Goal: Information Seeking & Learning: Learn about a topic

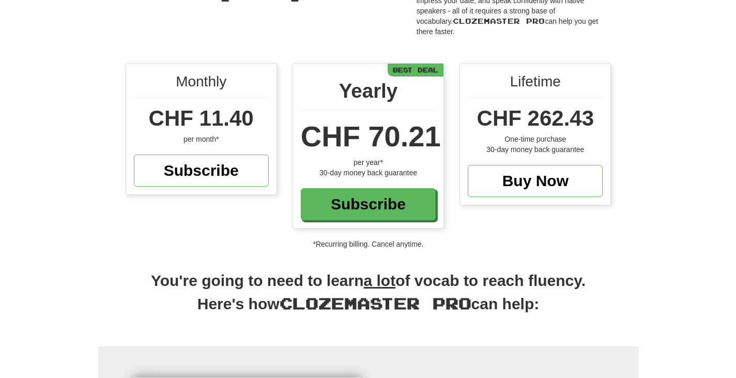
scroll to position [2, 0]
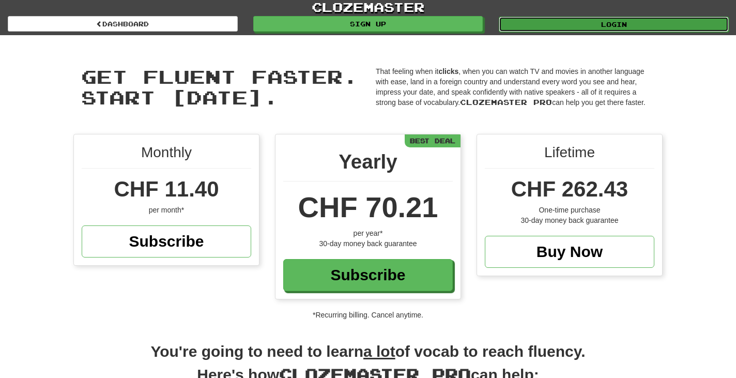
click at [540, 19] on link "Login" at bounding box center [614, 25] width 230 height 16
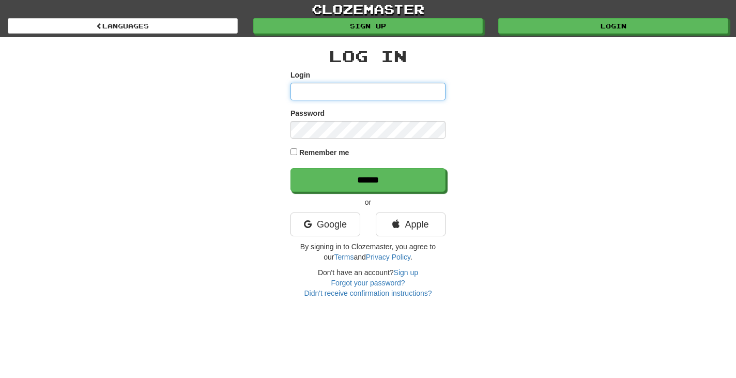
type input "**********"
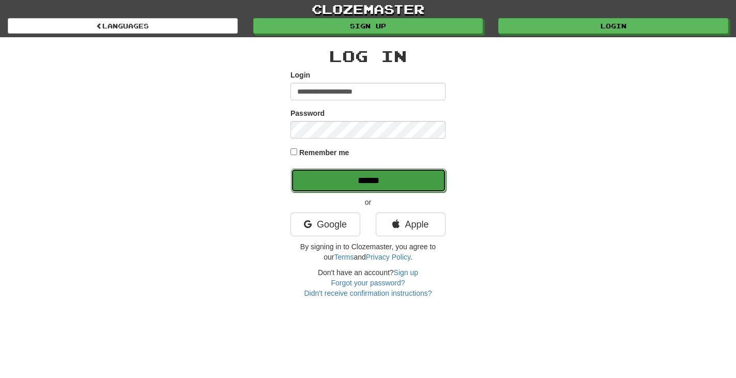
click at [381, 178] on input "******" at bounding box center [368, 181] width 155 height 24
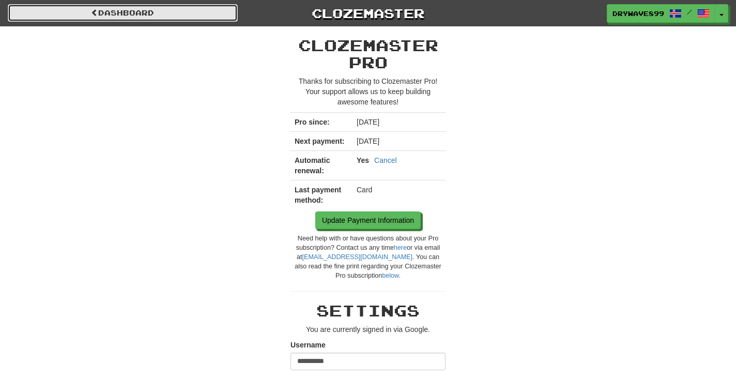
click at [145, 16] on link "Dashboard" at bounding box center [123, 13] width 230 height 18
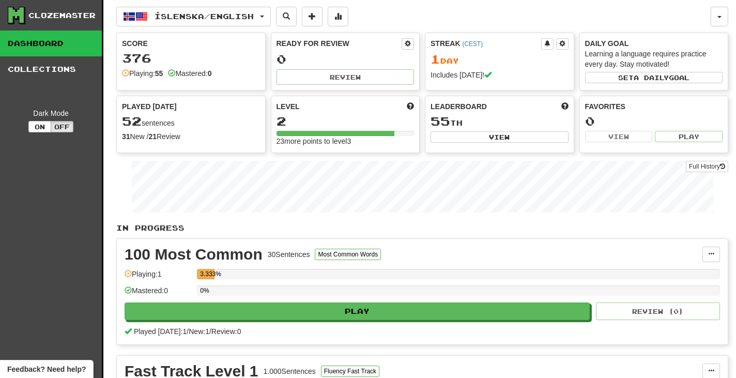
click at [331, 124] on div "2" at bounding box center [346, 121] width 138 height 13
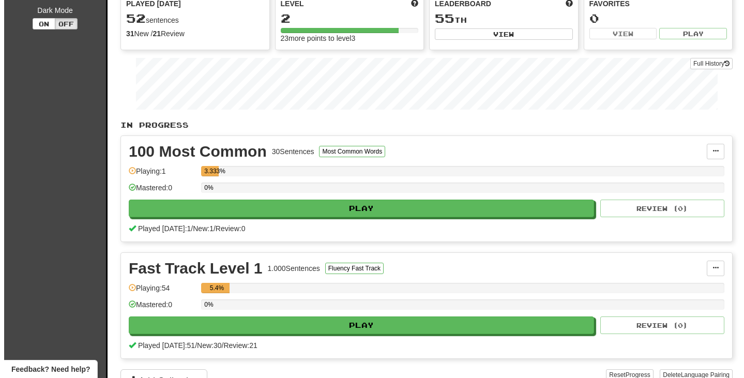
scroll to position [103, 0]
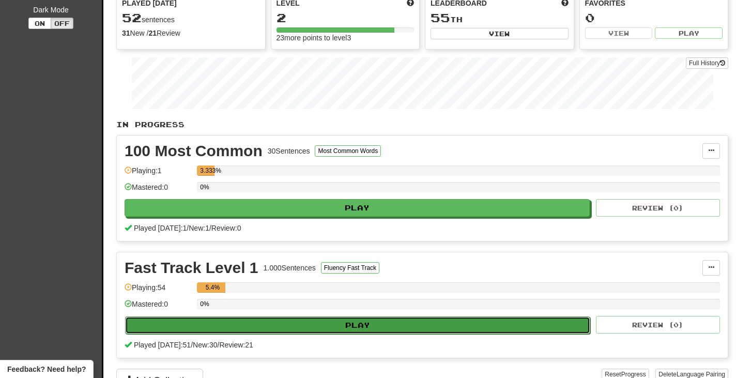
click at [379, 325] on button "Play" at bounding box center [357, 325] width 465 height 18
select select "**"
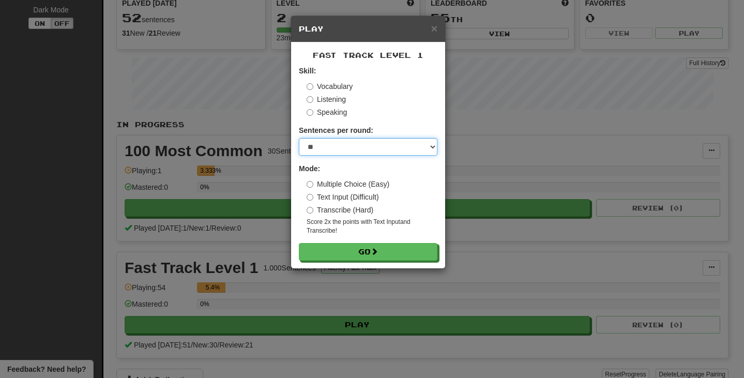
click at [388, 142] on select "* ** ** ** ** ** *** ********" at bounding box center [368, 147] width 139 height 18
click at [299, 139] on select "* ** ** ** ** ** *** ********" at bounding box center [368, 147] width 139 height 18
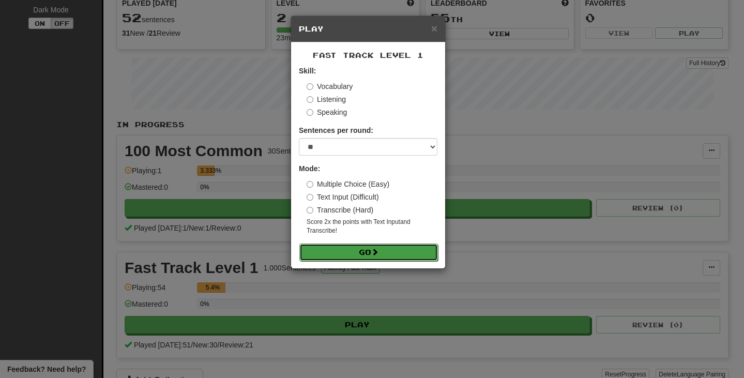
click at [399, 250] on button "Go" at bounding box center [368, 252] width 139 height 18
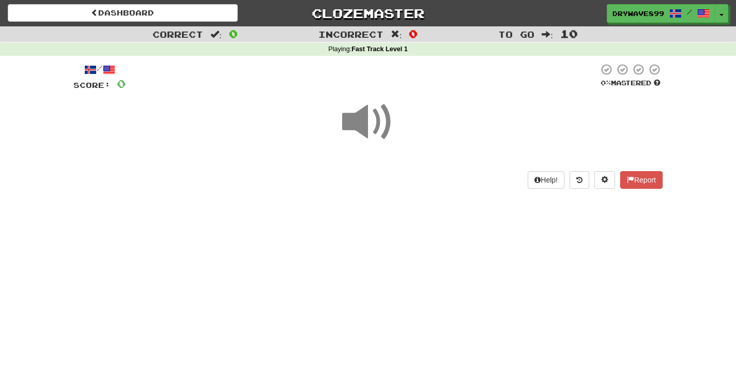
click at [386, 121] on span at bounding box center [368, 122] width 52 height 52
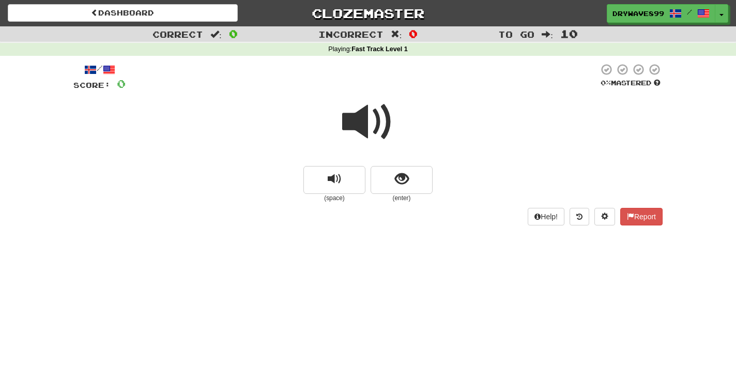
click at [362, 124] on span at bounding box center [368, 122] width 52 height 52
click at [389, 182] on button "show sentence" at bounding box center [402, 180] width 62 height 28
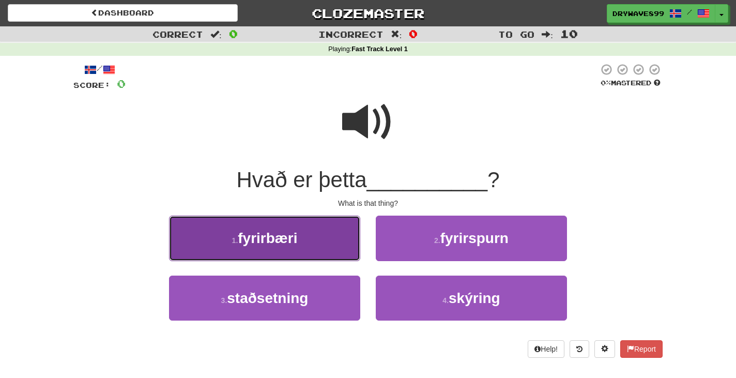
click at [310, 233] on button "1 . fyrirbæri" at bounding box center [264, 238] width 191 height 45
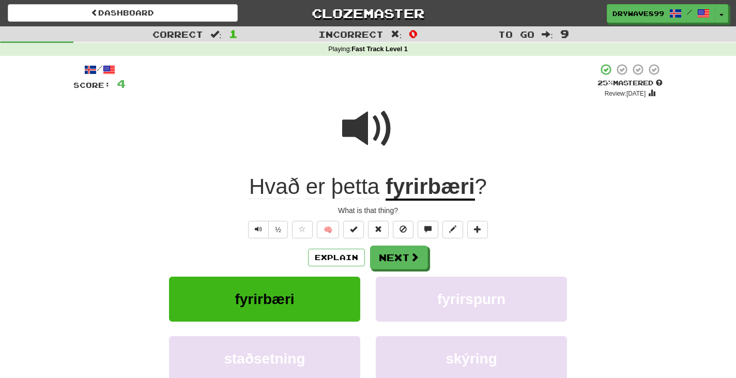
click at [440, 187] on u "fyrirbæri" at bounding box center [430, 187] width 89 height 26
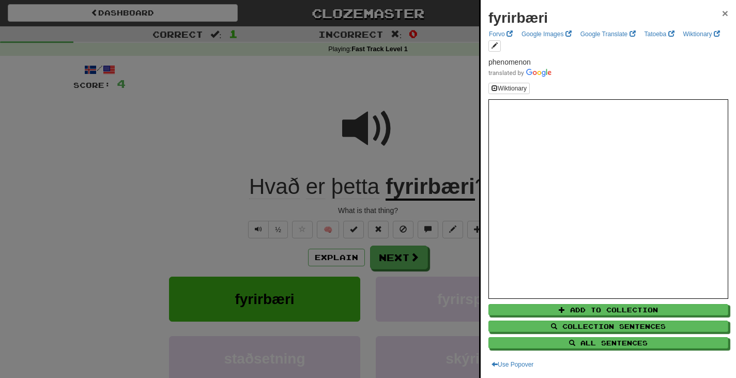
click at [722, 13] on span "×" at bounding box center [725, 13] width 6 height 12
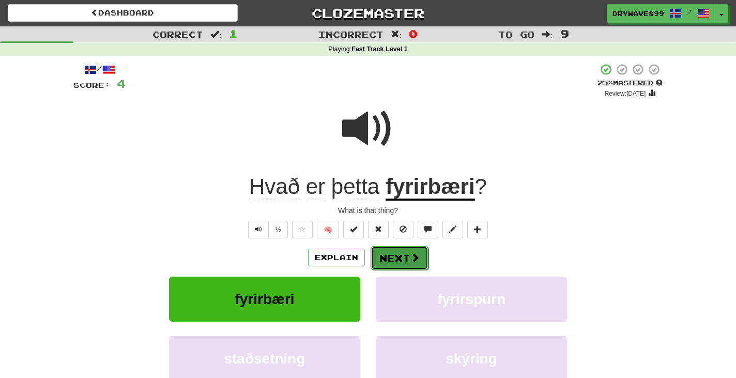
click at [419, 256] on span at bounding box center [414, 257] width 9 height 9
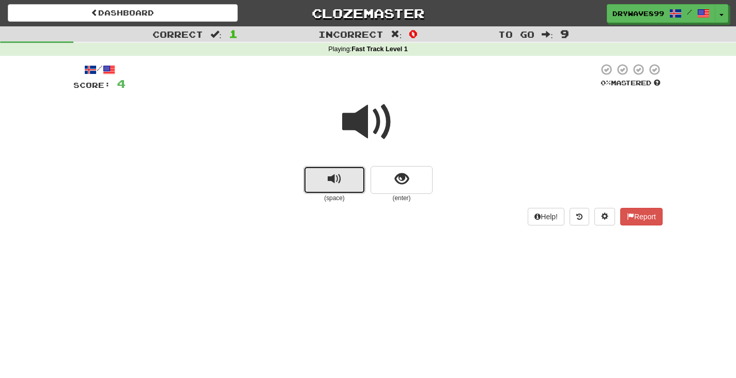
click at [338, 181] on span "replay audio" at bounding box center [335, 179] width 14 height 14
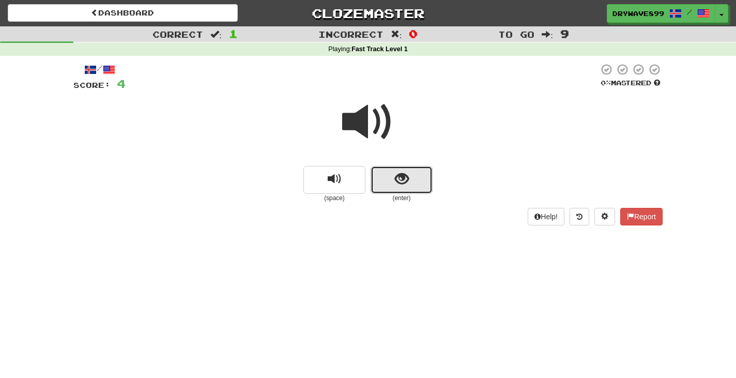
click at [403, 183] on span "show sentence" at bounding box center [402, 179] width 14 height 14
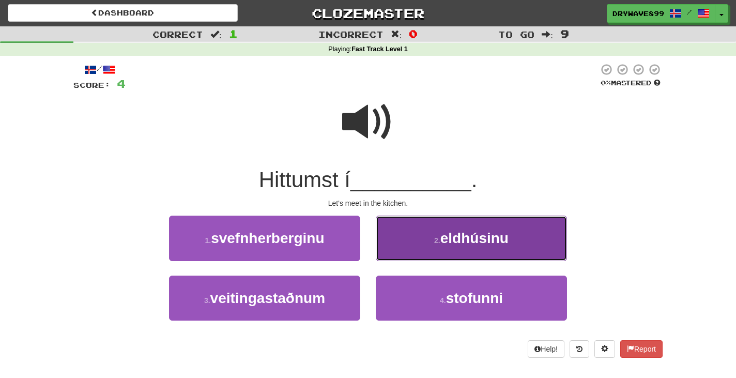
click at [506, 229] on button "2 . eldhúsinu" at bounding box center [471, 238] width 191 height 45
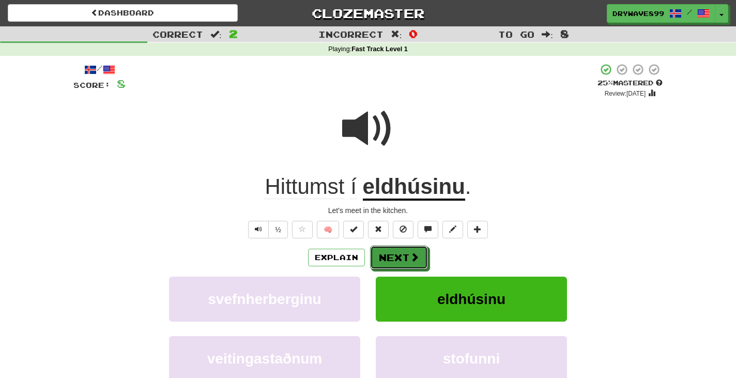
click at [389, 253] on button "Next" at bounding box center [399, 258] width 58 height 24
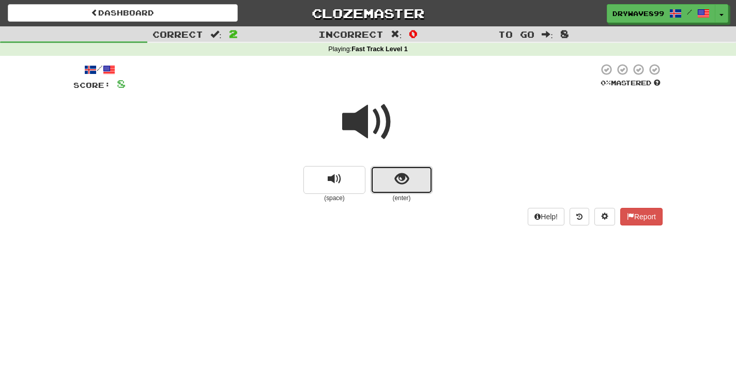
click at [404, 177] on span "show sentence" at bounding box center [402, 179] width 14 height 14
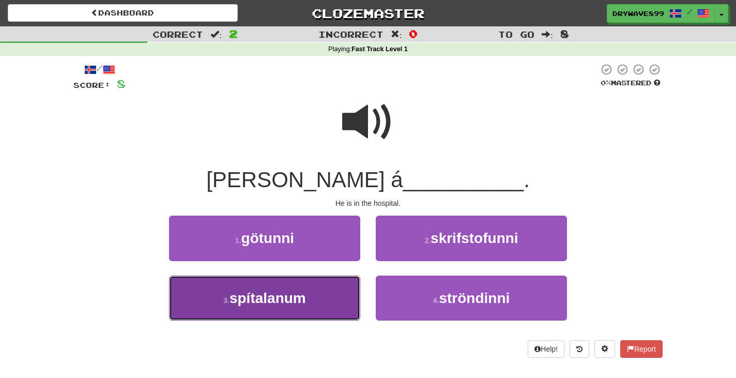
click at [320, 297] on button "3 . spítalanum" at bounding box center [264, 297] width 191 height 45
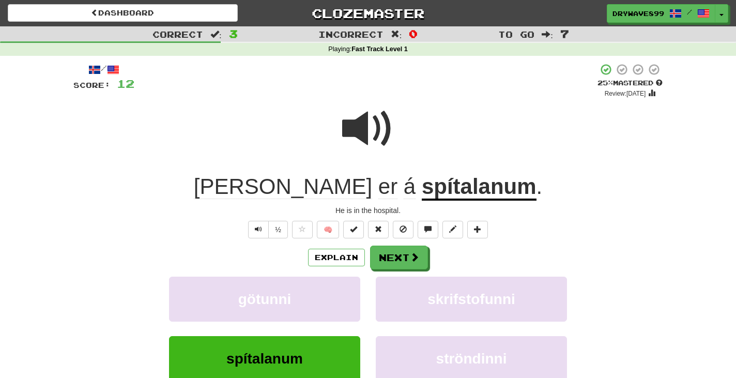
click at [440, 182] on u "spítalanum" at bounding box center [479, 187] width 115 height 26
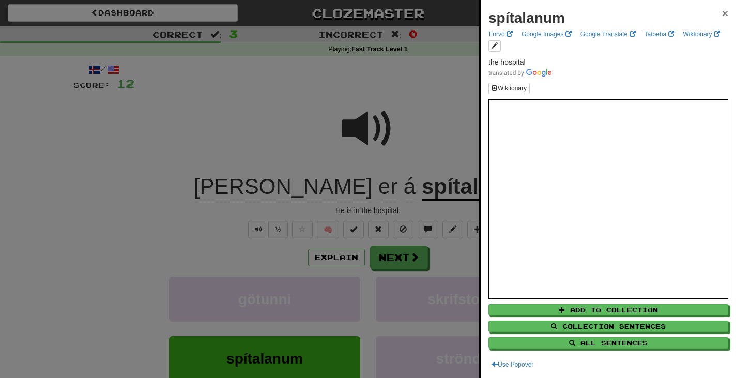
click at [722, 15] on span "×" at bounding box center [725, 13] width 6 height 12
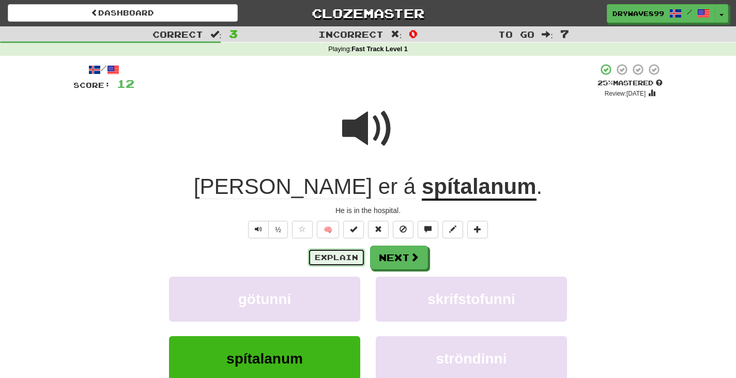
click at [349, 257] on button "Explain" at bounding box center [336, 258] width 57 height 18
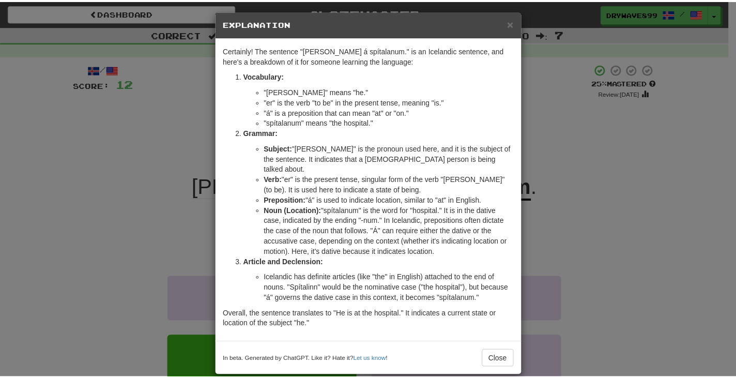
scroll to position [9, 0]
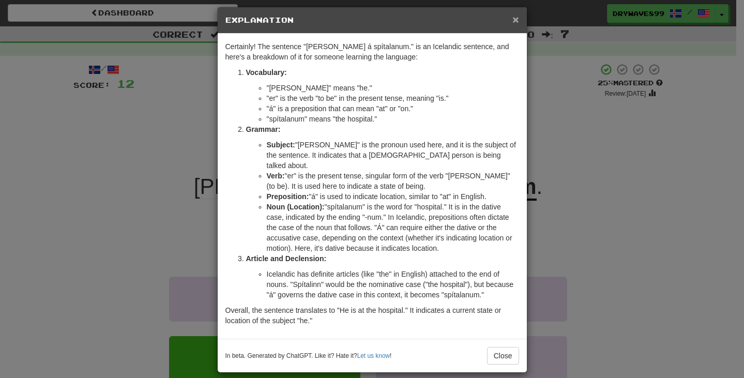
click at [512, 18] on span "×" at bounding box center [515, 19] width 6 height 12
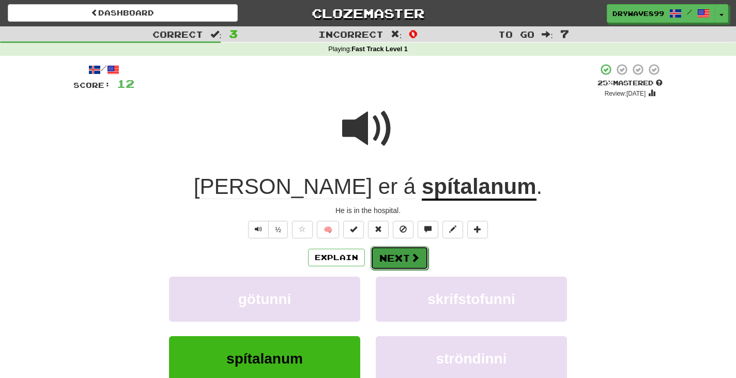
click at [402, 249] on button "Next" at bounding box center [400, 258] width 58 height 24
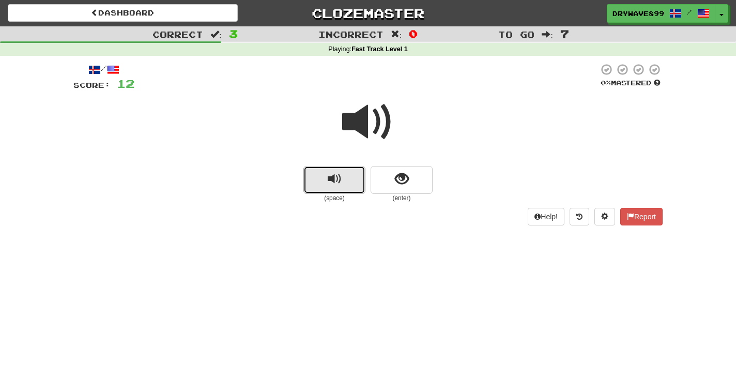
click at [342, 181] on button "replay audio" at bounding box center [334, 180] width 62 height 28
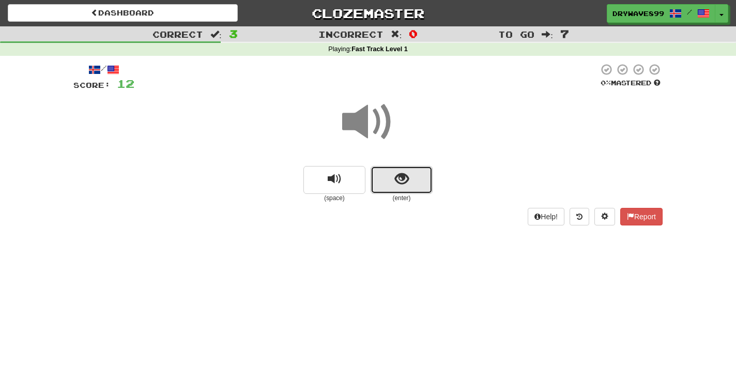
click at [407, 182] on span "show sentence" at bounding box center [402, 179] width 14 height 14
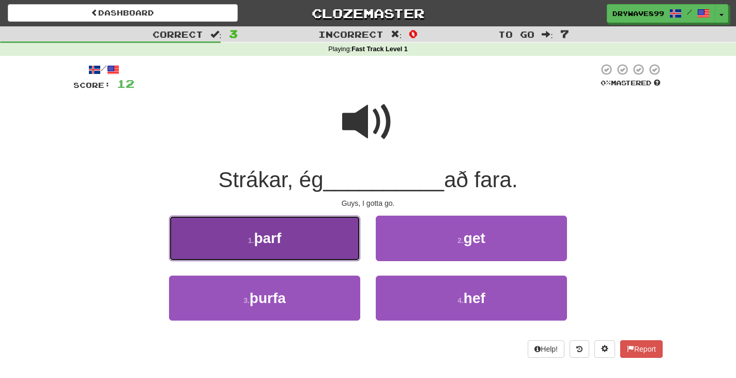
click at [329, 240] on button "1 . þarf" at bounding box center [264, 238] width 191 height 45
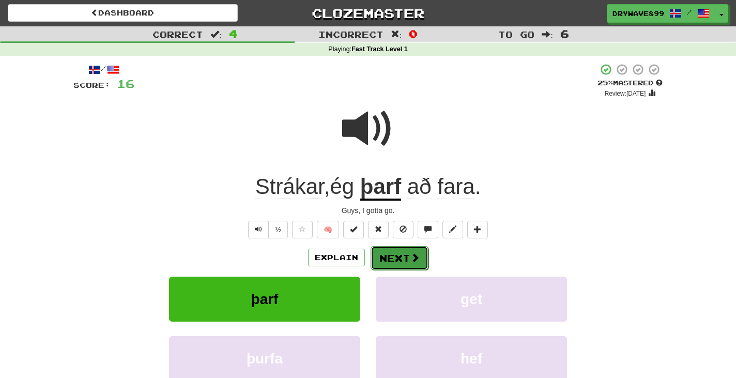
click at [397, 257] on button "Next" at bounding box center [400, 258] width 58 height 24
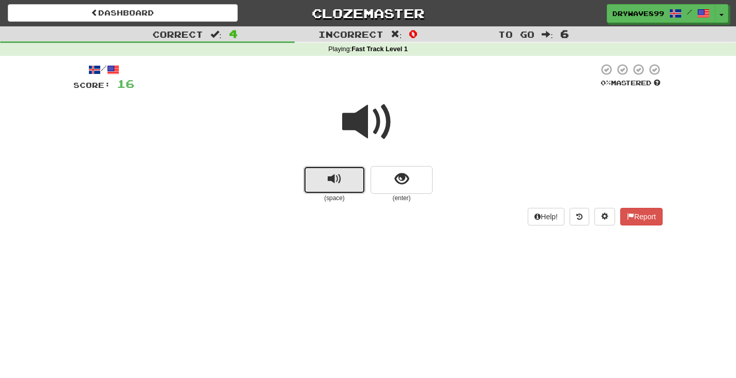
click at [354, 187] on button "replay audio" at bounding box center [334, 180] width 62 height 28
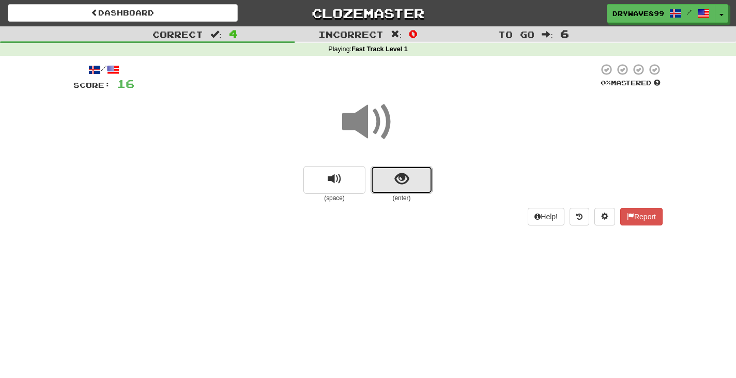
click at [410, 188] on button "show sentence" at bounding box center [402, 180] width 62 height 28
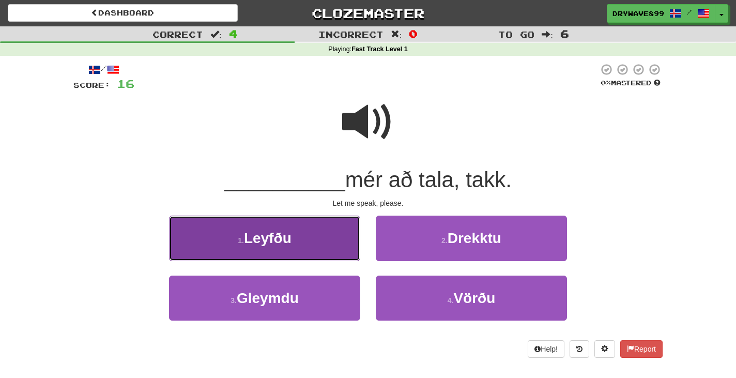
click at [321, 238] on button "1 . Leyfðu" at bounding box center [264, 238] width 191 height 45
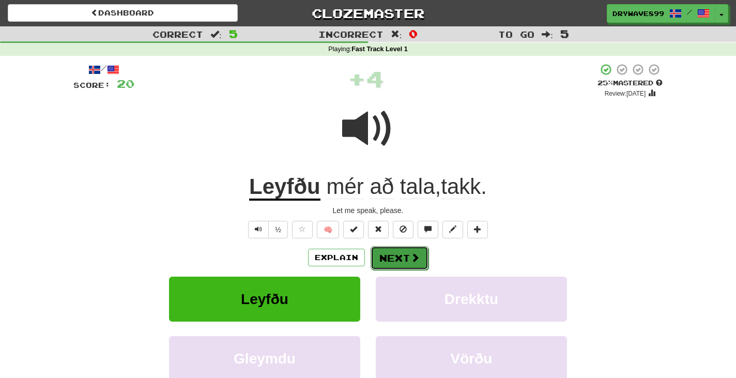
click at [402, 257] on button "Next" at bounding box center [400, 258] width 58 height 24
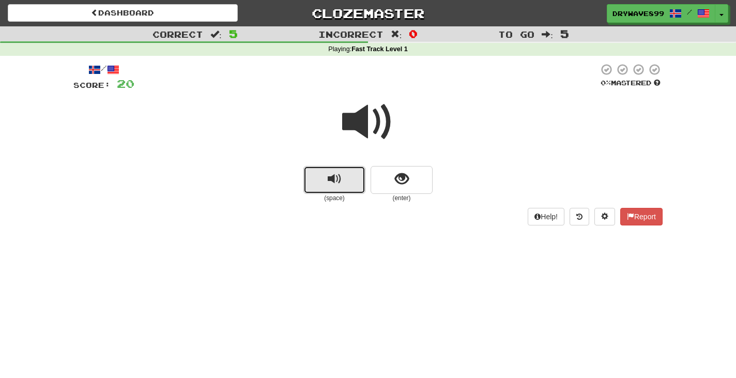
click at [338, 183] on span "replay audio" at bounding box center [335, 179] width 14 height 14
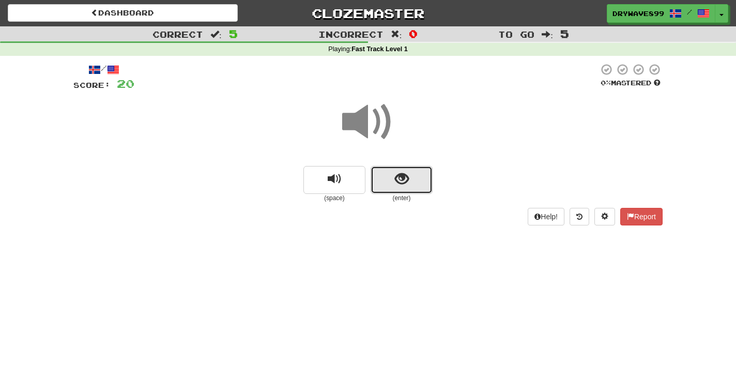
click at [419, 179] on button "show sentence" at bounding box center [402, 180] width 62 height 28
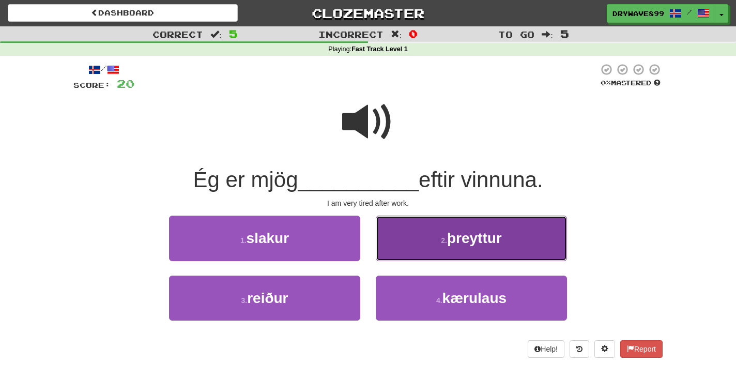
click at [506, 228] on button "2 . þreyttur" at bounding box center [471, 238] width 191 height 45
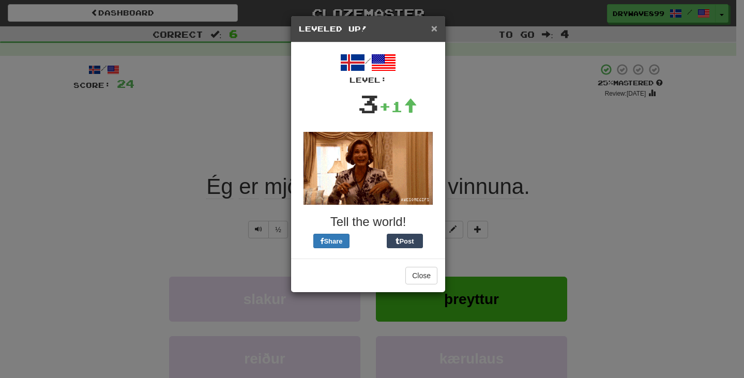
click at [434, 25] on span "×" at bounding box center [434, 28] width 6 height 12
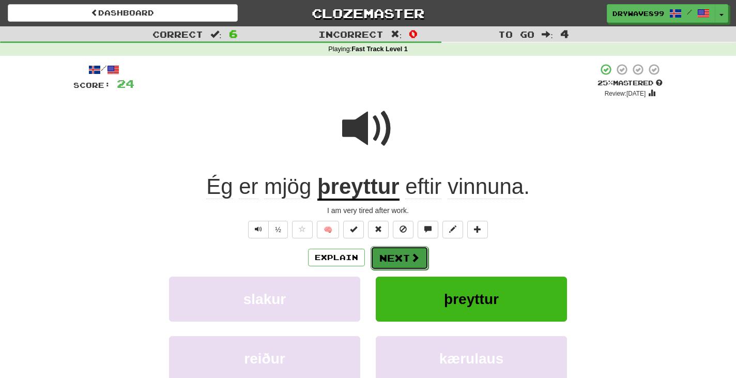
click at [401, 260] on button "Next" at bounding box center [400, 258] width 58 height 24
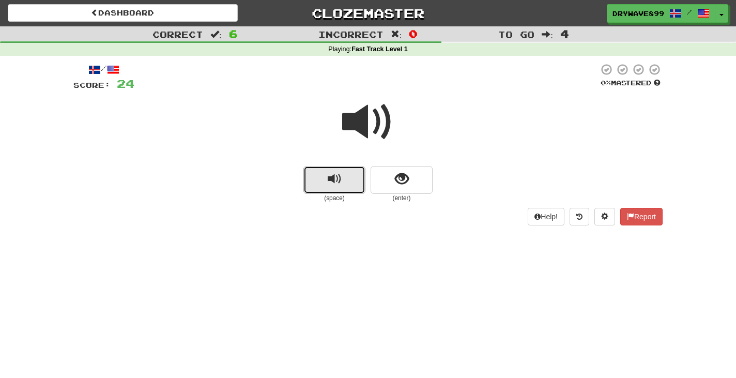
click at [341, 171] on button "replay audio" at bounding box center [334, 180] width 62 height 28
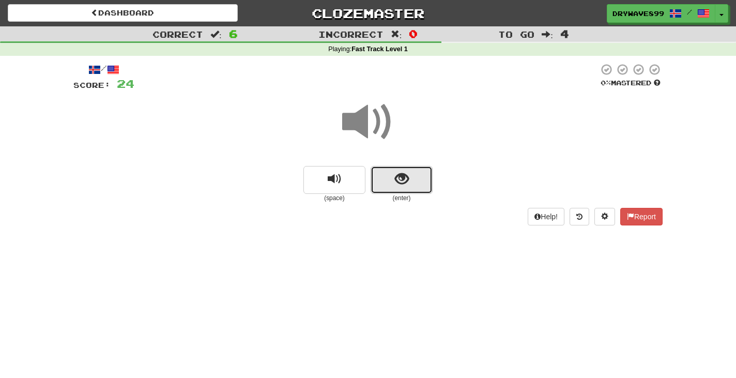
click at [414, 181] on button "show sentence" at bounding box center [402, 180] width 62 height 28
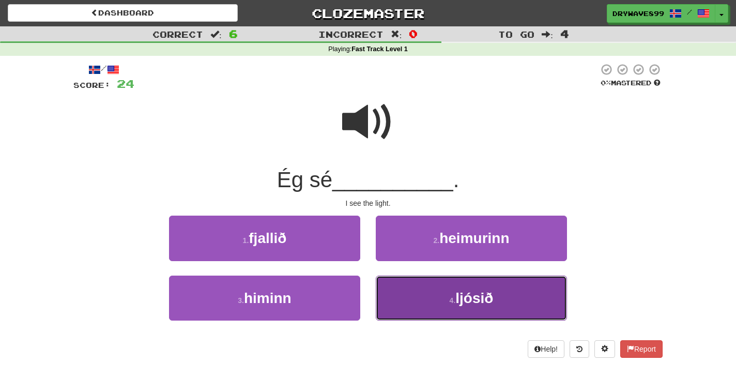
click at [527, 292] on button "4 . ljósið" at bounding box center [471, 297] width 191 height 45
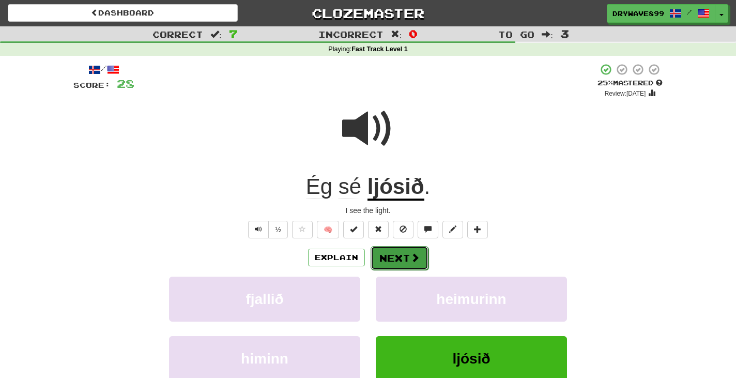
click at [414, 256] on span at bounding box center [414, 257] width 9 height 9
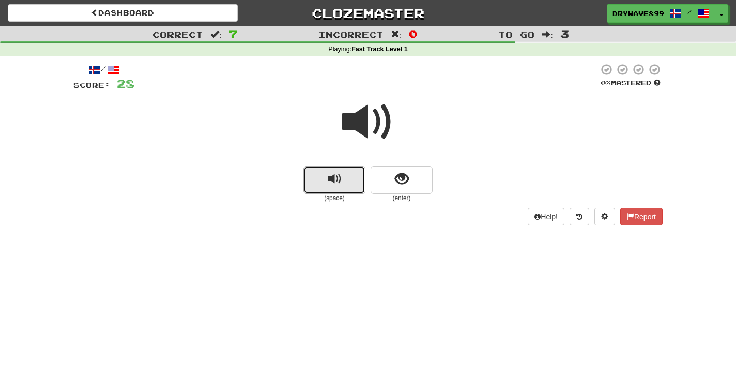
click at [348, 186] on button "replay audio" at bounding box center [334, 180] width 62 height 28
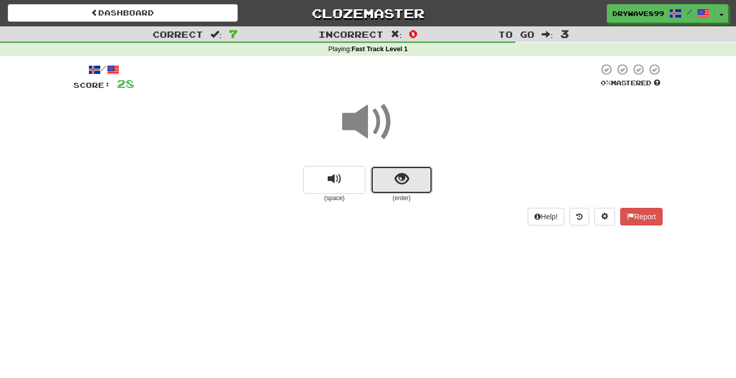
click at [385, 183] on button "show sentence" at bounding box center [402, 180] width 62 height 28
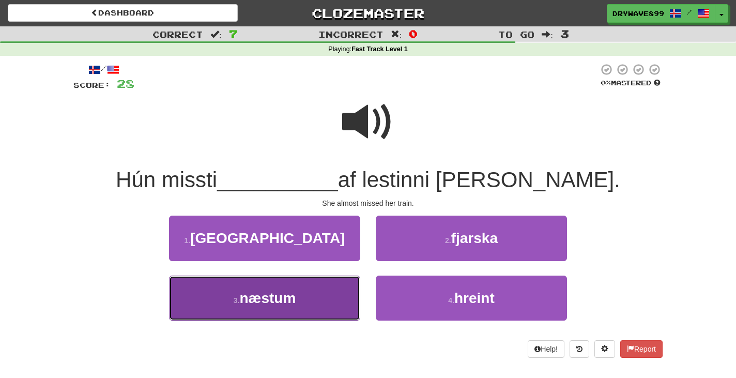
click at [328, 297] on button "3 . næstum" at bounding box center [264, 297] width 191 height 45
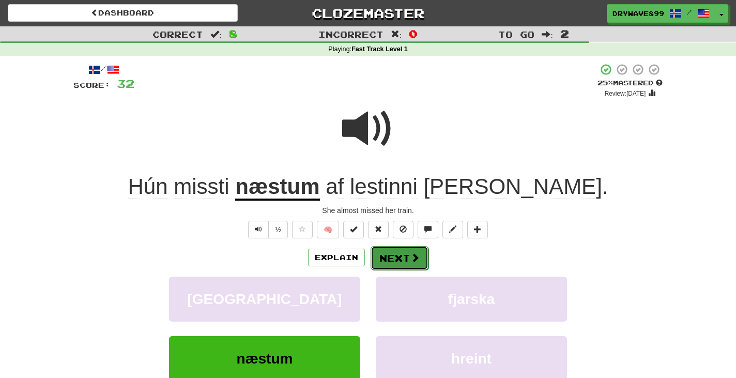
click at [387, 256] on button "Next" at bounding box center [400, 258] width 58 height 24
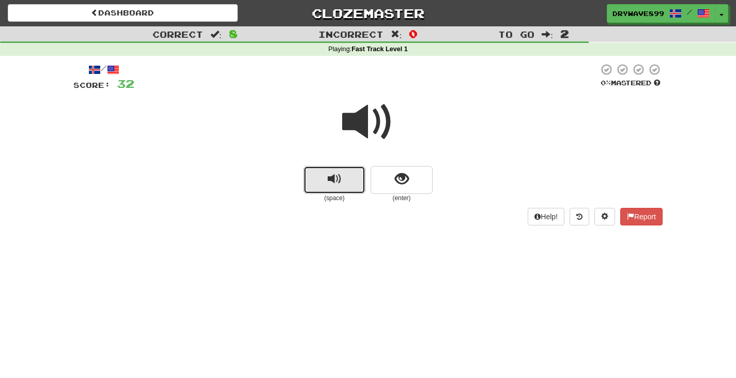
click at [351, 186] on button "replay audio" at bounding box center [334, 180] width 62 height 28
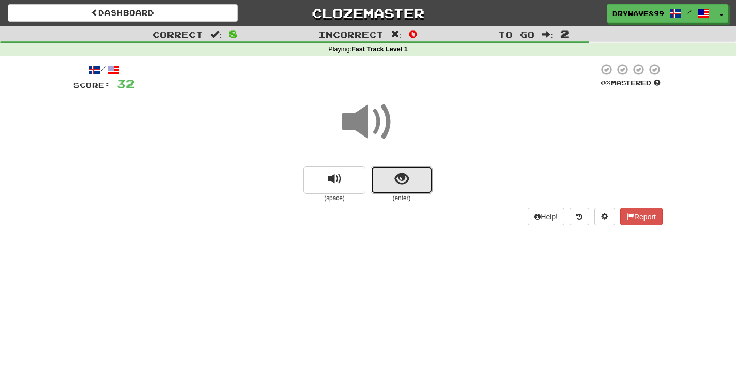
click at [415, 181] on button "show sentence" at bounding box center [402, 180] width 62 height 28
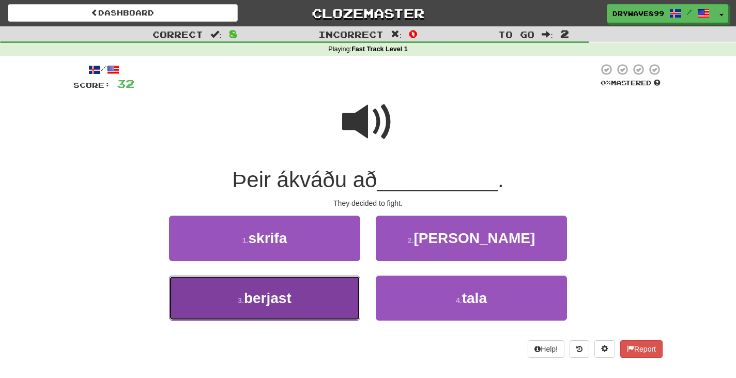
click at [314, 299] on button "3 . berjast" at bounding box center [264, 297] width 191 height 45
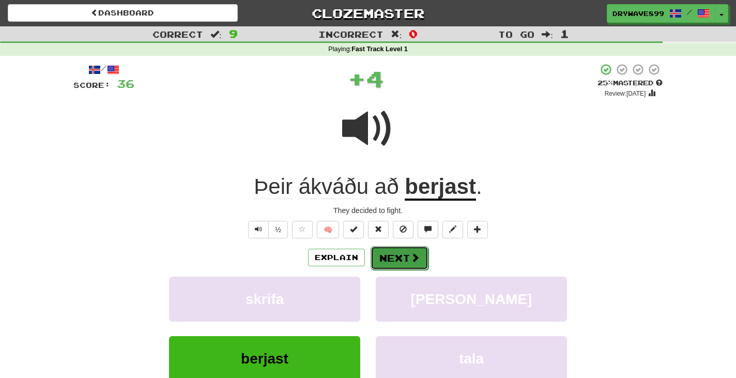
click at [415, 255] on span at bounding box center [414, 257] width 9 height 9
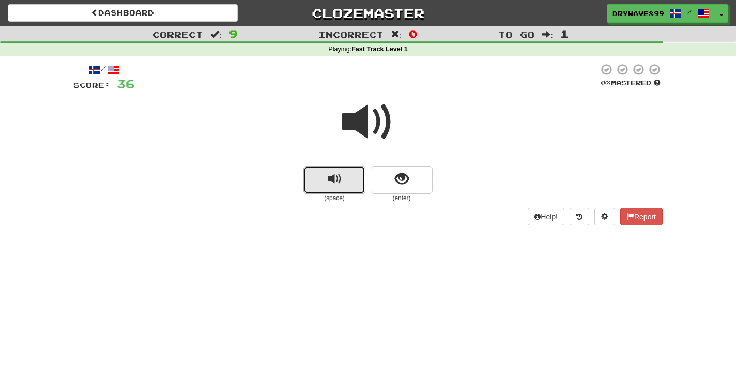
click at [348, 173] on button "replay audio" at bounding box center [334, 180] width 62 height 28
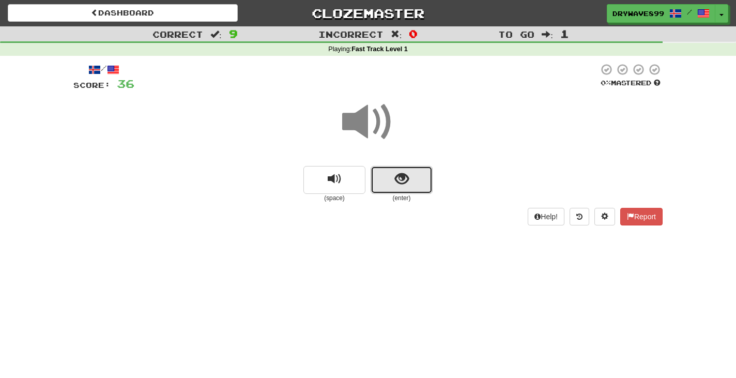
click at [410, 177] on button "show sentence" at bounding box center [402, 180] width 62 height 28
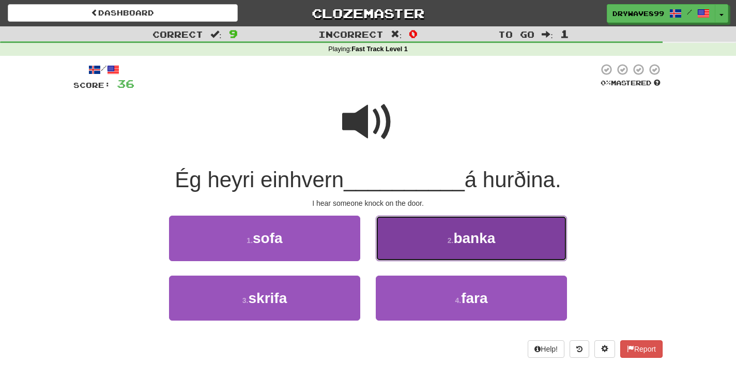
click at [532, 229] on button "2 . banka" at bounding box center [471, 238] width 191 height 45
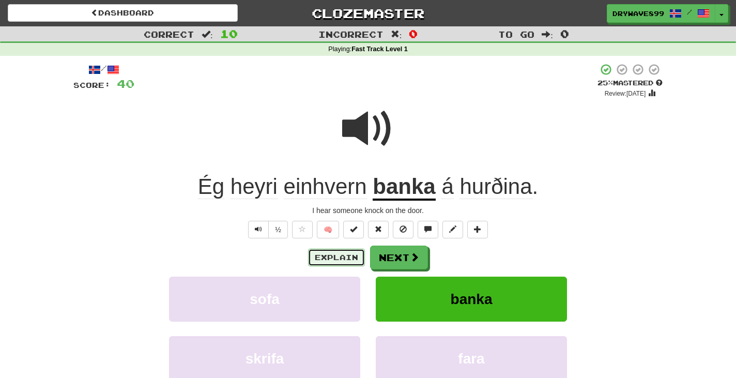
click at [322, 258] on button "Explain" at bounding box center [336, 258] width 57 height 18
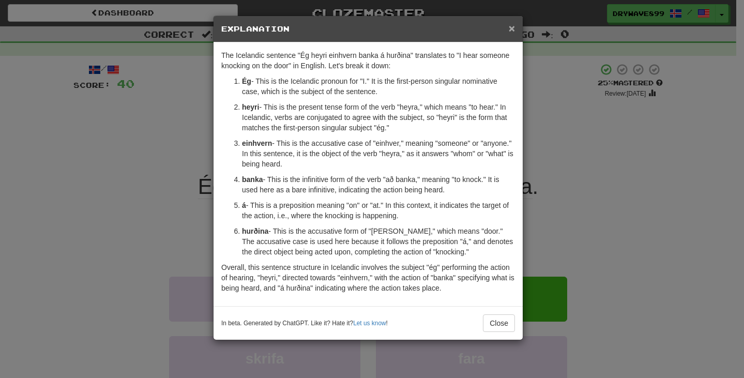
click at [513, 29] on span "×" at bounding box center [512, 28] width 6 height 12
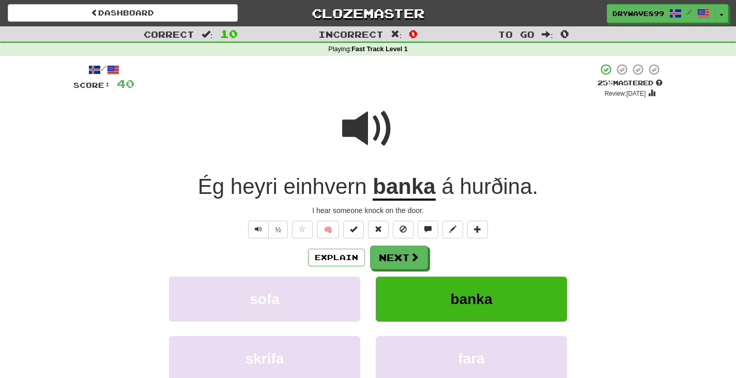
click at [486, 178] on span "hurðina" at bounding box center [496, 186] width 72 height 25
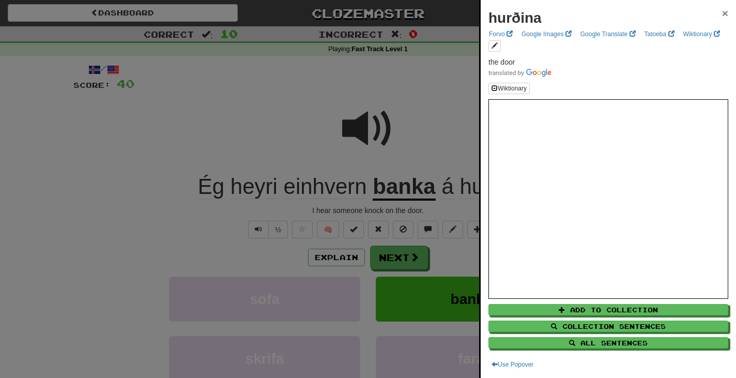
click at [722, 12] on span "×" at bounding box center [725, 13] width 6 height 12
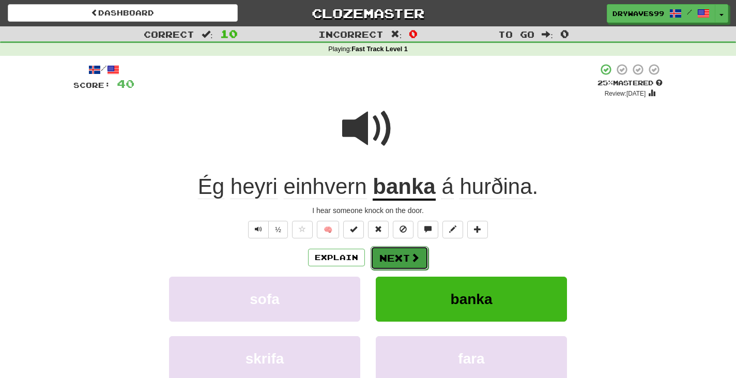
click at [411, 259] on span at bounding box center [414, 257] width 9 height 9
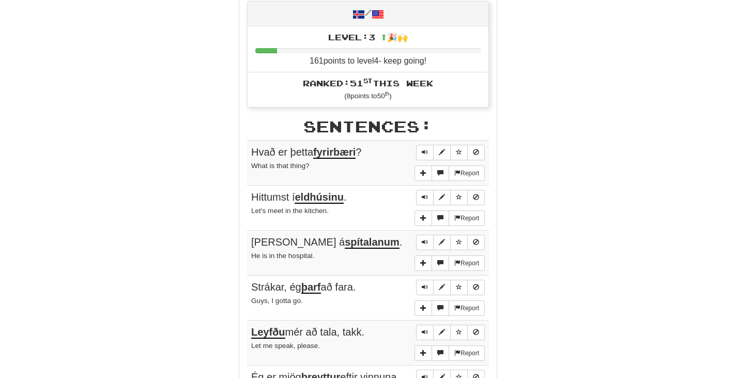
scroll to position [414, 0]
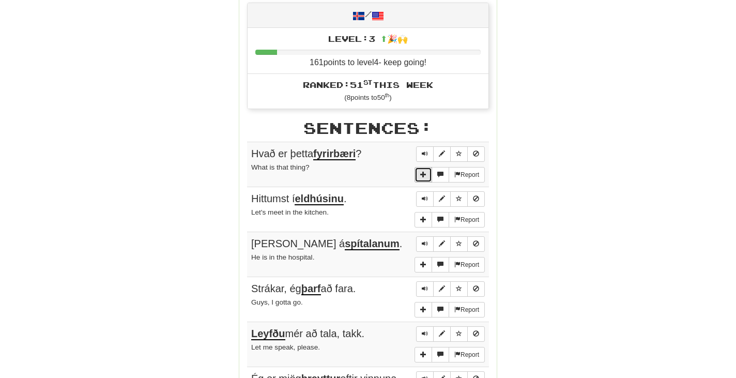
click at [423, 174] on span "More sentence controls" at bounding box center [423, 174] width 6 height 6
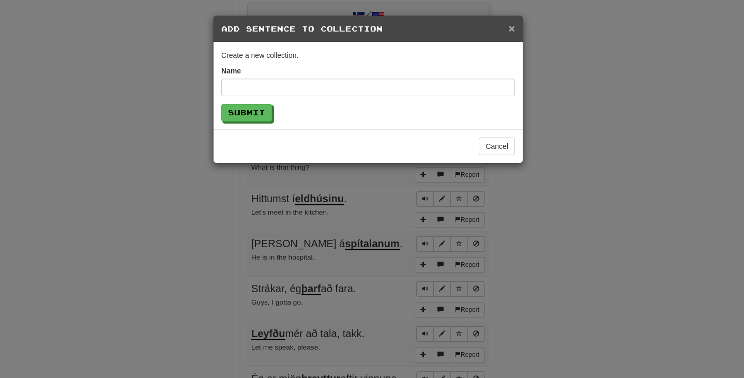
click at [512, 28] on span "×" at bounding box center [512, 28] width 6 height 12
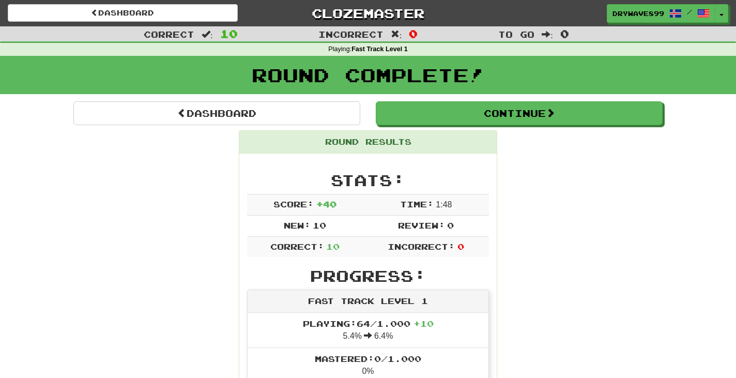
scroll to position [0, 0]
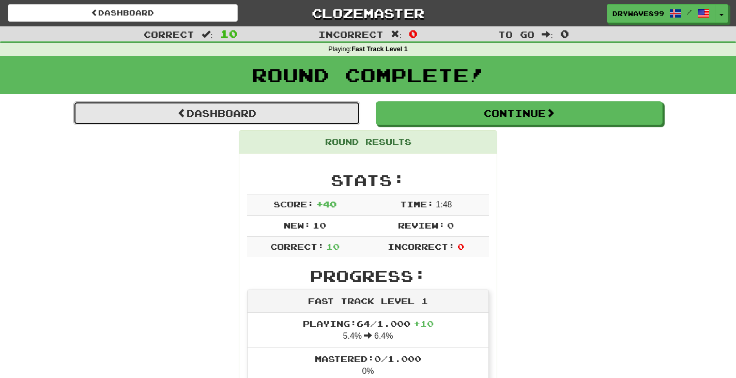
click at [266, 114] on link "Dashboard" at bounding box center [216, 113] width 287 height 24
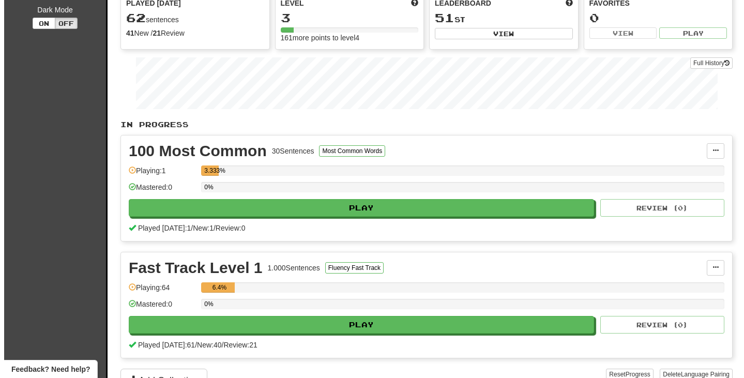
scroll to position [155, 0]
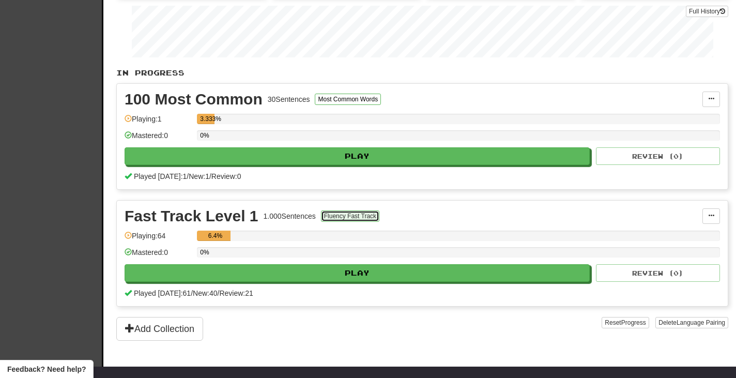
click at [356, 218] on button "Fluency Fast Track" at bounding box center [350, 215] width 58 height 11
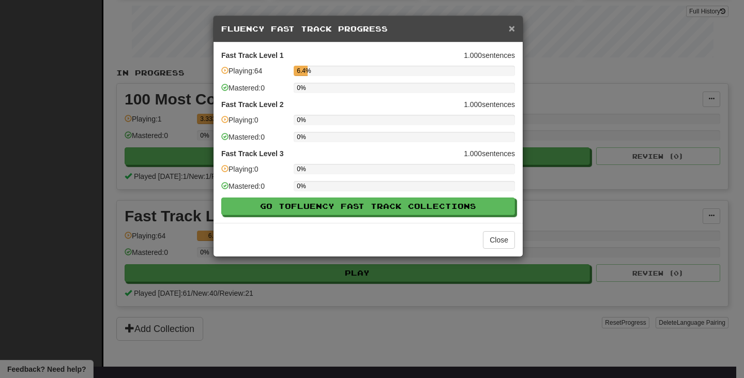
click at [510, 32] on span "×" at bounding box center [512, 28] width 6 height 12
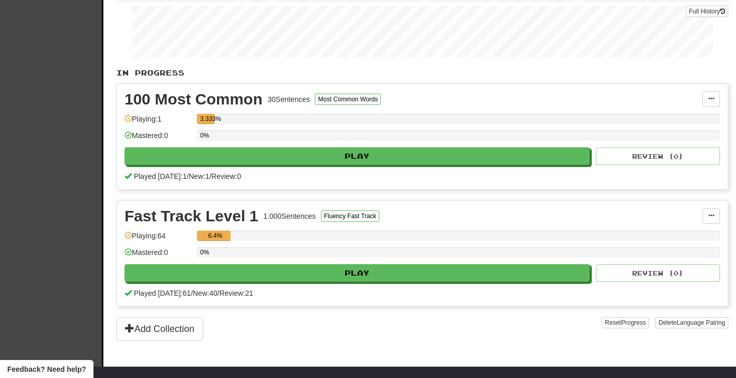
click at [668, 282] on div "Fast Track Level 1 1.000 Sentences Fluency Fast Track Manage Sentences Unpin fr…" at bounding box center [422, 253] width 611 height 105
click at [716, 221] on button at bounding box center [711, 216] width 18 height 16
click at [661, 238] on span "Manage Sentences" at bounding box center [667, 235] width 63 height 8
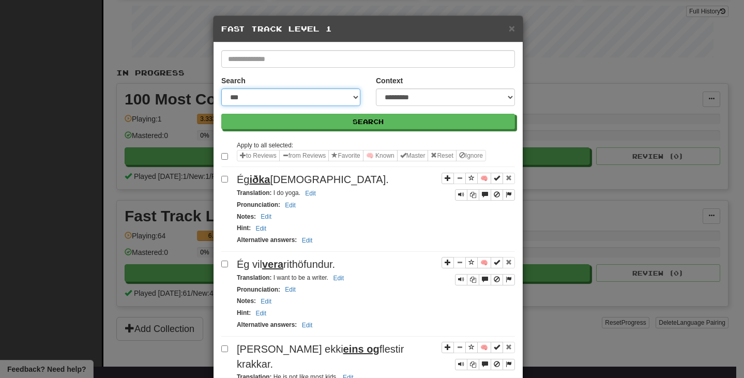
click at [317, 99] on select "**********" at bounding box center [290, 97] width 139 height 18
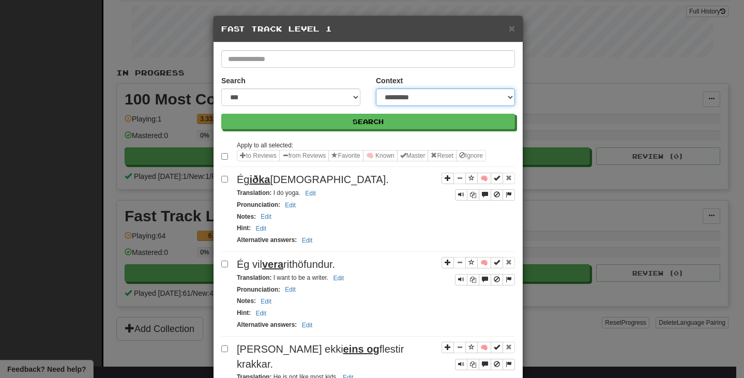
click at [407, 98] on select "**********" at bounding box center [445, 97] width 139 height 18
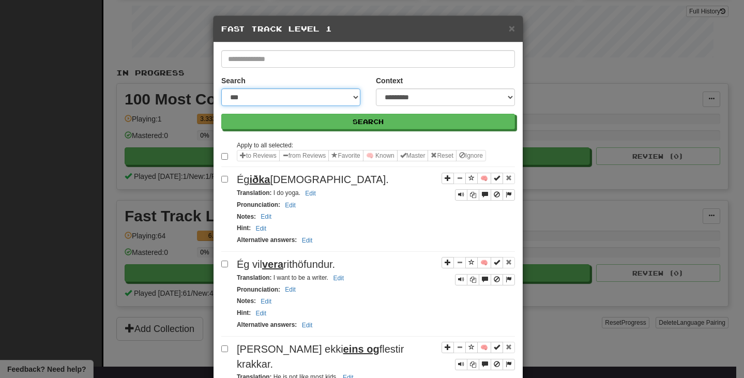
click at [282, 95] on select "**********" at bounding box center [290, 97] width 139 height 18
select select "*******"
click at [221, 88] on select "**********" at bounding box center [290, 97] width 139 height 18
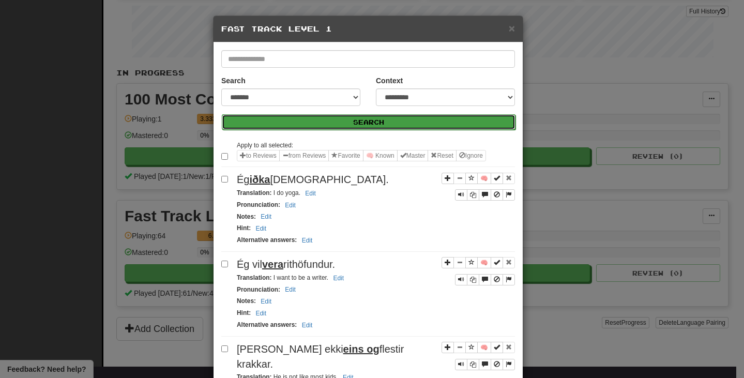
click at [377, 124] on button "Search" at bounding box center [369, 122] width 294 height 16
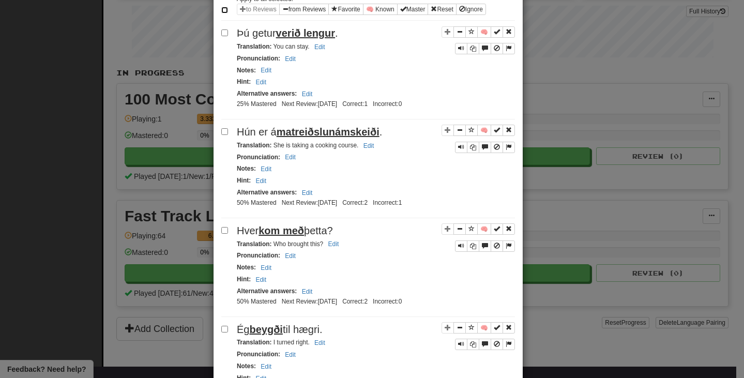
scroll to position [0, 0]
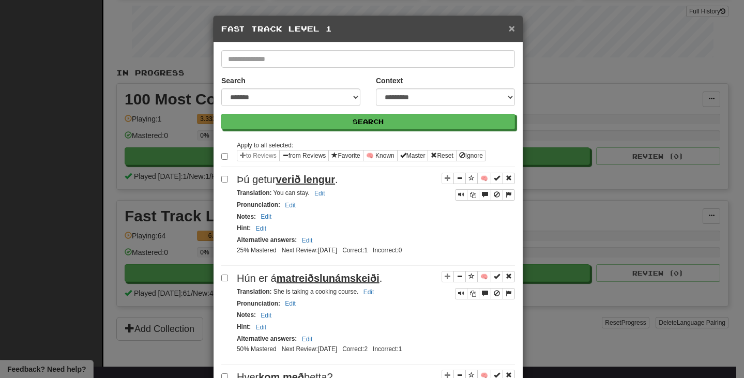
click at [509, 31] on span "×" at bounding box center [512, 28] width 6 height 12
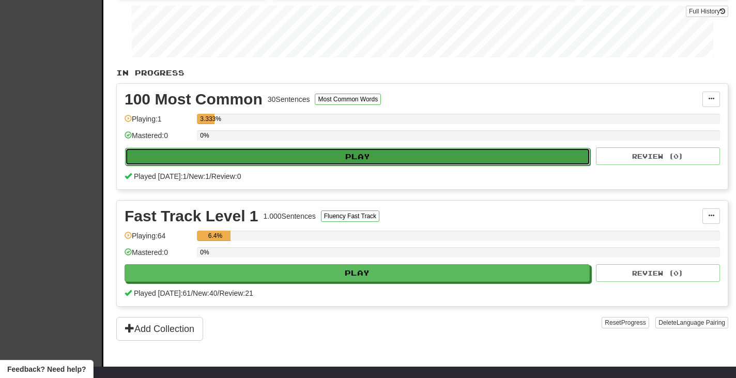
click at [323, 156] on button "Play" at bounding box center [357, 157] width 465 height 18
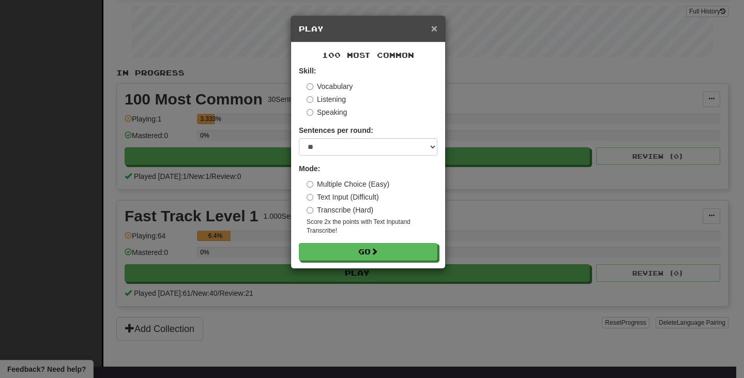
click at [431, 26] on span "×" at bounding box center [434, 28] width 6 height 12
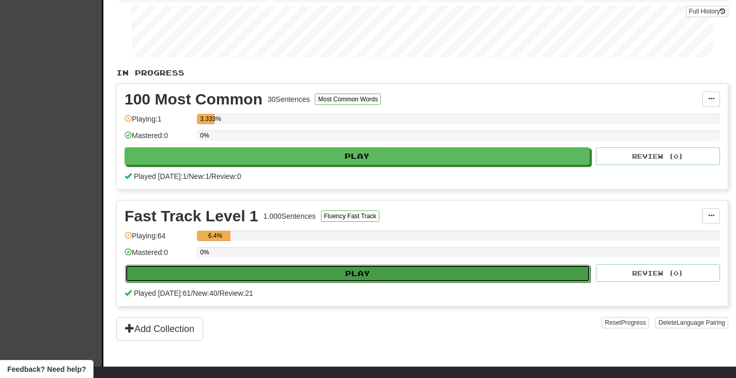
click at [311, 269] on button "Play" at bounding box center [357, 274] width 465 height 18
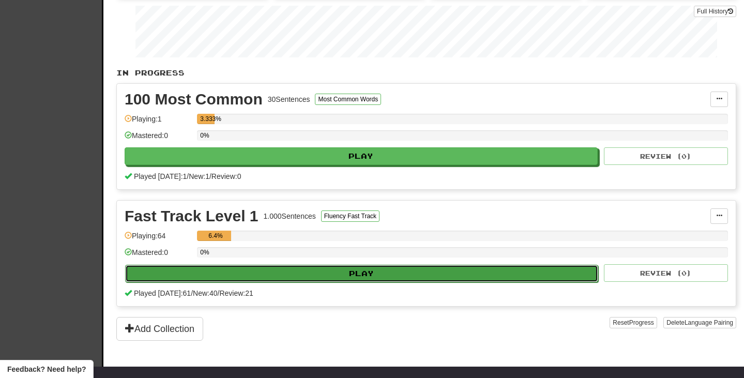
select select "**"
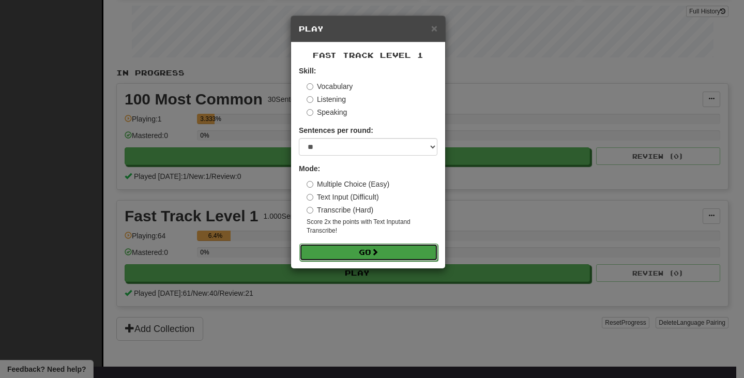
click at [371, 253] on button "Go" at bounding box center [368, 252] width 139 height 18
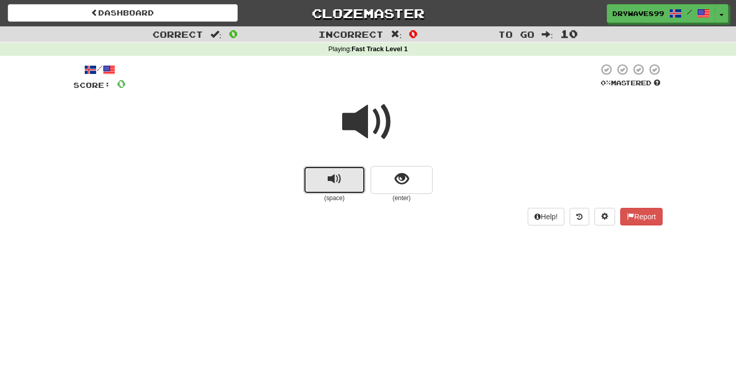
click at [346, 180] on button "replay audio" at bounding box center [334, 180] width 62 height 28
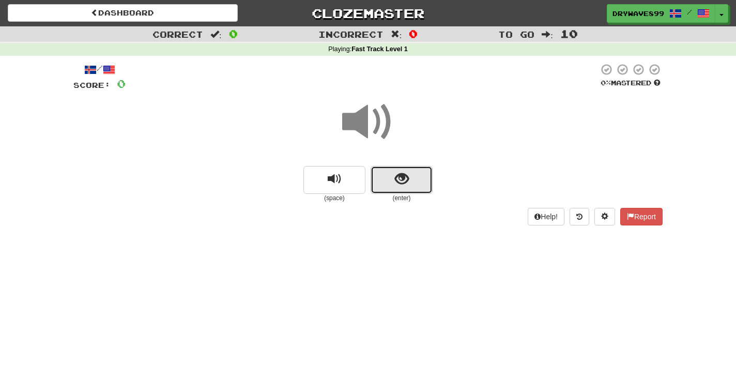
click at [396, 183] on span "show sentence" at bounding box center [402, 179] width 14 height 14
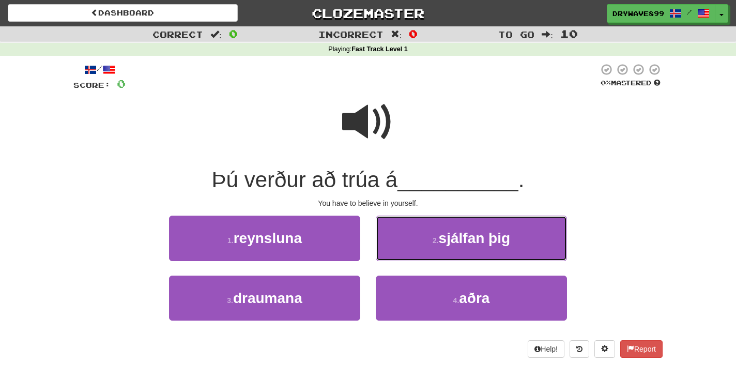
click at [532, 232] on button "2 . sjálfan þig" at bounding box center [471, 238] width 191 height 45
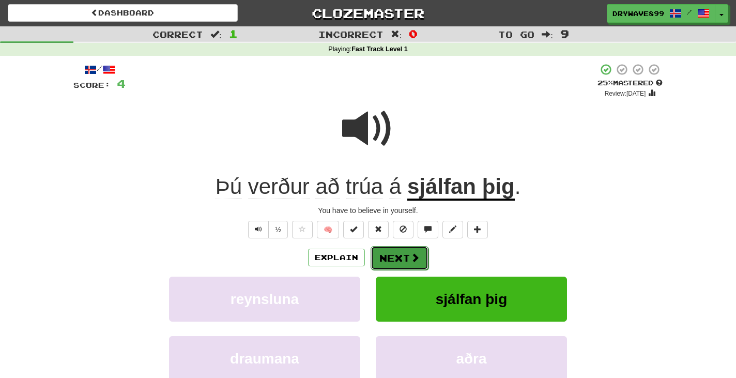
click at [409, 256] on button "Next" at bounding box center [400, 258] width 58 height 24
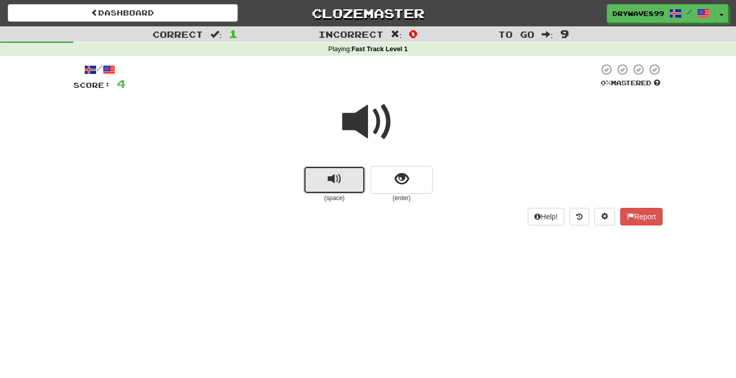
click at [317, 177] on button "replay audio" at bounding box center [334, 180] width 62 height 28
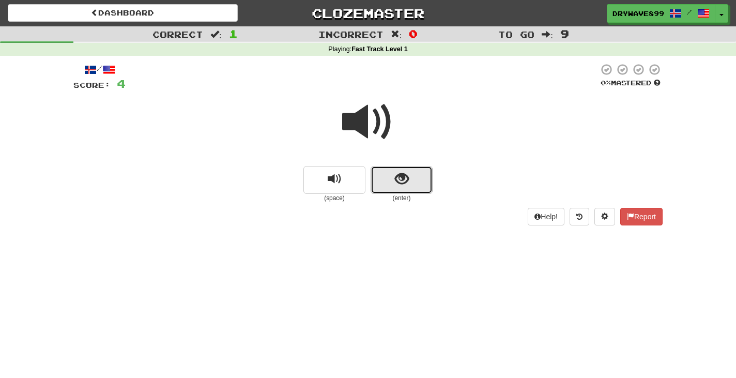
click at [400, 183] on span "show sentence" at bounding box center [402, 179] width 14 height 14
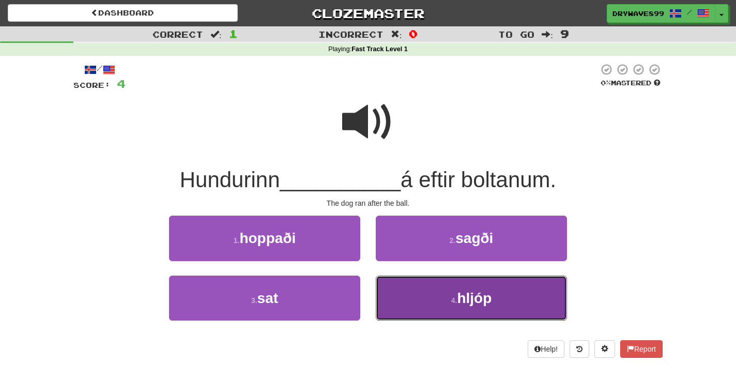
click at [538, 280] on button "4 . hljóp" at bounding box center [471, 297] width 191 height 45
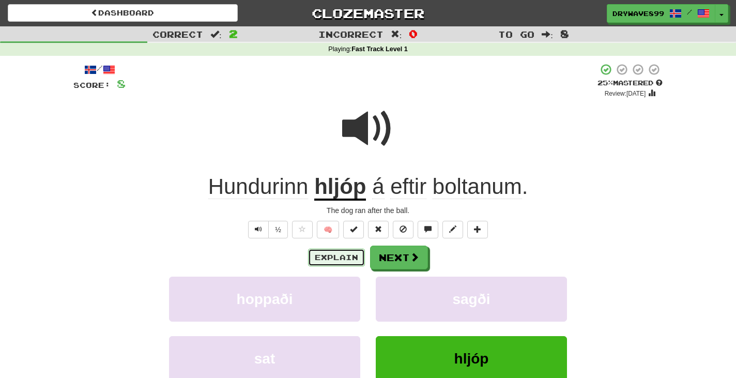
click at [349, 259] on button "Explain" at bounding box center [336, 258] width 57 height 18
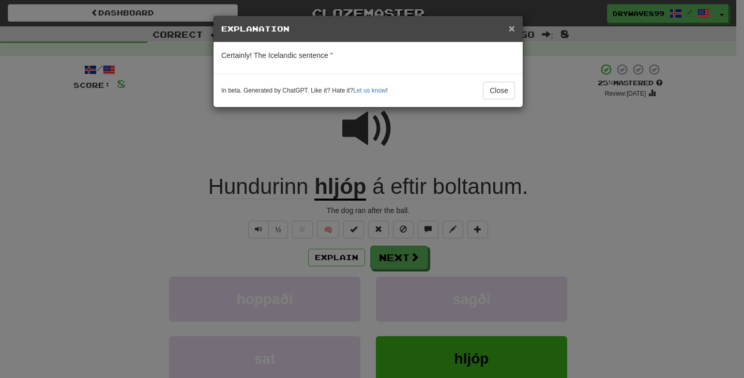
click at [510, 27] on span "×" at bounding box center [512, 28] width 6 height 12
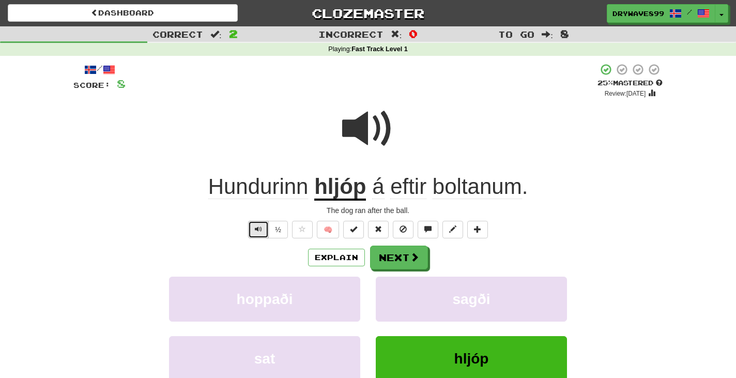
click at [258, 232] on span "Text-to-speech controls" at bounding box center [258, 228] width 7 height 7
click at [416, 253] on span at bounding box center [414, 257] width 9 height 9
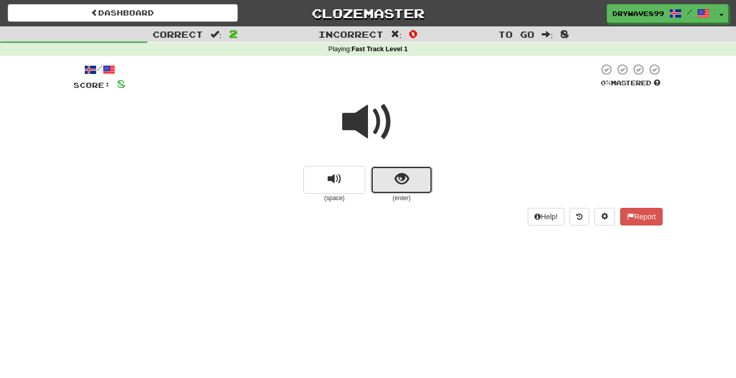
click at [395, 183] on span "show sentence" at bounding box center [402, 179] width 14 height 14
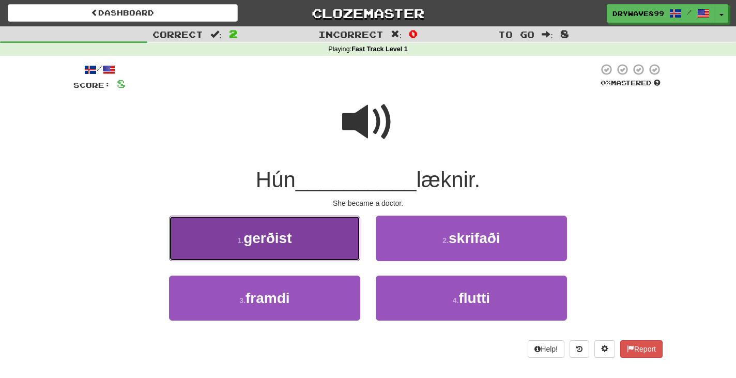
click at [308, 236] on button "1 . gerðist" at bounding box center [264, 238] width 191 height 45
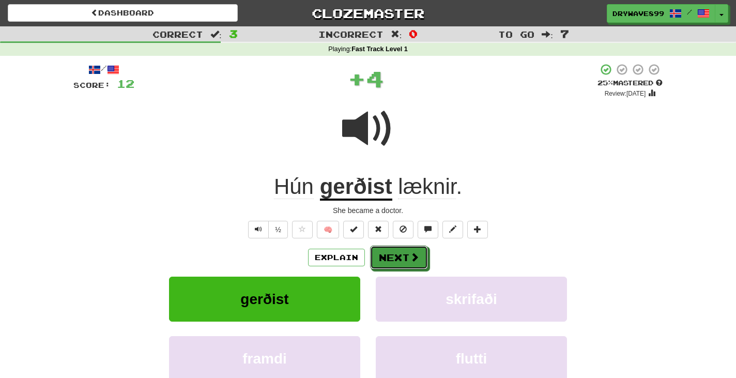
click at [397, 255] on button "Next" at bounding box center [399, 258] width 58 height 24
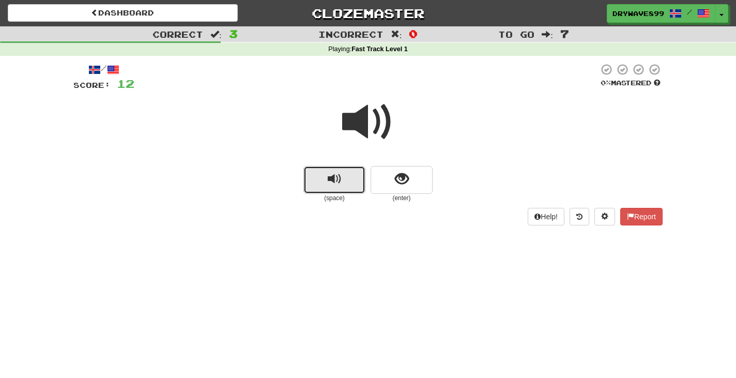
click at [340, 182] on span "replay audio" at bounding box center [335, 179] width 14 height 14
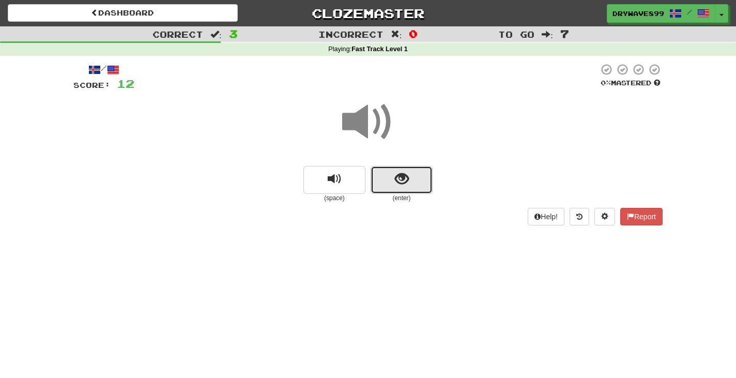
click at [410, 175] on button "show sentence" at bounding box center [402, 180] width 62 height 28
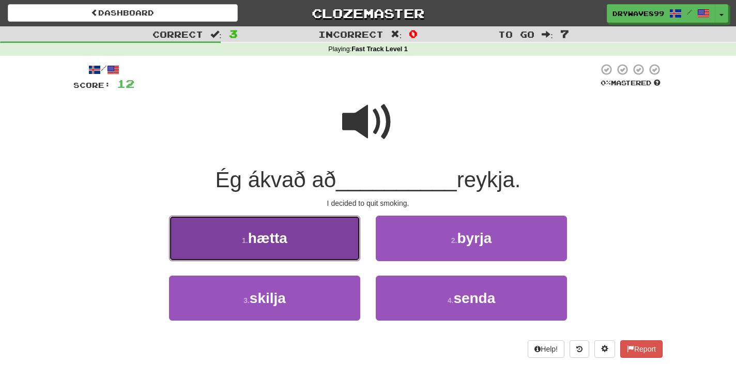
click at [334, 235] on button "1 . hætta" at bounding box center [264, 238] width 191 height 45
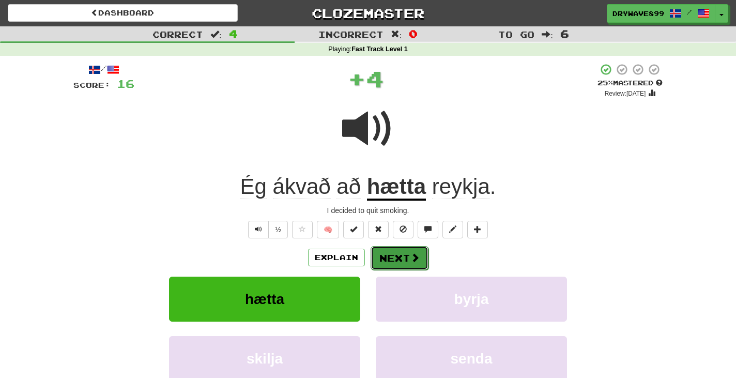
click at [415, 261] on span at bounding box center [414, 257] width 9 height 9
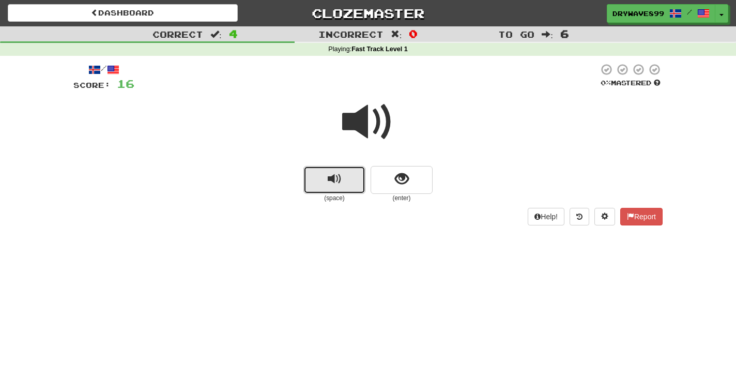
click at [318, 182] on button "replay audio" at bounding box center [334, 180] width 62 height 28
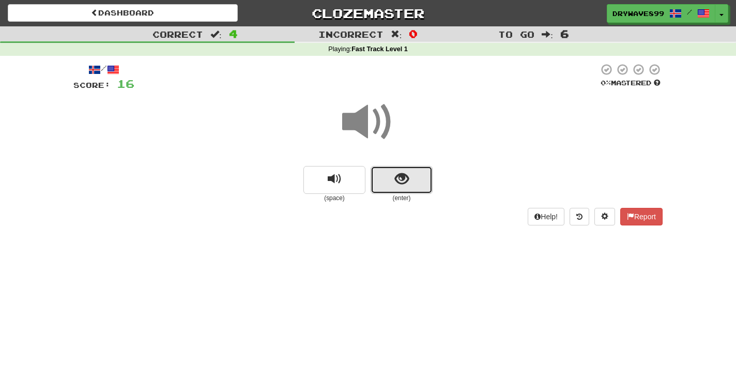
click at [421, 181] on button "show sentence" at bounding box center [402, 180] width 62 height 28
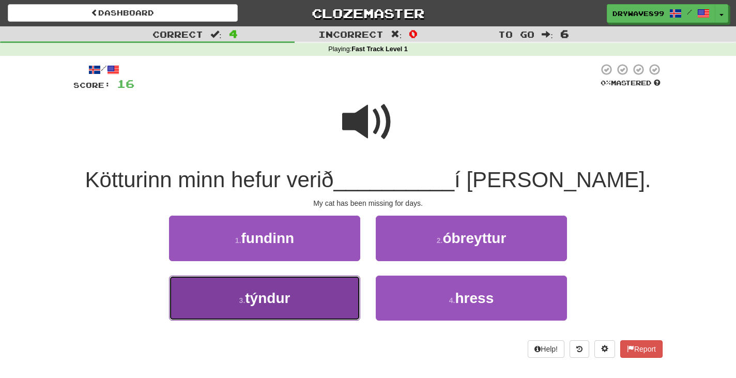
click at [327, 304] on button "3 . týndur" at bounding box center [264, 297] width 191 height 45
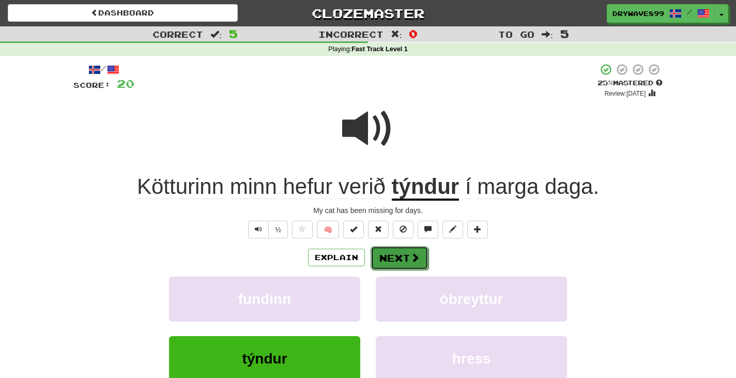
click at [407, 259] on button "Next" at bounding box center [400, 258] width 58 height 24
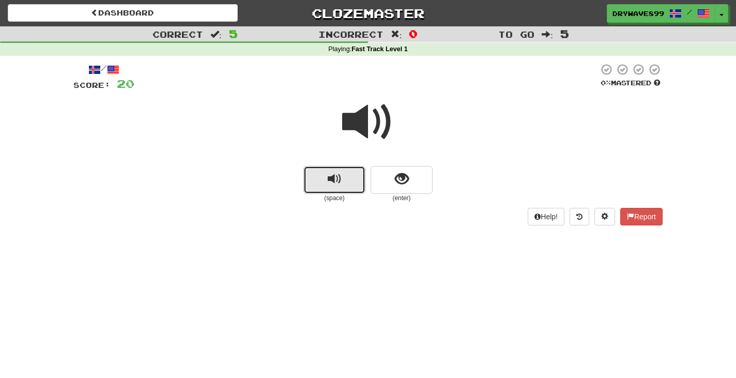
click at [345, 175] on button "replay audio" at bounding box center [334, 180] width 62 height 28
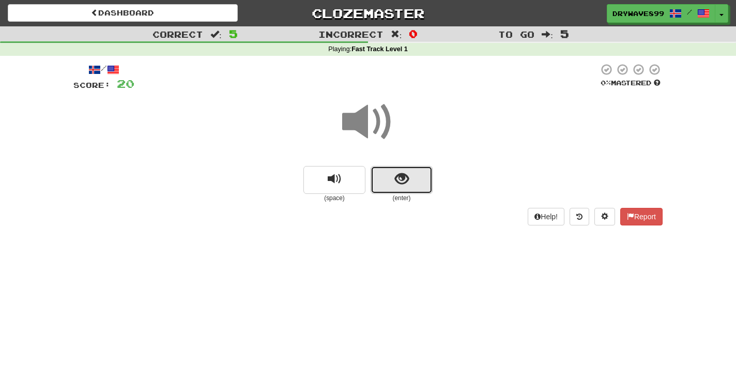
click at [402, 180] on span "show sentence" at bounding box center [402, 179] width 14 height 14
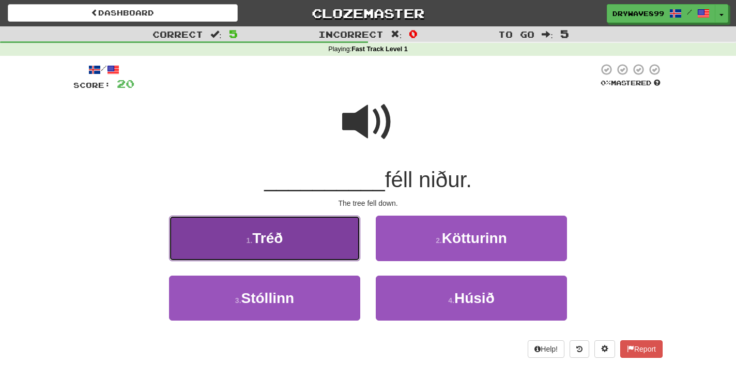
click at [339, 229] on button "1 . Tréð" at bounding box center [264, 238] width 191 height 45
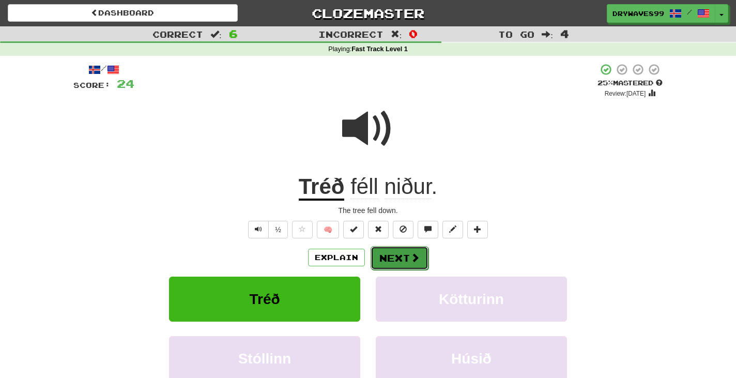
click at [413, 256] on span at bounding box center [414, 257] width 9 height 9
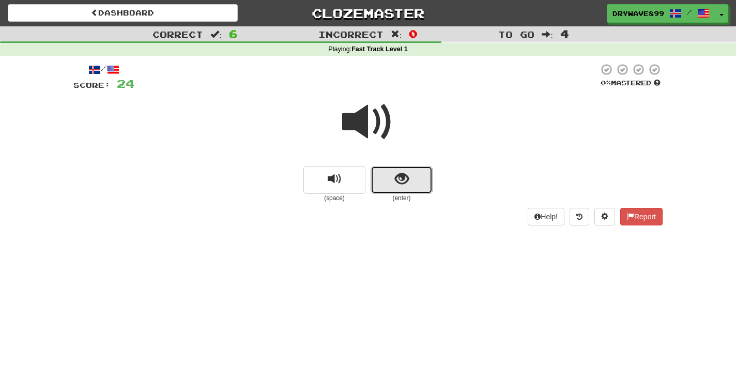
click at [416, 180] on button "show sentence" at bounding box center [402, 180] width 62 height 28
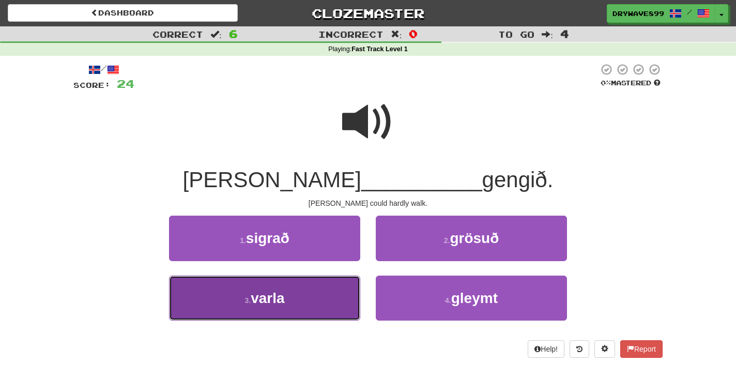
click at [306, 300] on button "3 . varla" at bounding box center [264, 297] width 191 height 45
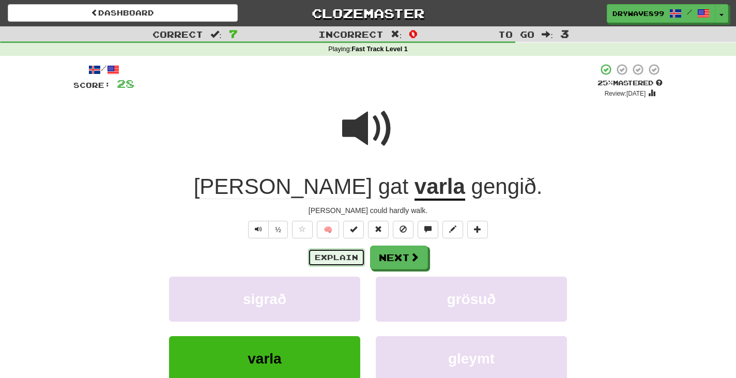
click at [329, 259] on button "Explain" at bounding box center [336, 258] width 57 height 18
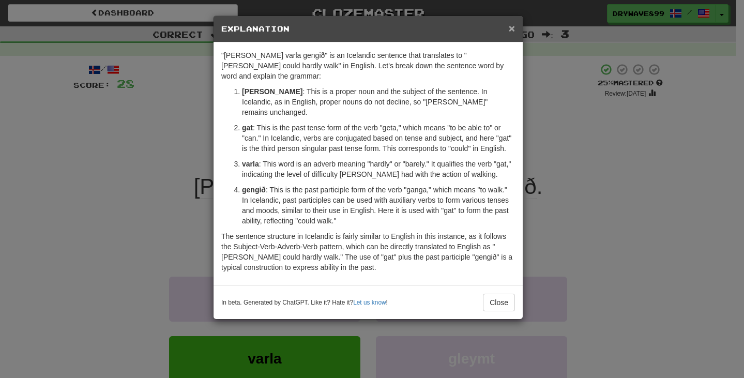
click at [509, 27] on span "×" at bounding box center [512, 28] width 6 height 12
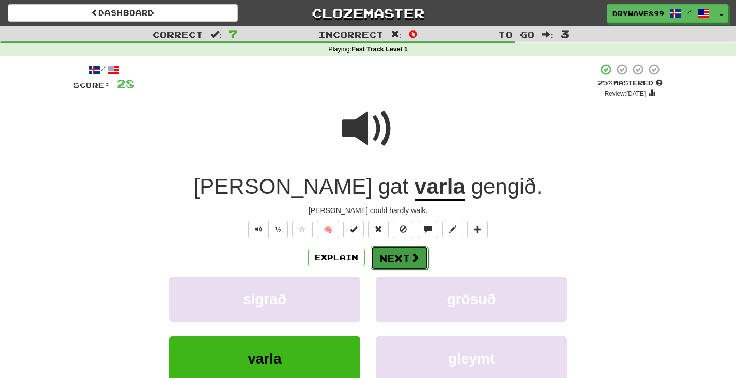
click at [400, 246] on button "Next" at bounding box center [400, 258] width 58 height 24
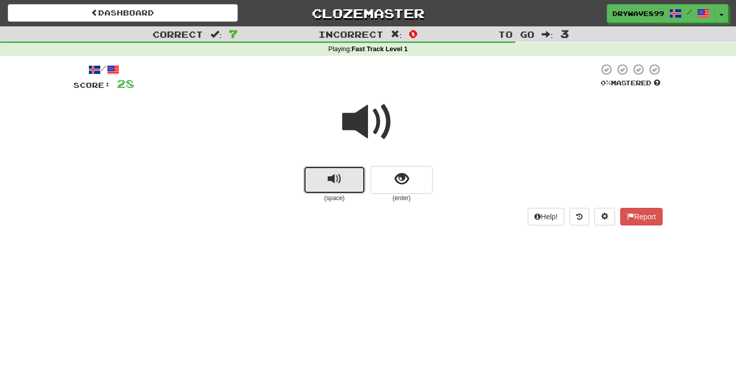
click at [328, 182] on span "replay audio" at bounding box center [335, 179] width 14 height 14
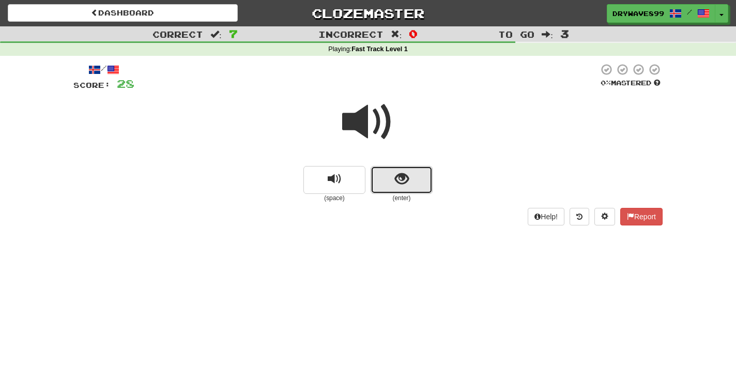
click at [397, 180] on span "show sentence" at bounding box center [402, 179] width 14 height 14
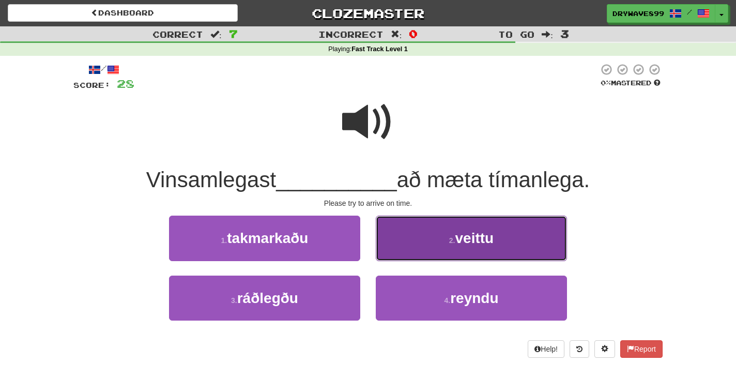
click at [541, 248] on button "2 . veittu" at bounding box center [471, 238] width 191 height 45
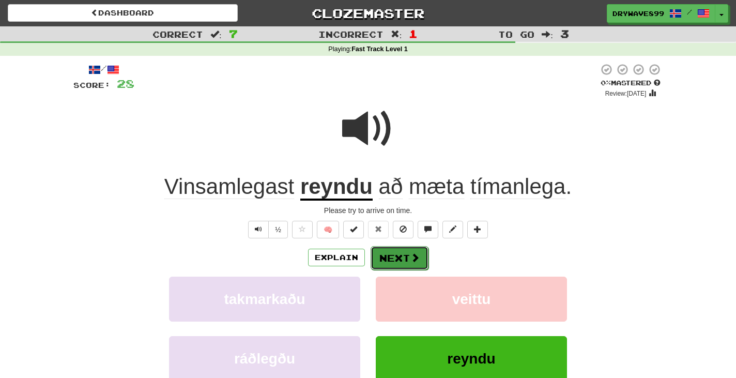
click at [397, 254] on button "Next" at bounding box center [400, 258] width 58 height 24
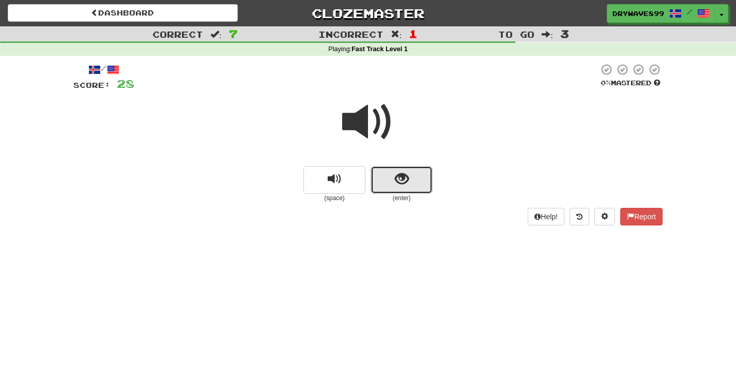
click at [407, 178] on span "show sentence" at bounding box center [402, 179] width 14 height 14
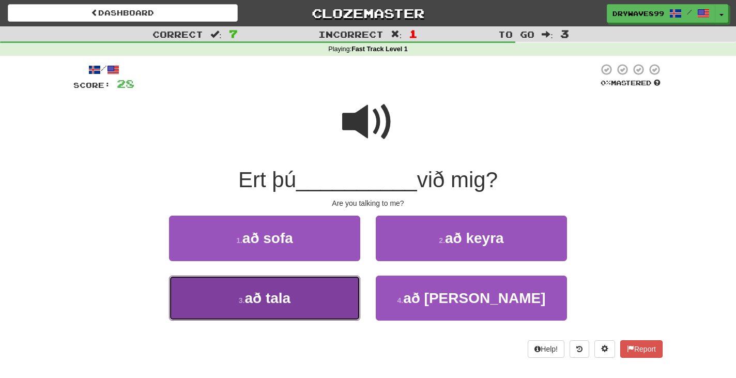
click button "3 . að tala"
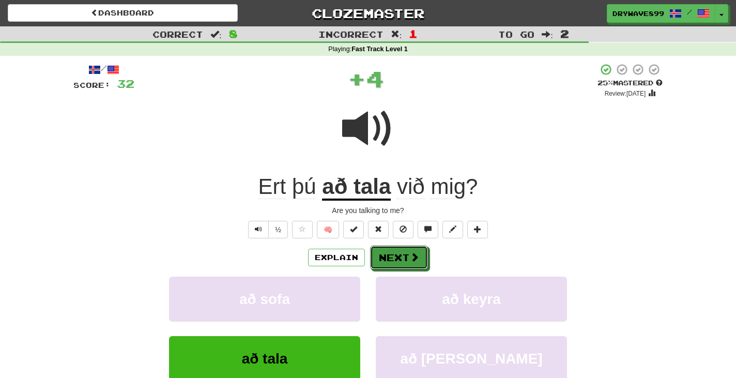
click span
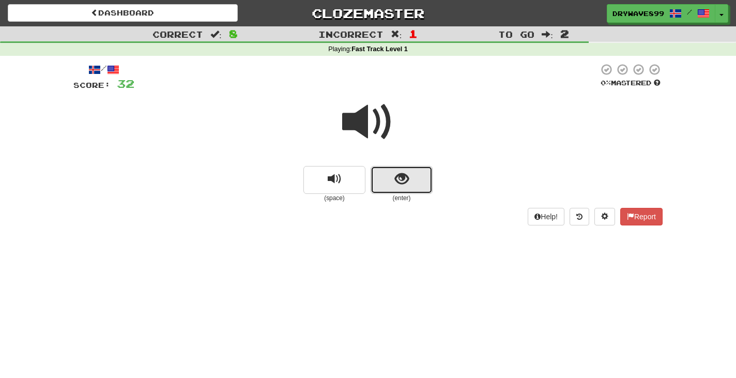
click button "show sentence"
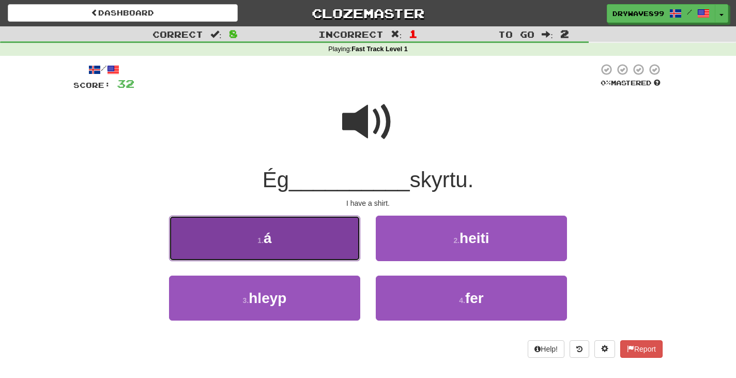
click button "1 . á"
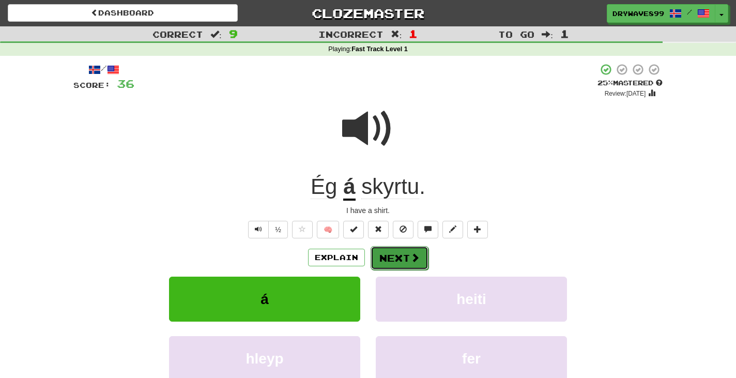
click button "Next"
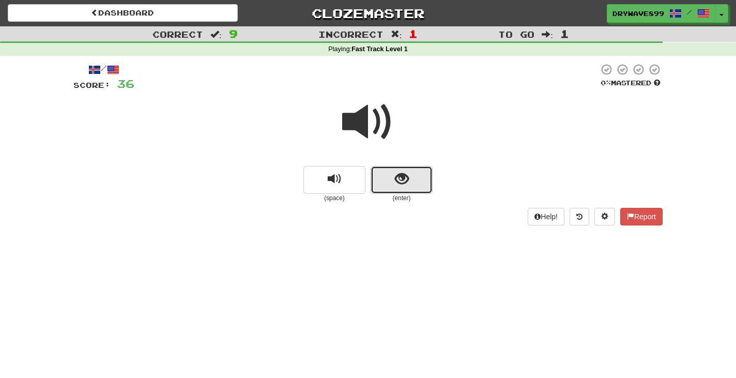
click span "show sentence"
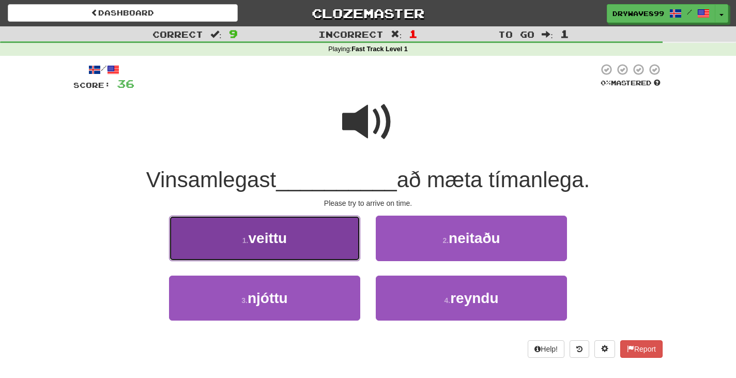
click button "1 . veittu"
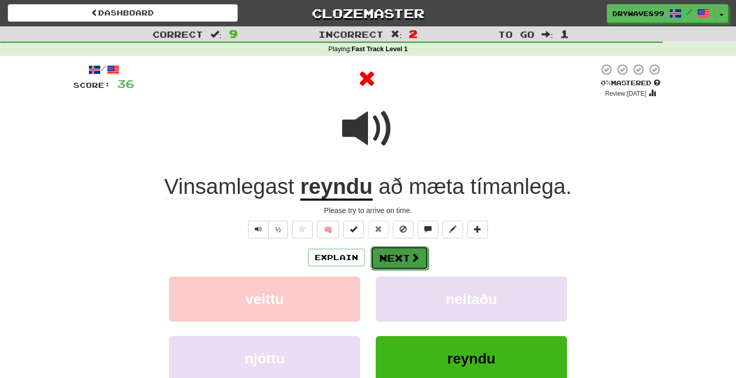
click button "Next"
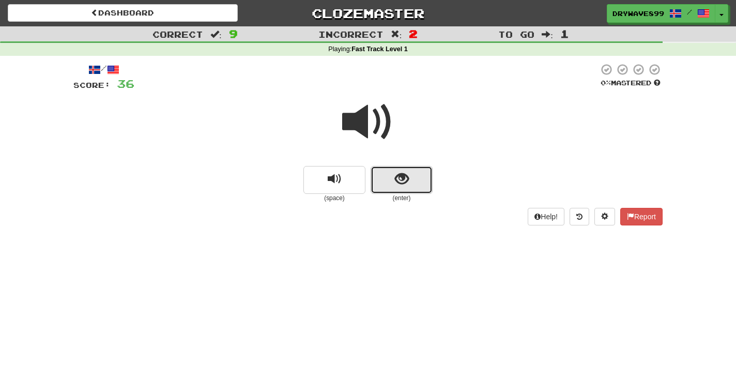
click button "show sentence"
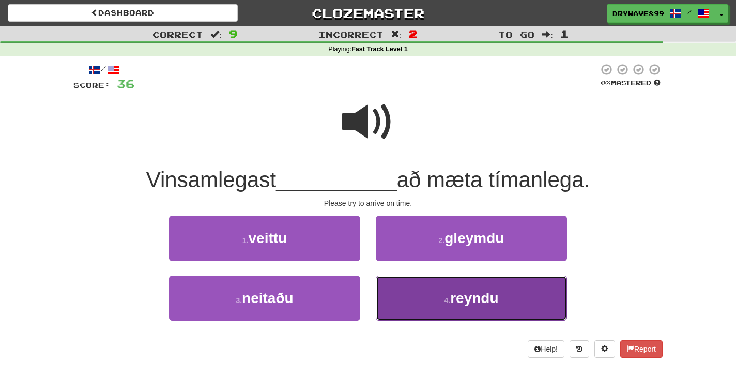
click span "reyndu"
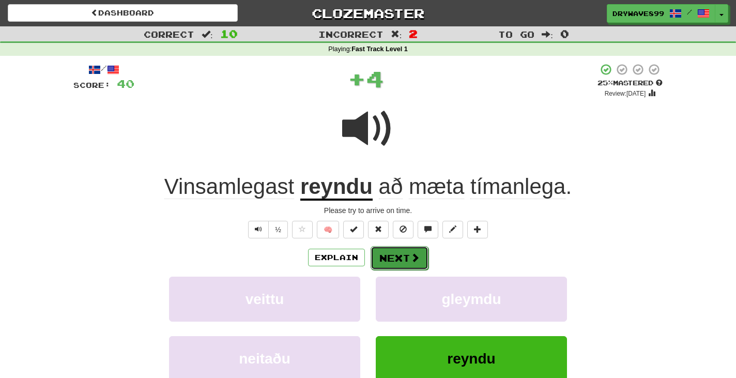
click button "Next"
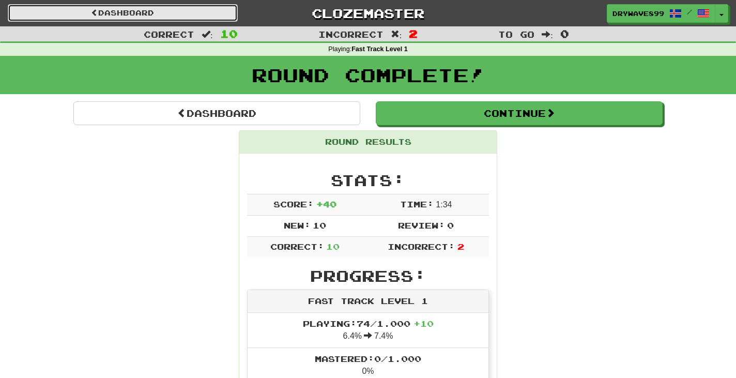
click link "Dashboard"
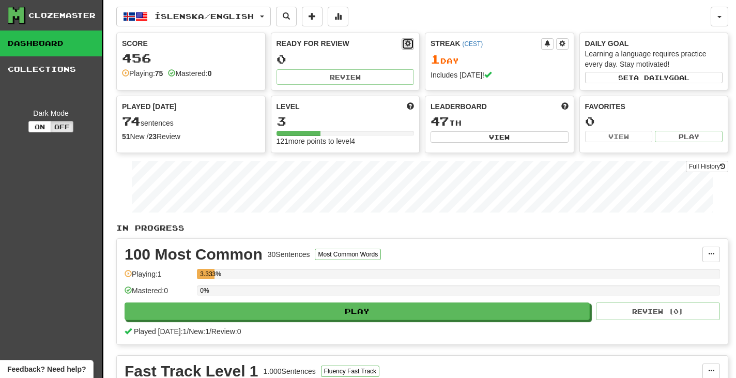
click at [407, 47] on button at bounding box center [408, 43] width 12 height 11
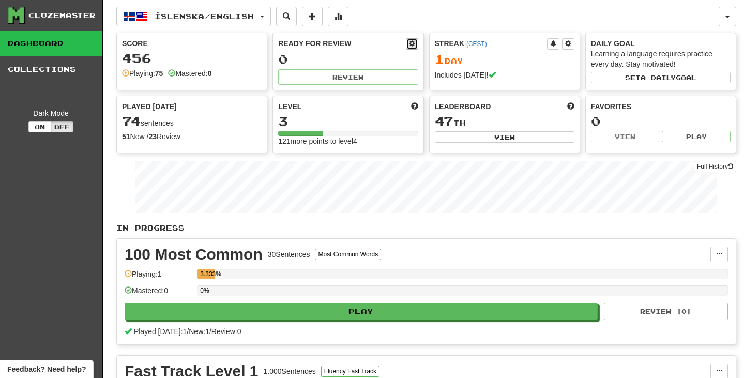
select select "*"
select select "**"
select select "***"
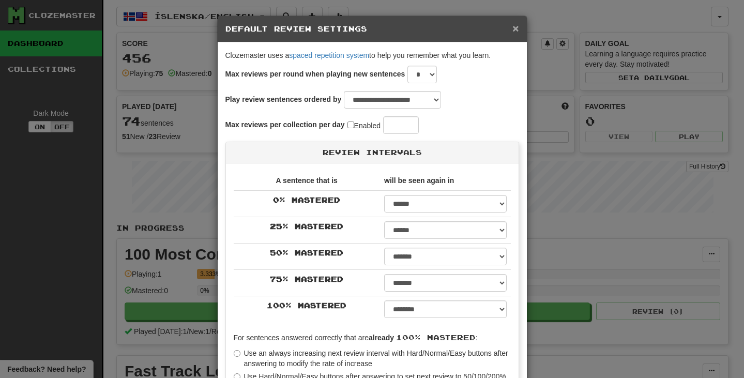
click at [513, 32] on span "×" at bounding box center [515, 28] width 6 height 12
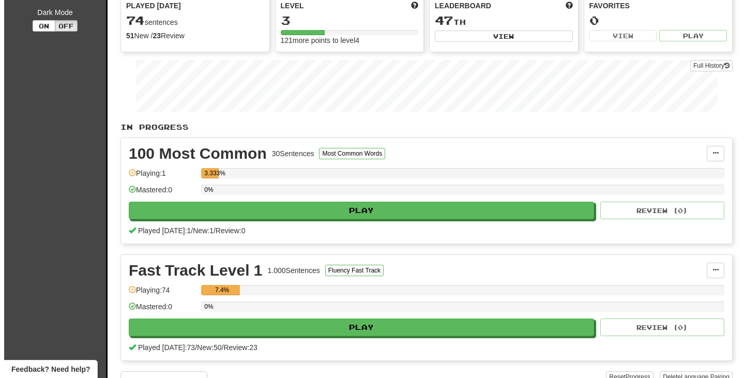
scroll to position [103, 0]
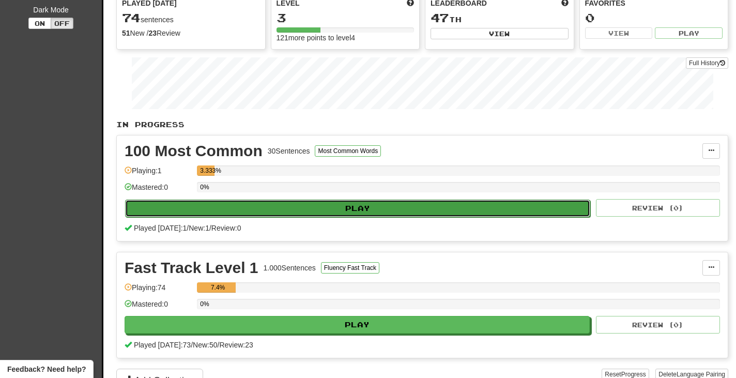
click at [317, 203] on button "Play" at bounding box center [357, 209] width 465 height 18
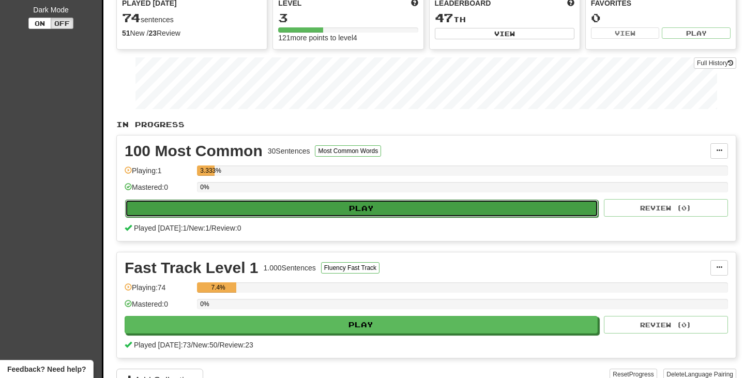
select select "**"
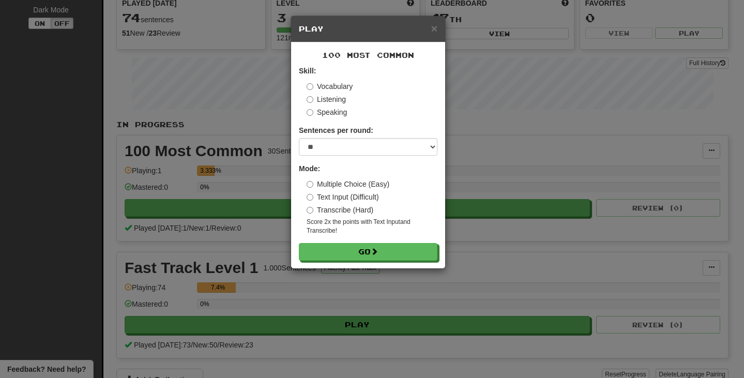
click at [343, 111] on label "Speaking" at bounding box center [327, 112] width 40 height 10
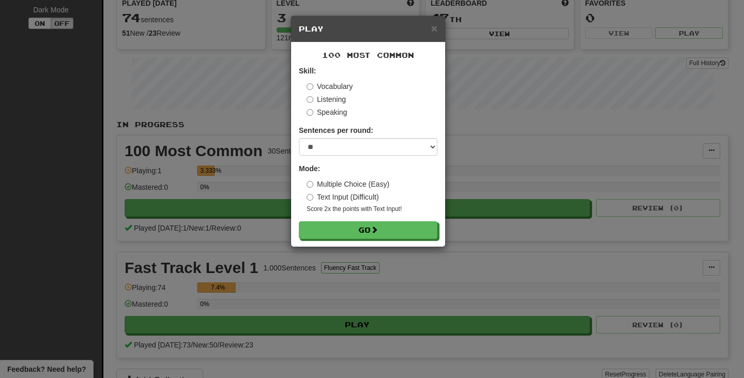
click at [339, 83] on label "Vocabulary" at bounding box center [330, 86] width 46 height 10
click at [340, 114] on label "Speaking" at bounding box center [327, 112] width 40 height 10
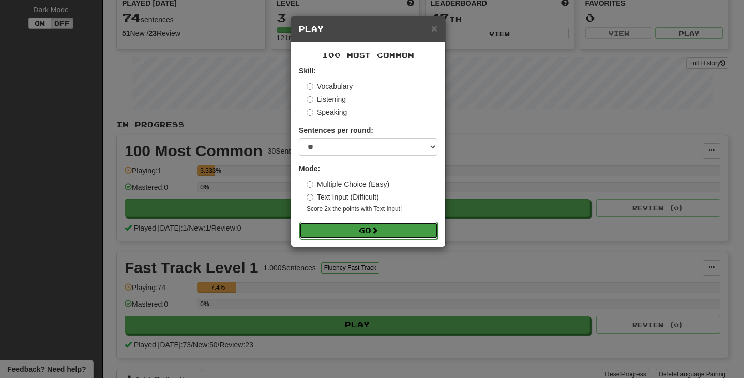
click at [369, 230] on button "Go" at bounding box center [368, 231] width 139 height 18
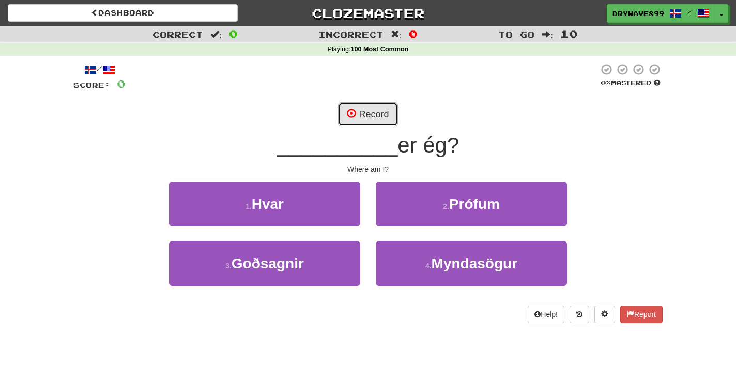
click at [382, 111] on button "Record" at bounding box center [367, 114] width 59 height 24
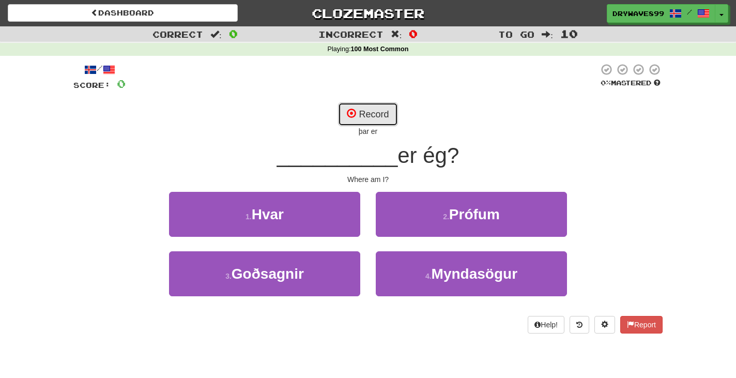
click at [376, 115] on button "Record" at bounding box center [367, 114] width 59 height 24
click at [372, 111] on button "Record" at bounding box center [367, 114] width 59 height 24
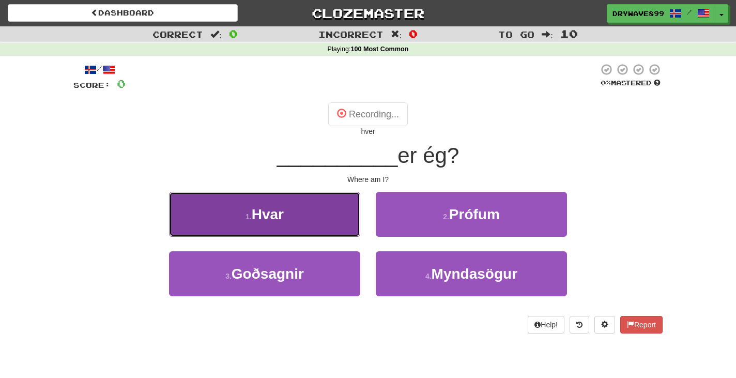
click at [310, 215] on button "1 . [GEOGRAPHIC_DATA]" at bounding box center [264, 214] width 191 height 45
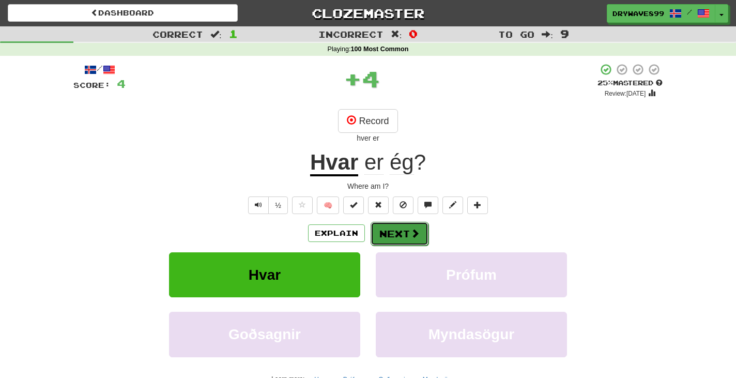
click at [409, 228] on button "Next" at bounding box center [400, 234] width 58 height 24
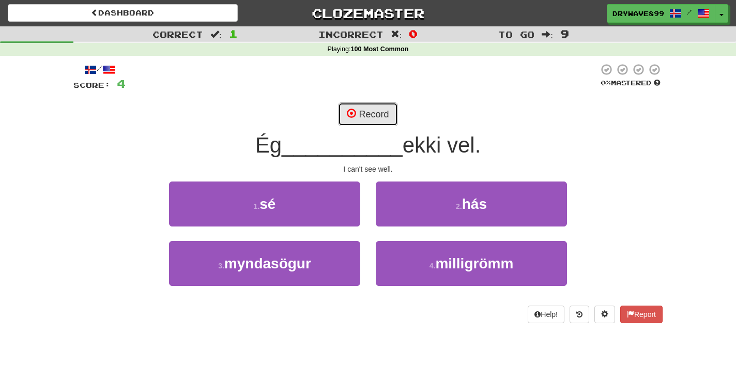
drag, startPoint x: 357, startPoint y: 109, endPoint x: 374, endPoint y: 112, distance: 17.3
click at [357, 109] on button "Record" at bounding box center [367, 114] width 59 height 24
click at [381, 115] on button "Record" at bounding box center [367, 114] width 59 height 24
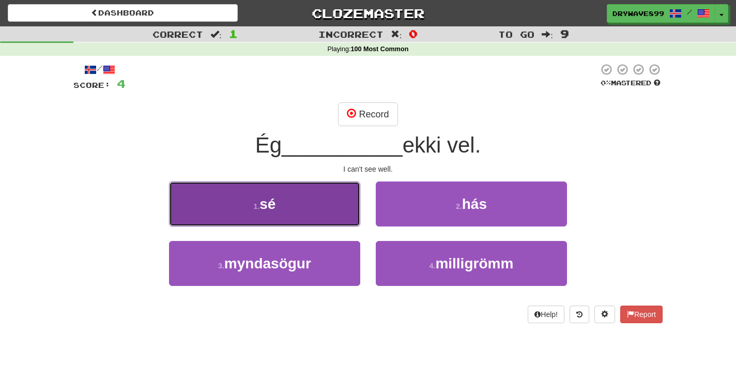
click at [323, 200] on button "1 . sé" at bounding box center [264, 203] width 191 height 45
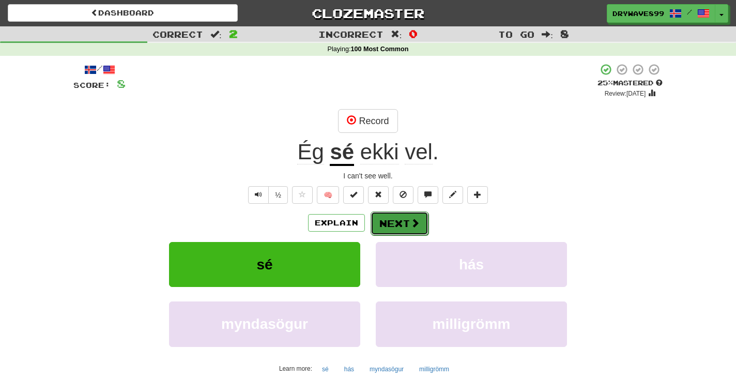
click at [411, 223] on span at bounding box center [414, 222] width 9 height 9
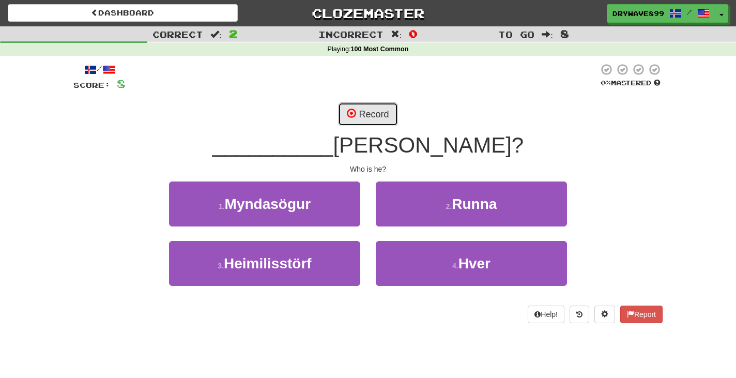
click at [388, 121] on button "Record" at bounding box center [367, 114] width 59 height 24
drag, startPoint x: 374, startPoint y: 113, endPoint x: 394, endPoint y: 112, distance: 20.7
click at [374, 113] on button "Record" at bounding box center [367, 114] width 59 height 24
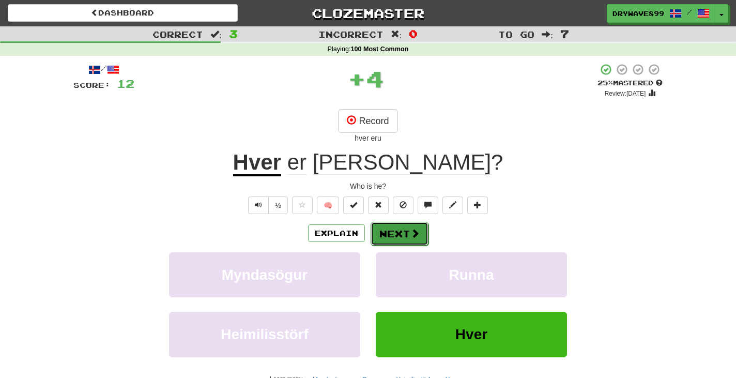
click at [409, 230] on button "Next" at bounding box center [400, 234] width 58 height 24
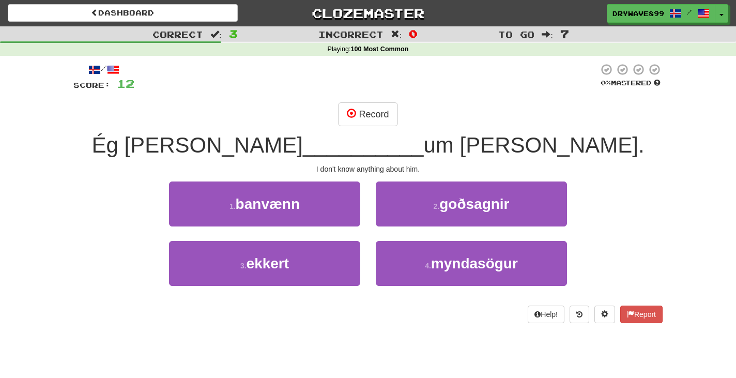
click at [373, 99] on div "/ Score: 12 0 % Mastered Record Ég [PERSON_NAME] __________ um [PERSON_NAME]. I…" at bounding box center [367, 193] width 589 height 260
click at [371, 109] on button "Record" at bounding box center [367, 114] width 59 height 24
click at [384, 118] on button "Record" at bounding box center [367, 114] width 59 height 24
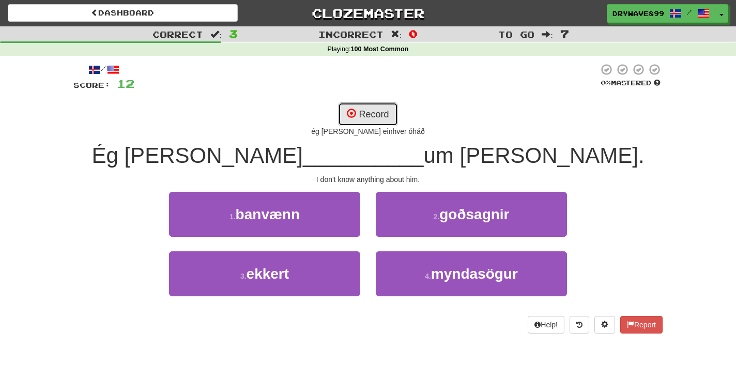
click at [378, 113] on button "Record" at bounding box center [367, 114] width 59 height 24
click at [375, 109] on button "Record" at bounding box center [367, 114] width 59 height 24
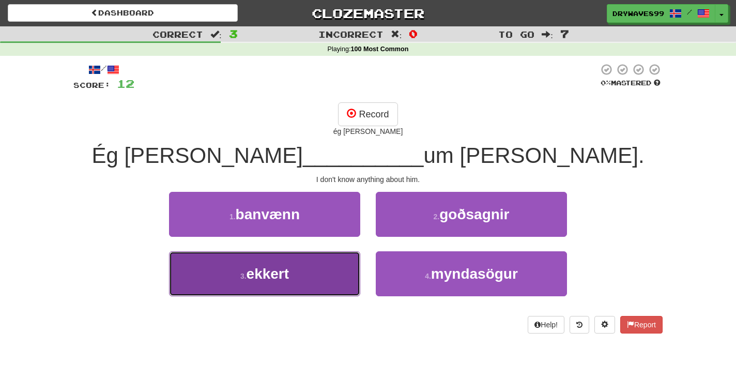
click at [313, 277] on button "3 . ekkert" at bounding box center [264, 273] width 191 height 45
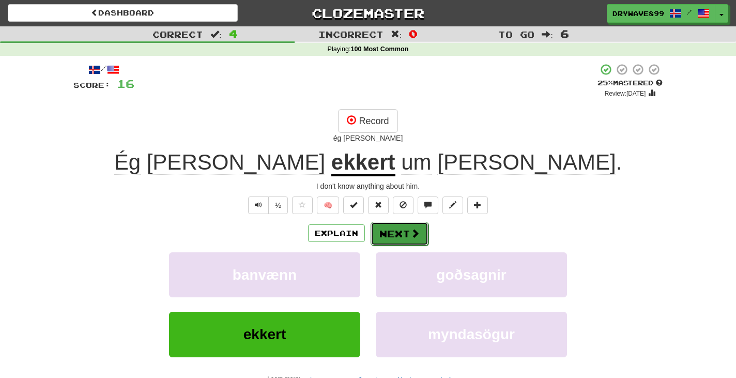
click at [412, 229] on span at bounding box center [414, 232] width 9 height 9
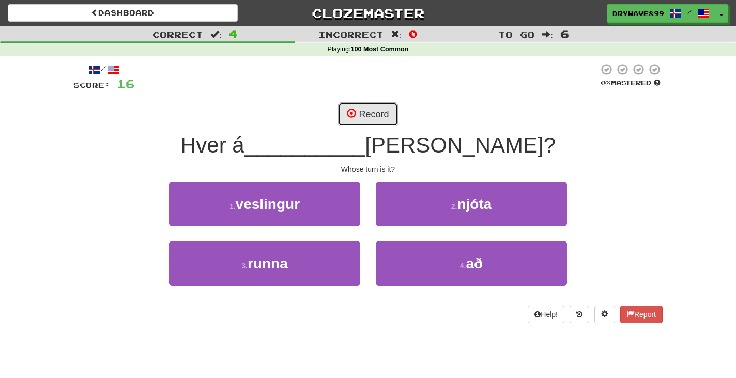
click at [383, 114] on button "Record" at bounding box center [367, 114] width 59 height 24
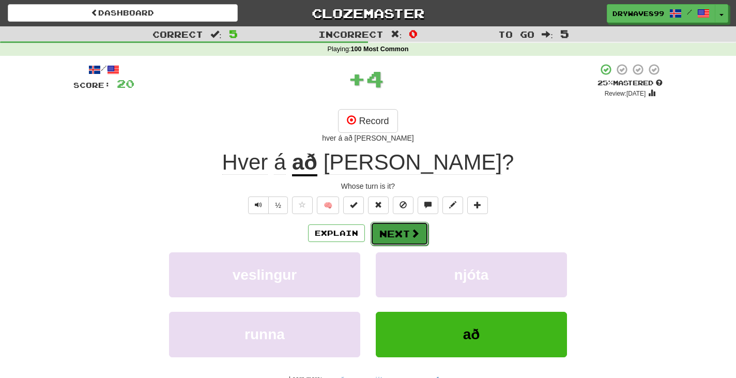
click at [418, 234] on span at bounding box center [414, 232] width 9 height 9
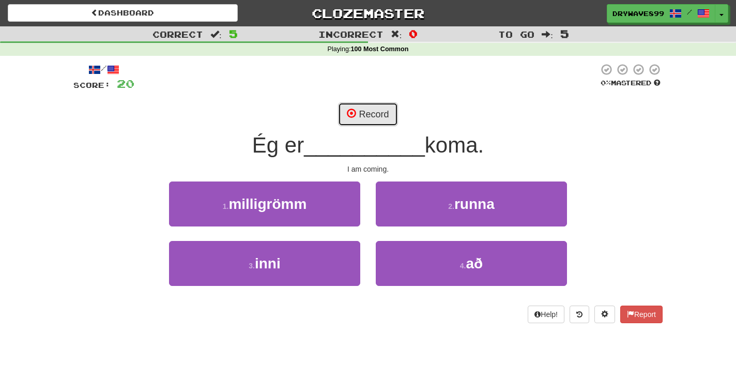
click at [382, 117] on button "Record" at bounding box center [367, 114] width 59 height 24
click at [383, 116] on button "Record" at bounding box center [367, 114] width 59 height 24
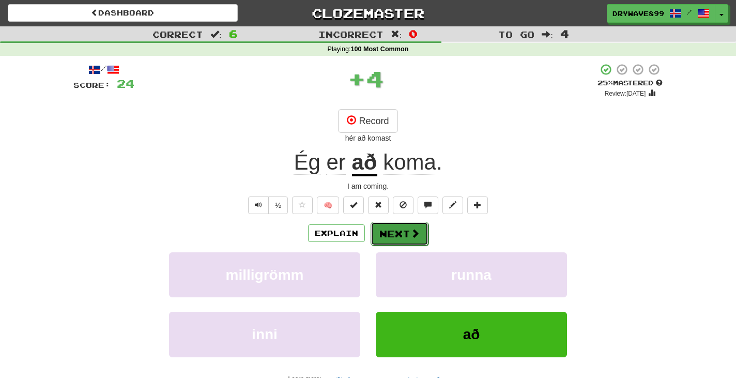
click at [408, 234] on button "Next" at bounding box center [400, 234] width 58 height 24
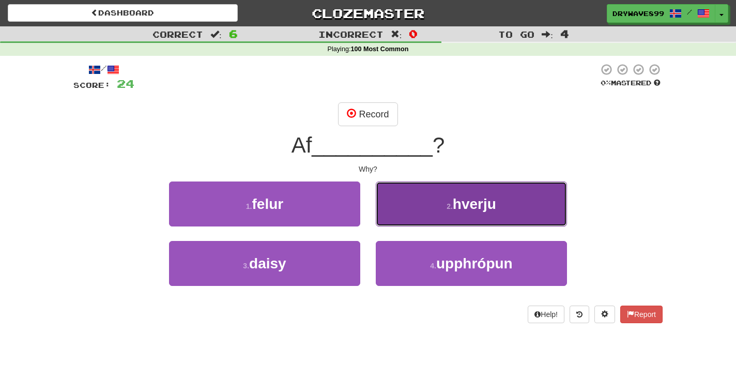
click at [430, 202] on button "2 . hverju" at bounding box center [471, 203] width 191 height 45
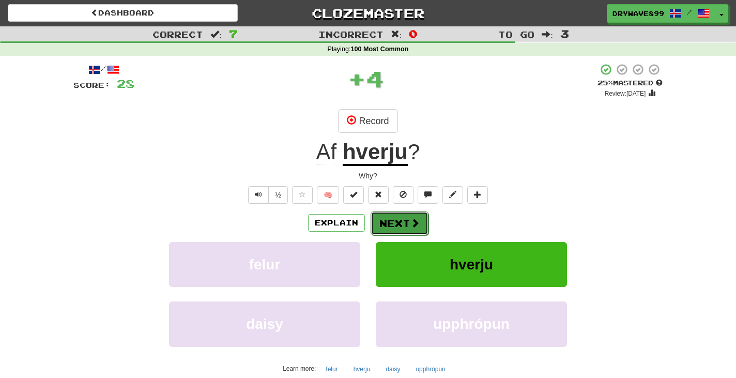
click at [402, 216] on button "Next" at bounding box center [400, 223] width 58 height 24
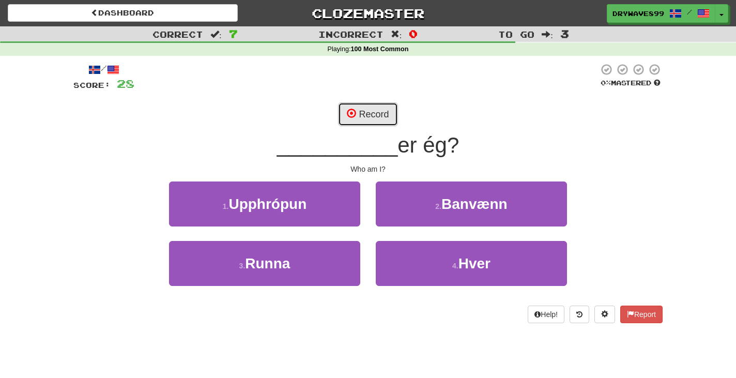
click at [374, 112] on button "Record" at bounding box center [367, 114] width 59 height 24
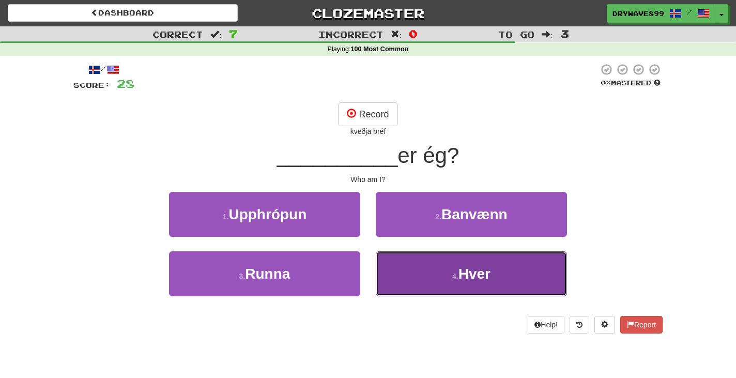
click at [441, 280] on button "4 . Hver" at bounding box center [471, 273] width 191 height 45
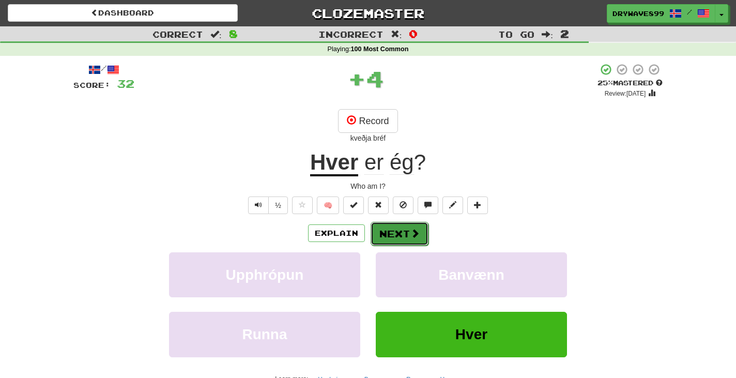
click at [412, 229] on span at bounding box center [414, 232] width 9 height 9
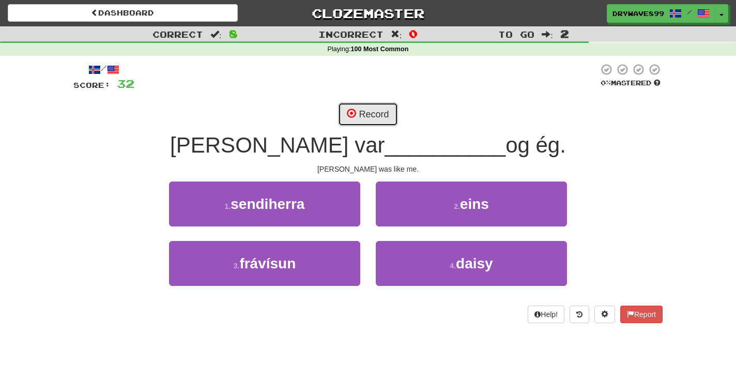
click at [379, 113] on button "Record" at bounding box center [367, 114] width 59 height 24
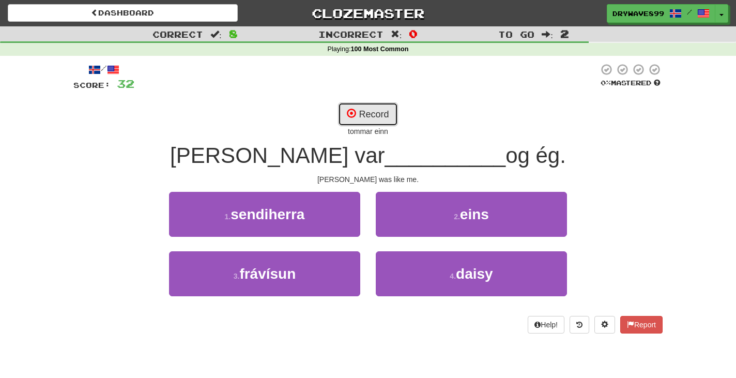
click at [379, 113] on button "Record" at bounding box center [367, 114] width 59 height 24
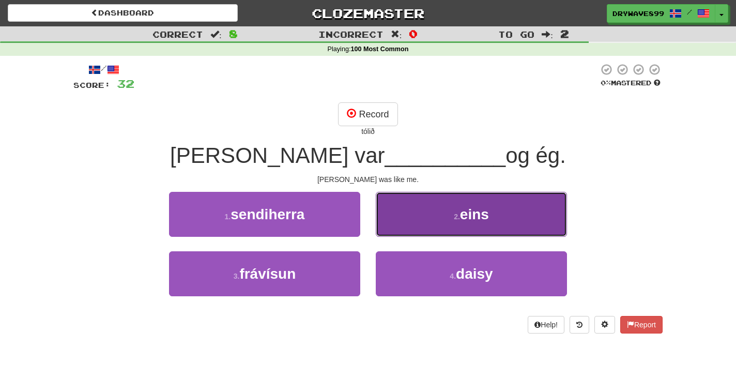
click at [443, 215] on button "2 . eins" at bounding box center [471, 214] width 191 height 45
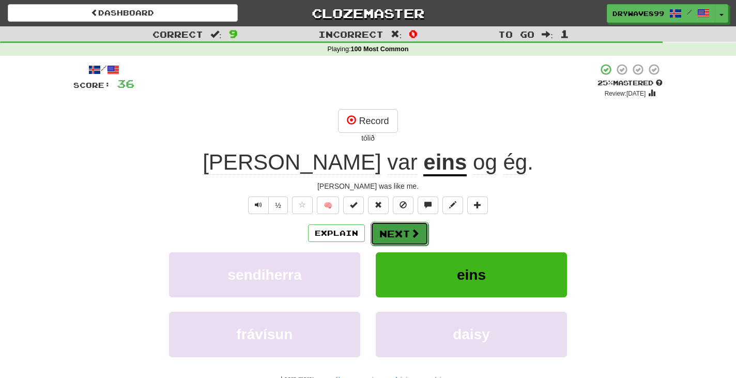
click at [410, 231] on span at bounding box center [414, 232] width 9 height 9
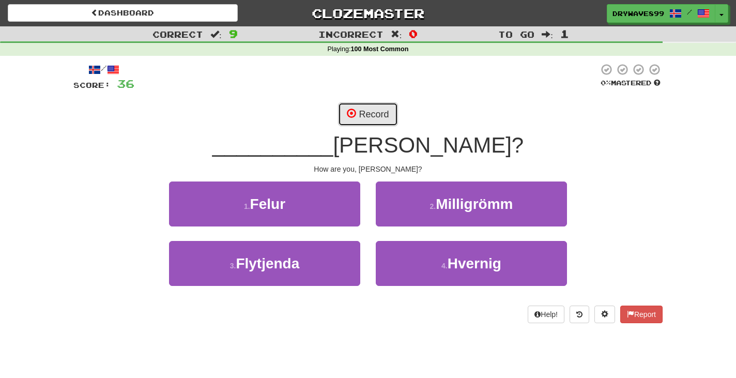
click at [380, 116] on button "Record" at bounding box center [367, 114] width 59 height 24
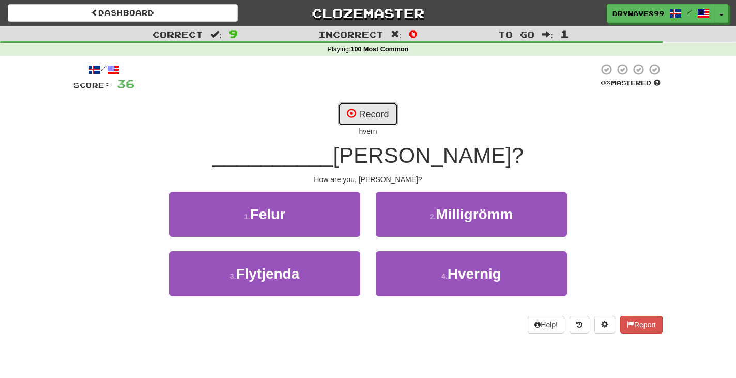
click at [360, 113] on button "Record" at bounding box center [367, 114] width 59 height 24
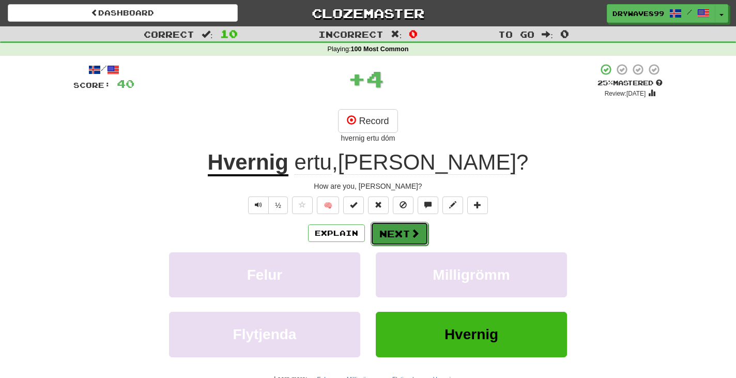
click at [403, 229] on button "Next" at bounding box center [400, 234] width 58 height 24
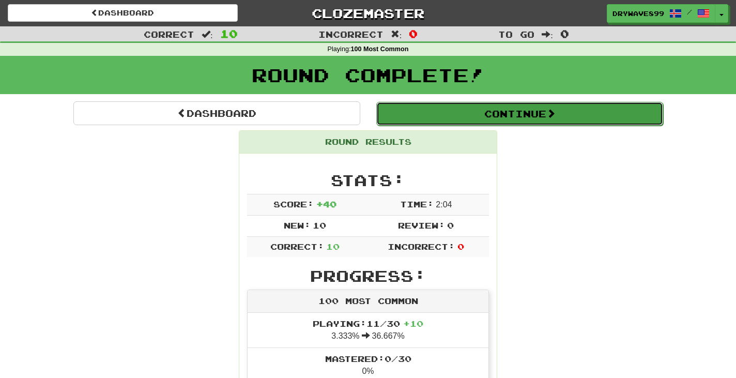
click at [524, 105] on button "Continue" at bounding box center [519, 114] width 287 height 24
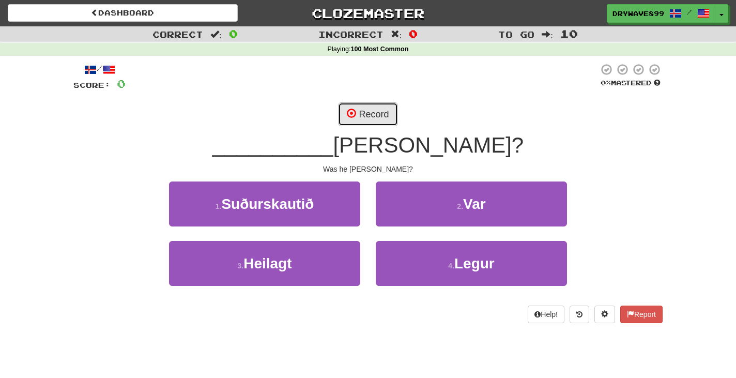
click at [376, 114] on button "Record" at bounding box center [367, 114] width 59 height 24
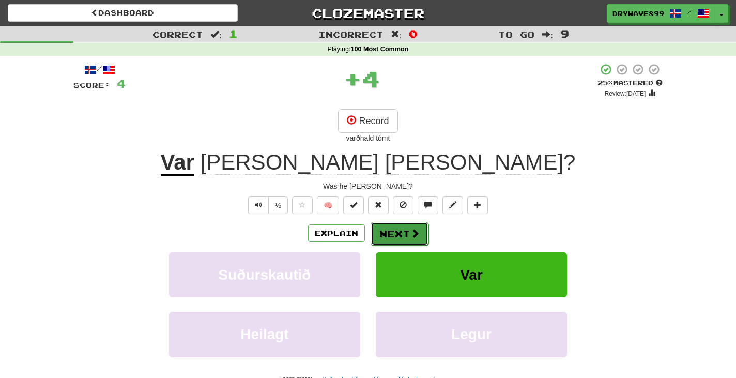
click at [401, 231] on button "Next" at bounding box center [400, 234] width 58 height 24
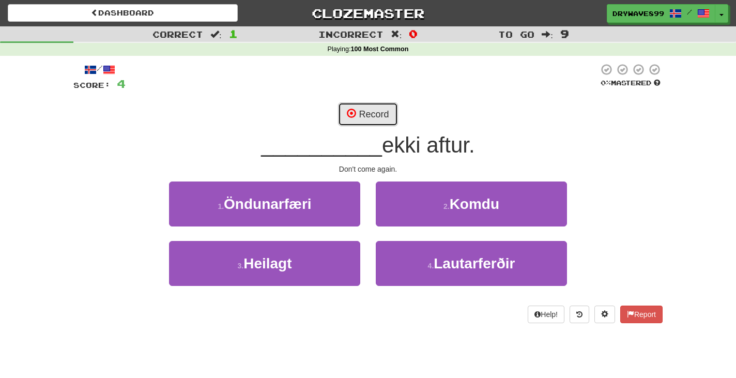
click at [365, 117] on button "Record" at bounding box center [367, 114] width 59 height 24
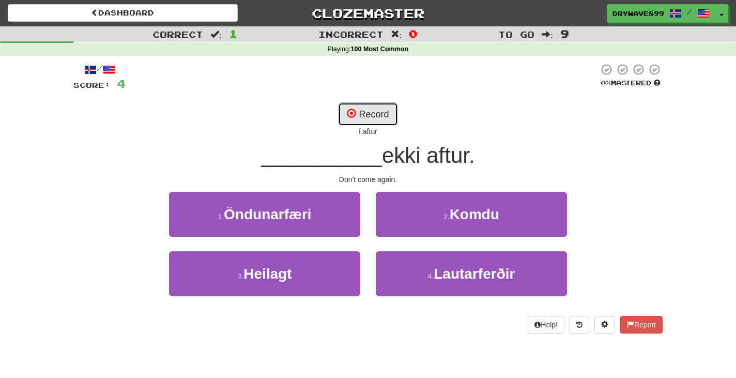
click at [365, 117] on button "Record" at bounding box center [367, 114] width 59 height 24
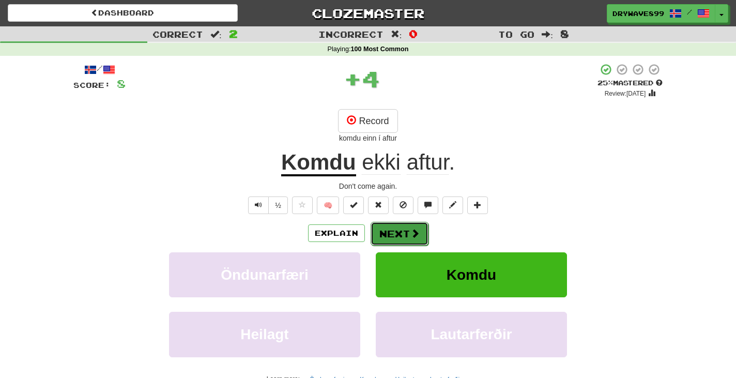
click at [410, 232] on span at bounding box center [414, 232] width 9 height 9
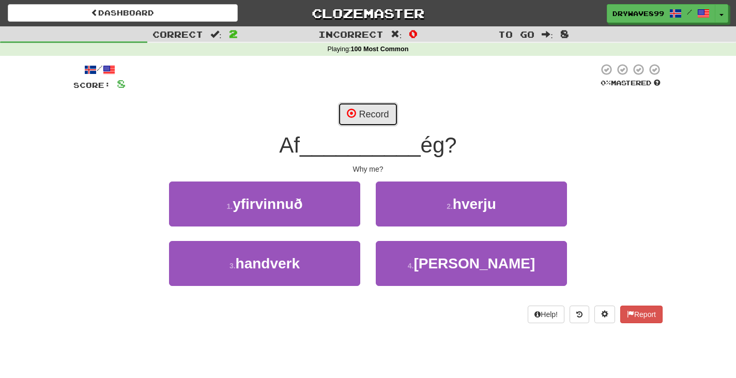
click at [379, 111] on button "Record" at bounding box center [367, 114] width 59 height 24
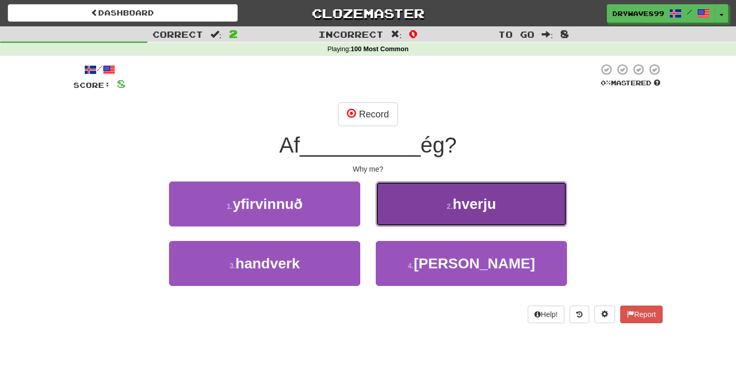
click at [452, 201] on button "2 . hverju" at bounding box center [471, 203] width 191 height 45
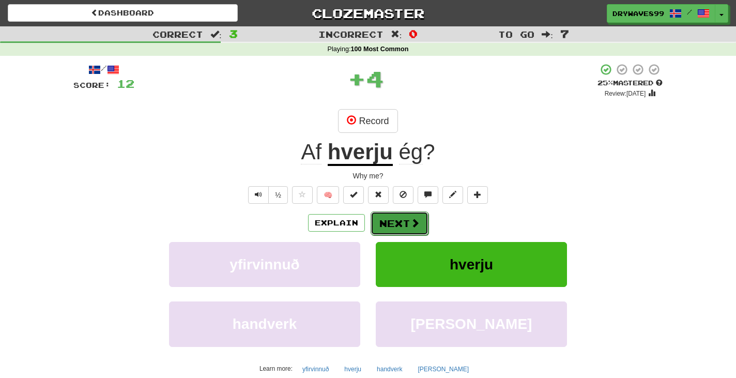
click at [404, 222] on button "Next" at bounding box center [400, 223] width 58 height 24
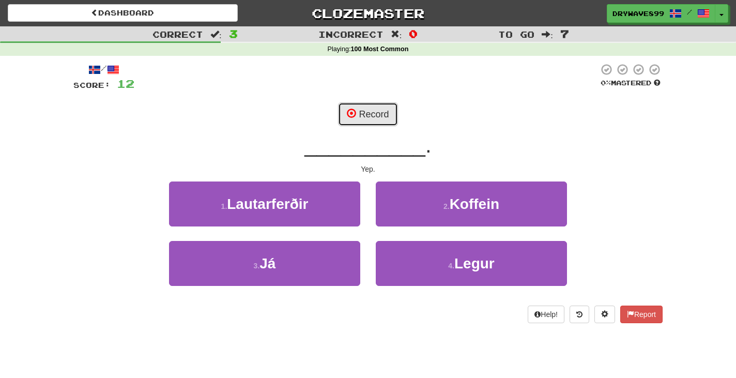
click at [379, 124] on button "Record" at bounding box center [367, 114] width 59 height 24
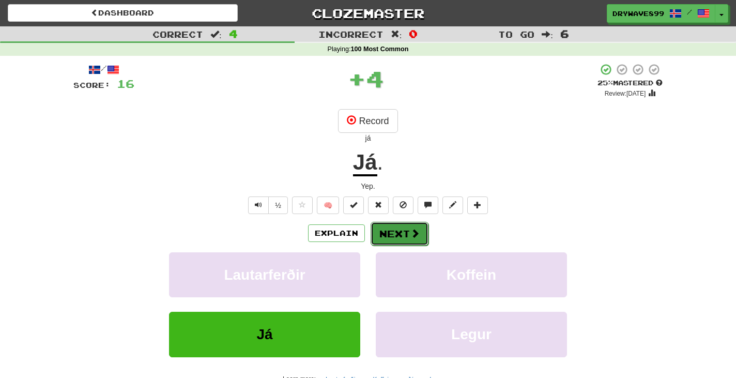
click at [408, 236] on button "Next" at bounding box center [400, 234] width 58 height 24
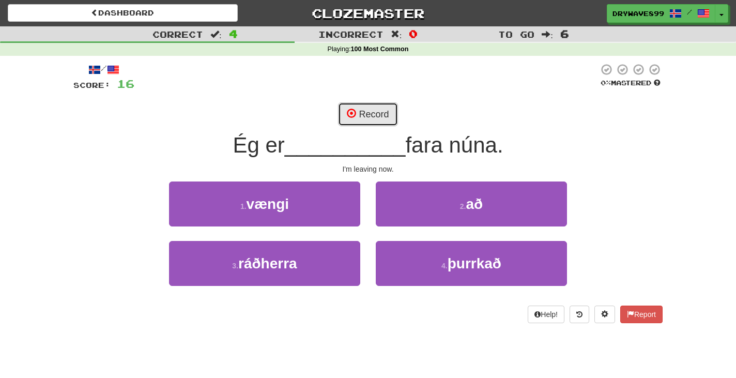
click at [372, 113] on button "Record" at bounding box center [367, 114] width 59 height 24
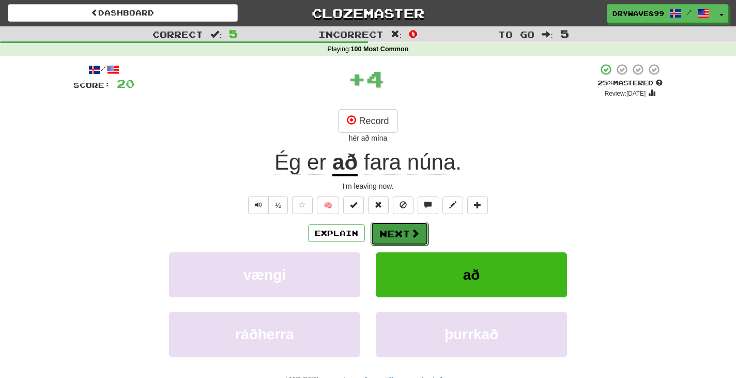
click at [421, 237] on button "Next" at bounding box center [400, 234] width 58 height 24
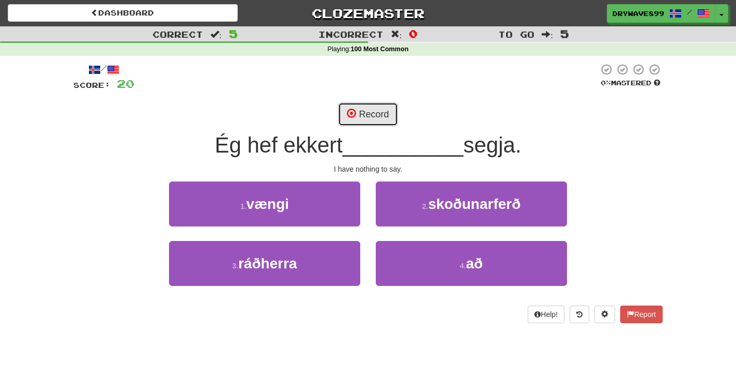
click at [375, 116] on button "Record" at bounding box center [367, 114] width 59 height 24
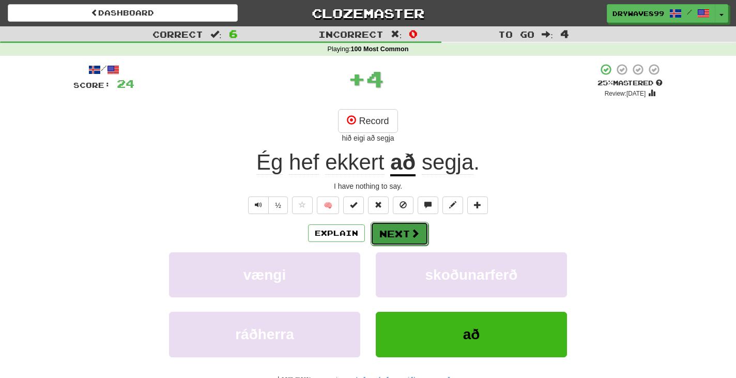
click at [409, 227] on button "Next" at bounding box center [400, 234] width 58 height 24
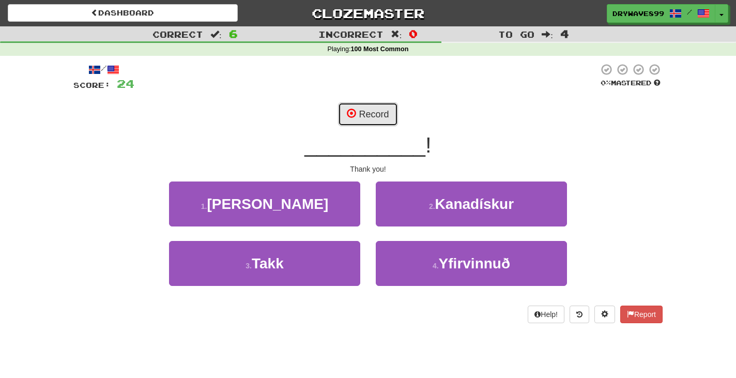
click at [369, 115] on button "Record" at bounding box center [367, 114] width 59 height 24
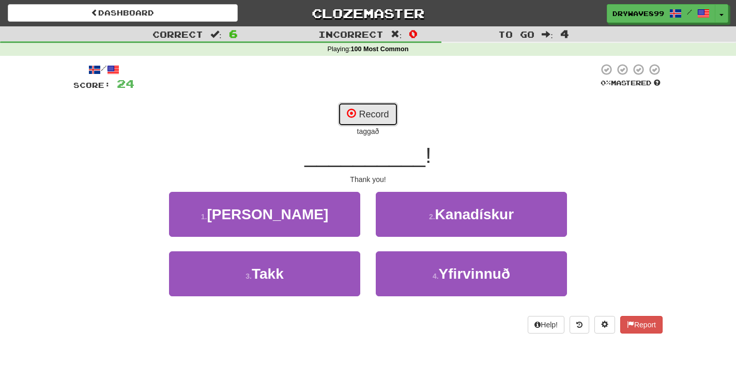
click at [372, 114] on button "Record" at bounding box center [367, 114] width 59 height 24
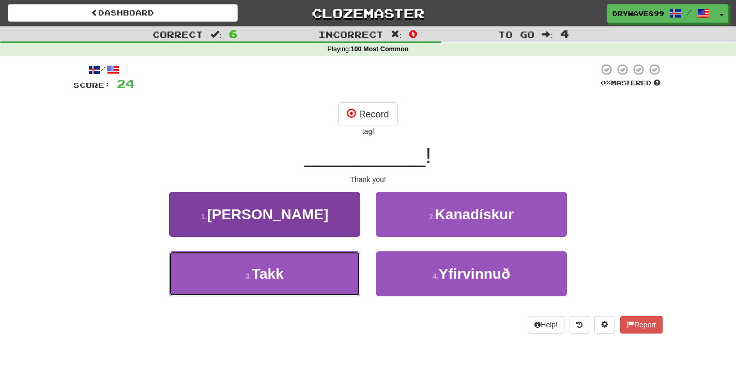
drag, startPoint x: 310, startPoint y: 263, endPoint x: 311, endPoint y: 270, distance: 6.8
click at [306, 274] on button "3 . Takk" at bounding box center [264, 273] width 191 height 45
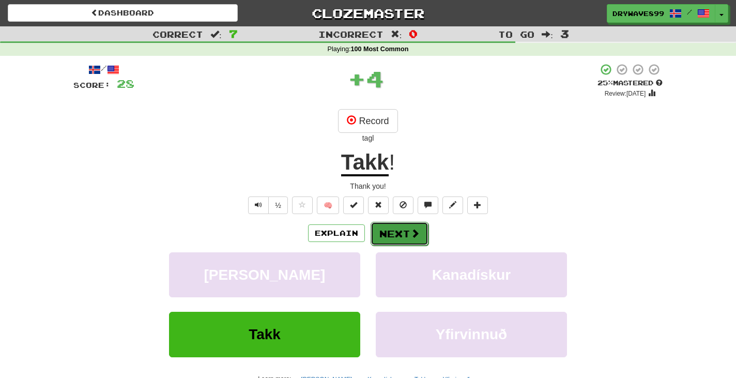
click at [405, 229] on button "Next" at bounding box center [400, 234] width 58 height 24
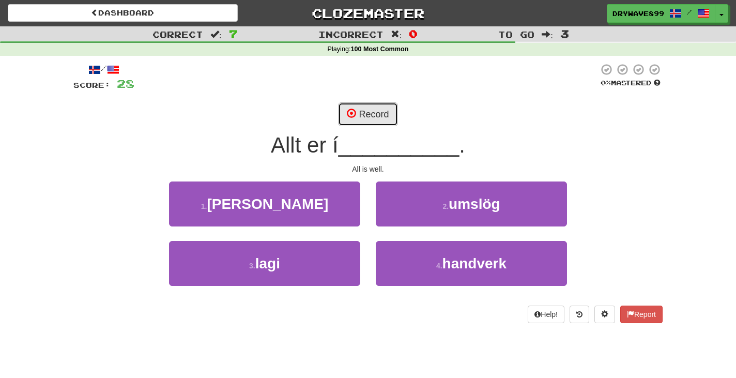
click at [376, 104] on button "Record" at bounding box center [367, 114] width 59 height 24
click at [373, 113] on button "Record" at bounding box center [367, 114] width 59 height 24
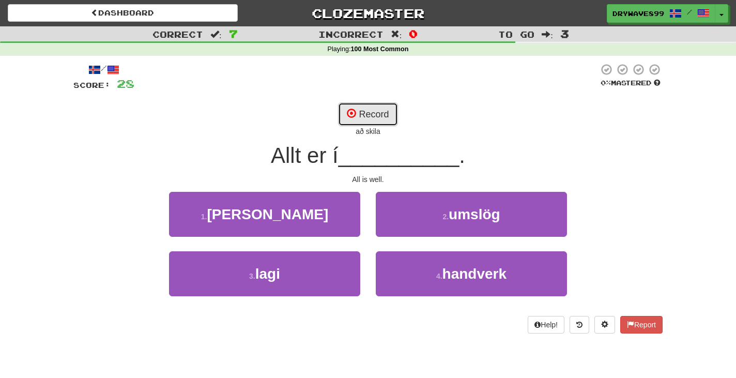
click at [387, 114] on button "Record" at bounding box center [367, 114] width 59 height 24
click at [393, 114] on button "Record" at bounding box center [367, 114] width 59 height 24
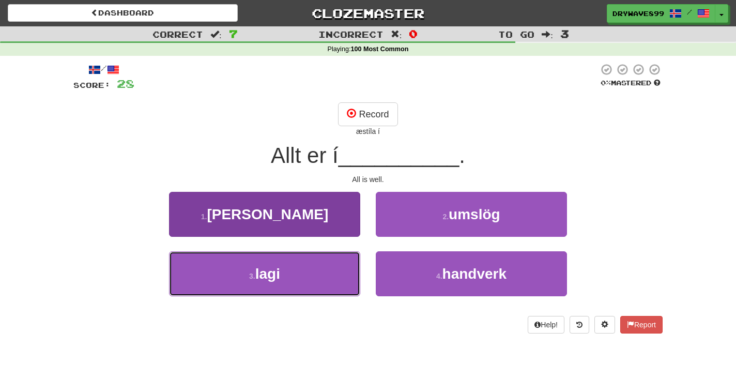
drag, startPoint x: 295, startPoint y: 280, endPoint x: 350, endPoint y: 261, distance: 58.0
click at [296, 279] on button "3 . lagi" at bounding box center [264, 273] width 191 height 45
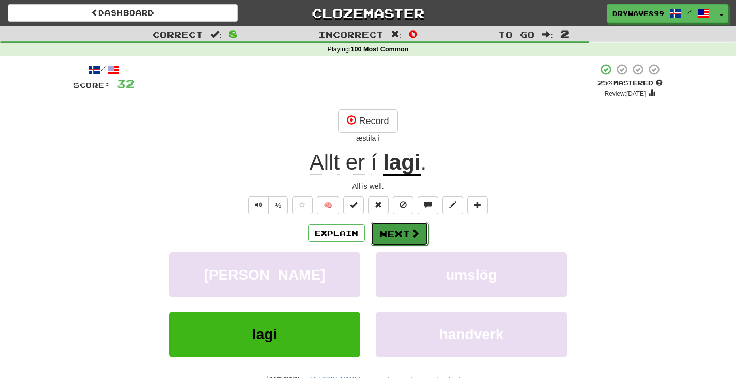
click at [403, 233] on button "Next" at bounding box center [400, 234] width 58 height 24
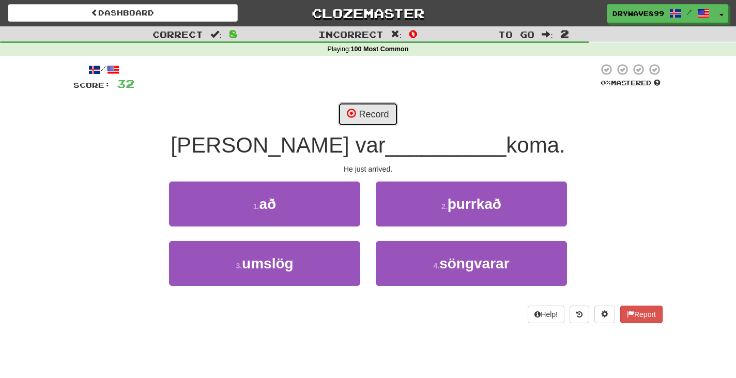
click at [389, 109] on button "Record" at bounding box center [367, 114] width 59 height 24
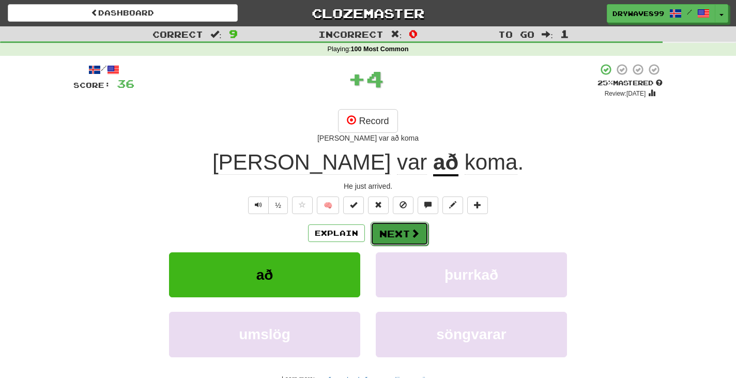
click at [405, 235] on button "Next" at bounding box center [400, 234] width 58 height 24
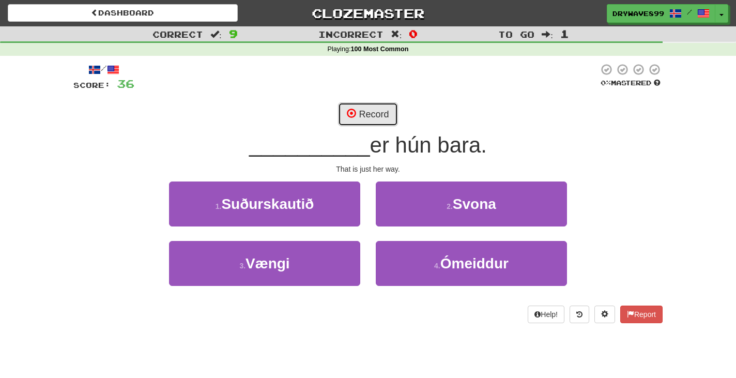
click at [371, 116] on button "Record" at bounding box center [367, 114] width 59 height 24
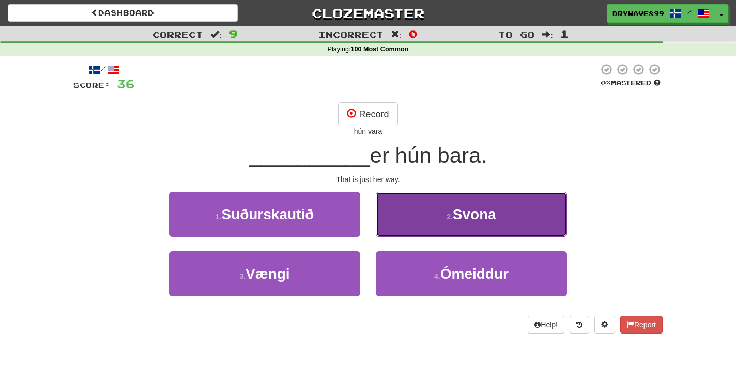
click at [550, 223] on button "2 . Svona" at bounding box center [471, 214] width 191 height 45
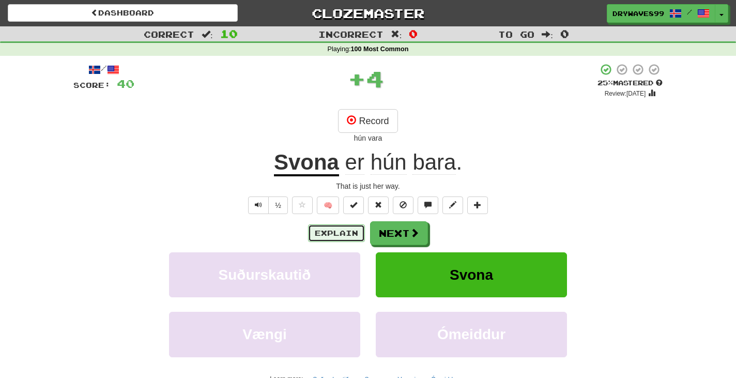
click at [341, 227] on button "Explain" at bounding box center [336, 233] width 57 height 18
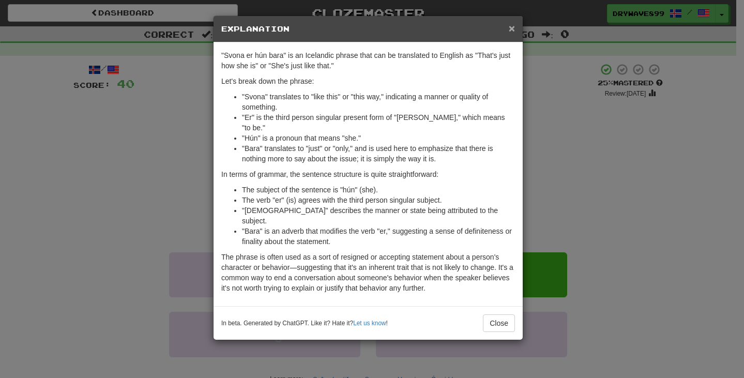
click at [510, 27] on span "×" at bounding box center [512, 28] width 6 height 12
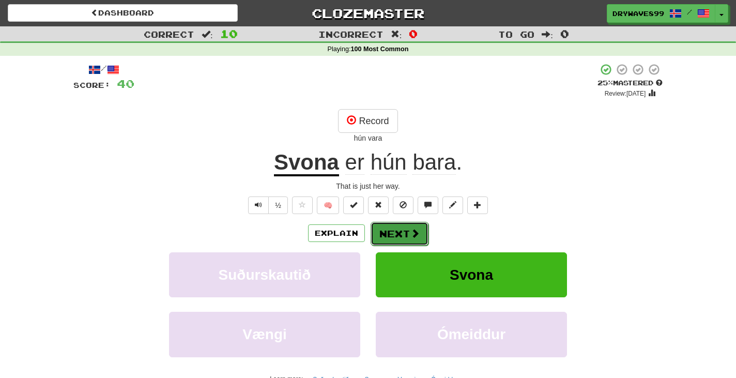
click at [411, 225] on button "Next" at bounding box center [400, 234] width 58 height 24
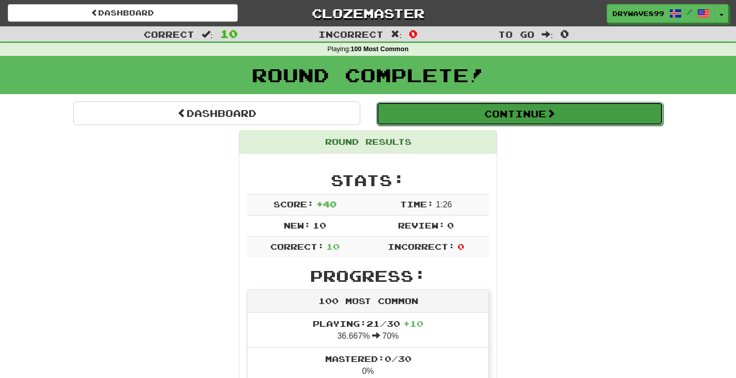
click at [511, 119] on button "Continue" at bounding box center [519, 114] width 287 height 24
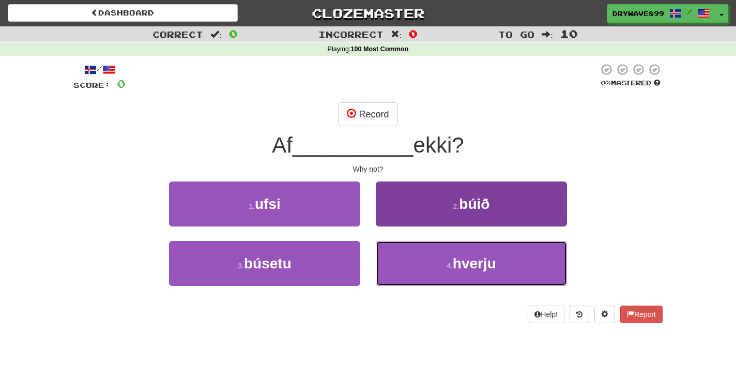
click at [450, 258] on button "4 . hverju" at bounding box center [471, 263] width 191 height 45
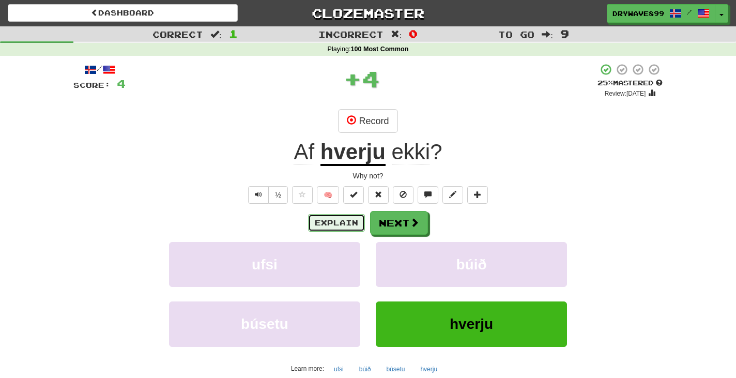
click at [337, 217] on button "Explain" at bounding box center [336, 223] width 57 height 18
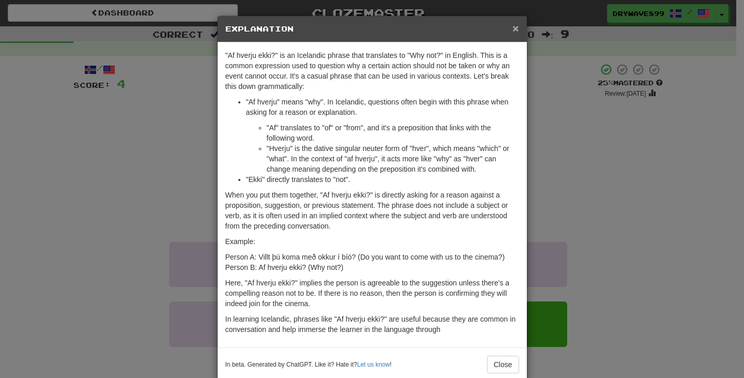
click at [513, 28] on span "×" at bounding box center [515, 28] width 6 height 12
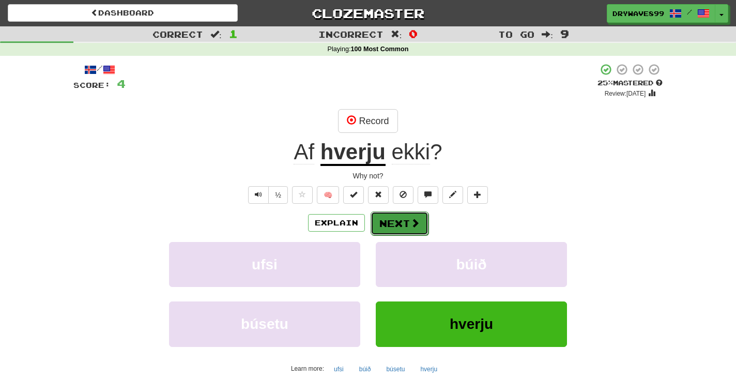
click at [414, 222] on span at bounding box center [414, 222] width 9 height 9
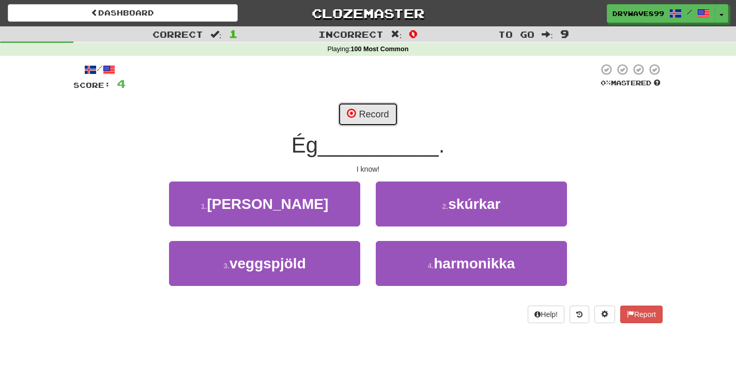
click at [380, 118] on button "Record" at bounding box center [367, 114] width 59 height 24
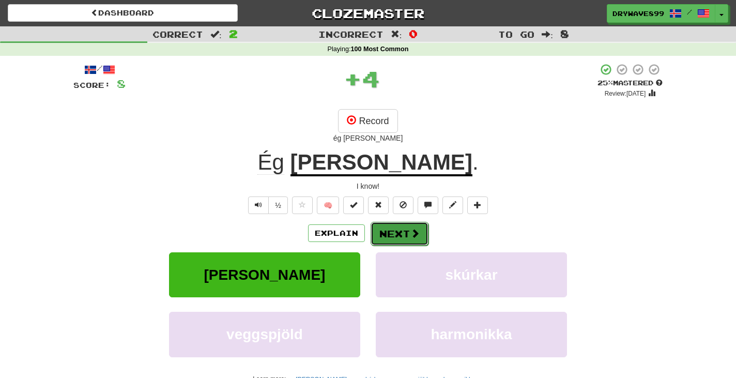
click at [400, 233] on button "Next" at bounding box center [400, 234] width 58 height 24
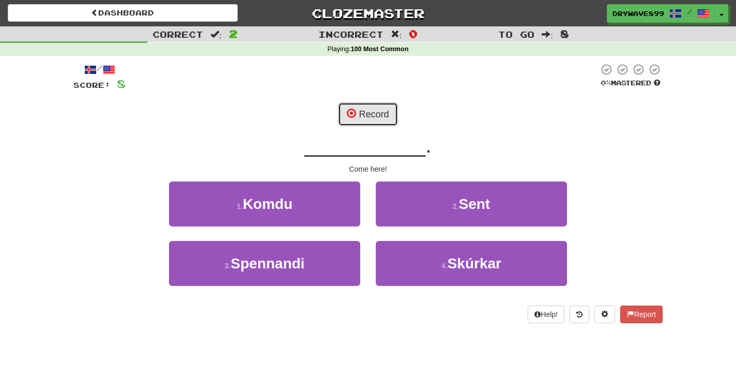
click at [376, 114] on button "Record" at bounding box center [367, 114] width 59 height 24
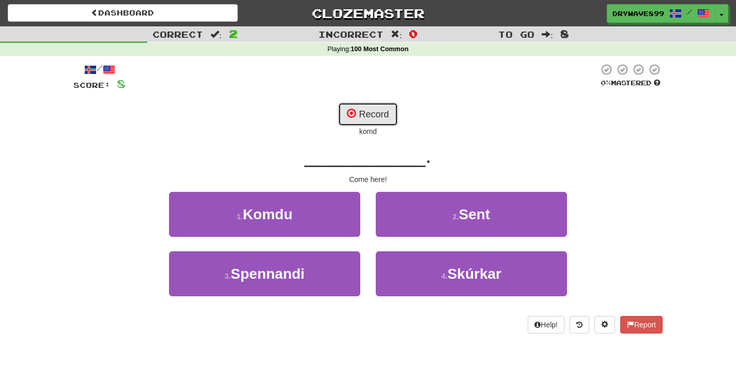
click at [389, 111] on button "Record" at bounding box center [367, 114] width 59 height 24
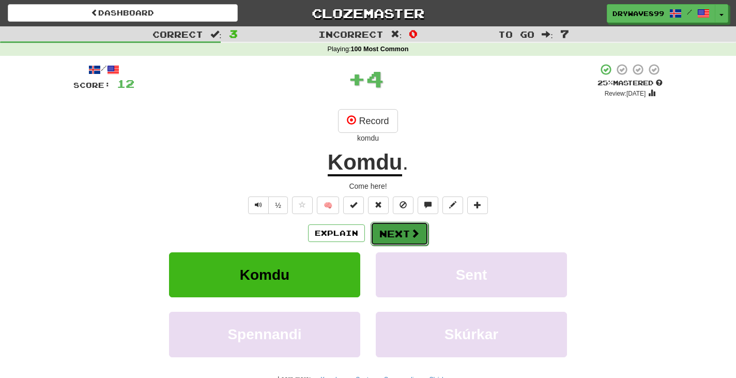
click at [411, 233] on span at bounding box center [414, 232] width 9 height 9
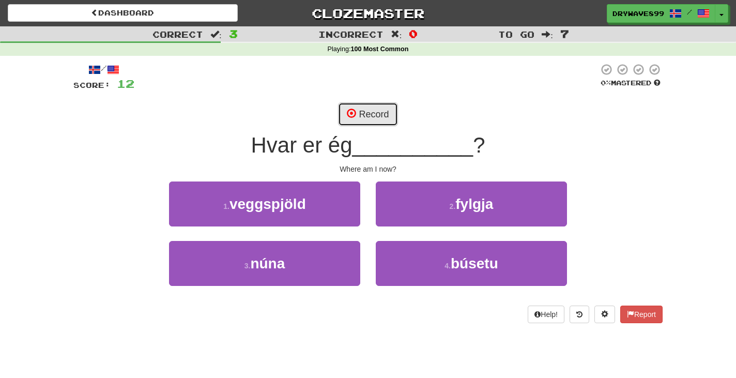
click at [373, 116] on button "Record" at bounding box center [367, 114] width 59 height 24
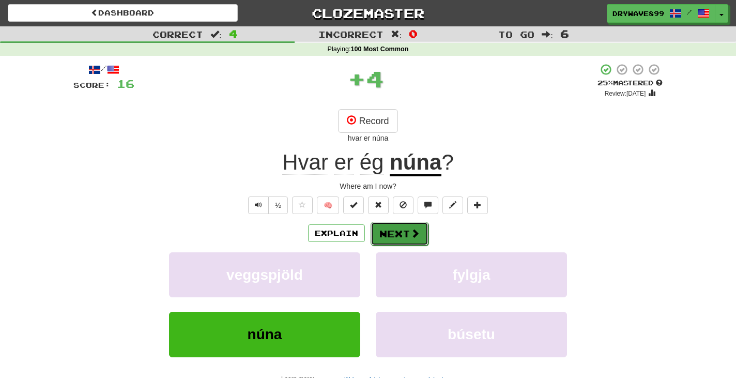
click at [401, 233] on button "Next" at bounding box center [400, 234] width 58 height 24
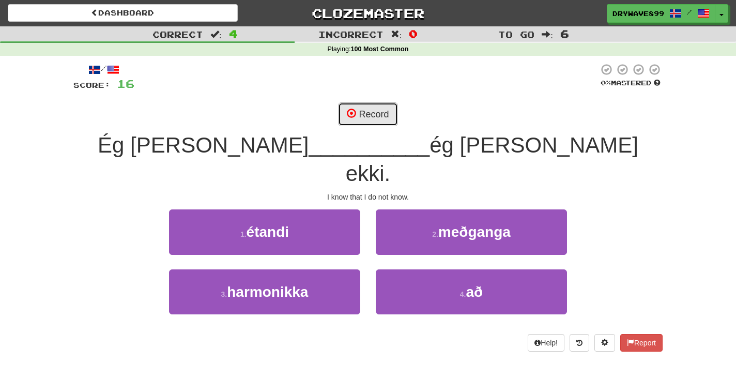
click at [371, 118] on button "Record" at bounding box center [367, 114] width 59 height 24
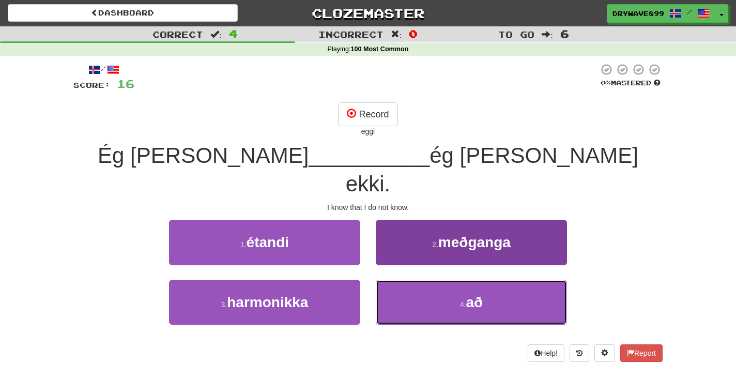
click at [464, 280] on button "4 . að" at bounding box center [471, 302] width 191 height 45
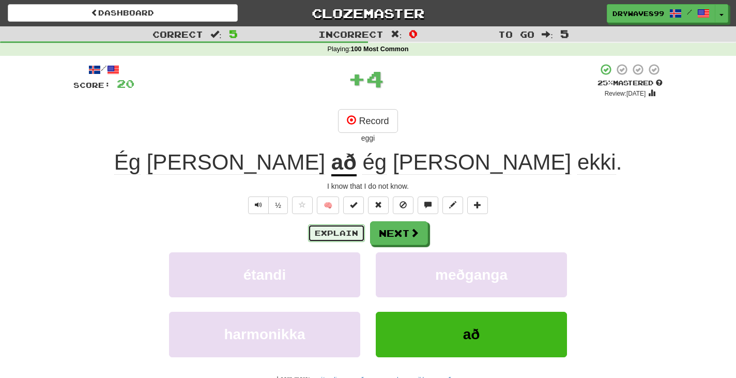
click at [346, 229] on button "Explain" at bounding box center [336, 233] width 57 height 18
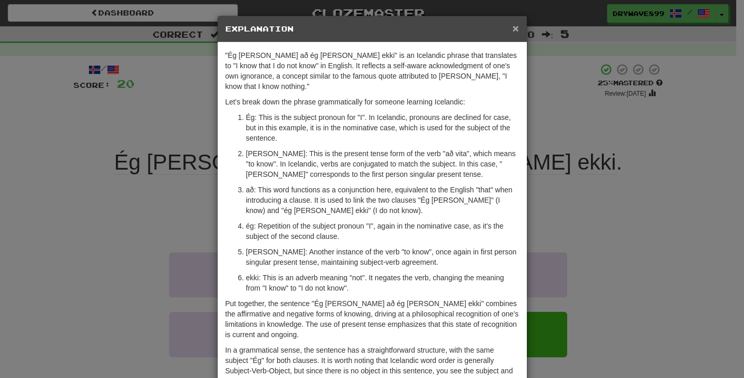
click at [514, 28] on span "×" at bounding box center [515, 28] width 6 height 12
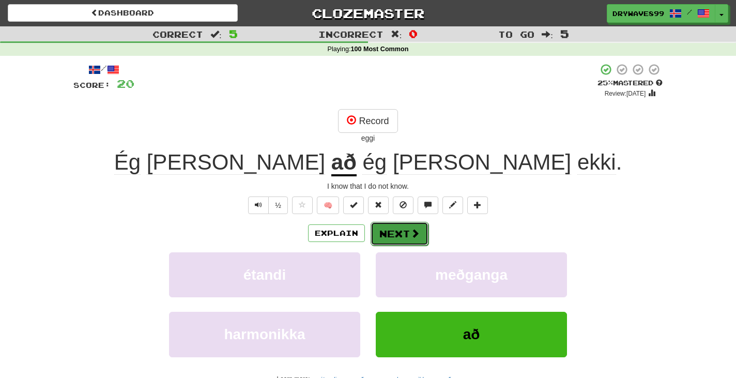
click at [394, 231] on button "Next" at bounding box center [400, 234] width 58 height 24
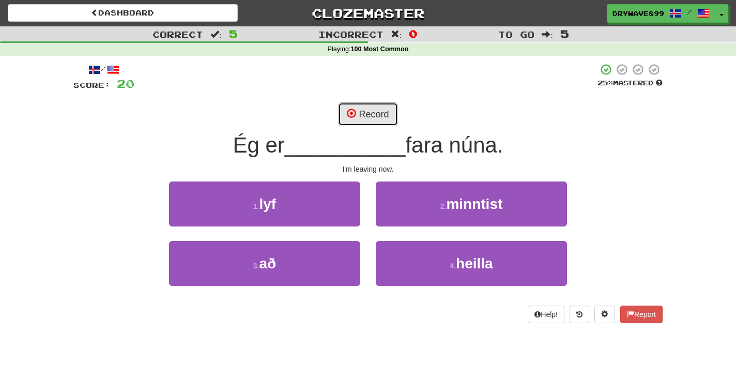
click at [381, 123] on button "Record" at bounding box center [367, 114] width 59 height 24
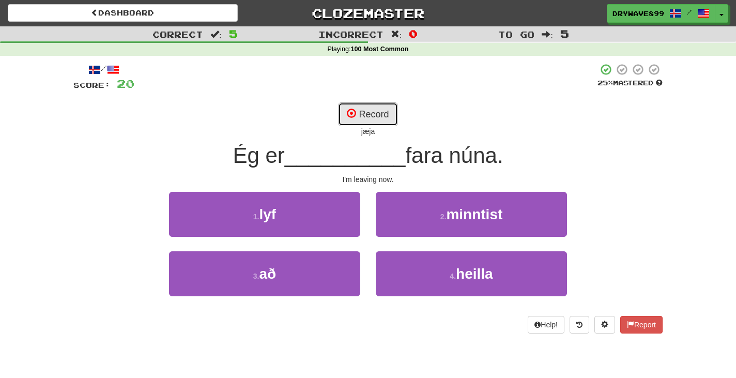
click at [383, 119] on button "Record" at bounding box center [367, 114] width 59 height 24
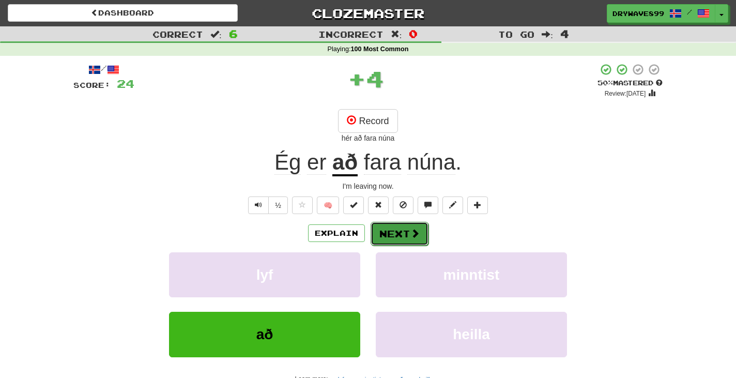
click at [395, 233] on button "Next" at bounding box center [400, 234] width 58 height 24
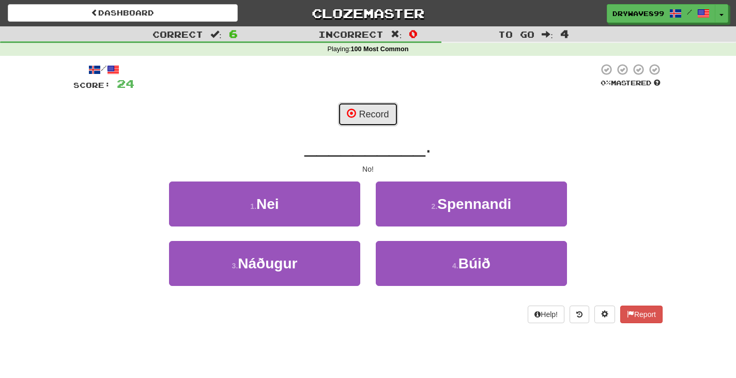
click at [376, 118] on button "Record" at bounding box center [367, 114] width 59 height 24
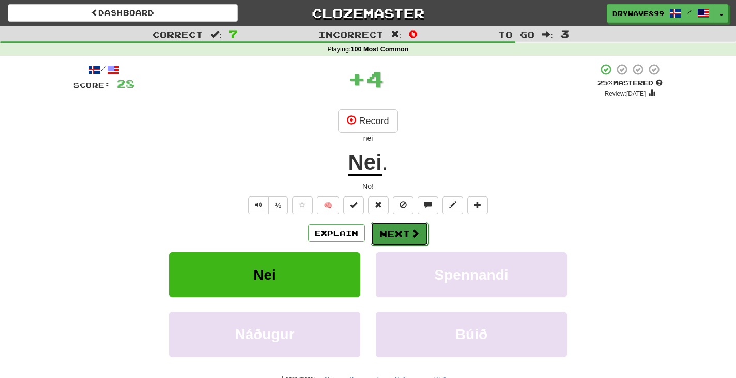
click at [401, 231] on button "Next" at bounding box center [400, 234] width 58 height 24
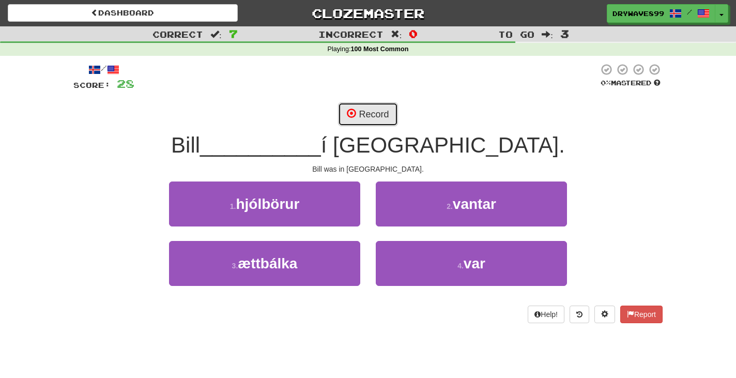
click at [387, 116] on button "Record" at bounding box center [367, 114] width 59 height 24
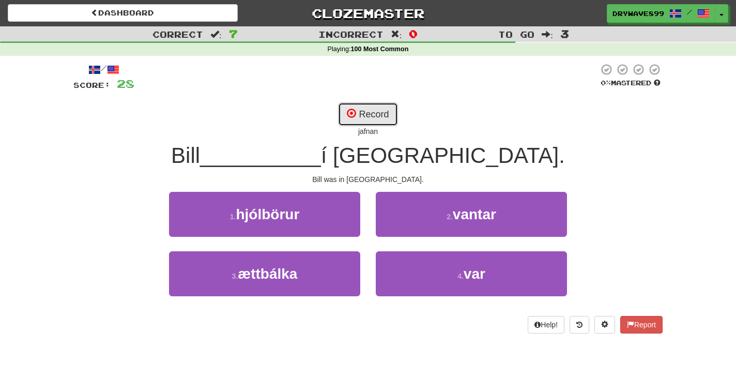
click at [376, 114] on button "Record" at bounding box center [367, 114] width 59 height 24
click at [368, 116] on button "Record" at bounding box center [367, 114] width 59 height 24
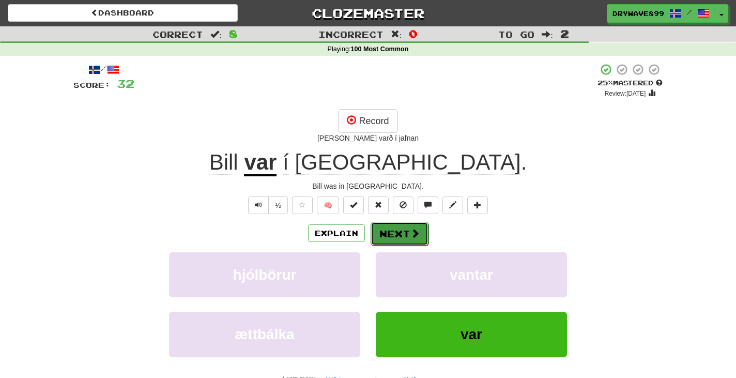
click at [415, 235] on span at bounding box center [414, 232] width 9 height 9
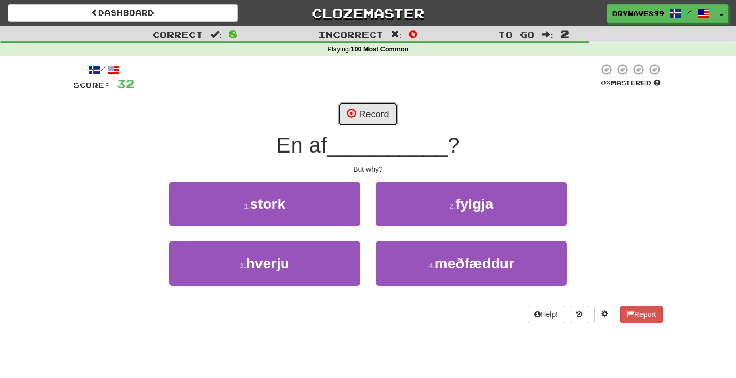
click at [376, 115] on button "Record" at bounding box center [367, 114] width 59 height 24
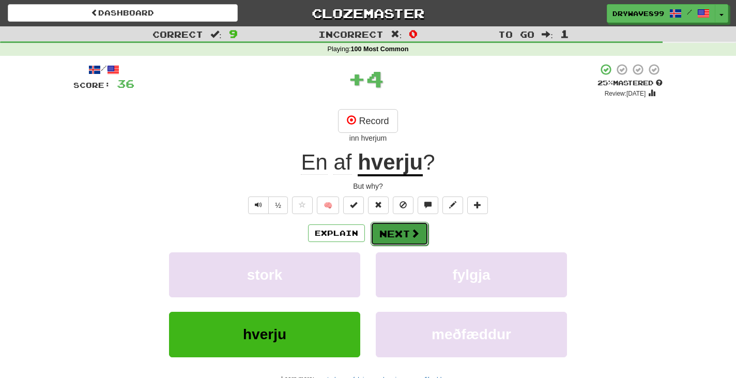
click at [414, 231] on span at bounding box center [414, 232] width 9 height 9
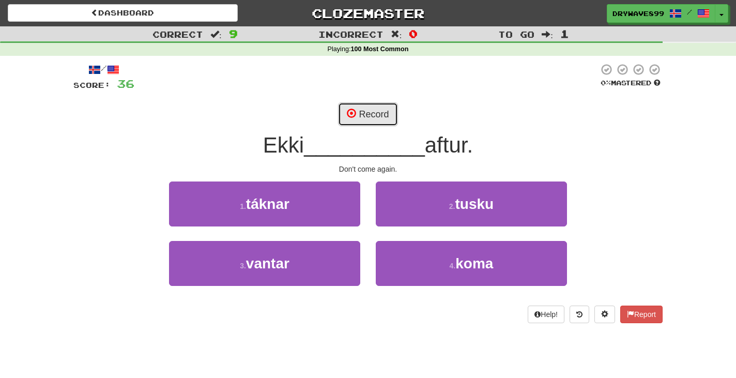
click at [374, 117] on button "Record" at bounding box center [367, 114] width 59 height 24
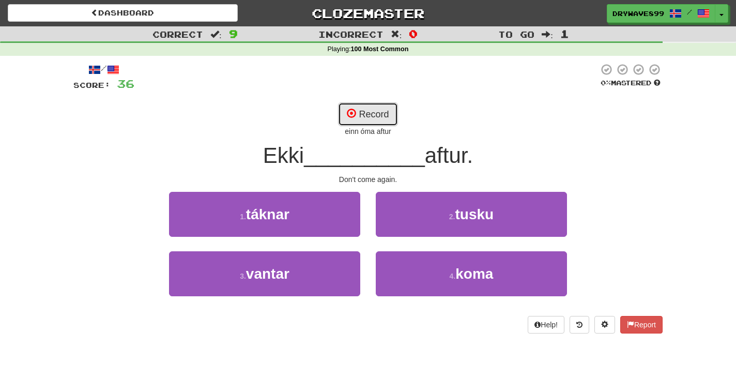
click at [374, 117] on button "Record" at bounding box center [367, 114] width 59 height 24
click at [382, 110] on button "Record" at bounding box center [367, 114] width 59 height 24
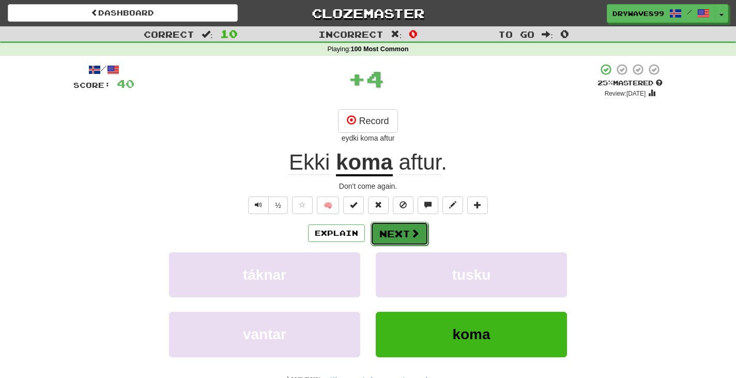
click at [413, 228] on span at bounding box center [414, 232] width 9 height 9
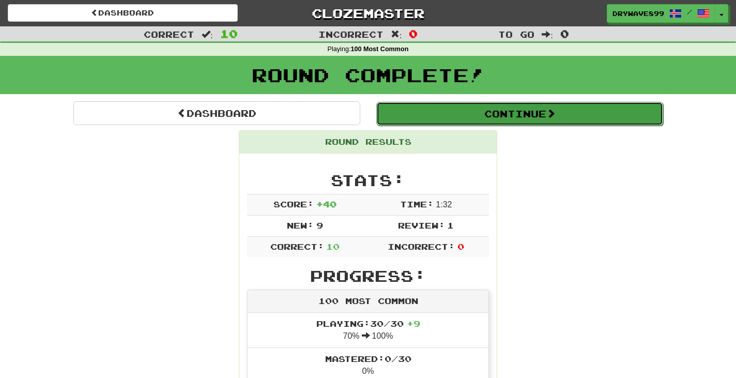
click at [534, 110] on button "Continue" at bounding box center [519, 114] width 287 height 24
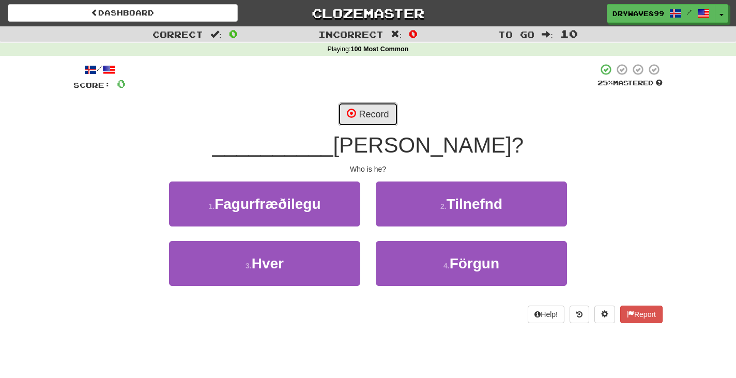
click at [360, 106] on button "Record" at bounding box center [367, 114] width 59 height 24
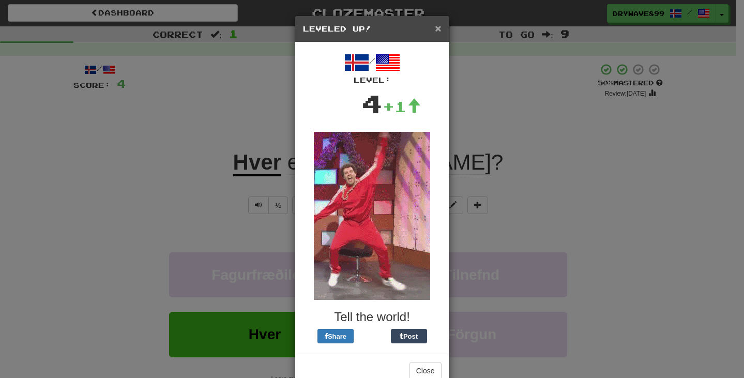
click at [435, 29] on span "×" at bounding box center [438, 28] width 6 height 12
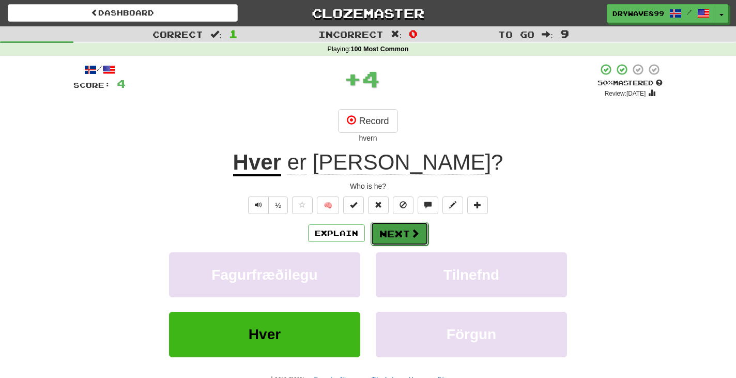
click at [403, 229] on button "Next" at bounding box center [400, 234] width 58 height 24
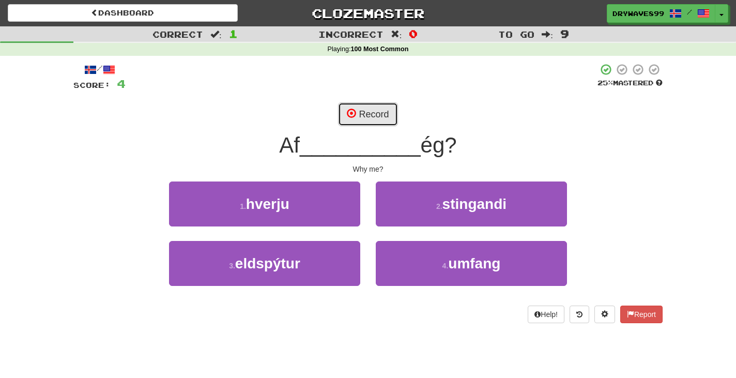
click at [389, 116] on button "Record" at bounding box center [367, 114] width 59 height 24
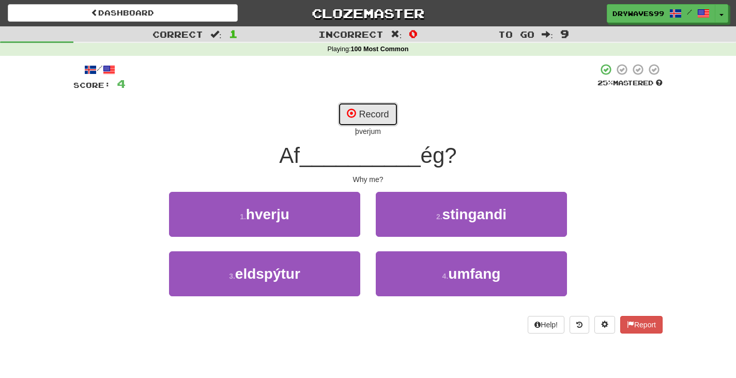
click at [384, 124] on button "Record" at bounding box center [367, 114] width 59 height 24
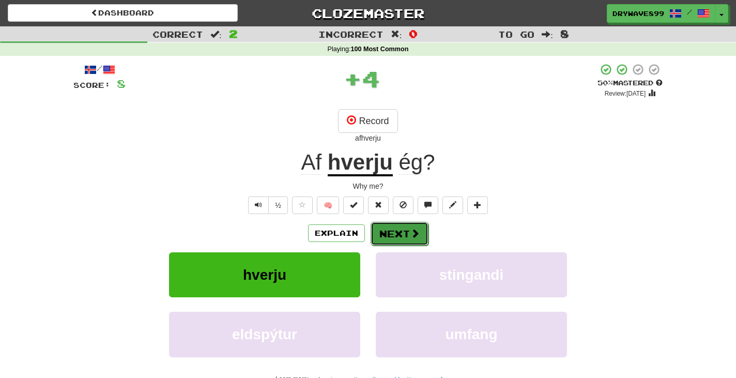
click at [402, 236] on button "Next" at bounding box center [400, 234] width 58 height 24
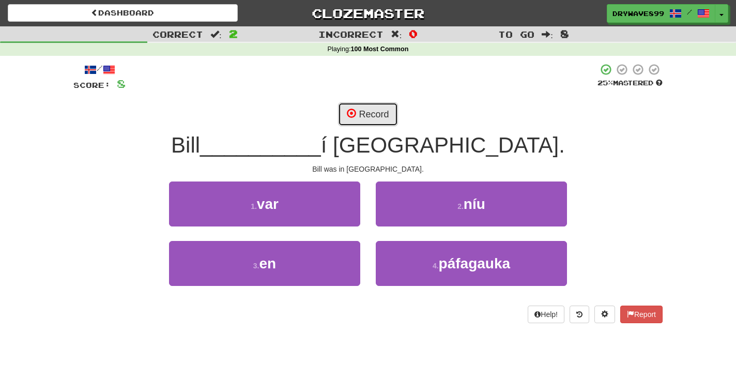
click at [385, 110] on button "Record" at bounding box center [367, 114] width 59 height 24
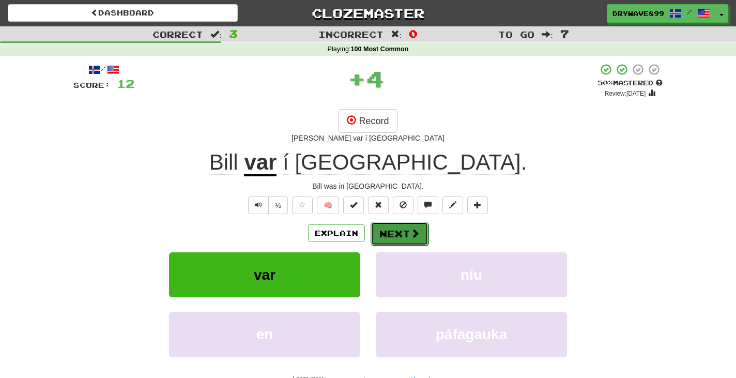
click at [400, 231] on button "Next" at bounding box center [400, 234] width 58 height 24
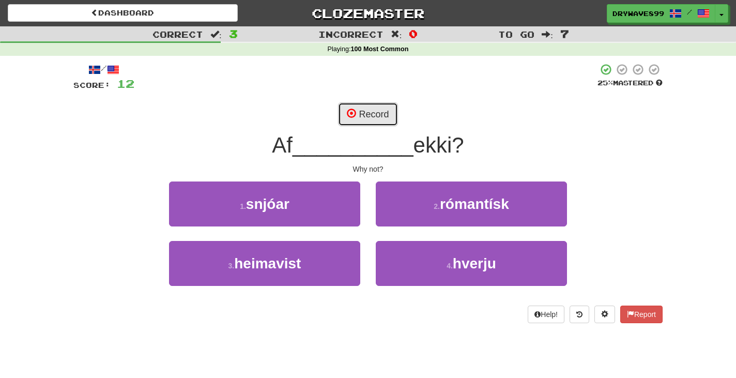
click at [373, 112] on button "Record" at bounding box center [367, 114] width 59 height 24
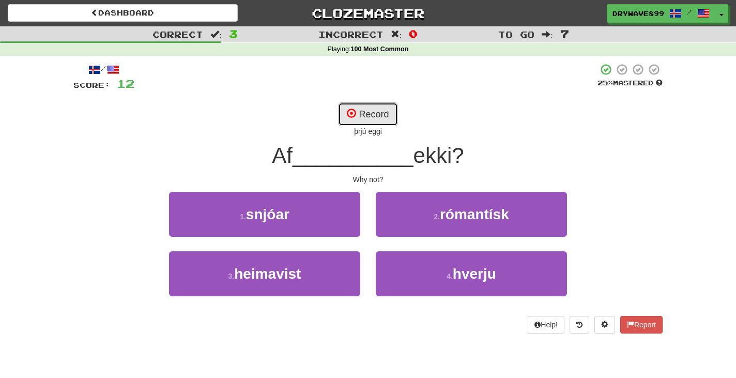
click at [387, 118] on button "Record" at bounding box center [367, 114] width 59 height 24
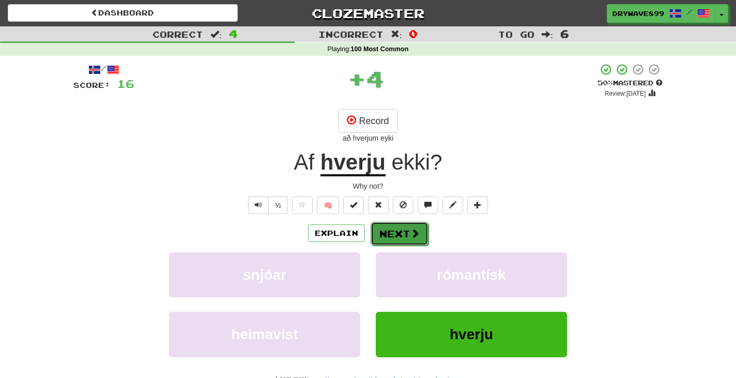
click at [418, 231] on span at bounding box center [414, 232] width 9 height 9
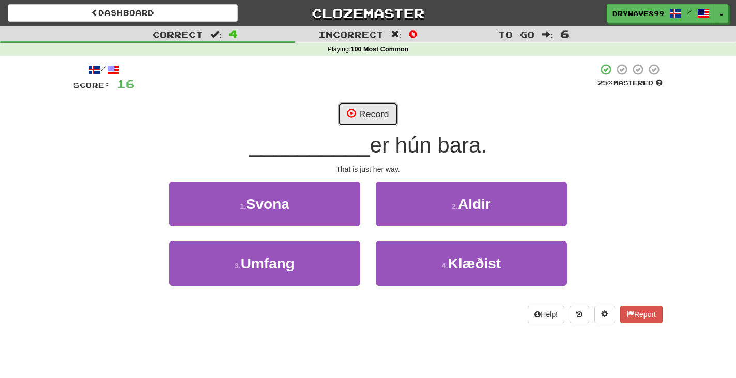
click at [373, 121] on button "Record" at bounding box center [367, 114] width 59 height 24
click at [376, 114] on button "Record" at bounding box center [367, 114] width 59 height 24
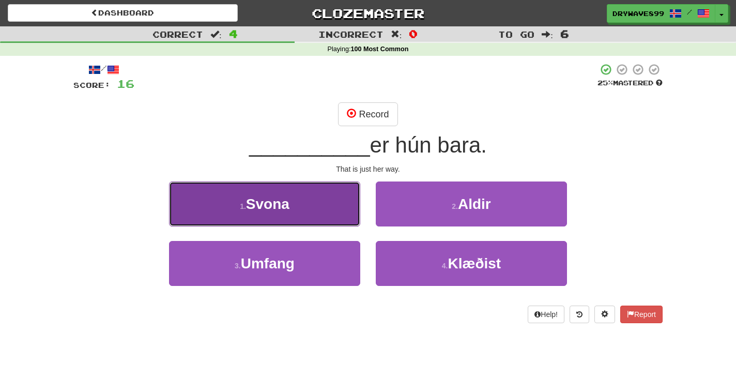
click at [281, 202] on span "Svona" at bounding box center [267, 204] width 43 height 16
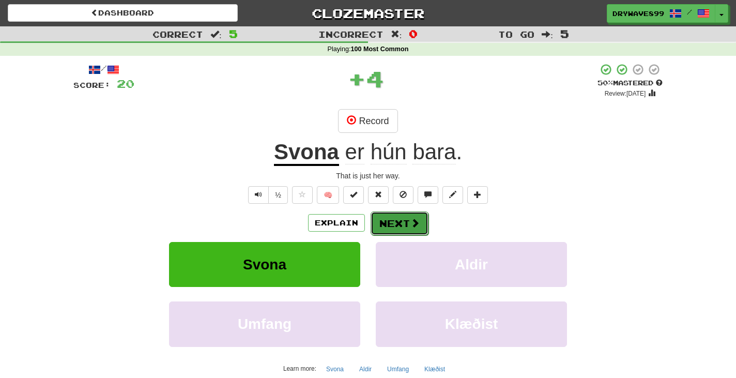
click at [415, 223] on span at bounding box center [414, 222] width 9 height 9
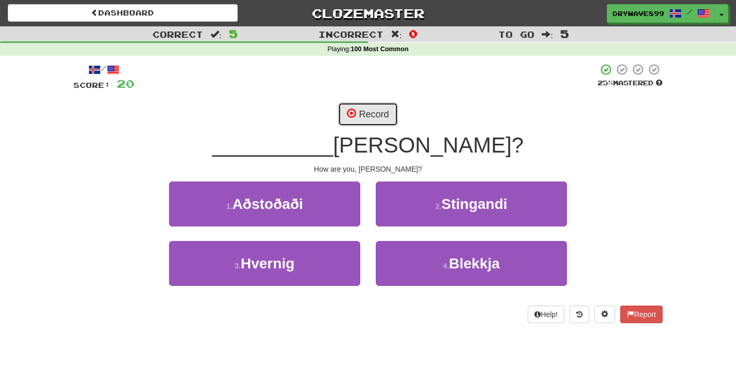
click at [385, 114] on button "Record" at bounding box center [367, 114] width 59 height 24
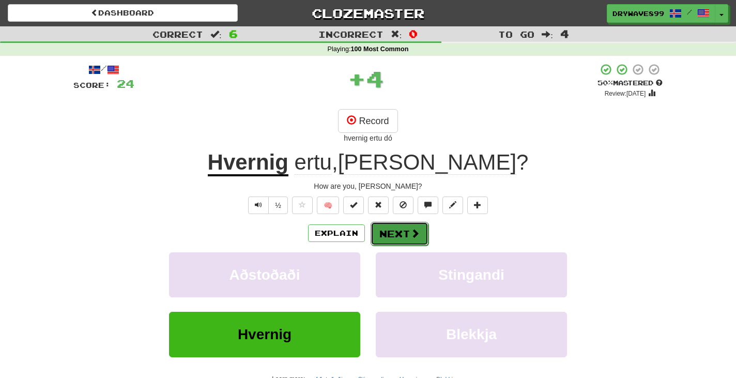
click at [407, 234] on button "Next" at bounding box center [400, 234] width 58 height 24
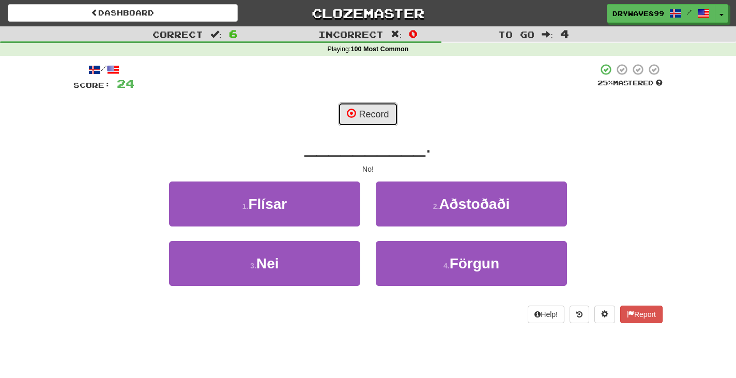
click at [383, 117] on button "Record" at bounding box center [367, 114] width 59 height 24
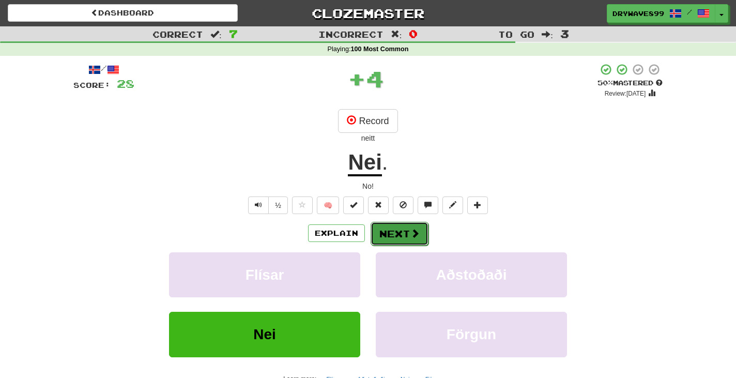
click at [394, 232] on button "Next" at bounding box center [400, 234] width 58 height 24
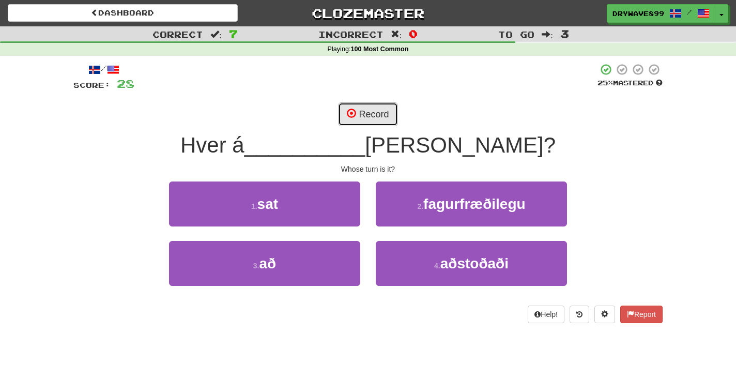
click at [379, 115] on button "Record" at bounding box center [367, 114] width 59 height 24
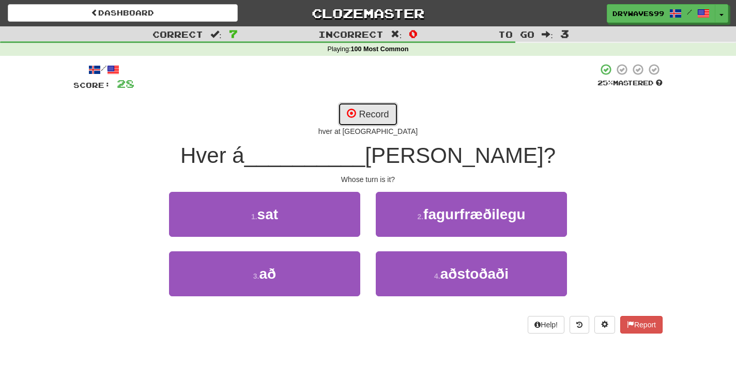
click at [346, 118] on button "Record" at bounding box center [367, 114] width 59 height 24
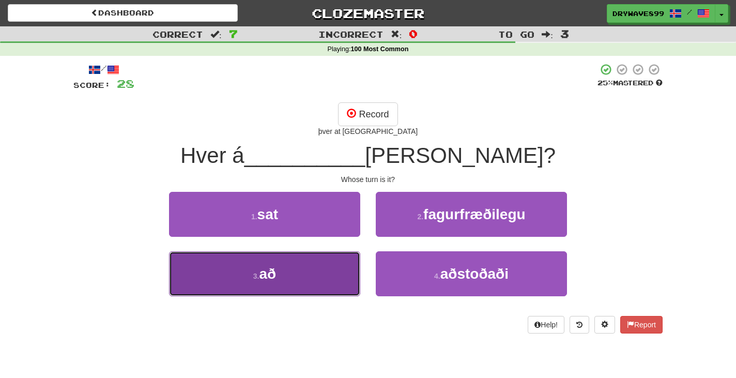
click at [301, 274] on button "3 . að" at bounding box center [264, 273] width 191 height 45
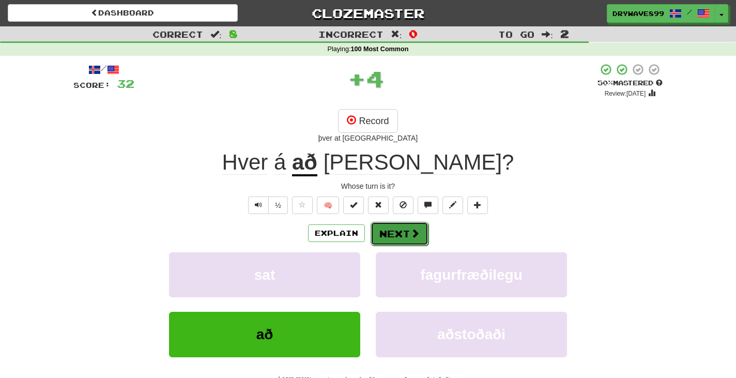
click at [410, 236] on span at bounding box center [414, 232] width 9 height 9
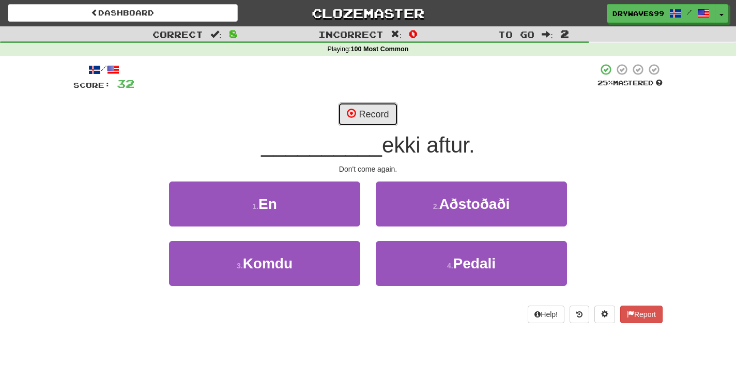
click at [343, 110] on button "Record" at bounding box center [367, 114] width 59 height 24
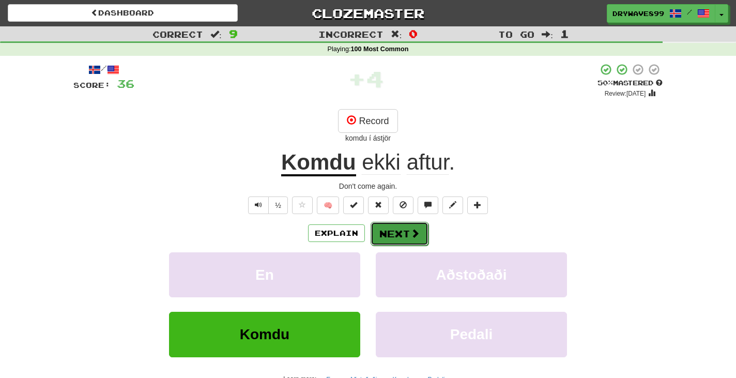
click at [414, 235] on span at bounding box center [414, 232] width 9 height 9
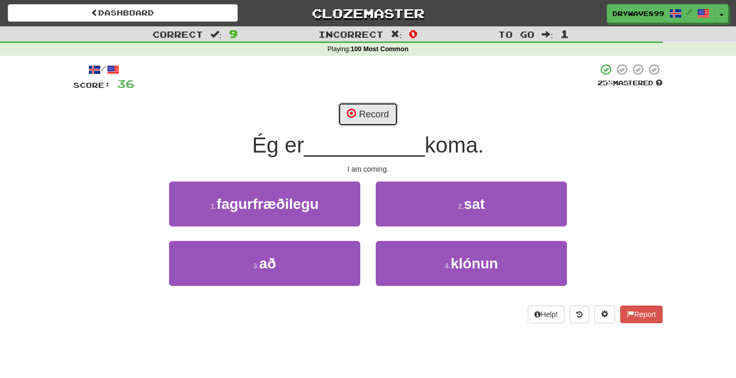
click at [379, 115] on button "Record" at bounding box center [367, 114] width 59 height 24
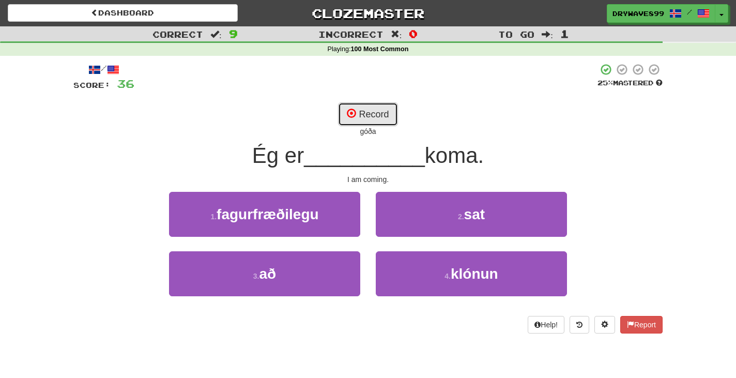
click at [372, 116] on button "Record" at bounding box center [367, 114] width 59 height 24
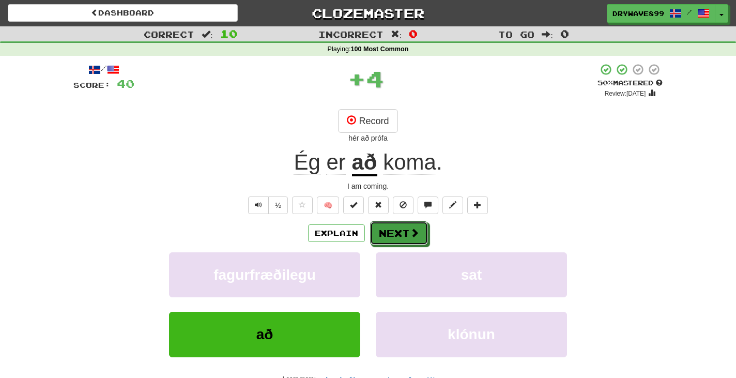
click at [410, 232] on span at bounding box center [414, 232] width 9 height 9
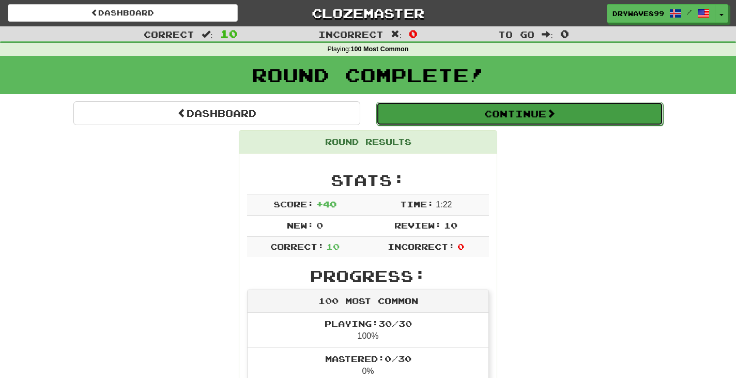
click at [519, 110] on button "Continue" at bounding box center [519, 114] width 287 height 24
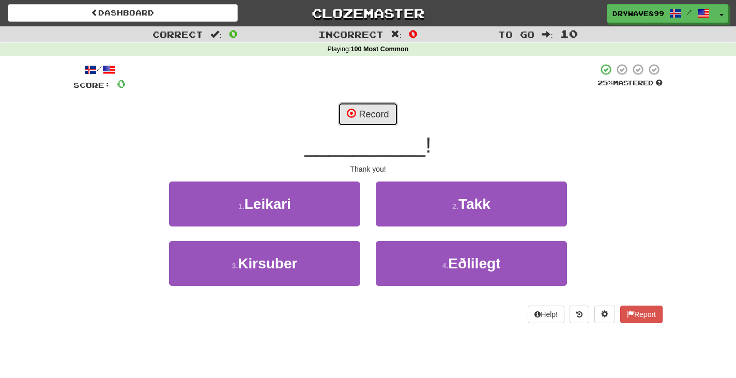
click at [384, 117] on button "Record" at bounding box center [367, 114] width 59 height 24
click at [361, 120] on button "Record" at bounding box center [367, 114] width 59 height 24
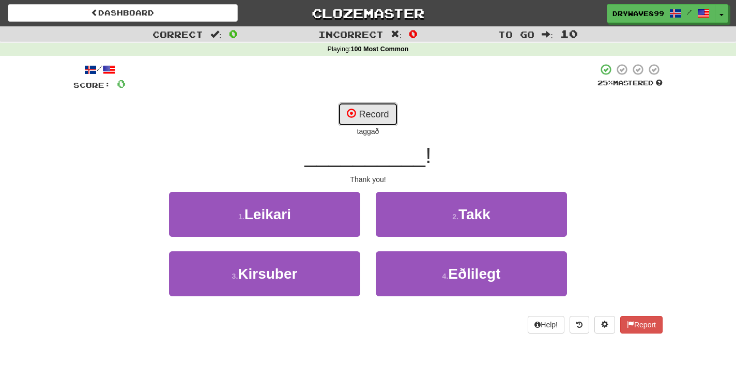
click at [392, 113] on button "Record" at bounding box center [367, 114] width 59 height 24
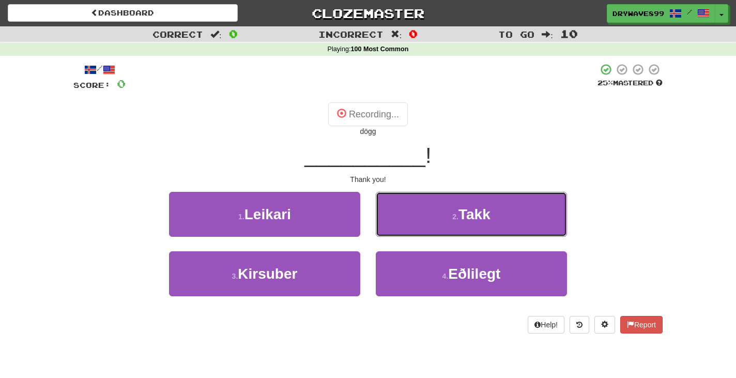
click at [458, 219] on button "2 . Takk" at bounding box center [471, 214] width 191 height 45
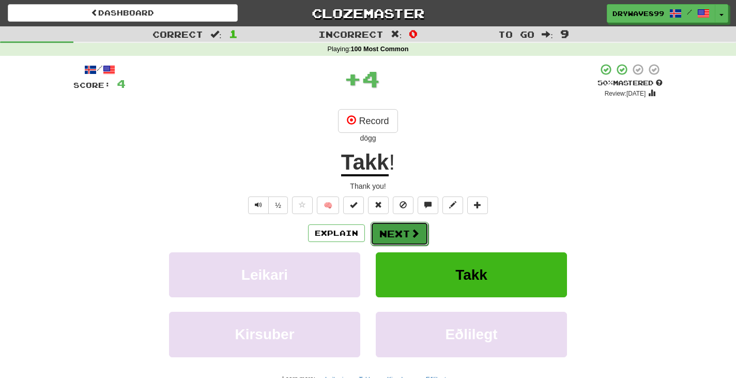
click at [415, 229] on span at bounding box center [414, 232] width 9 height 9
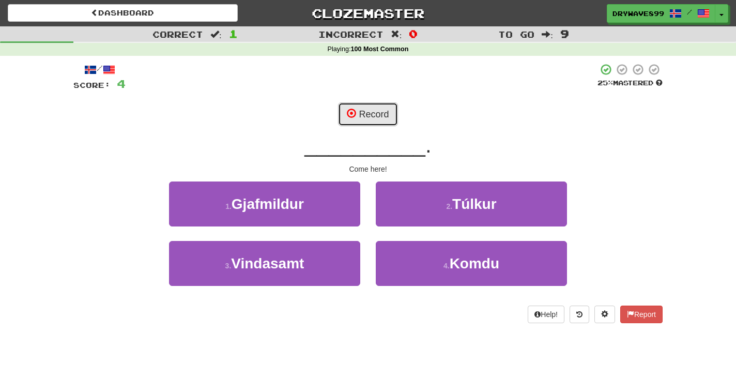
click at [384, 114] on button "Record" at bounding box center [367, 114] width 59 height 24
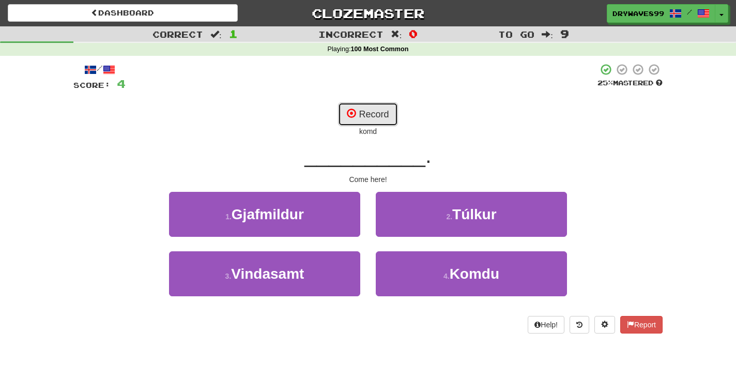
click at [390, 111] on button "Record" at bounding box center [367, 114] width 59 height 24
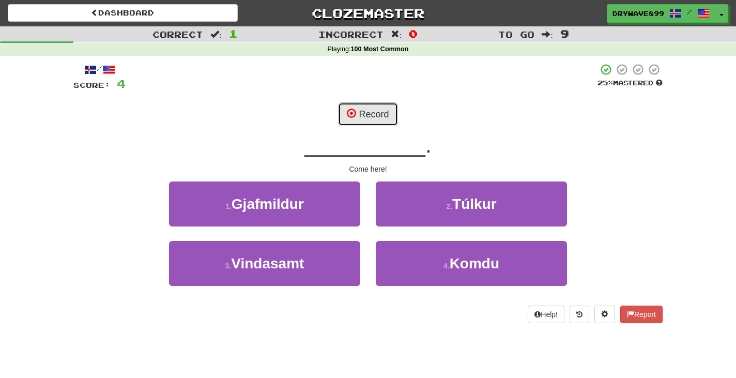
click at [364, 117] on button "Record" at bounding box center [367, 114] width 59 height 24
click at [387, 118] on button "Record" at bounding box center [367, 114] width 59 height 24
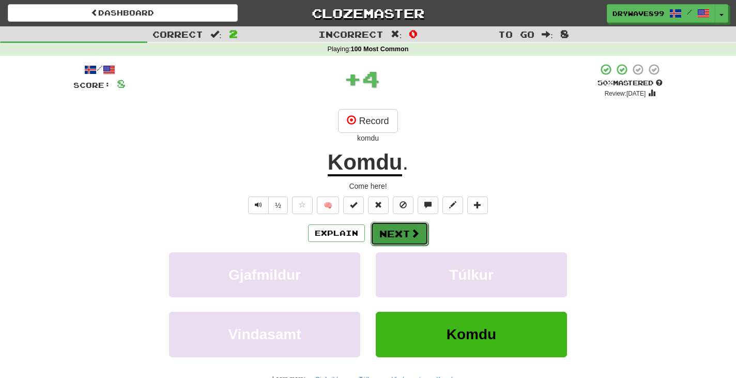
click at [400, 235] on button "Next" at bounding box center [400, 234] width 58 height 24
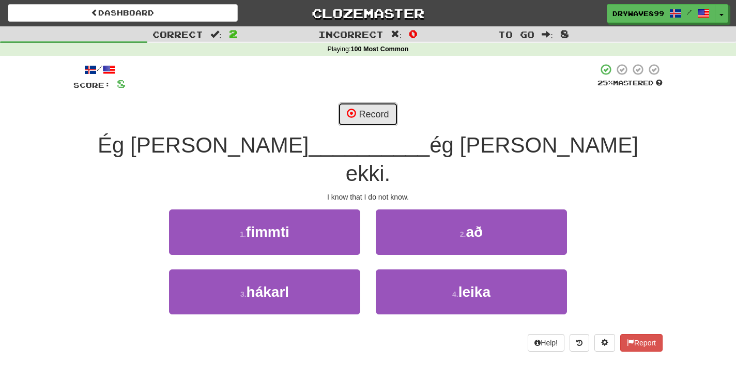
click at [362, 112] on button "Record" at bounding box center [367, 114] width 59 height 24
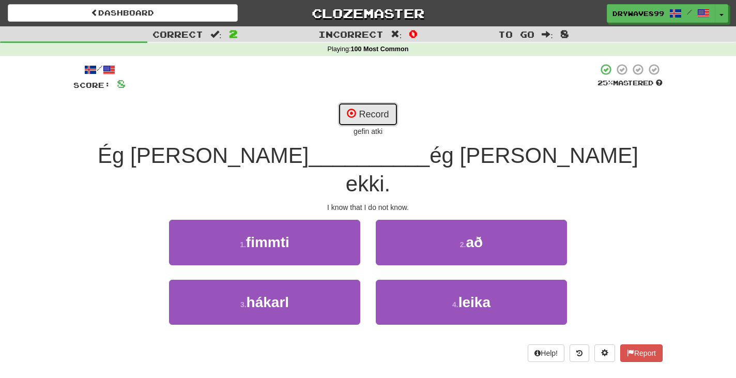
click at [362, 112] on button "Record" at bounding box center [367, 114] width 59 height 24
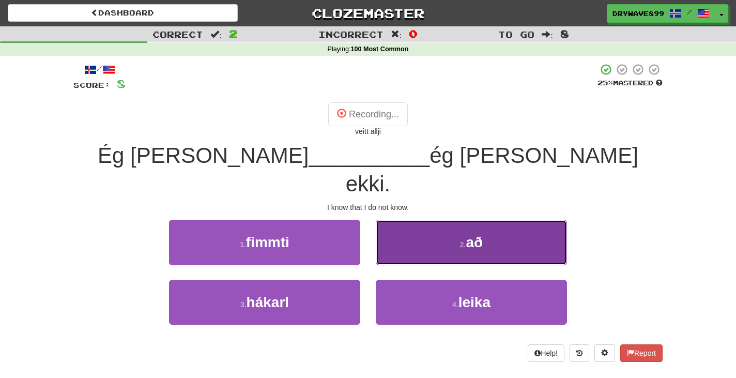
click at [456, 220] on button "2 . að" at bounding box center [471, 242] width 191 height 45
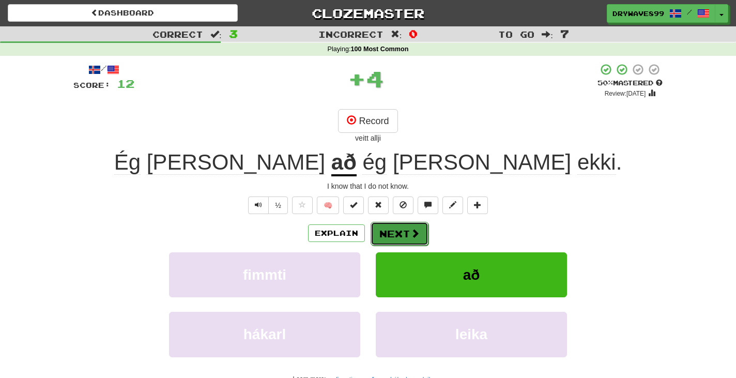
click at [418, 231] on span at bounding box center [414, 232] width 9 height 9
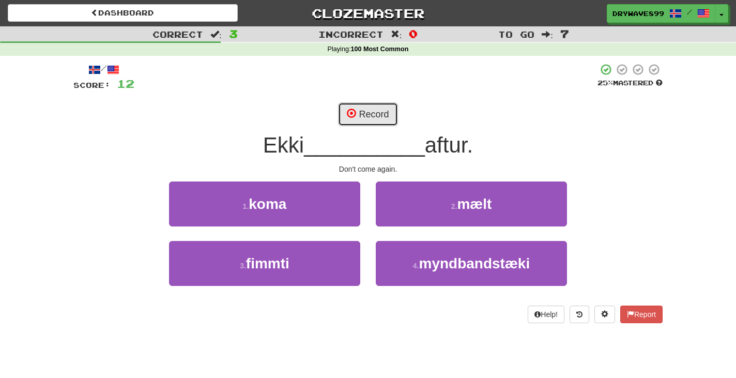
click at [383, 114] on button "Record" at bounding box center [367, 114] width 59 height 24
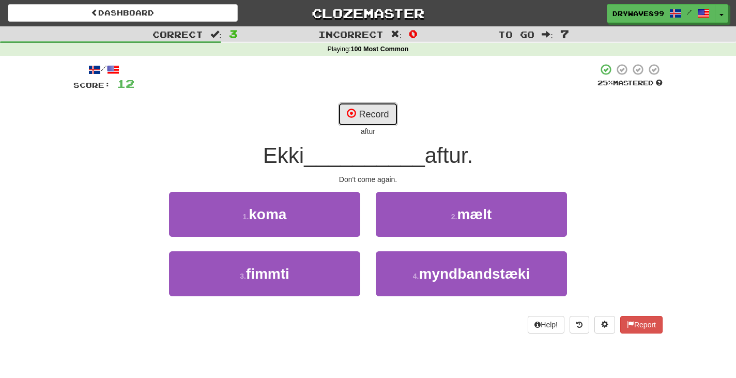
click at [383, 114] on button "Record" at bounding box center [367, 114] width 59 height 24
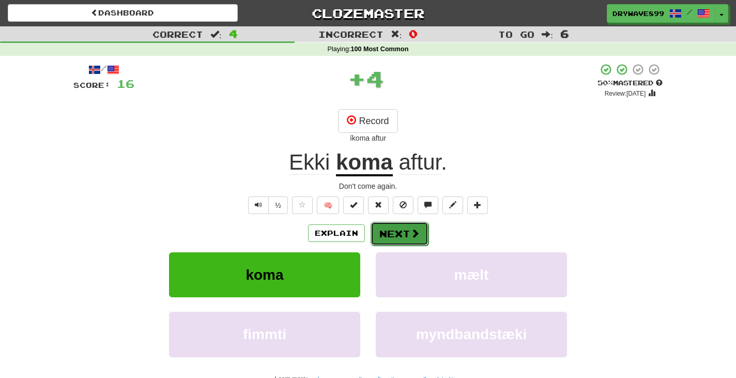
click at [404, 234] on button "Next" at bounding box center [400, 234] width 58 height 24
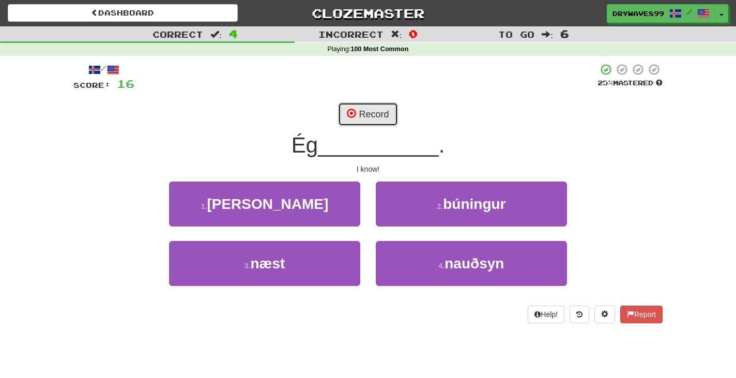
click at [381, 111] on button "Record" at bounding box center [367, 114] width 59 height 24
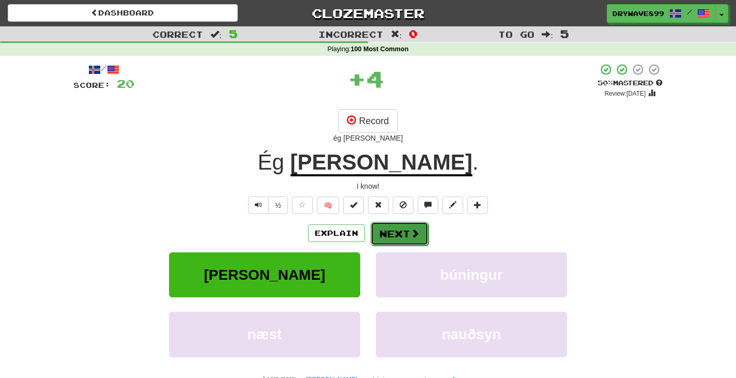
click at [403, 229] on button "Next" at bounding box center [400, 234] width 58 height 24
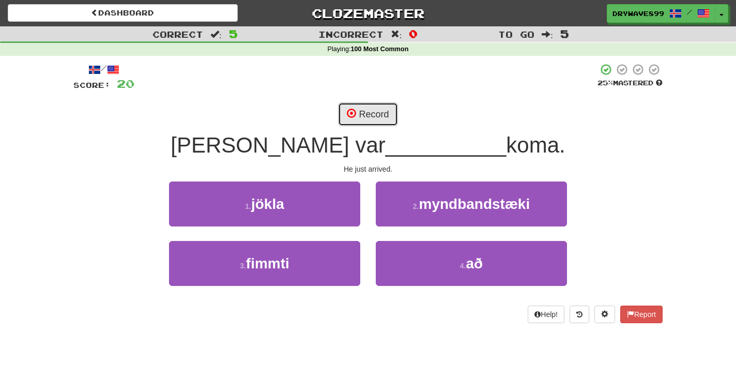
click at [365, 112] on button "Record" at bounding box center [367, 114] width 59 height 24
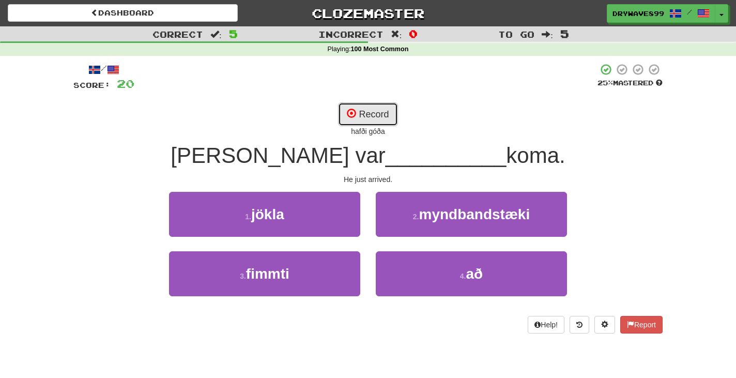
click at [365, 112] on button "Record" at bounding box center [367, 114] width 59 height 24
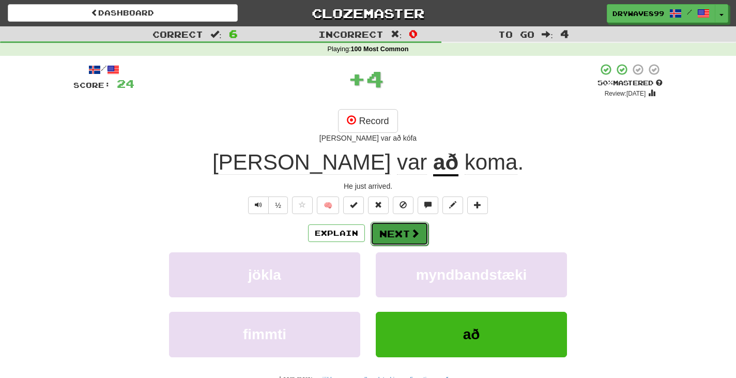
click at [406, 232] on button "Next" at bounding box center [400, 234] width 58 height 24
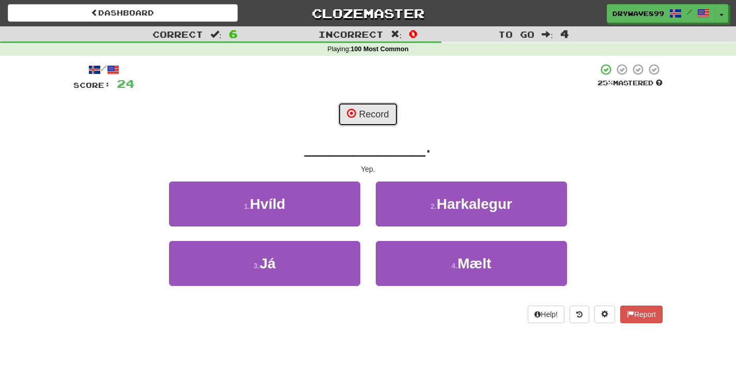
click at [378, 117] on button "Record" at bounding box center [367, 114] width 59 height 24
click at [383, 115] on button "Record" at bounding box center [367, 114] width 59 height 24
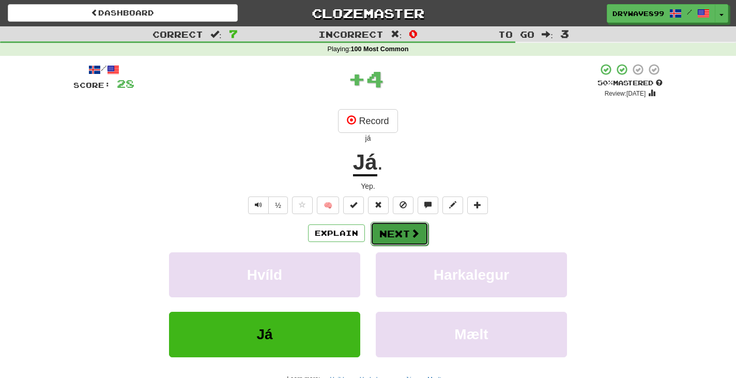
click at [407, 232] on button "Next" at bounding box center [400, 234] width 58 height 24
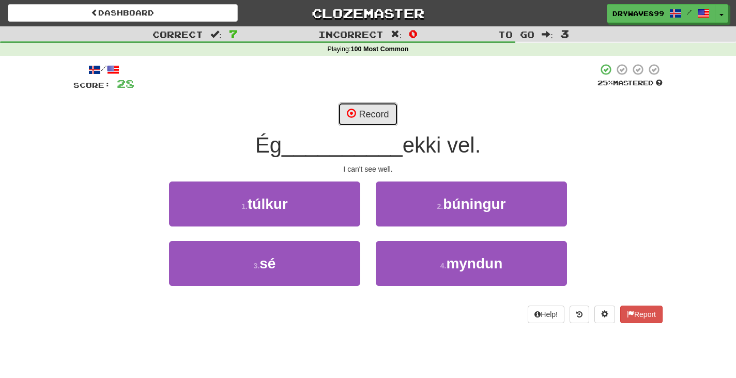
click at [372, 110] on button "Record" at bounding box center [367, 114] width 59 height 24
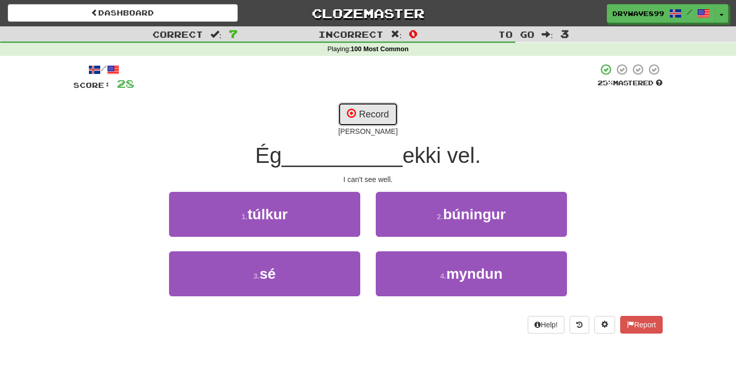
click at [375, 114] on button "Record" at bounding box center [367, 114] width 59 height 24
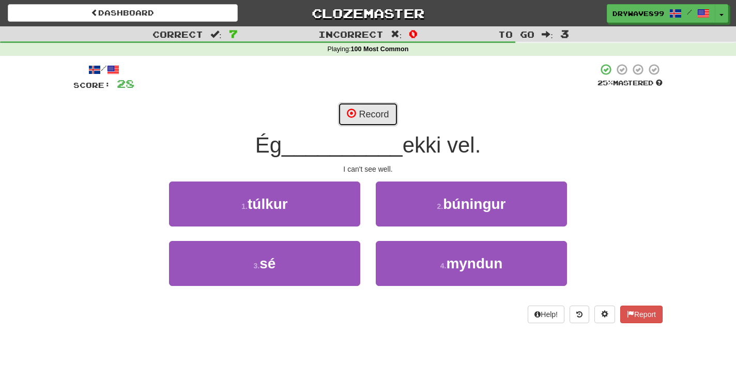
click at [375, 114] on button "Record" at bounding box center [367, 114] width 59 height 24
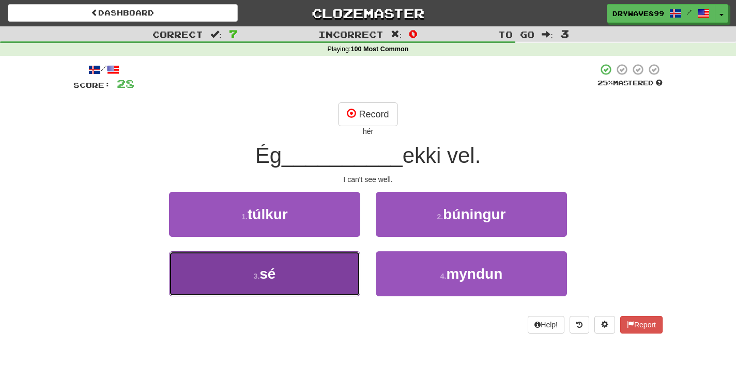
click at [319, 267] on button "3 . sé" at bounding box center [264, 273] width 191 height 45
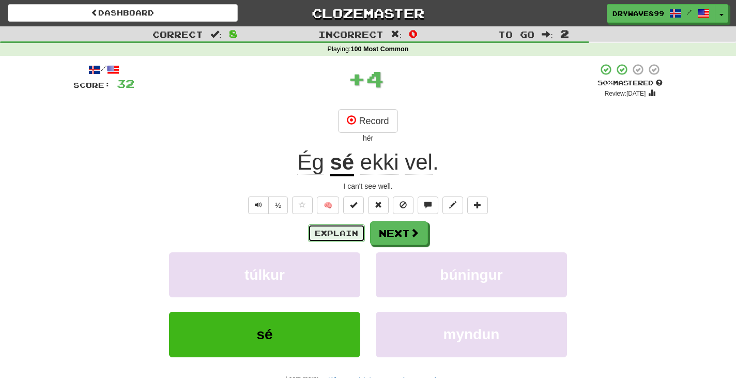
click at [320, 234] on button "Explain" at bounding box center [336, 233] width 57 height 18
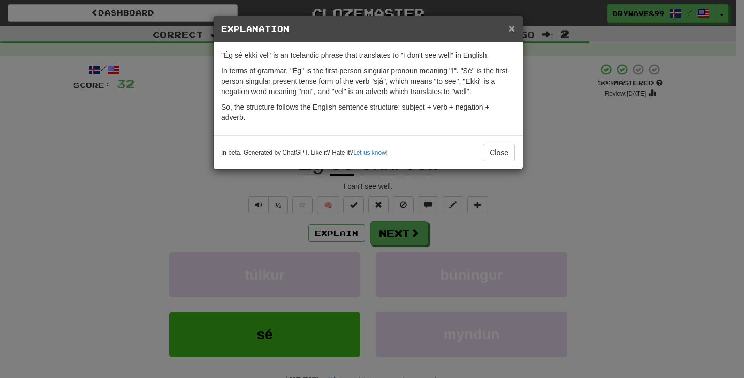
click at [512, 27] on span "×" at bounding box center [512, 28] width 6 height 12
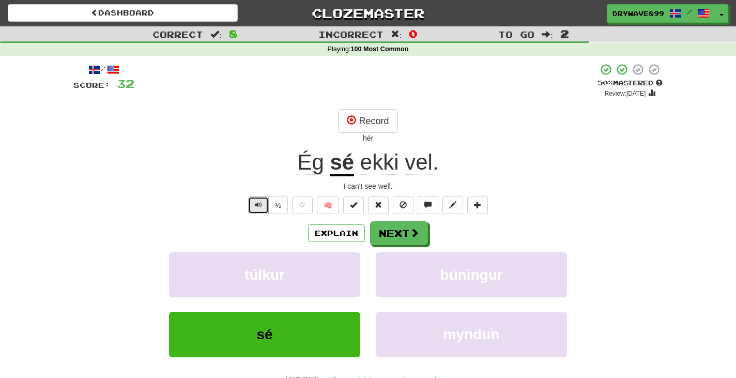
click at [253, 205] on button "Text-to-speech controls" at bounding box center [258, 205] width 21 height 18
click at [258, 205] on span "Text-to-speech controls" at bounding box center [258, 204] width 7 height 7
click at [423, 229] on button "Next" at bounding box center [400, 234] width 58 height 24
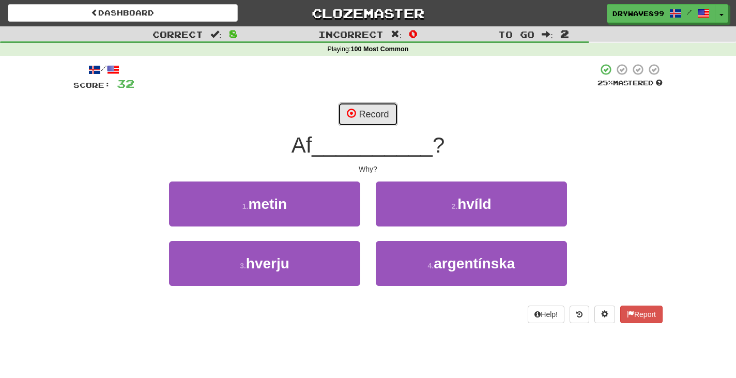
click at [371, 111] on button "Record" at bounding box center [367, 114] width 59 height 24
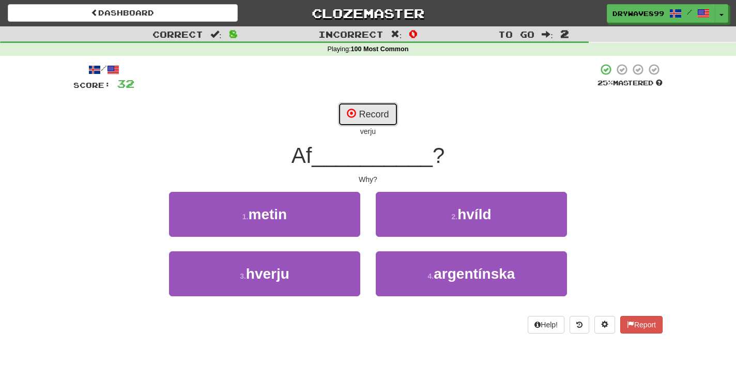
click at [371, 111] on button "Record" at bounding box center [367, 114] width 59 height 24
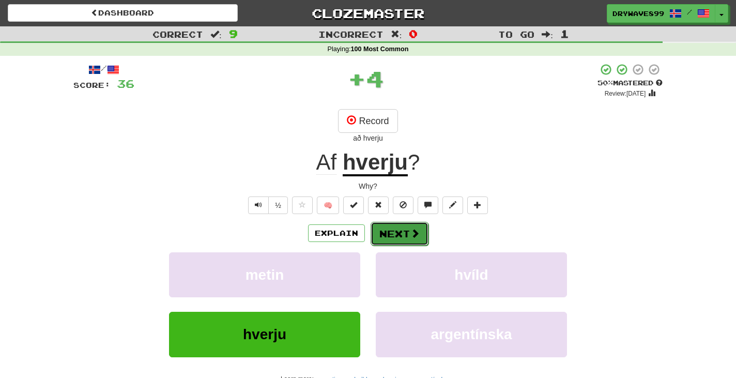
click at [401, 236] on button "Next" at bounding box center [400, 234] width 58 height 24
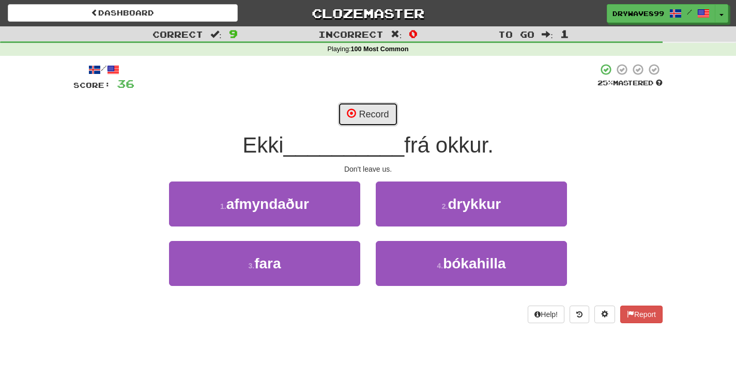
click at [384, 112] on button "Record" at bounding box center [367, 114] width 59 height 24
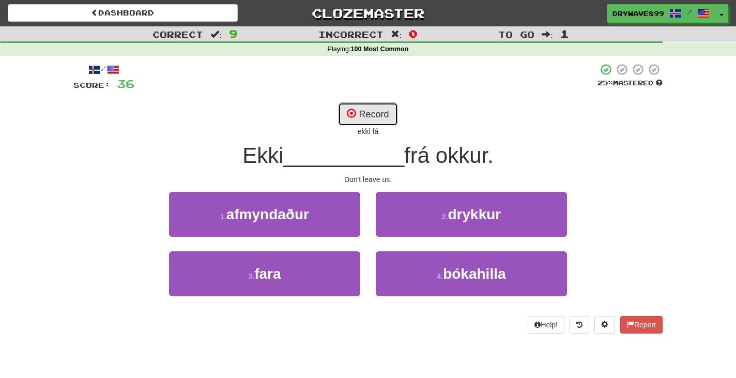
click at [376, 110] on button "Record" at bounding box center [367, 114] width 59 height 24
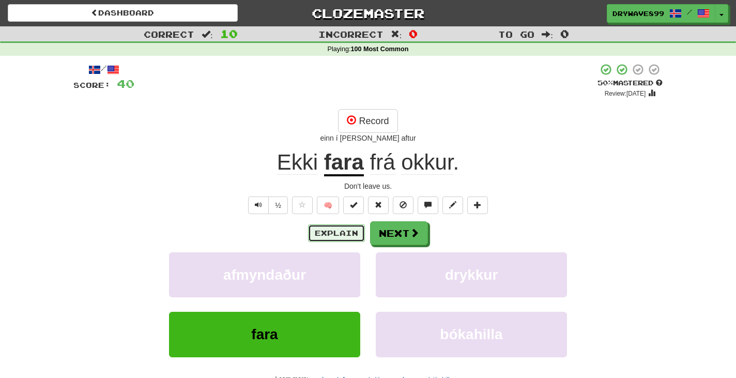
click at [320, 234] on button "Explain" at bounding box center [336, 233] width 57 height 18
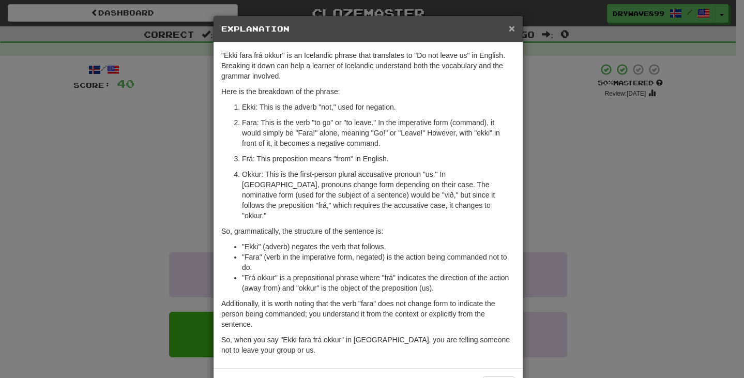
click at [509, 27] on span "×" at bounding box center [512, 28] width 6 height 12
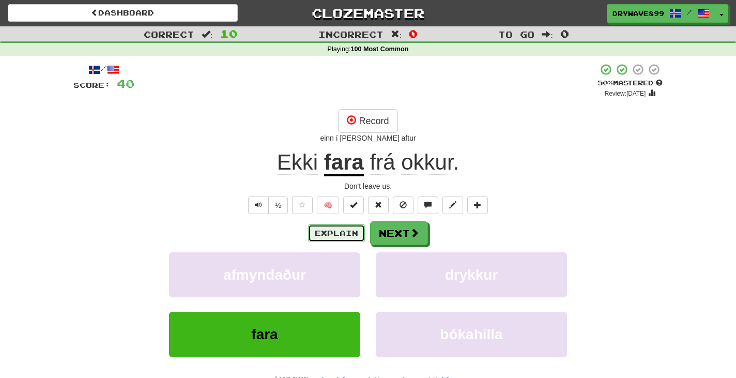
click at [339, 232] on button "Explain" at bounding box center [336, 233] width 57 height 18
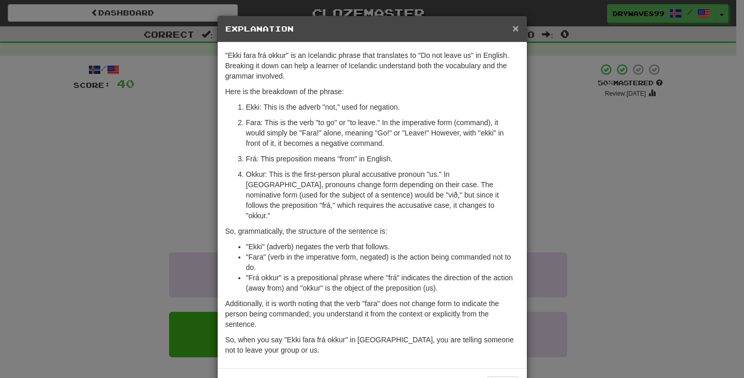
click at [514, 27] on span "×" at bounding box center [515, 28] width 6 height 12
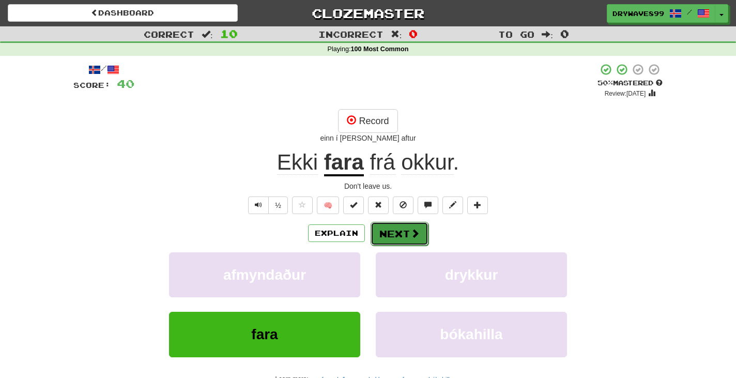
click at [397, 237] on button "Next" at bounding box center [400, 234] width 58 height 24
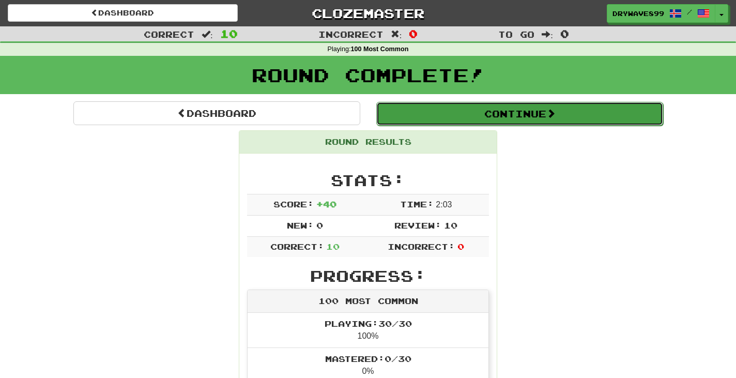
click at [541, 107] on button "Continue" at bounding box center [519, 114] width 287 height 24
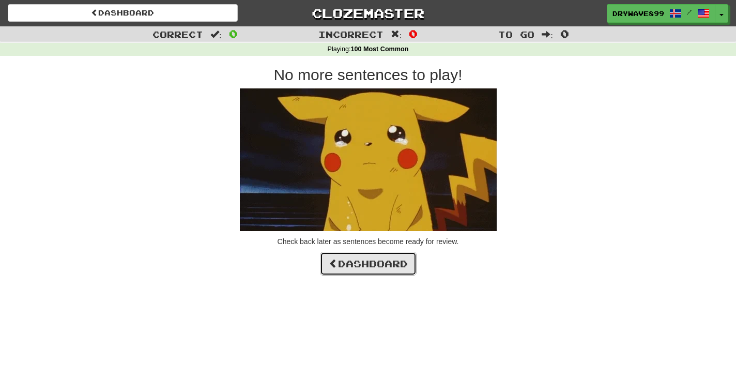
click at [379, 262] on link "Dashboard" at bounding box center [368, 264] width 97 height 24
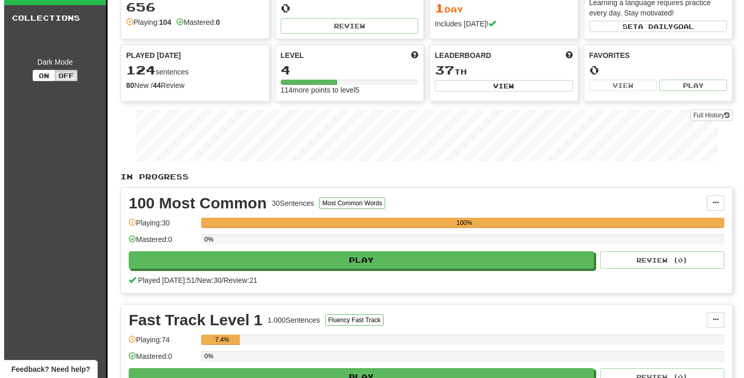
scroll to position [52, 0]
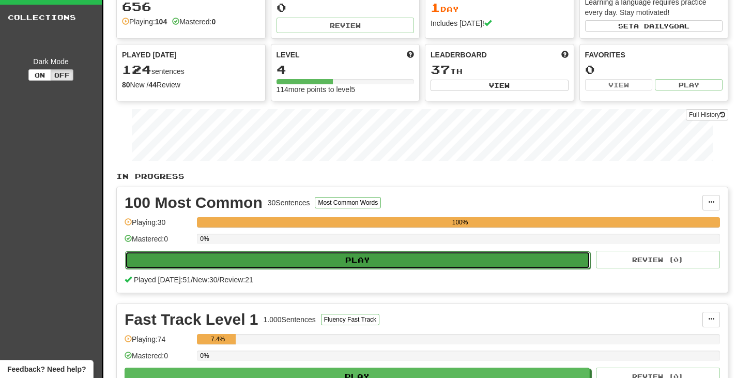
click at [248, 259] on button "Play" at bounding box center [357, 260] width 465 height 18
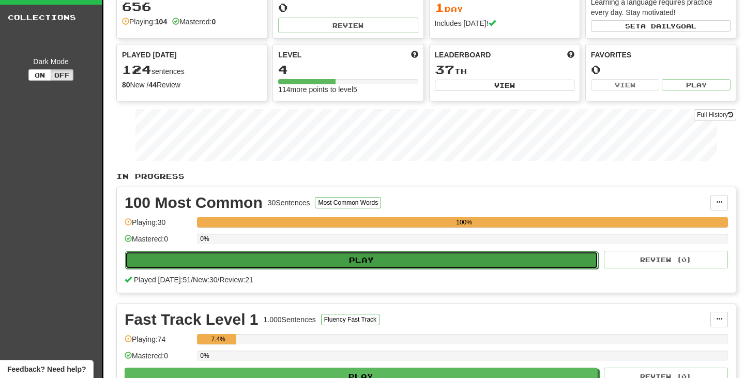
select select "**"
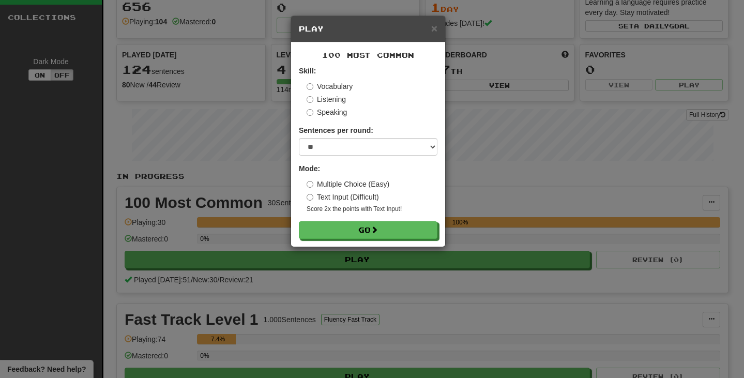
click at [341, 85] on label "Vocabulary" at bounding box center [330, 86] width 46 height 10
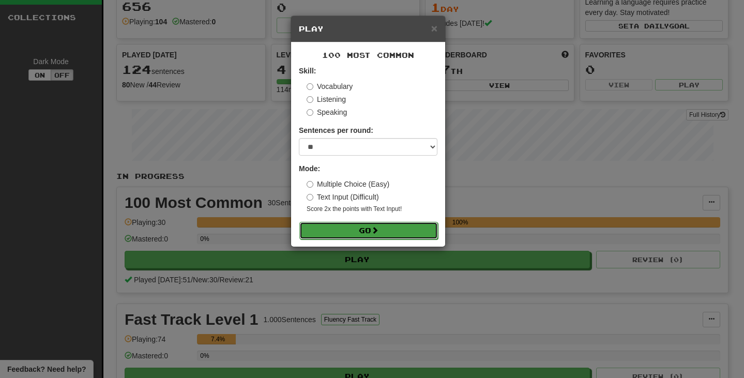
click at [374, 228] on span at bounding box center [374, 229] width 7 height 7
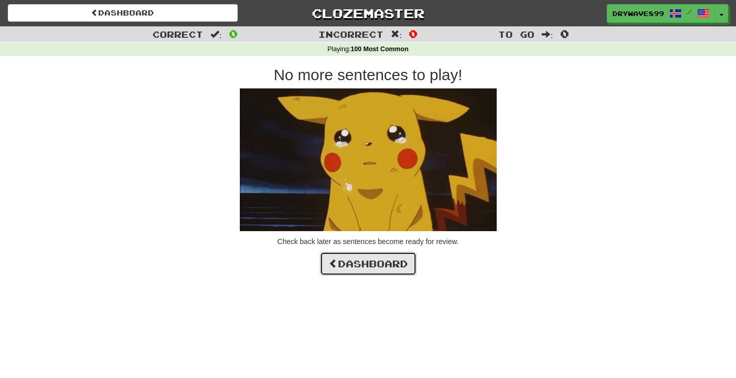
click at [353, 261] on link "Dashboard" at bounding box center [368, 264] width 97 height 24
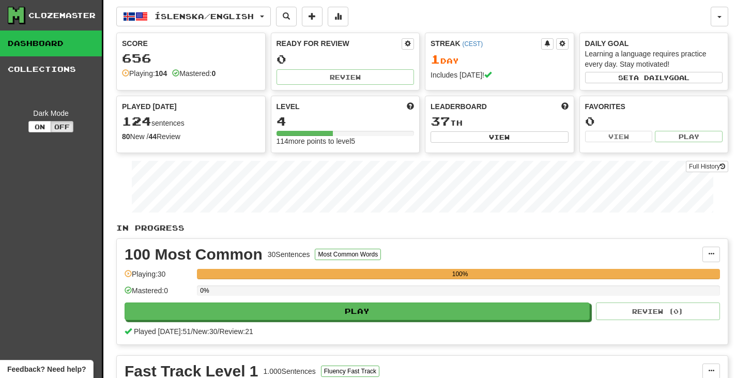
click at [255, 290] on div "0%" at bounding box center [458, 290] width 523 height 10
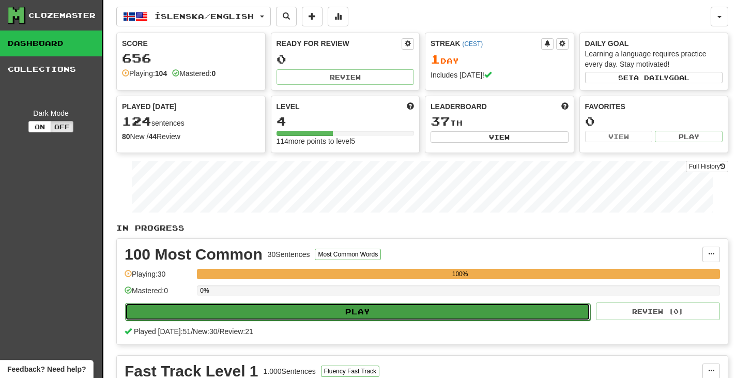
click at [390, 308] on button "Play" at bounding box center [357, 312] width 465 height 18
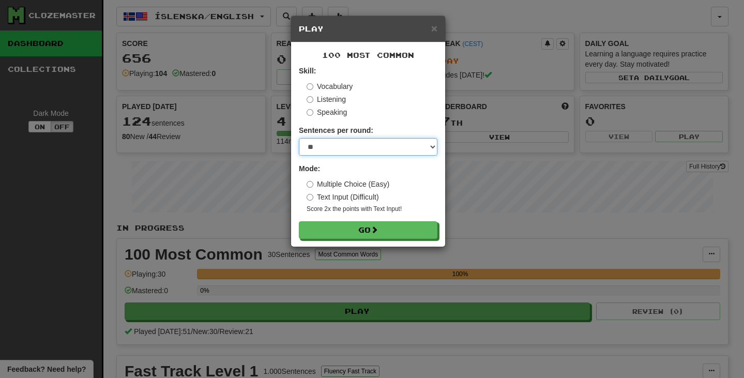
click at [357, 151] on select "* ** ** ** ** ** *** ********" at bounding box center [368, 147] width 139 height 18
select select "***"
click at [299, 139] on select "* ** ** ** ** ** *** ********" at bounding box center [368, 147] width 139 height 18
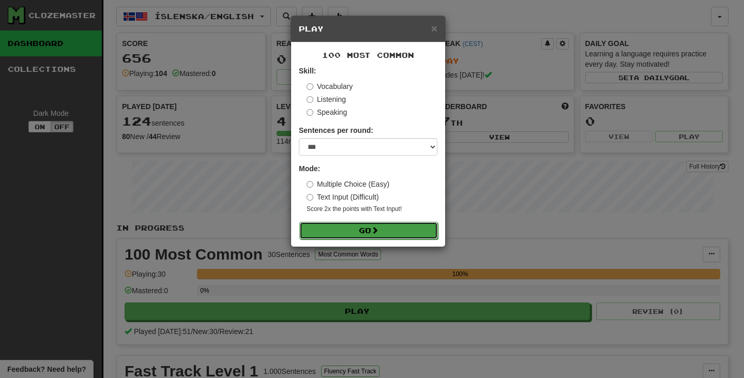
click at [355, 227] on button "Go" at bounding box center [368, 231] width 139 height 18
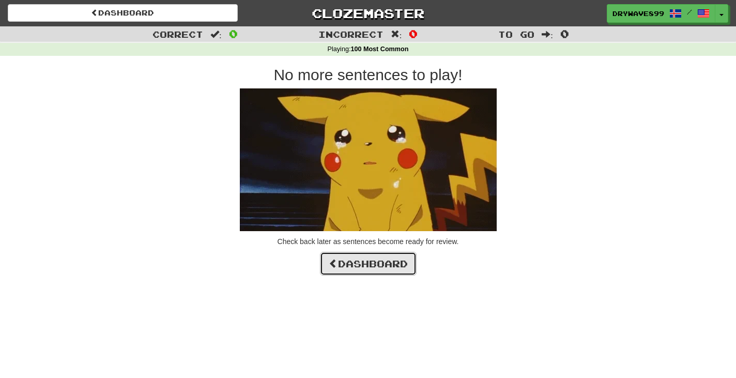
click at [370, 262] on link "Dashboard" at bounding box center [368, 264] width 97 height 24
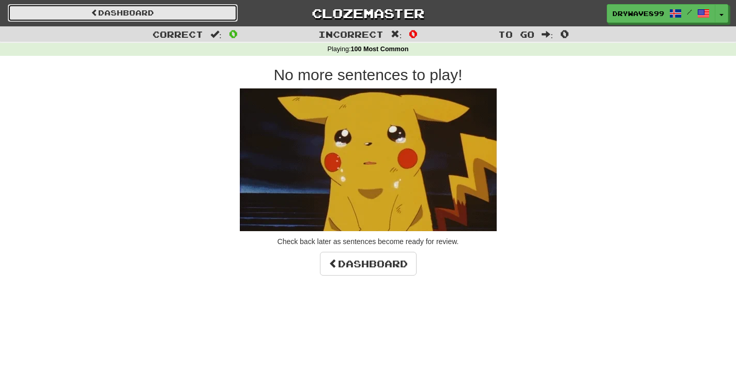
click at [125, 5] on link "Dashboard" at bounding box center [123, 13] width 230 height 18
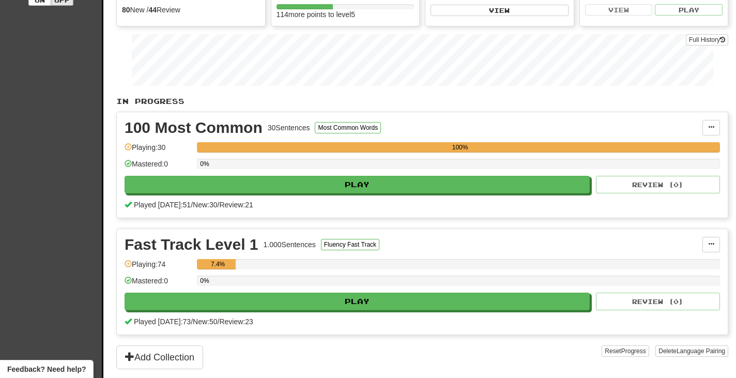
scroll to position [155, 0]
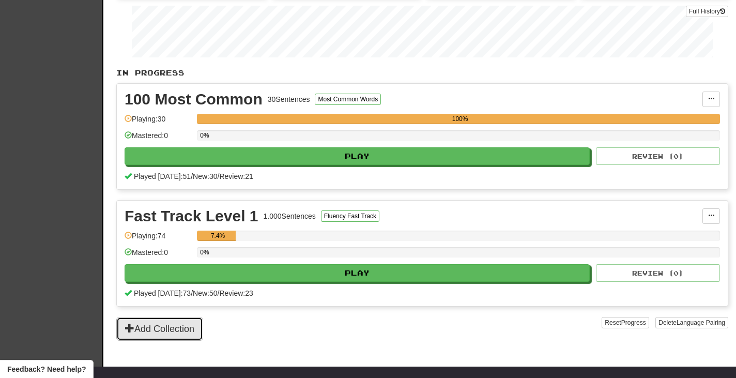
click at [169, 329] on button "Add Collection" at bounding box center [159, 329] width 87 height 24
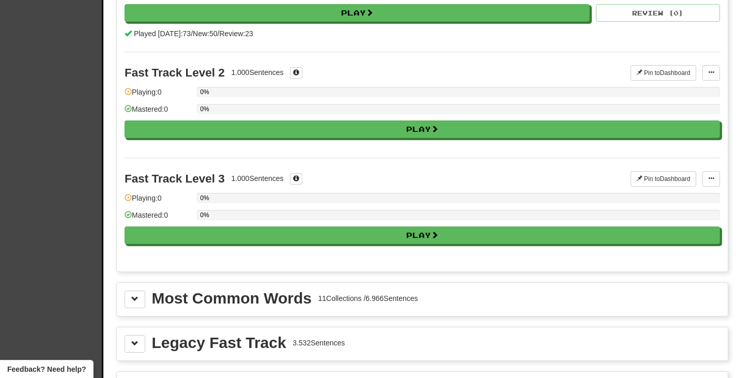
scroll to position [0, 0]
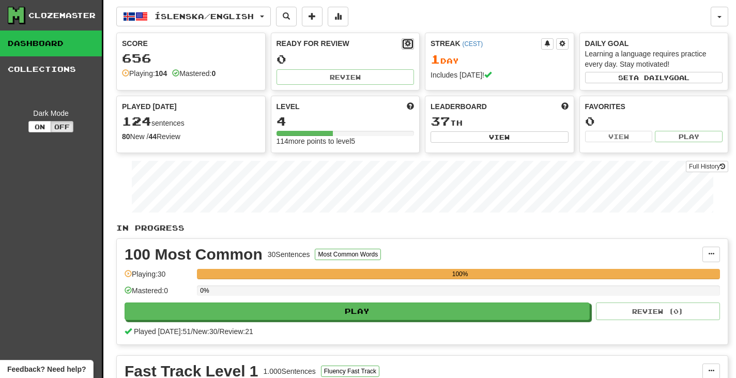
click at [406, 42] on span at bounding box center [408, 43] width 6 height 6
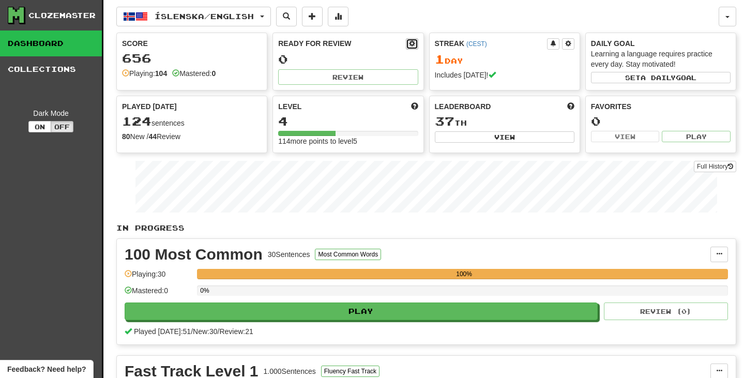
select select "*"
select select "**"
select select "***"
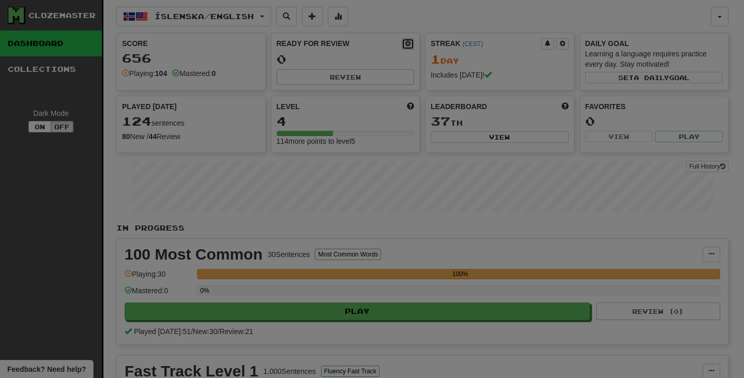
type input "**"
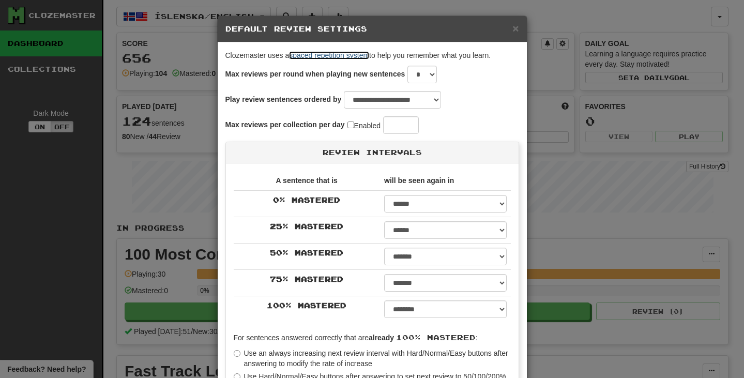
click at [340, 53] on link "spaced repetition system" at bounding box center [329, 55] width 80 height 8
click at [427, 71] on select "* * * * * * * * * * ** ** ** ** ** ** ** ** ** ** ** ** ** ** ** ** ** ** ** **…" at bounding box center [421, 75] width 29 height 18
select select "**"
click at [407, 66] on select "* * * * * * * * * * ** ** ** ** ** ** ** ** ** ** ** ** ** ** ** ** ** ** ** **…" at bounding box center [421, 75] width 29 height 18
click at [422, 99] on select "**********" at bounding box center [392, 100] width 97 height 18
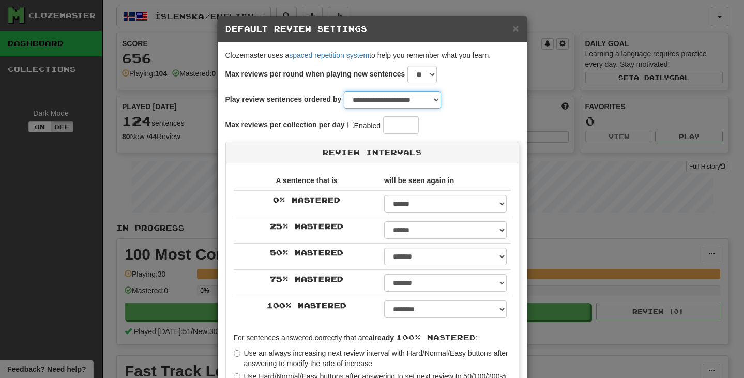
select select "********"
click at [344, 91] on select "**********" at bounding box center [392, 100] width 97 height 18
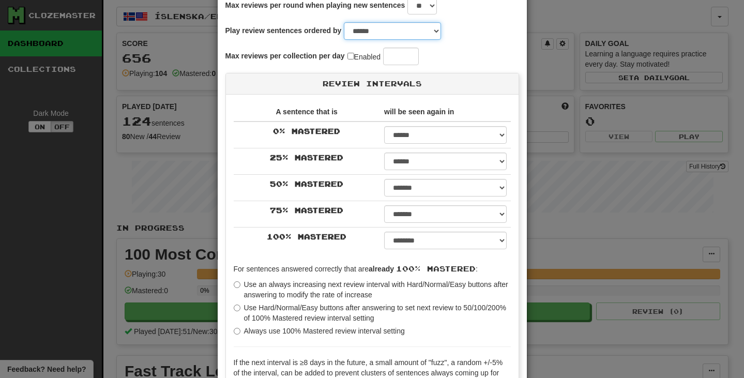
scroll to position [103, 0]
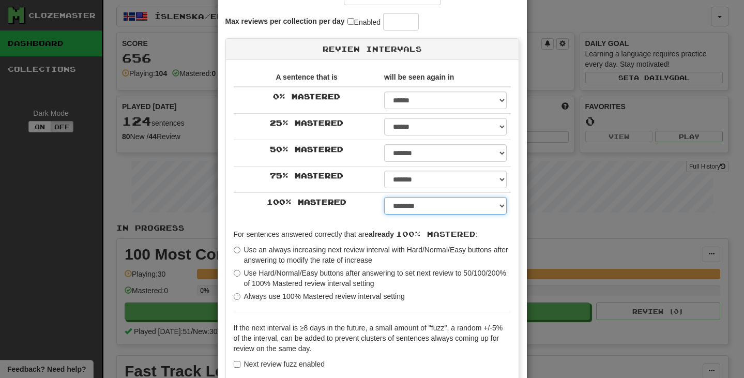
click at [434, 207] on select "****** ****** ****** ****** ****** ****** ****** ****** ****** ******* ******* …" at bounding box center [445, 206] width 122 height 18
click at [384, 197] on select "****** ****** ****** ****** ****** ****** ****** ****** ****** ******* ******* …" at bounding box center [445, 206] width 122 height 18
click at [441, 209] on select "****** ****** ****** ****** ****** ****** ****** ****** ****** ******* ******* …" at bounding box center [445, 206] width 122 height 18
select select "*"
click at [384, 197] on select "****** ****** ****** ****** ****** ****** ****** ****** ****** ******* ******* …" at bounding box center [445, 206] width 122 height 18
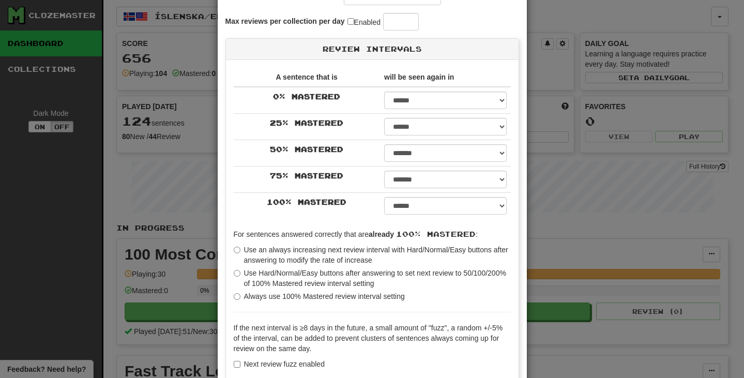
click at [358, 206] on td "100 % Mastered" at bounding box center [307, 206] width 147 height 26
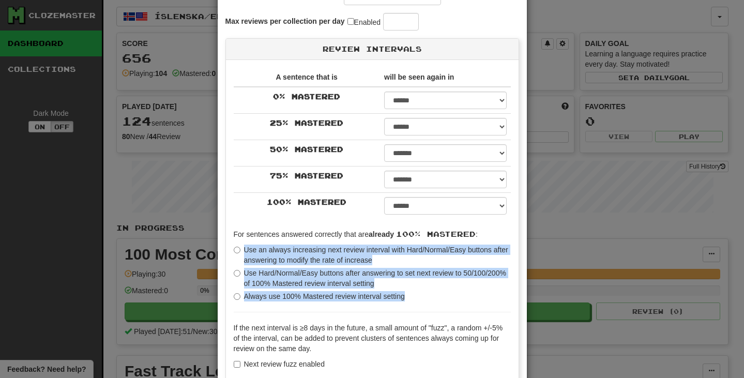
drag, startPoint x: 354, startPoint y: 289, endPoint x: 241, endPoint y: 250, distance: 119.3
click at [241, 250] on div "For sentences answered correctly that are already 100% Mastered : Use an always…" at bounding box center [372, 265] width 277 height 72
copy div "Use an always increasing next review interval with Hard/Normal/Easy buttons aft…"
click at [295, 251] on label "Use an always increasing next review interval with Hard/Normal/Easy buttons aft…" at bounding box center [372, 254] width 277 height 21
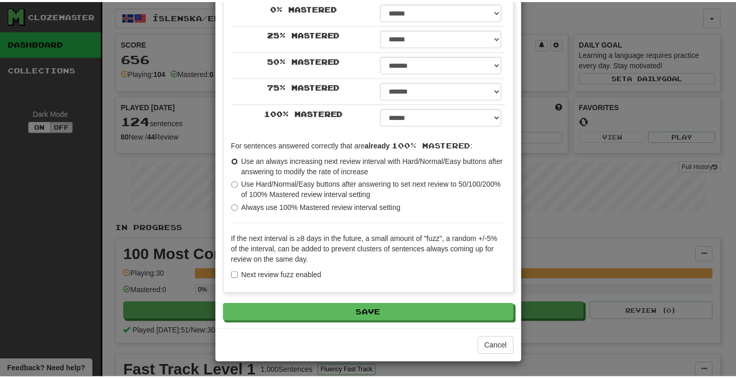
scroll to position [194, 0]
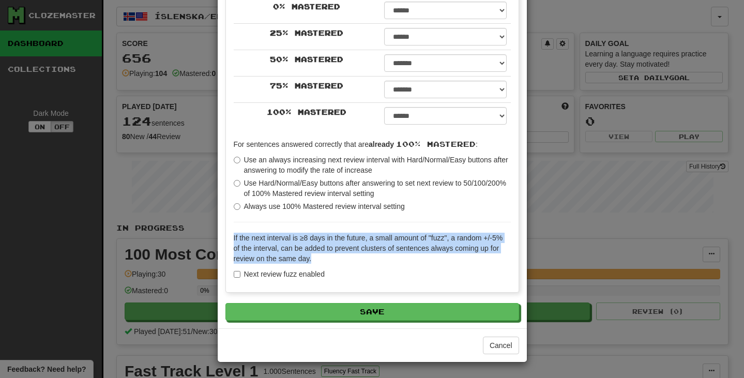
drag, startPoint x: 314, startPoint y: 258, endPoint x: 214, endPoint y: 234, distance: 102.8
click at [218, 234] on div "**********" at bounding box center [372, 88] width 309 height 479
copy p "If the next interval is ≥8 days in the future, a small amount of "fuzz", a rand…"
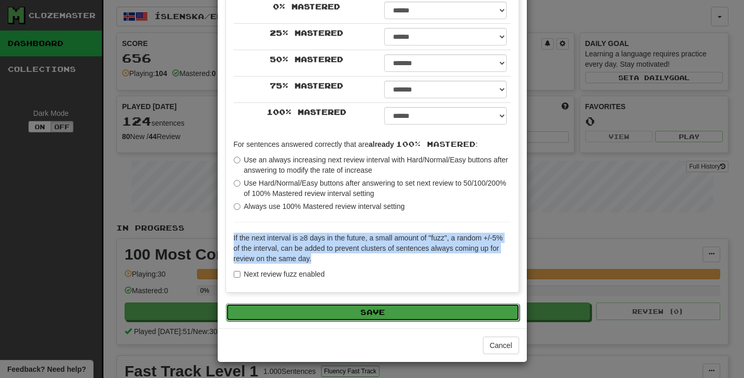
click at [411, 314] on button "Save" at bounding box center [373, 312] width 294 height 18
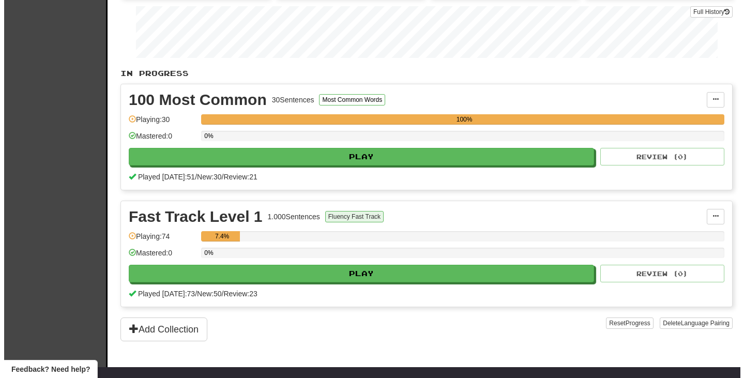
scroll to position [155, 0]
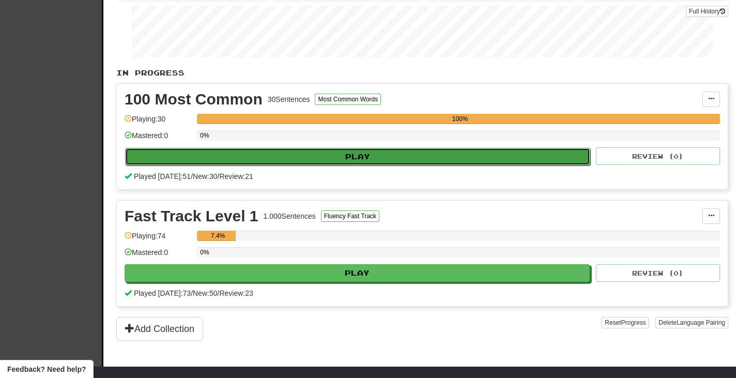
click at [377, 158] on button "Play" at bounding box center [357, 157] width 465 height 18
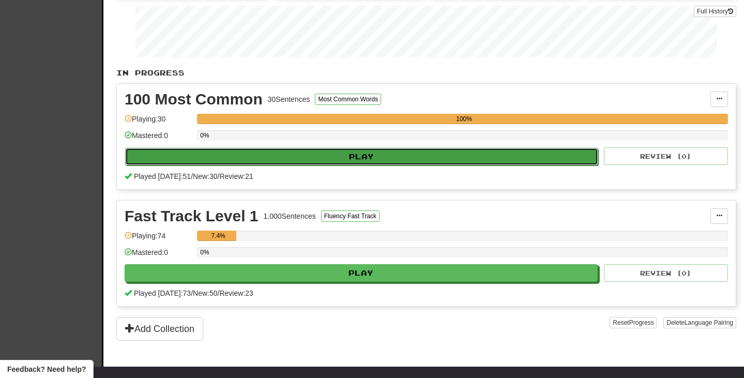
select select "***"
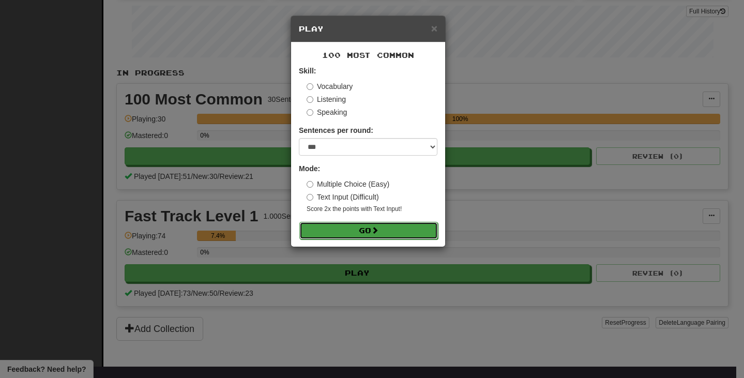
click at [389, 236] on button "Go" at bounding box center [368, 231] width 139 height 18
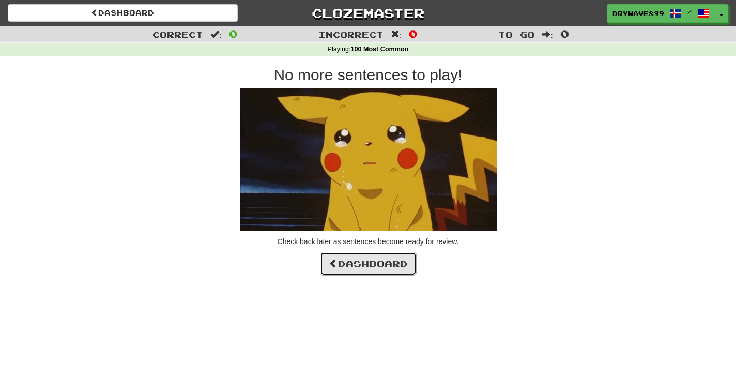
click at [372, 262] on link "Dashboard" at bounding box center [368, 264] width 97 height 24
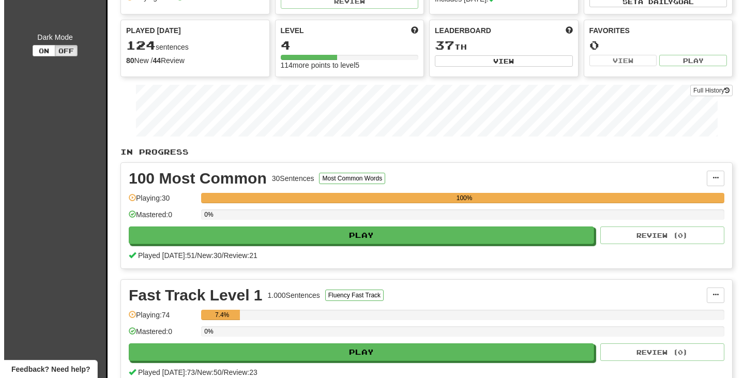
scroll to position [103, 0]
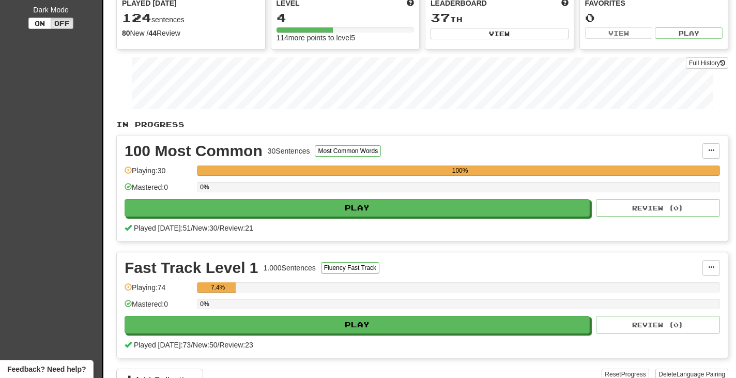
click at [271, 149] on div "30 Sentences" at bounding box center [289, 151] width 42 height 10
drag, startPoint x: 272, startPoint y: 150, endPoint x: 309, endPoint y: 150, distance: 36.7
click at [309, 150] on div "100 Most Common 30 Sentences Most Common Words" at bounding box center [414, 151] width 578 height 16
click at [313, 151] on div "100 Most Common 30 Sentences Most Common Words" at bounding box center [414, 151] width 578 height 16
click at [341, 149] on button "Most Common Words" at bounding box center [348, 150] width 66 height 11
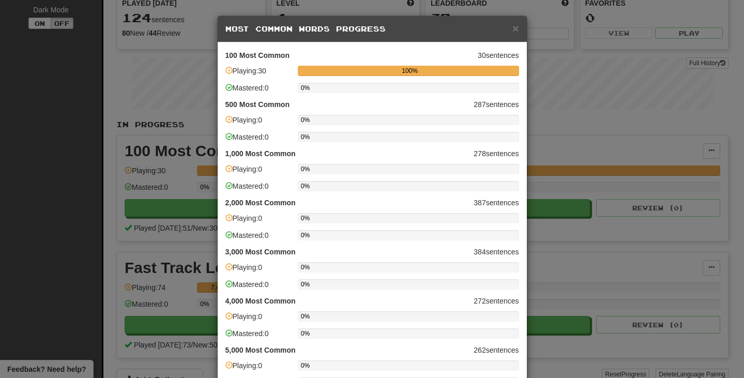
drag, startPoint x: 419, startPoint y: 74, endPoint x: 427, endPoint y: 74, distance: 8.3
click at [423, 74] on div "100%" at bounding box center [410, 71] width 218 height 10
click at [495, 50] on p "100 Most Common 30 sentences" at bounding box center [372, 55] width 294 height 10
click at [263, 27] on h5 "Most Common Words Progress" at bounding box center [372, 29] width 294 height 10
click at [302, 28] on h5 "Most Common Words Progress" at bounding box center [372, 29] width 294 height 10
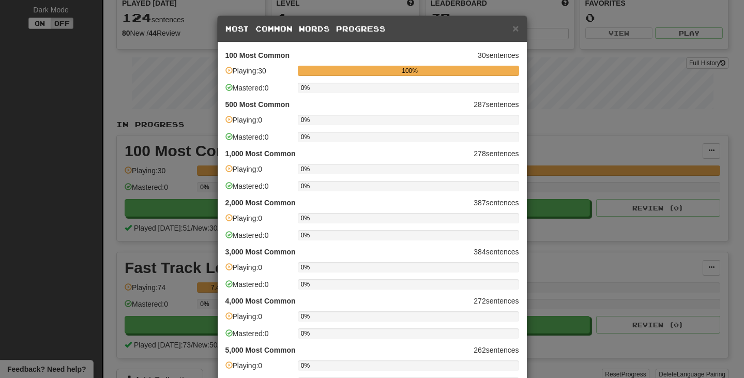
drag, startPoint x: 358, startPoint y: 32, endPoint x: 474, endPoint y: 27, distance: 116.4
click at [359, 32] on h5 "Most Common Words Progress" at bounding box center [372, 29] width 294 height 10
click at [515, 26] on div "× Most Common Words Progress" at bounding box center [372, 29] width 309 height 26
click at [512, 27] on span "×" at bounding box center [515, 28] width 6 height 12
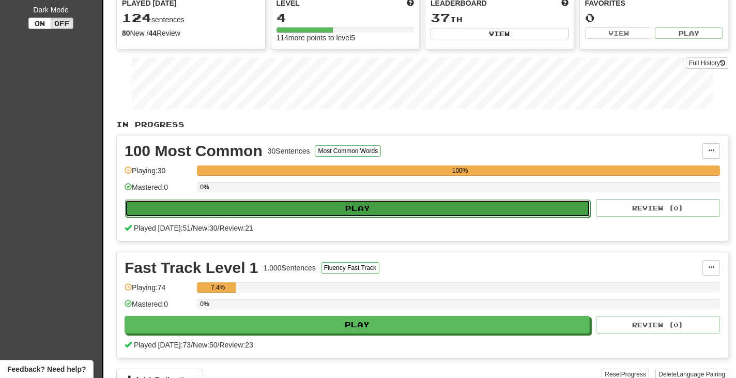
click at [322, 208] on button "Play" at bounding box center [357, 209] width 465 height 18
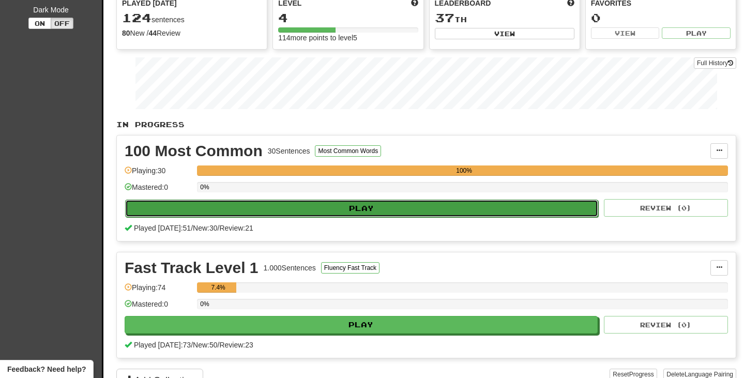
select select "***"
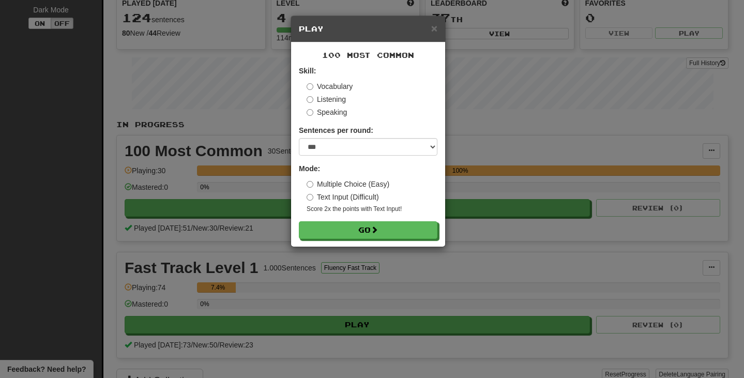
click at [335, 195] on label "Text Input (Difficult)" at bounding box center [343, 197] width 72 height 10
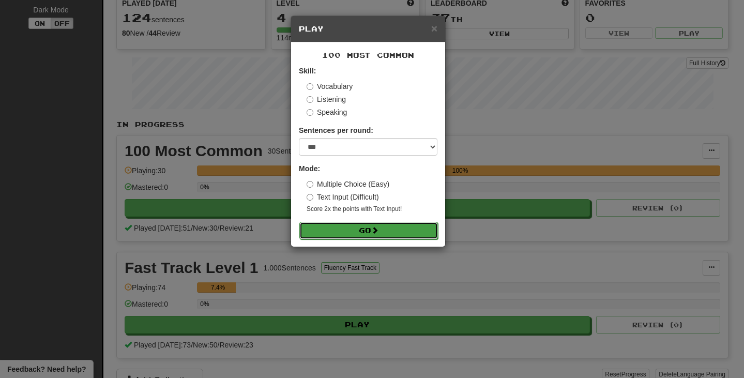
click at [349, 226] on button "Go" at bounding box center [368, 231] width 139 height 18
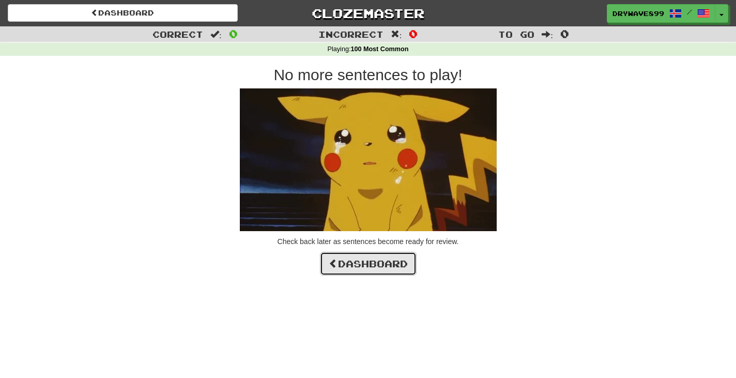
click at [373, 259] on link "Dashboard" at bounding box center [368, 264] width 97 height 24
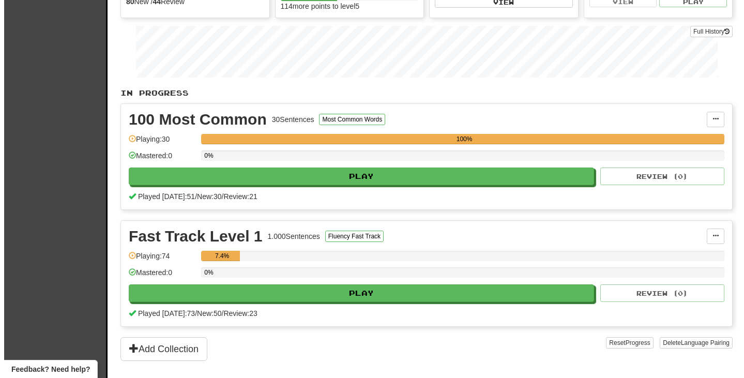
scroll to position [155, 0]
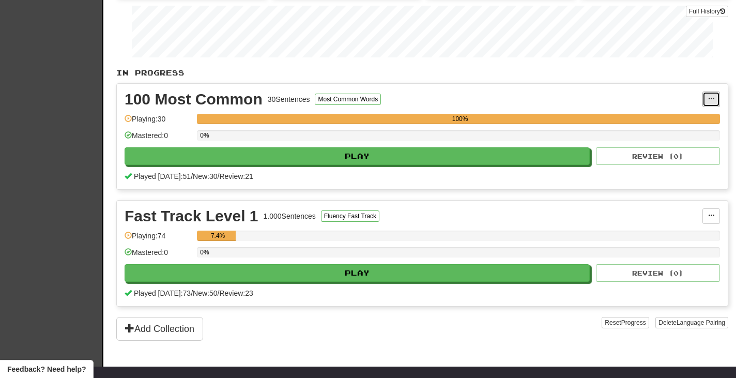
click at [712, 99] on span at bounding box center [711, 99] width 6 height 6
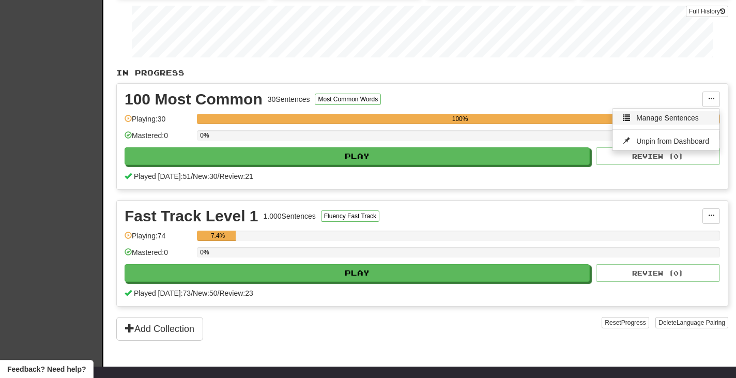
click at [690, 116] on span "Manage Sentences" at bounding box center [667, 118] width 63 height 8
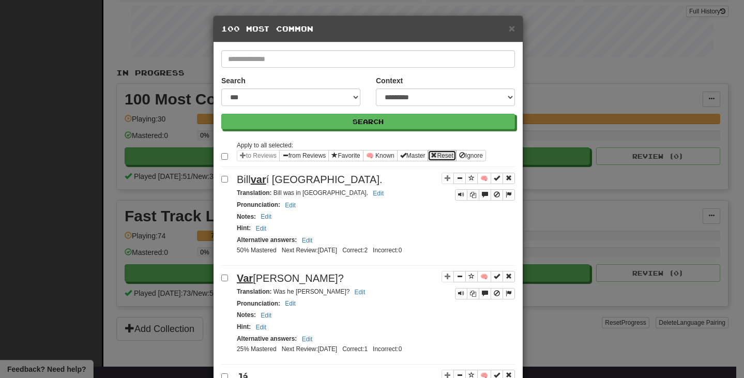
click at [444, 153] on button "Reset" at bounding box center [441, 155] width 28 height 11
click at [509, 25] on span "×" at bounding box center [512, 28] width 6 height 12
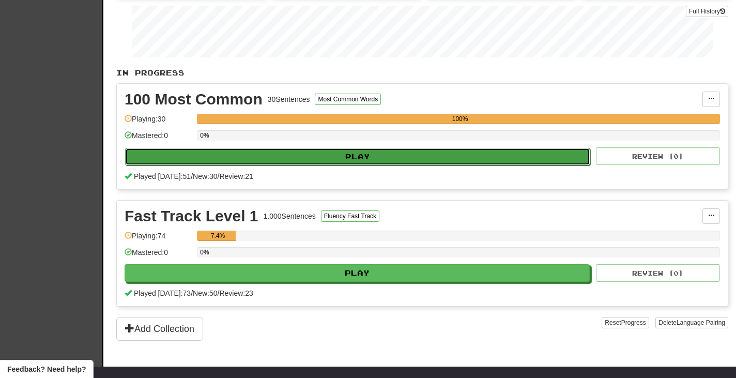
click at [428, 155] on button "Play" at bounding box center [357, 157] width 465 height 18
select select "***"
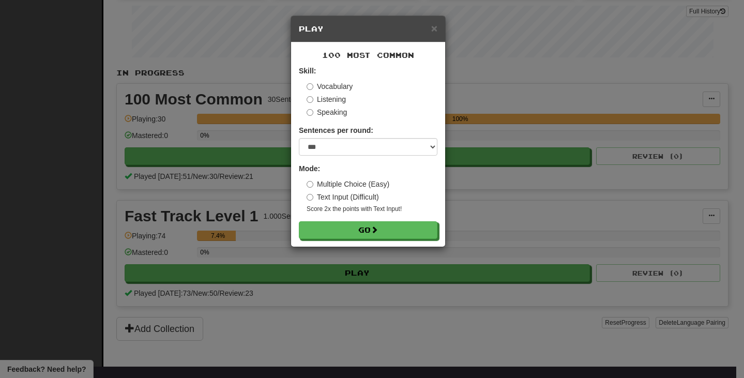
drag, startPoint x: 333, startPoint y: 180, endPoint x: 363, endPoint y: 204, distance: 39.0
click at [333, 181] on label "Multiple Choice (Easy)" at bounding box center [348, 184] width 83 height 10
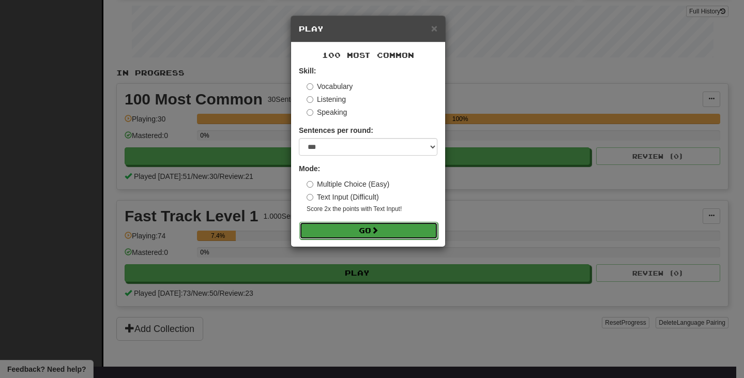
click at [352, 227] on button "Go" at bounding box center [368, 231] width 139 height 18
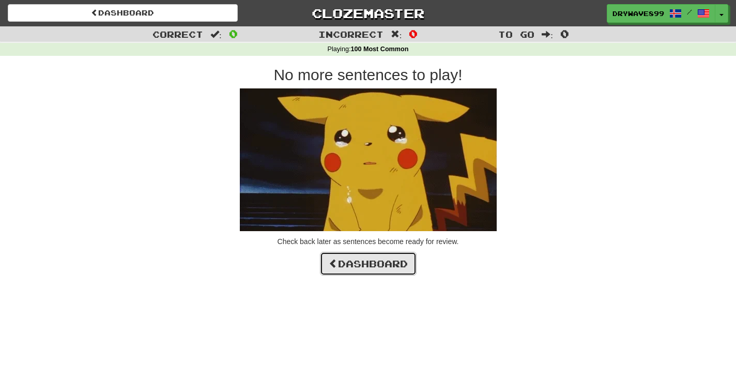
click at [362, 266] on link "Dashboard" at bounding box center [368, 264] width 97 height 24
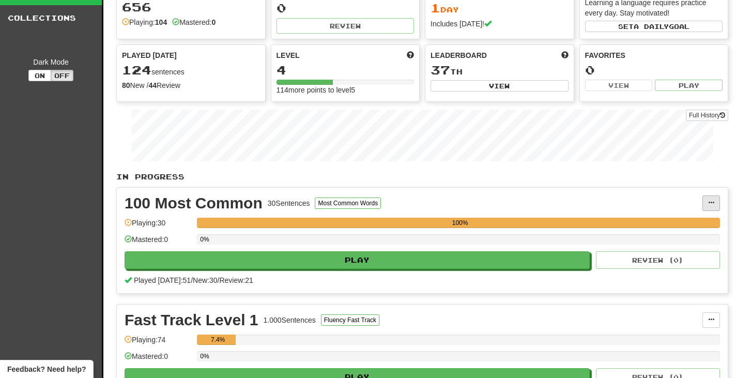
scroll to position [52, 0]
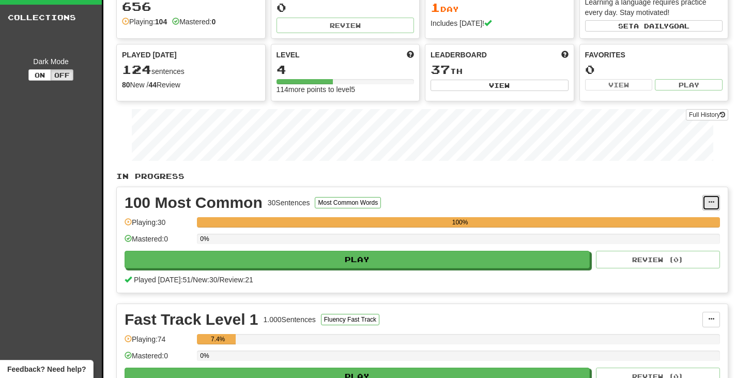
click at [712, 203] on span at bounding box center [711, 202] width 6 height 6
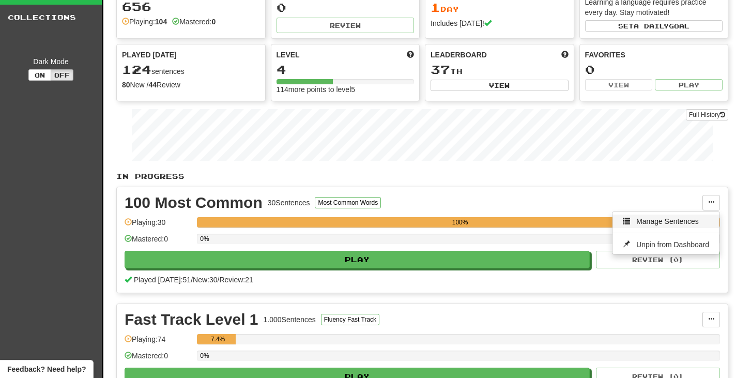
click at [648, 222] on span "Manage Sentences" at bounding box center [667, 221] width 63 height 8
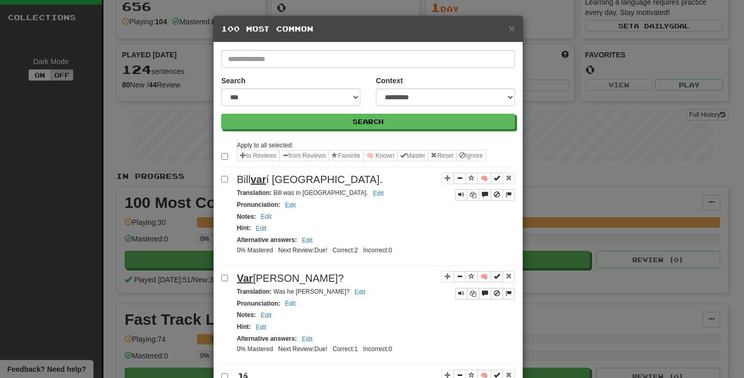
click at [348, 154] on button "Favorite" at bounding box center [345, 155] width 35 height 11
click at [509, 28] on span "×" at bounding box center [512, 28] width 6 height 12
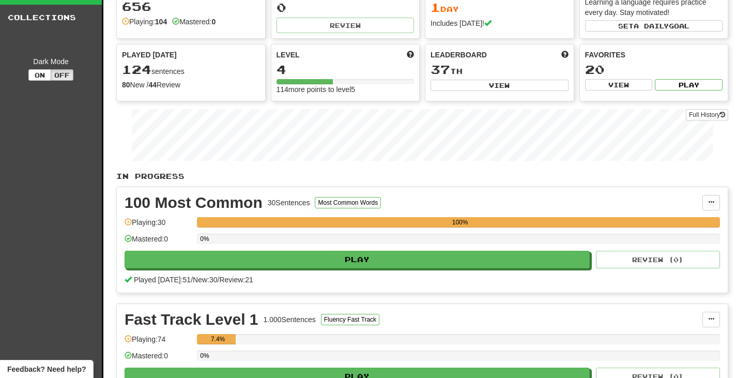
scroll to position [0, 0]
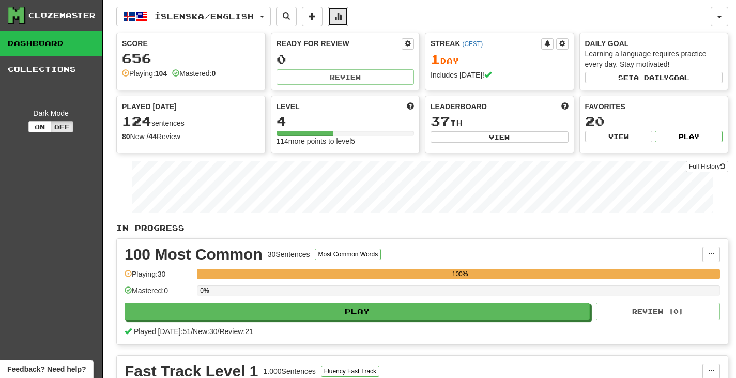
click at [348, 18] on button at bounding box center [338, 17] width 21 height 20
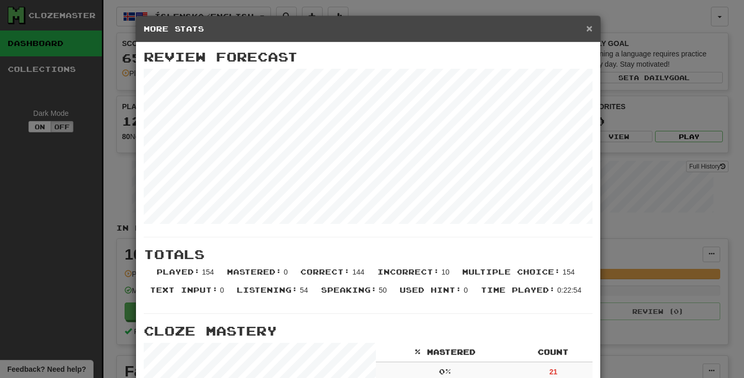
click at [586, 26] on span "×" at bounding box center [589, 28] width 6 height 12
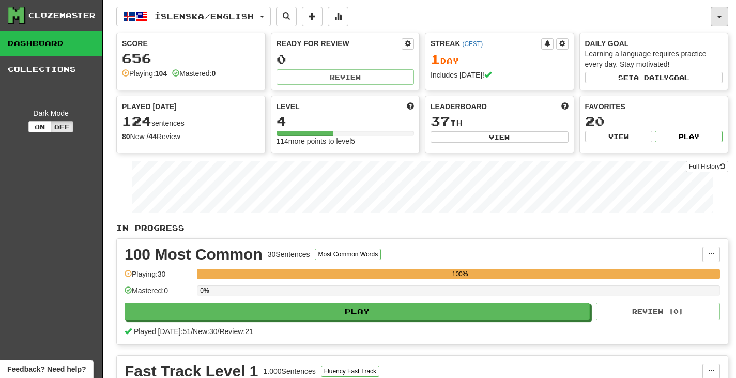
click at [723, 16] on button "button" at bounding box center [720, 17] width 18 height 20
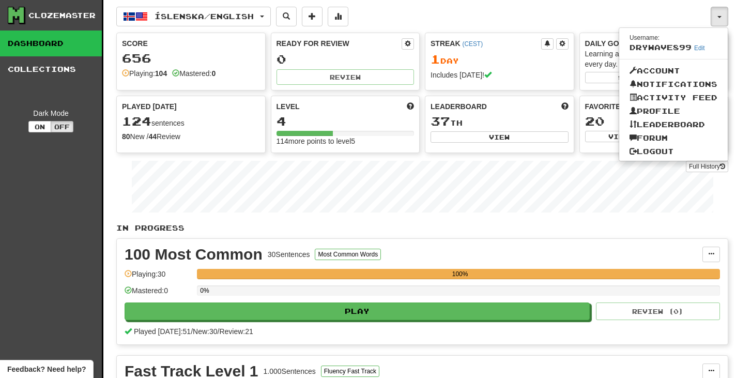
click at [557, 22] on div "Íslenska / English Íslenska / English Streak: 1 Review: 0 Points today: 560 Lan…" at bounding box center [413, 17] width 594 height 20
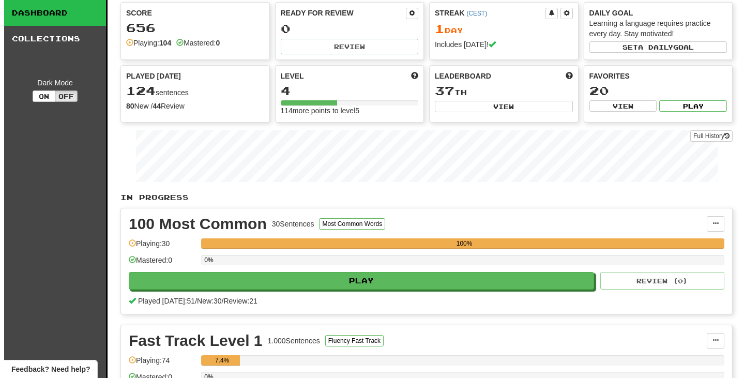
scroll to position [103, 0]
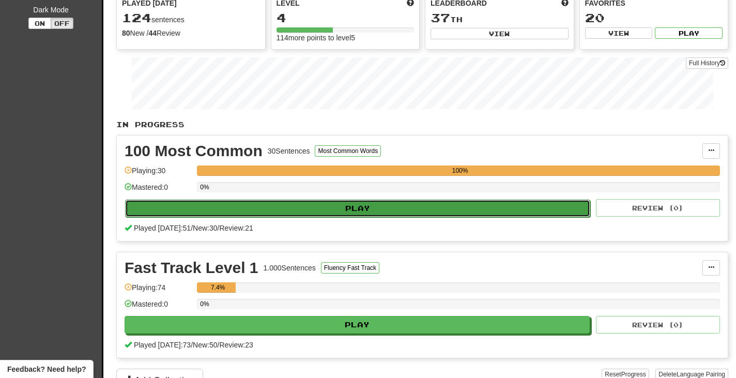
click at [378, 213] on button "Play" at bounding box center [357, 209] width 465 height 18
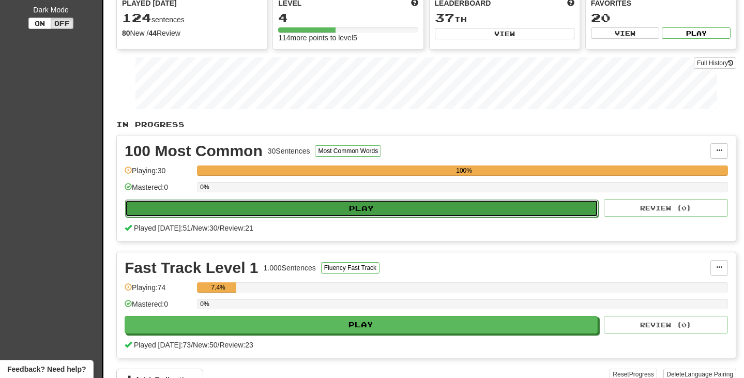
select select "***"
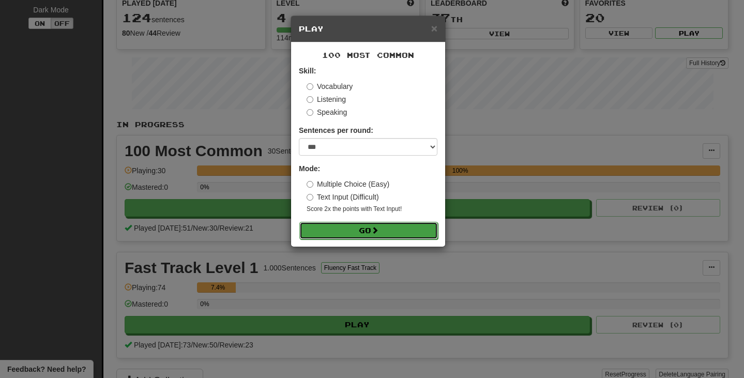
click at [381, 228] on button "Go" at bounding box center [368, 231] width 139 height 18
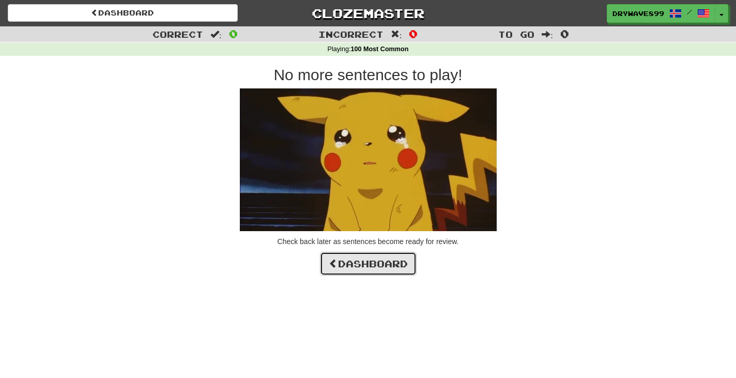
click at [365, 259] on link "Dashboard" at bounding box center [368, 264] width 97 height 24
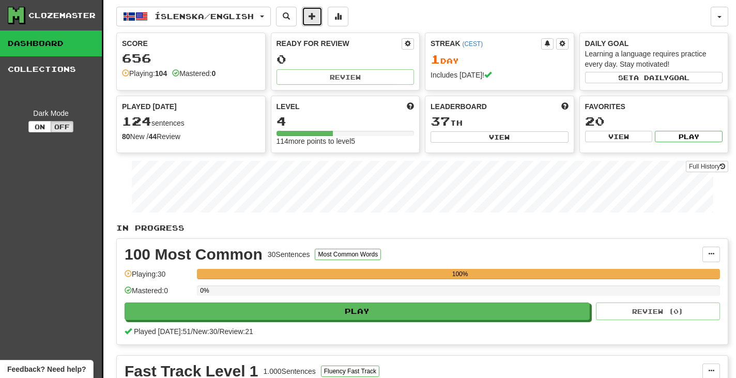
click at [317, 14] on button at bounding box center [312, 17] width 21 height 20
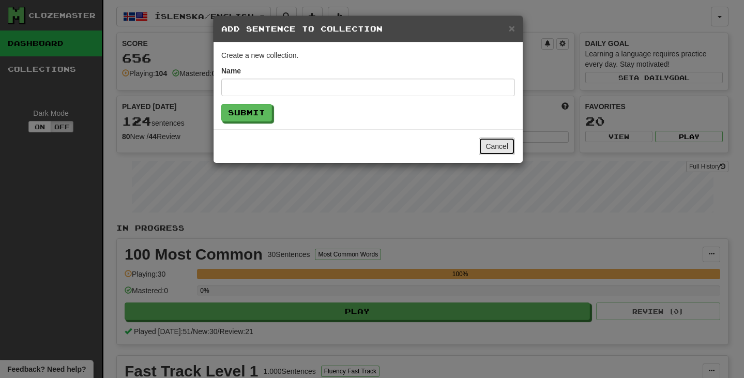
click at [507, 146] on button "Cancel" at bounding box center [497, 146] width 36 height 18
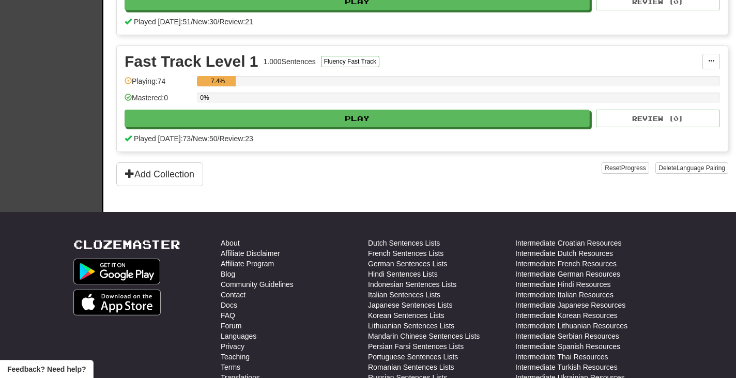
scroll to position [310, 0]
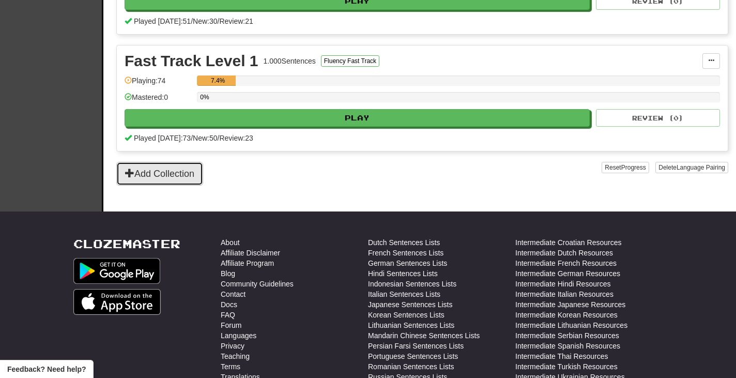
click at [174, 174] on button "Add Collection" at bounding box center [159, 174] width 87 height 24
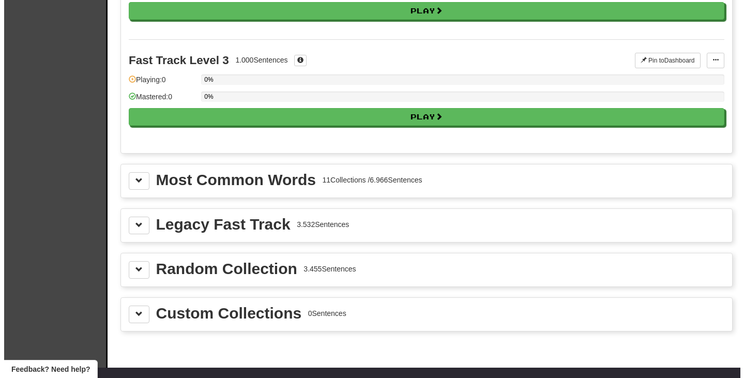
scroll to position [414, 0]
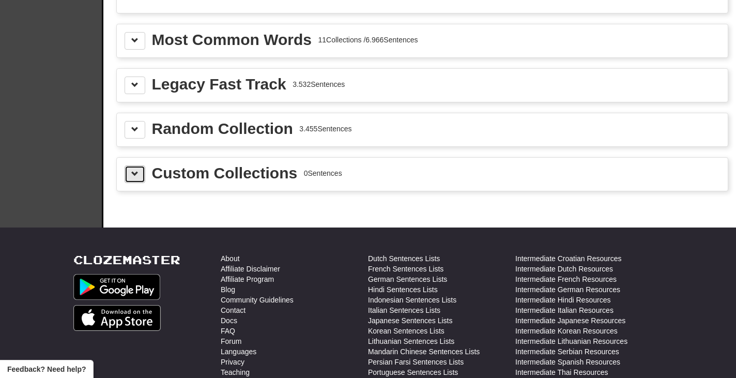
click at [137, 178] on button at bounding box center [135, 174] width 21 height 18
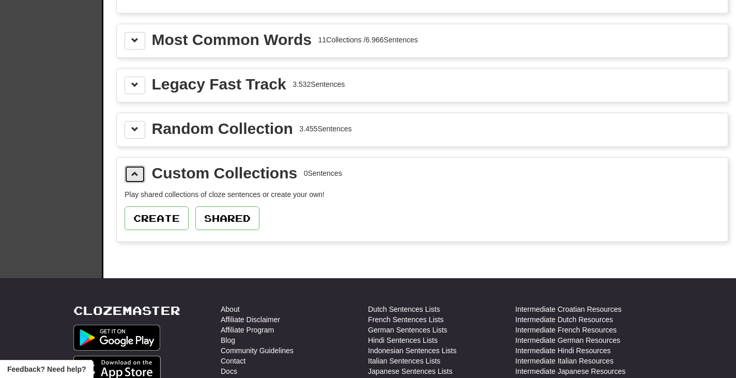
click at [137, 175] on span at bounding box center [134, 173] width 7 height 7
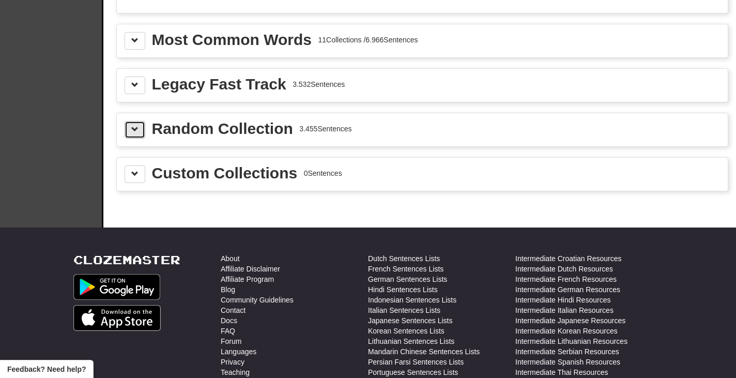
click at [138, 129] on span at bounding box center [134, 129] width 7 height 7
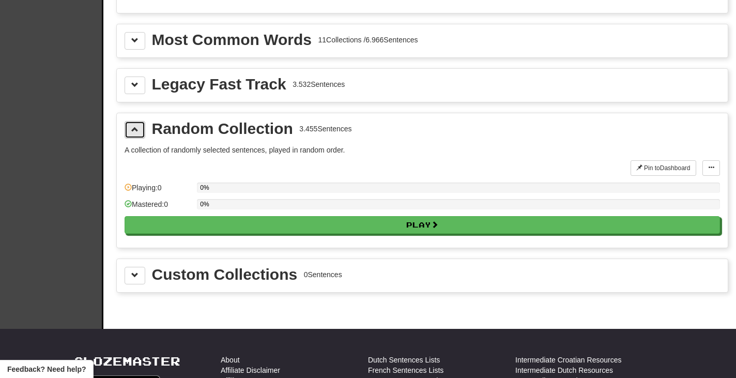
click at [138, 129] on span at bounding box center [134, 129] width 7 height 7
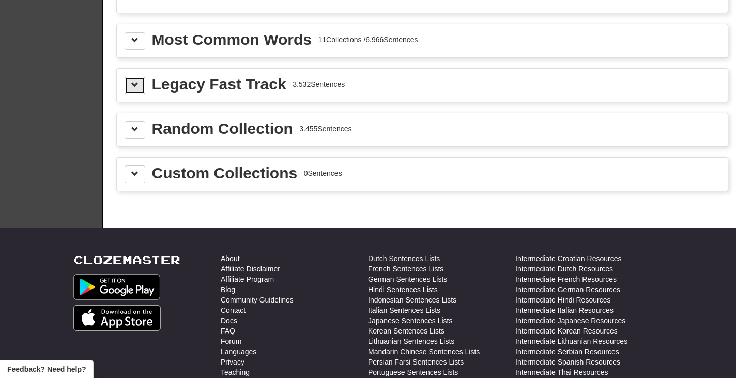
click at [131, 84] on button at bounding box center [135, 85] width 21 height 18
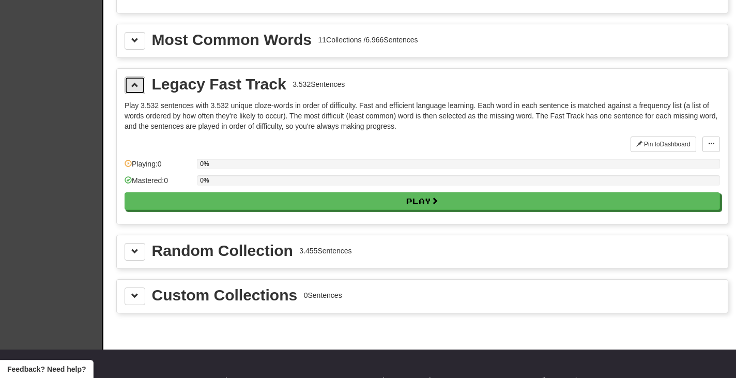
click at [131, 84] on button at bounding box center [135, 85] width 21 height 18
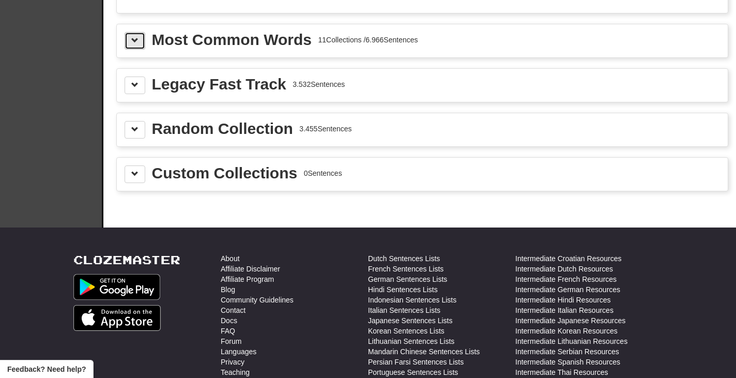
click at [135, 41] on span at bounding box center [134, 40] width 7 height 7
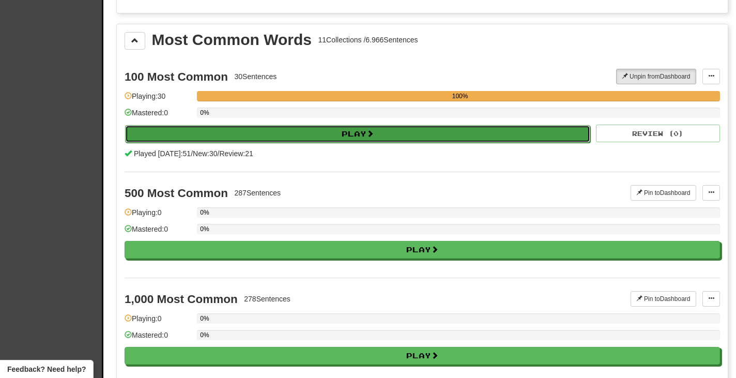
click at [327, 137] on button "Play" at bounding box center [357, 134] width 465 height 18
select select "***"
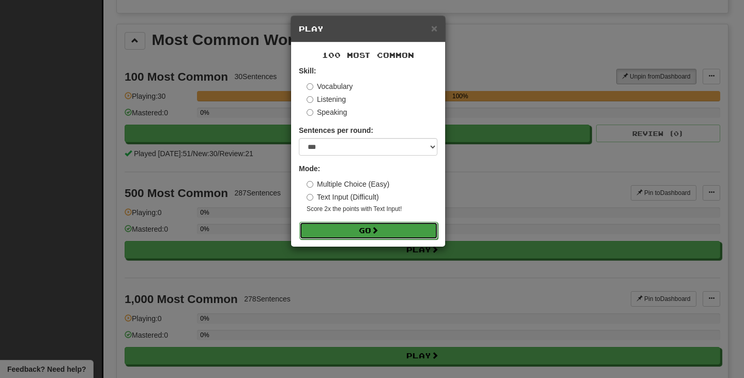
click at [348, 226] on button "Go" at bounding box center [368, 231] width 139 height 18
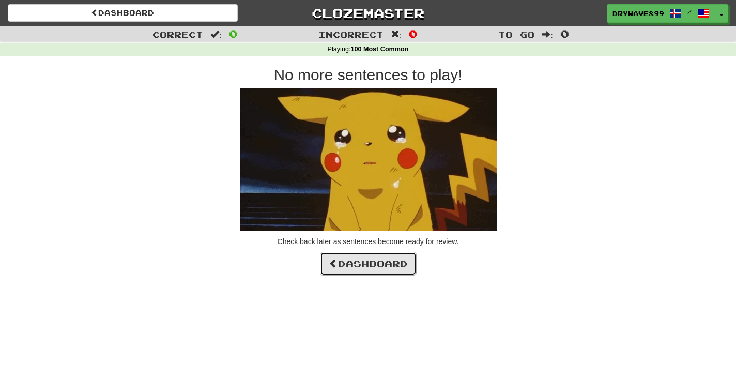
click at [379, 266] on link "Dashboard" at bounding box center [368, 264] width 97 height 24
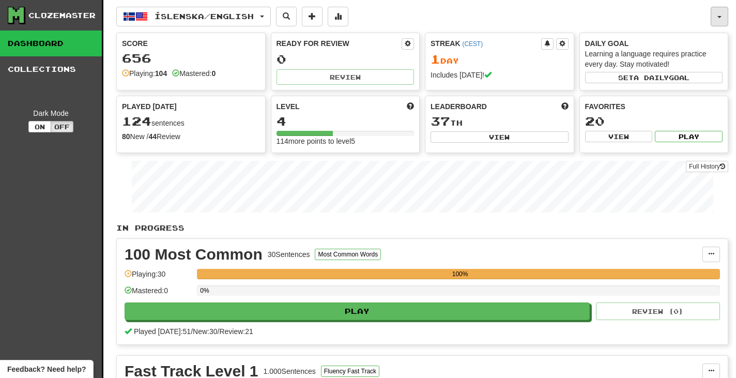
click at [718, 8] on button "button" at bounding box center [720, 17] width 18 height 20
click at [663, 133] on button "Play" at bounding box center [689, 136] width 68 height 11
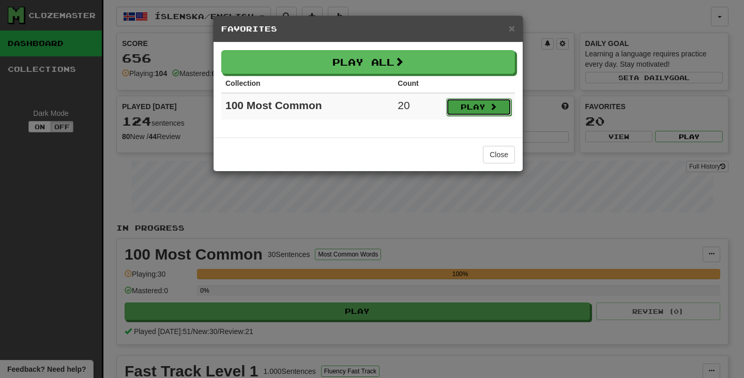
click at [471, 103] on button "Play" at bounding box center [478, 107] width 65 height 18
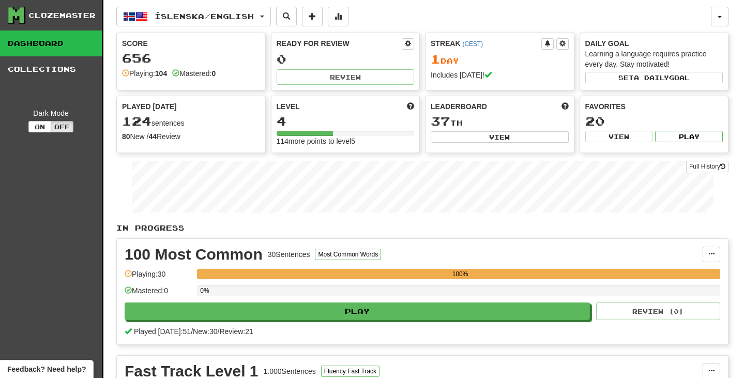
select select "***"
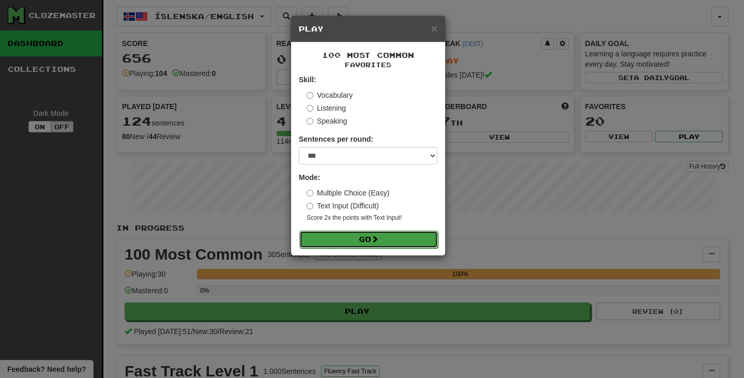
click at [364, 244] on button "Go" at bounding box center [368, 240] width 139 height 18
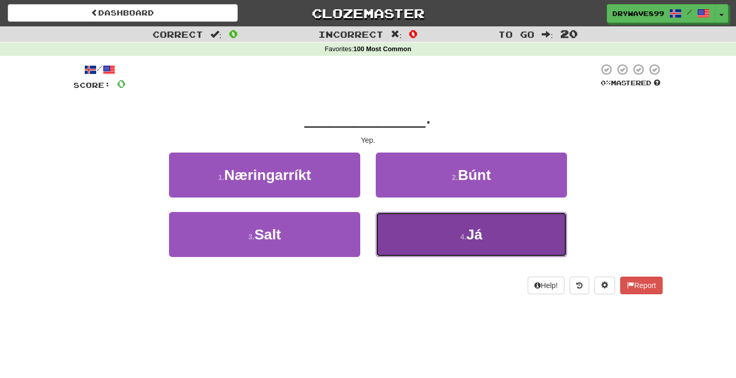
click at [504, 223] on button "4 . [PERSON_NAME]" at bounding box center [471, 234] width 191 height 45
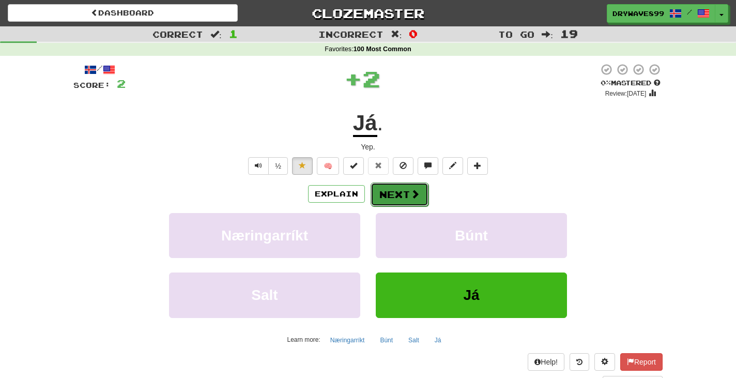
click at [399, 191] on button "Next" at bounding box center [400, 194] width 58 height 24
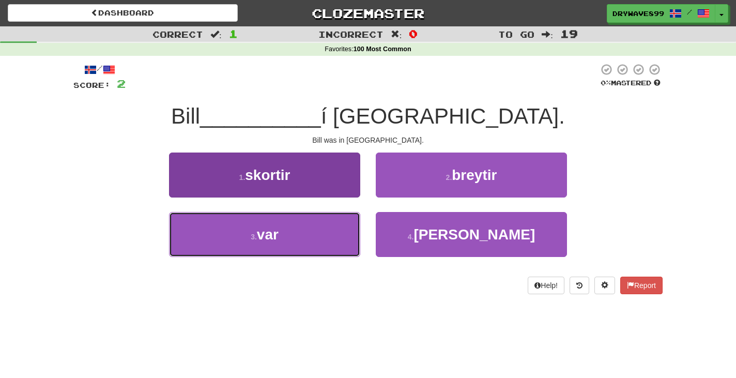
click at [312, 238] on button "3 . var" at bounding box center [264, 234] width 191 height 45
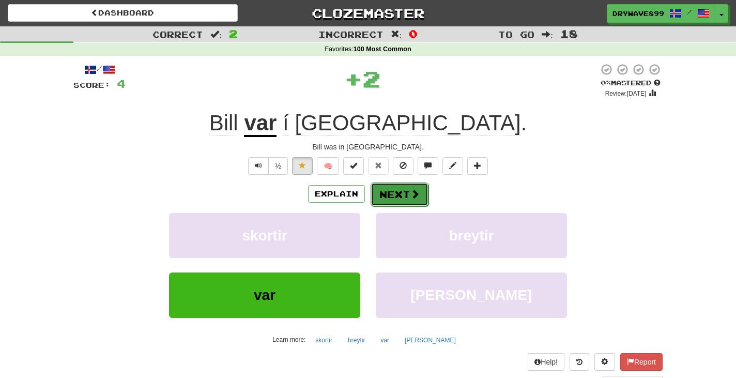
click at [403, 192] on button "Next" at bounding box center [400, 194] width 58 height 24
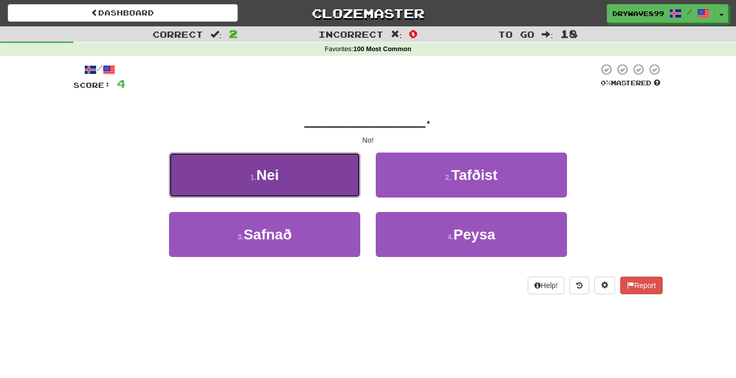
click at [318, 170] on button "1 . Nei" at bounding box center [264, 174] width 191 height 45
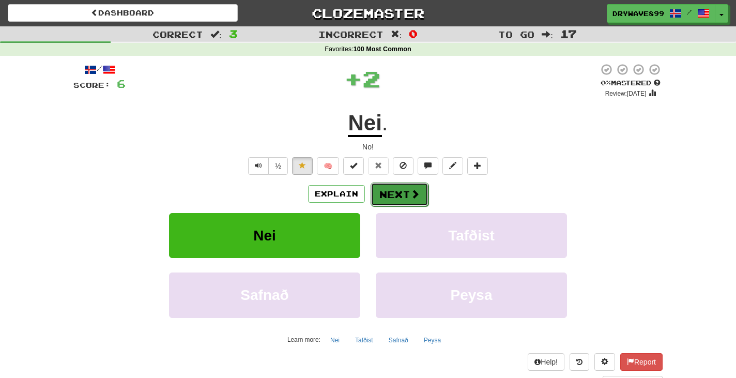
click at [416, 193] on span at bounding box center [414, 193] width 9 height 9
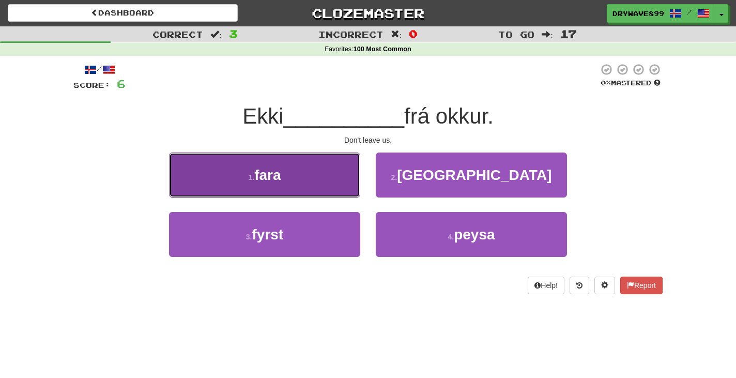
click at [296, 174] on button "1 . fara" at bounding box center [264, 174] width 191 height 45
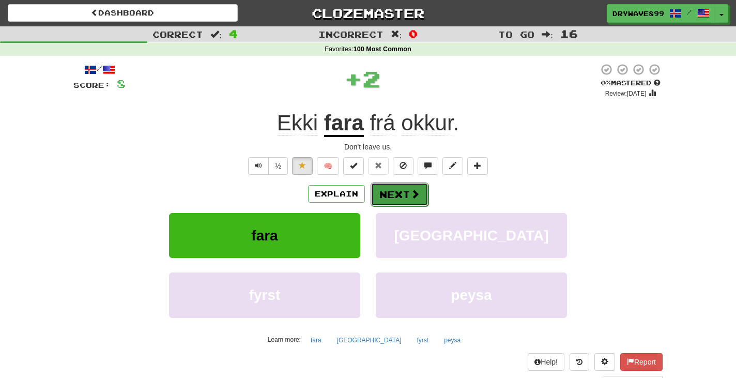
click at [407, 193] on button "Next" at bounding box center [400, 194] width 58 height 24
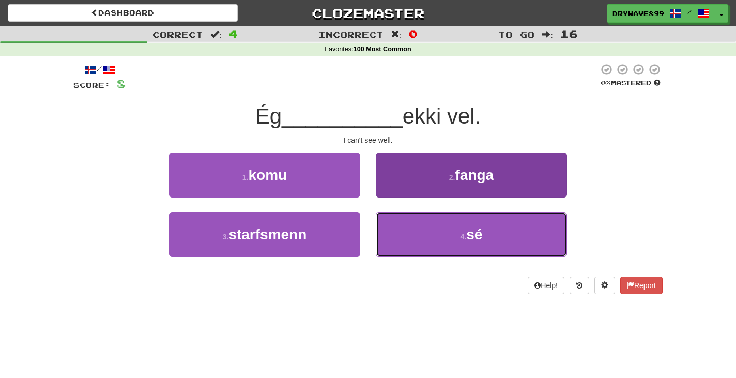
click at [470, 233] on span "sé" at bounding box center [474, 234] width 16 height 16
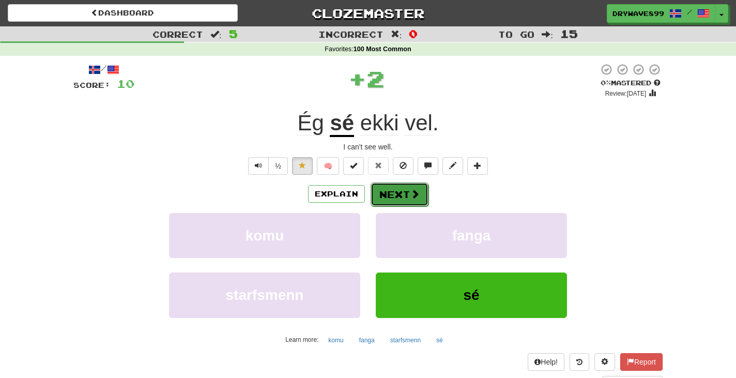
click at [418, 191] on span at bounding box center [414, 193] width 9 height 9
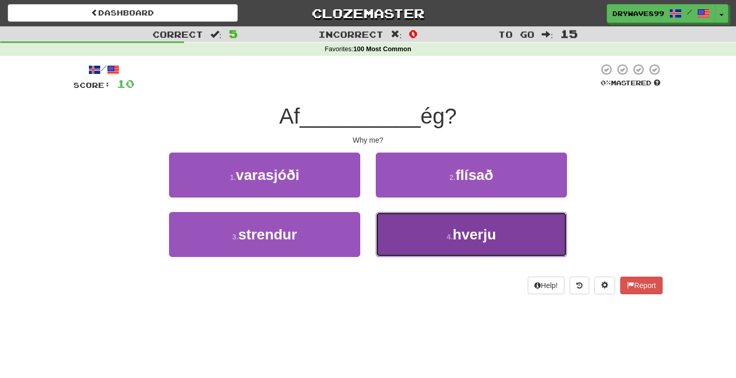
click at [451, 239] on small "4 ." at bounding box center [450, 237] width 6 height 8
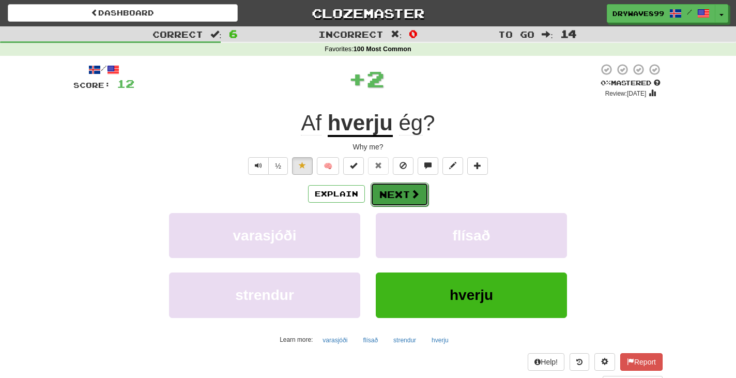
click at [411, 195] on span at bounding box center [414, 193] width 9 height 9
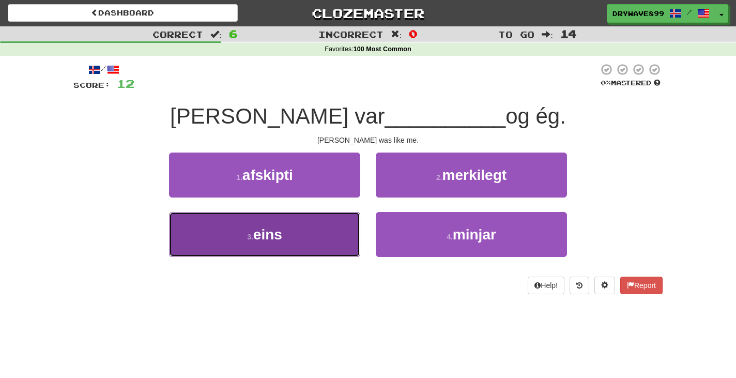
click at [308, 228] on button "3 . eins" at bounding box center [264, 234] width 191 height 45
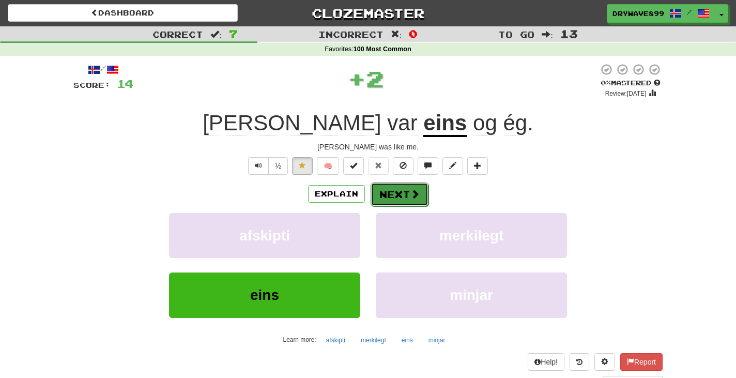
click at [403, 189] on button "Next" at bounding box center [400, 194] width 58 height 24
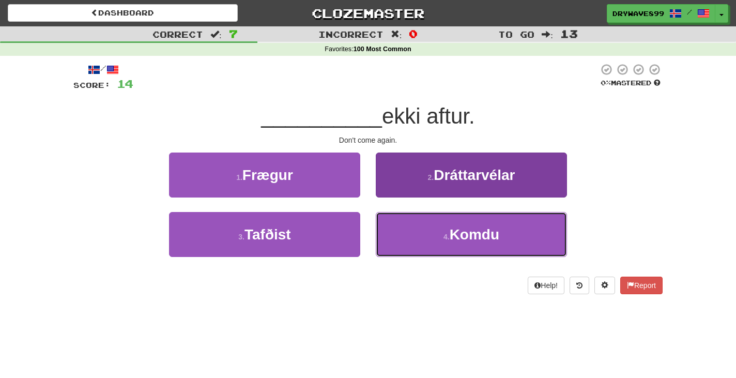
drag, startPoint x: 533, startPoint y: 231, endPoint x: 549, endPoint y: 214, distance: 23.1
click at [533, 232] on button "4 . [GEOGRAPHIC_DATA]" at bounding box center [471, 234] width 191 height 45
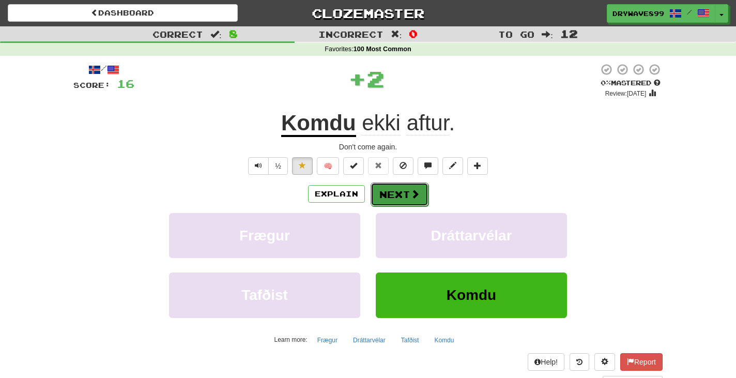
click at [414, 192] on span at bounding box center [414, 193] width 9 height 9
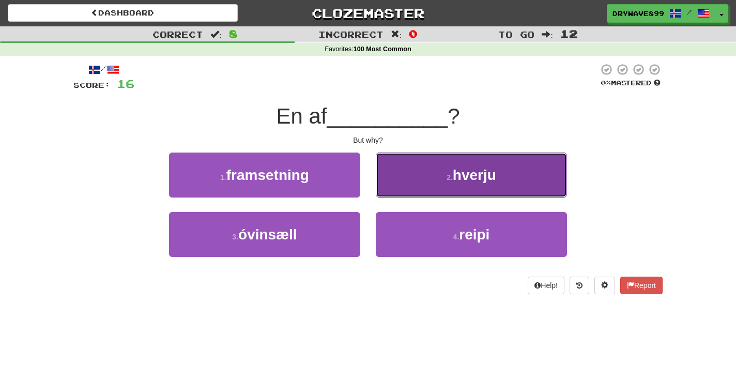
click at [488, 171] on span "hverju" at bounding box center [474, 175] width 43 height 16
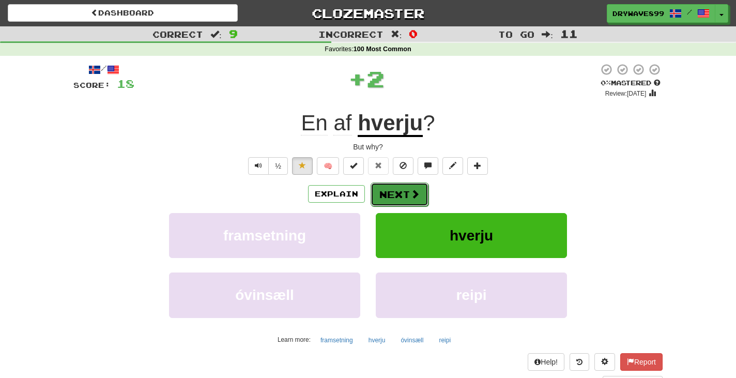
click at [419, 188] on button "Next" at bounding box center [400, 194] width 58 height 24
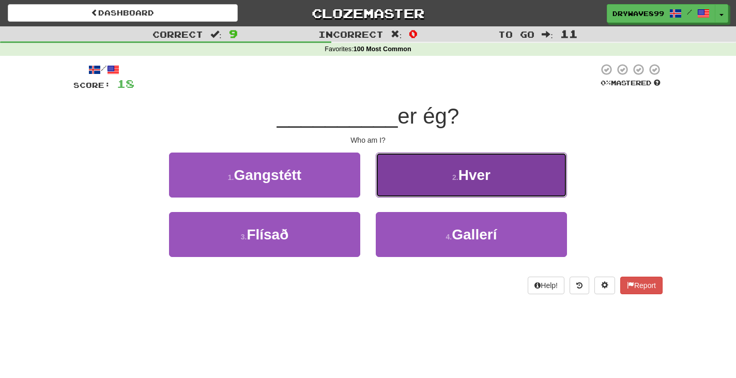
click at [479, 170] on span "Hver" at bounding box center [474, 175] width 32 height 16
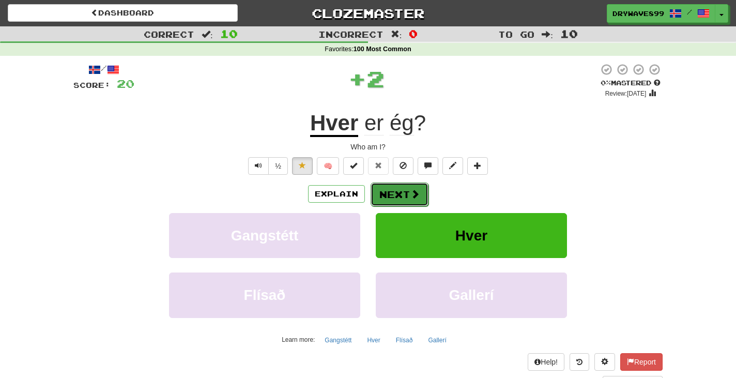
click at [403, 192] on button "Next" at bounding box center [400, 194] width 58 height 24
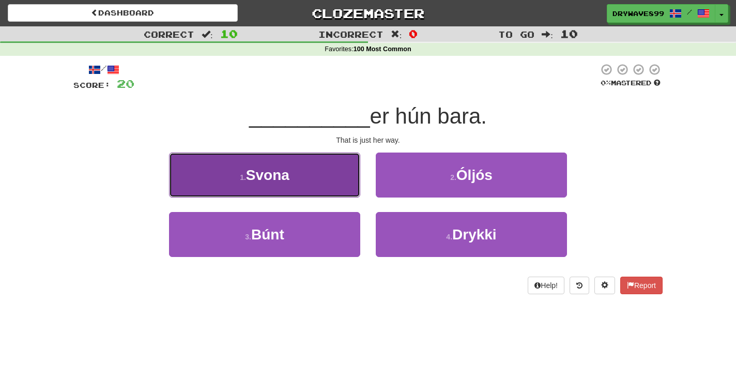
click at [304, 175] on button "1 . [GEOGRAPHIC_DATA]" at bounding box center [264, 174] width 191 height 45
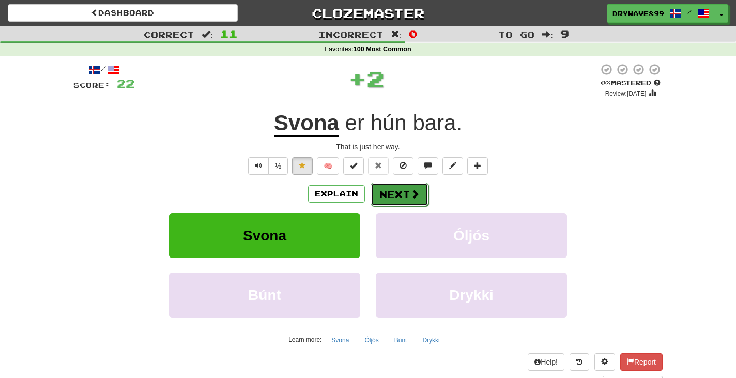
click at [405, 195] on button "Next" at bounding box center [400, 194] width 58 height 24
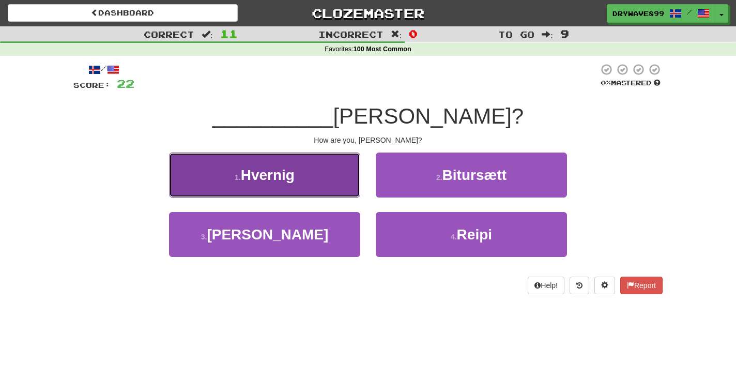
click at [320, 173] on button "1 . Hvernig" at bounding box center [264, 174] width 191 height 45
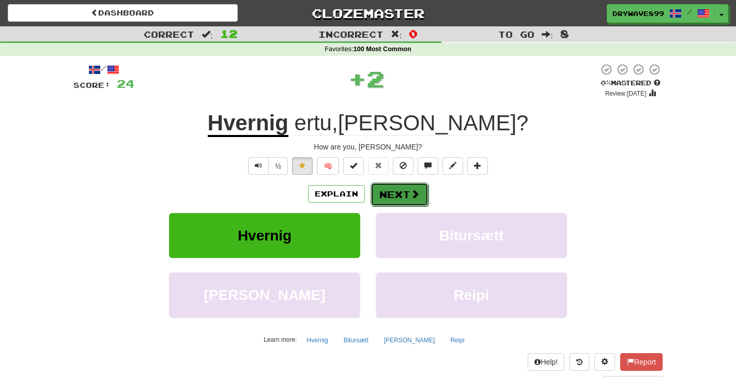
click at [396, 188] on button "Next" at bounding box center [400, 194] width 58 height 24
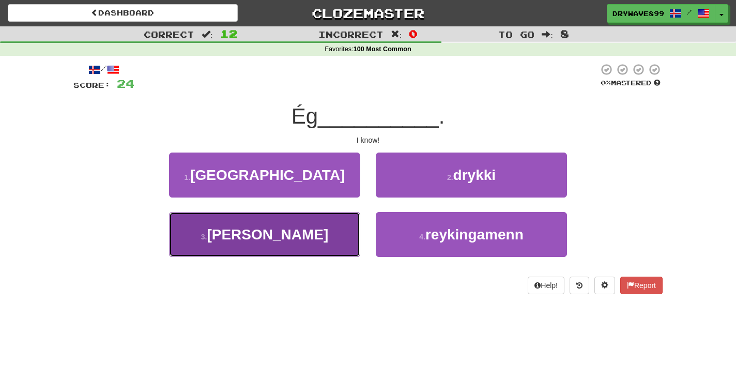
click at [307, 238] on button "3 . [GEOGRAPHIC_DATA]" at bounding box center [264, 234] width 191 height 45
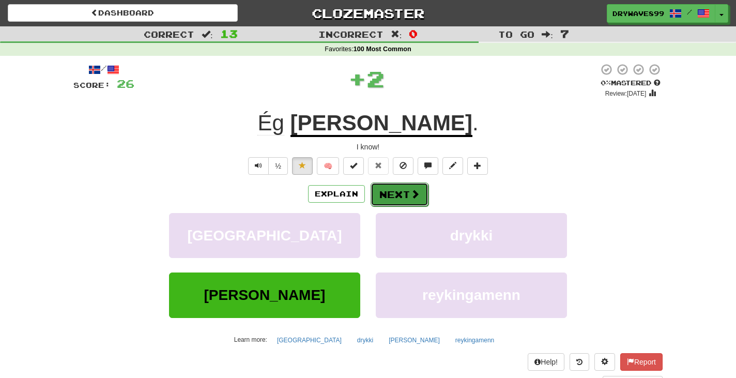
click at [400, 190] on button "Next" at bounding box center [400, 194] width 58 height 24
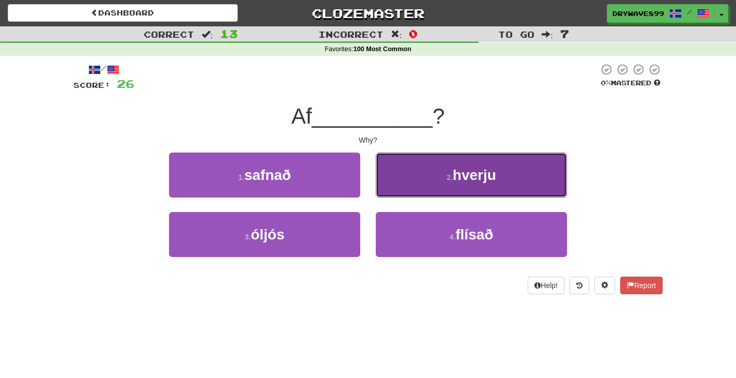
click at [508, 172] on button "2 . hverju" at bounding box center [471, 174] width 191 height 45
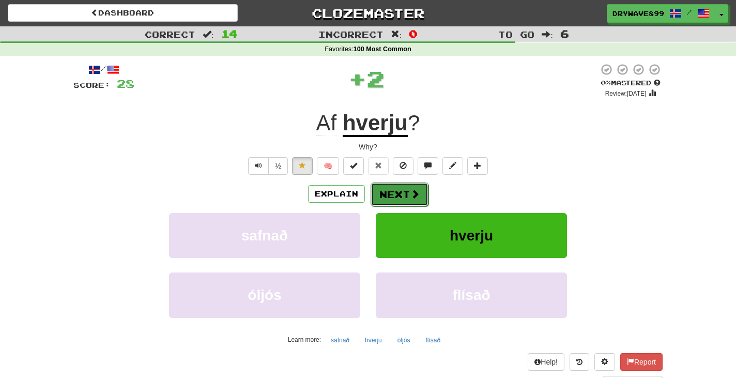
click at [415, 193] on span at bounding box center [414, 193] width 9 height 9
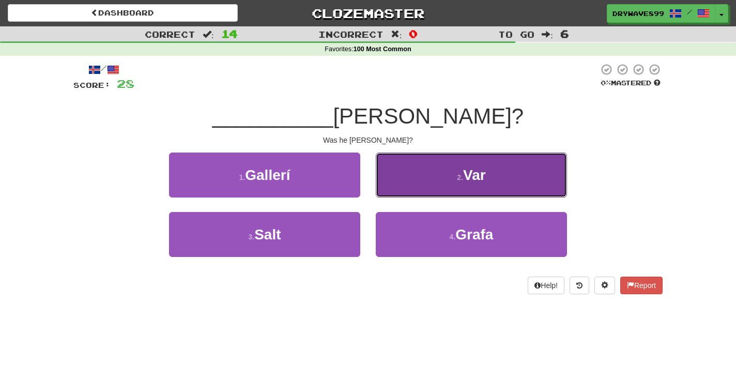
click at [514, 171] on button "2 . Var" at bounding box center [471, 174] width 191 height 45
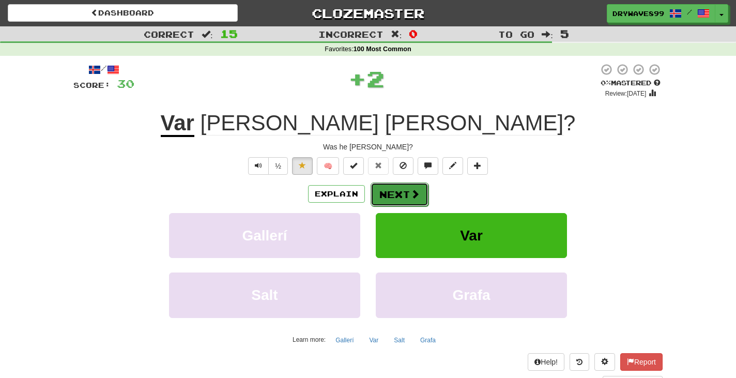
click at [407, 191] on button "Next" at bounding box center [400, 194] width 58 height 24
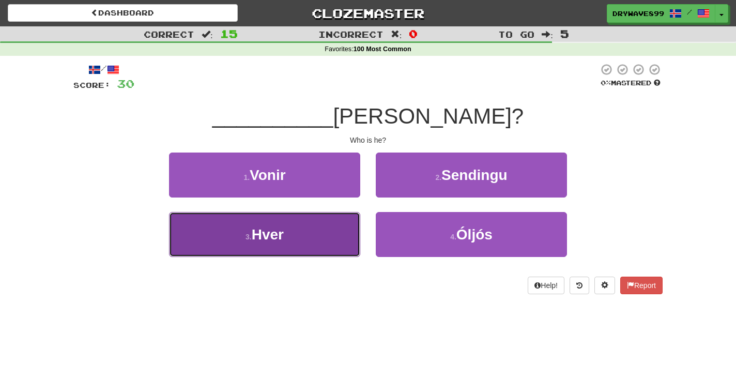
click at [335, 229] on button "3 . Hver" at bounding box center [264, 234] width 191 height 45
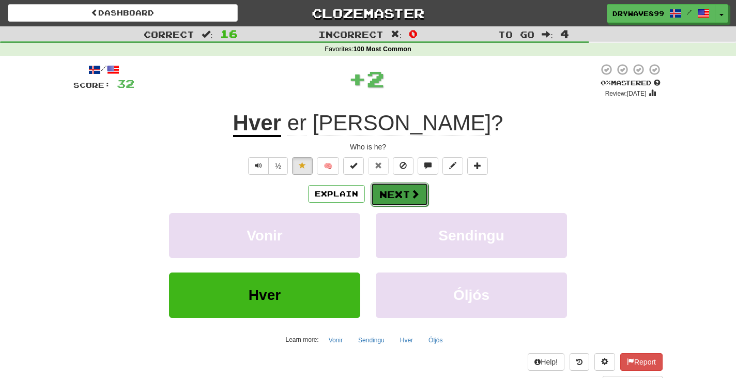
click at [410, 191] on span at bounding box center [414, 193] width 9 height 9
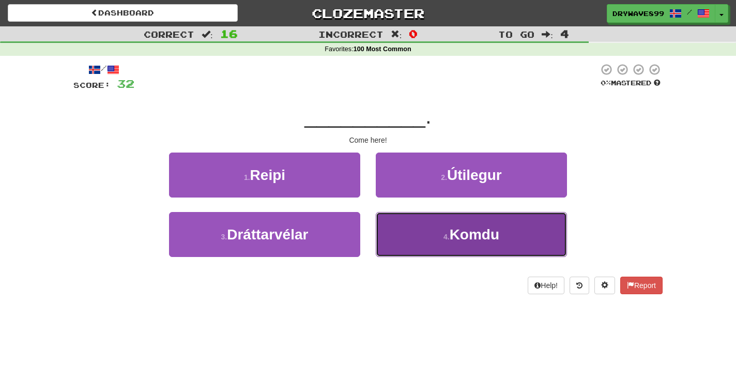
click at [497, 240] on span "Komdu" at bounding box center [475, 234] width 50 height 16
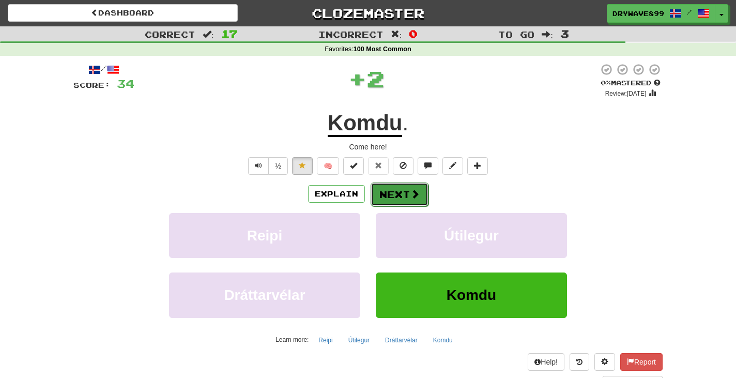
click at [410, 190] on span at bounding box center [414, 193] width 9 height 9
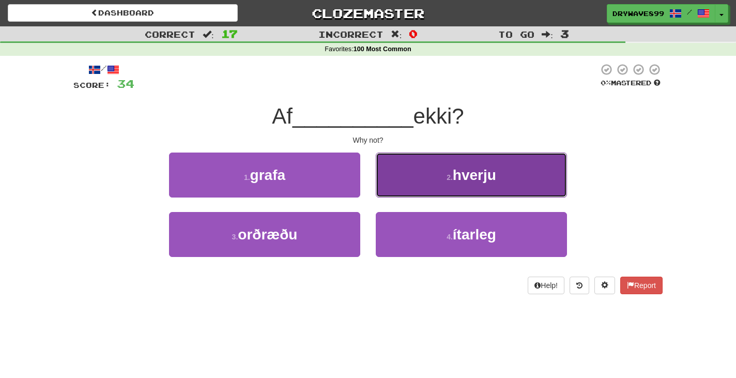
click at [526, 169] on button "2 . hverju" at bounding box center [471, 174] width 191 height 45
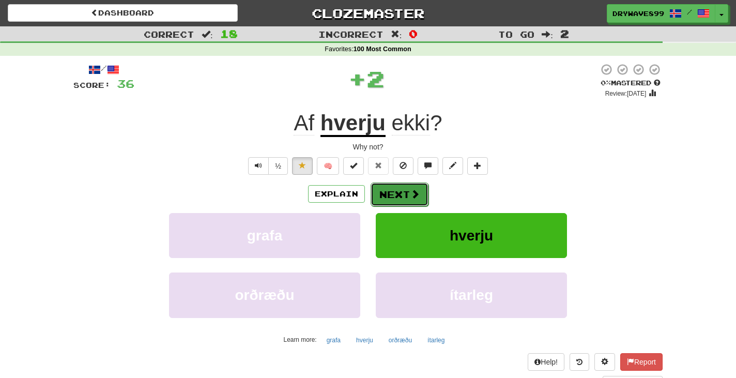
click at [401, 191] on button "Next" at bounding box center [400, 194] width 58 height 24
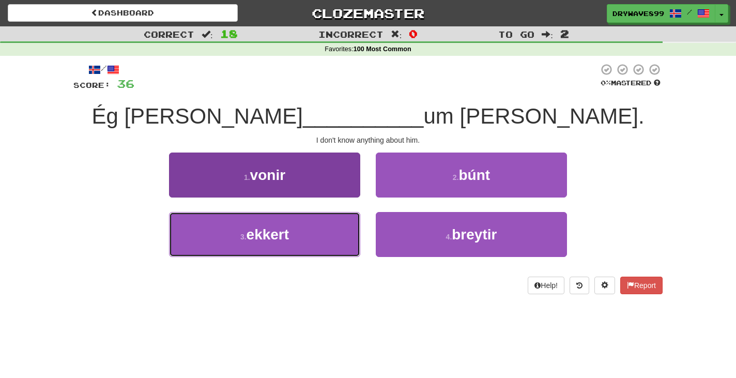
drag, startPoint x: 327, startPoint y: 231, endPoint x: 329, endPoint y: 226, distance: 5.6
click at [327, 232] on button "3 . ekkert" at bounding box center [264, 234] width 191 height 45
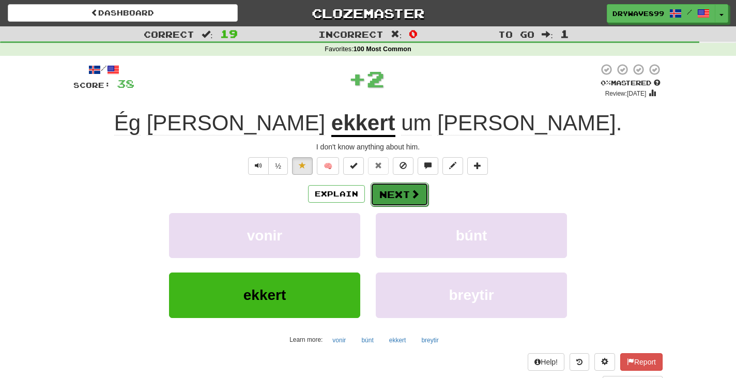
click at [410, 192] on span at bounding box center [414, 193] width 9 height 9
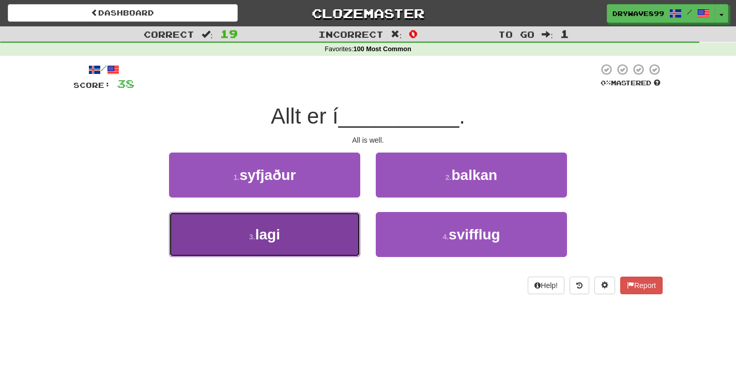
click at [319, 242] on button "3 . lagi" at bounding box center [264, 234] width 191 height 45
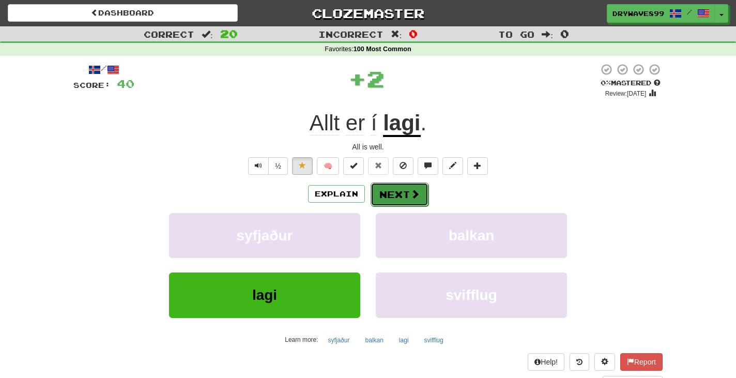
click at [404, 190] on button "Next" at bounding box center [400, 194] width 58 height 24
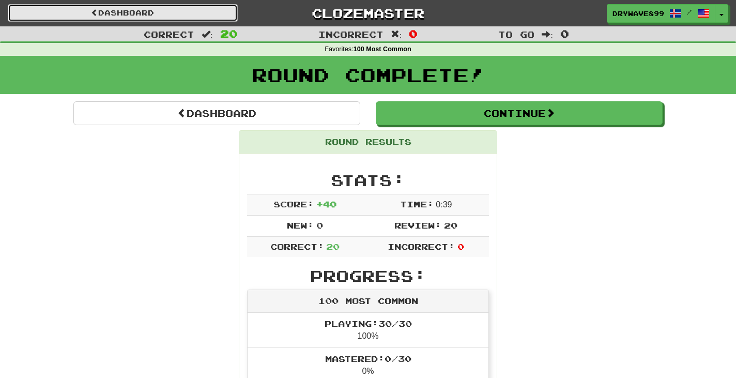
click at [128, 16] on link "Dashboard" at bounding box center [123, 13] width 230 height 18
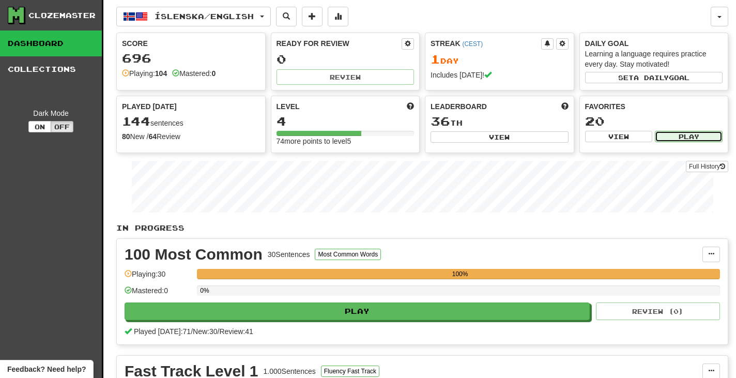
click at [678, 132] on button "Play" at bounding box center [689, 136] width 68 height 11
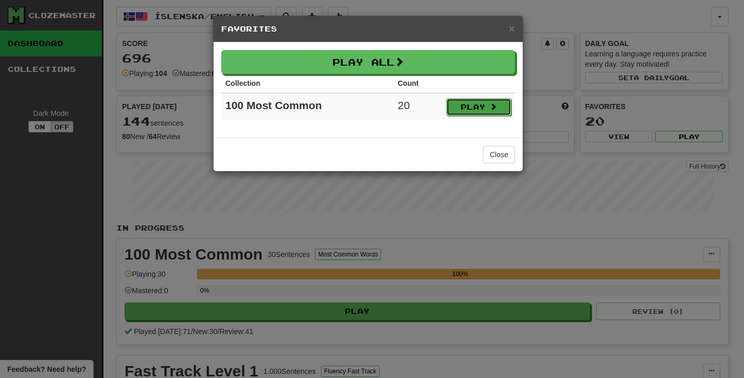
click at [470, 109] on button "Play" at bounding box center [478, 107] width 65 height 18
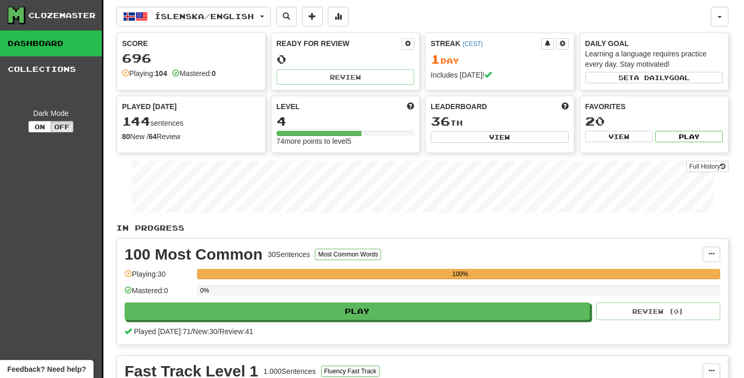
select select "***"
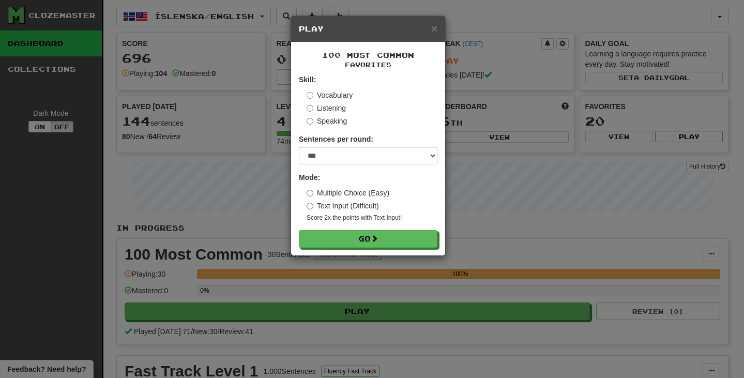
click at [341, 205] on label "Text Input (Difficult)" at bounding box center [343, 206] width 72 height 10
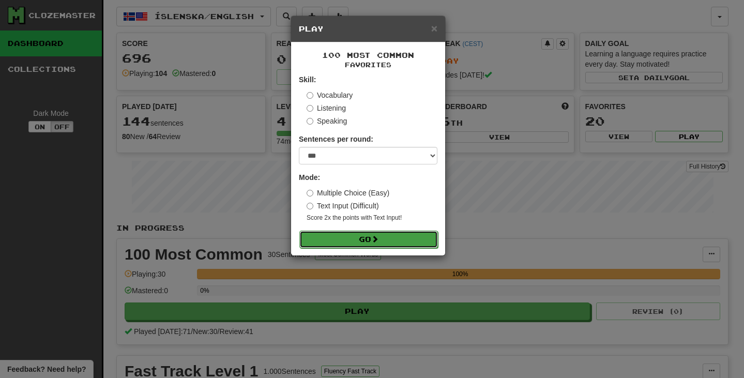
click at [382, 236] on button "Go" at bounding box center [368, 240] width 139 height 18
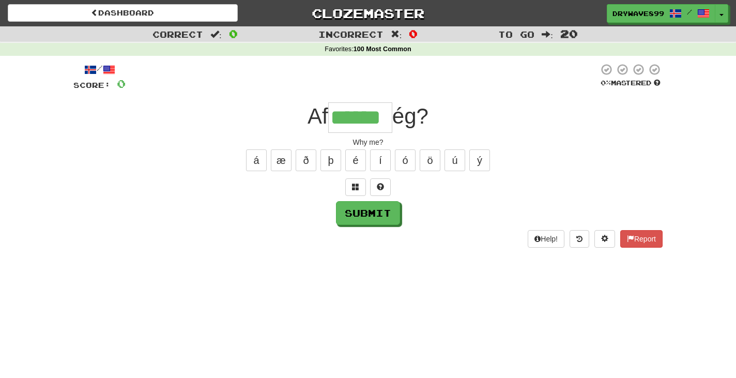
type input "******"
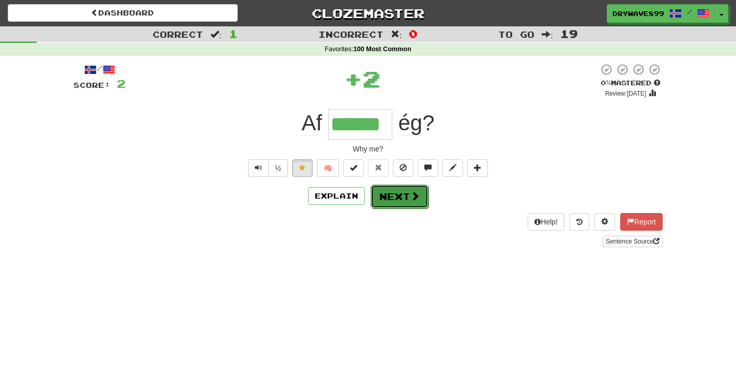
click at [411, 194] on span at bounding box center [414, 195] width 9 height 9
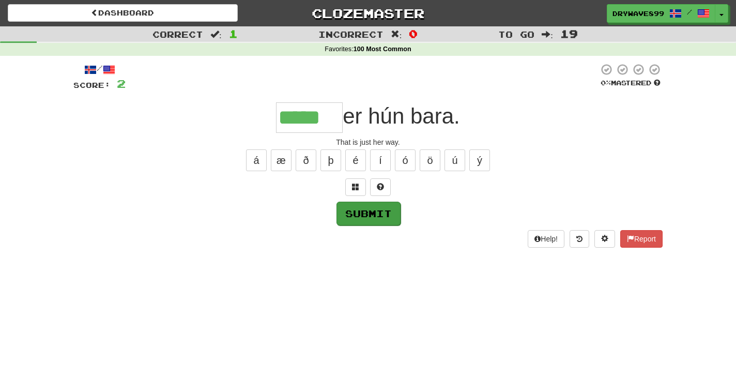
type input "*****"
click at [373, 208] on button "Submit" at bounding box center [368, 214] width 64 height 24
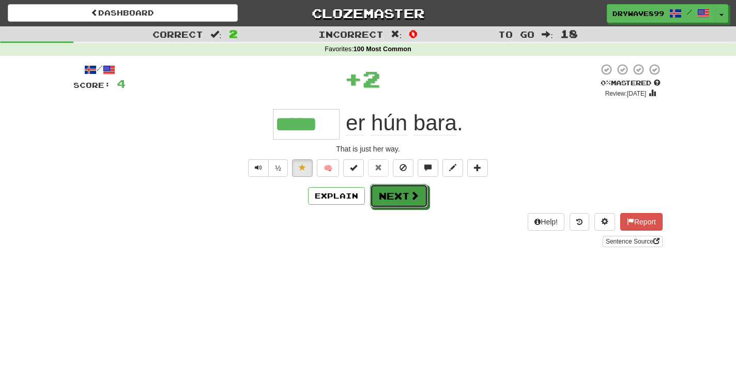
drag, startPoint x: 410, startPoint y: 199, endPoint x: 404, endPoint y: 175, distance: 24.6
click at [414, 194] on span at bounding box center [414, 195] width 9 height 9
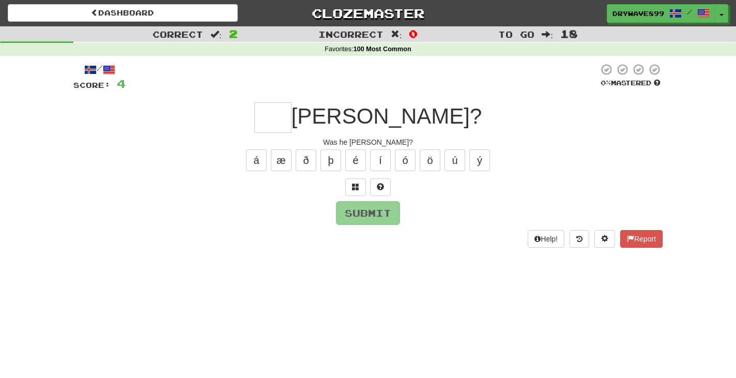
type input "*"
type input "***"
click at [370, 205] on button "Submit" at bounding box center [368, 214] width 64 height 24
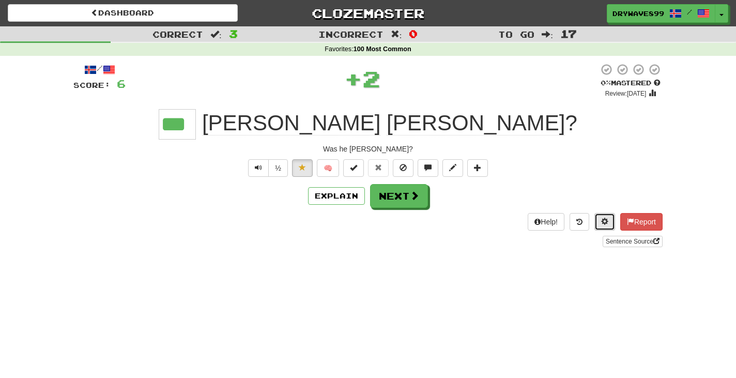
click at [602, 219] on span at bounding box center [604, 221] width 7 height 7
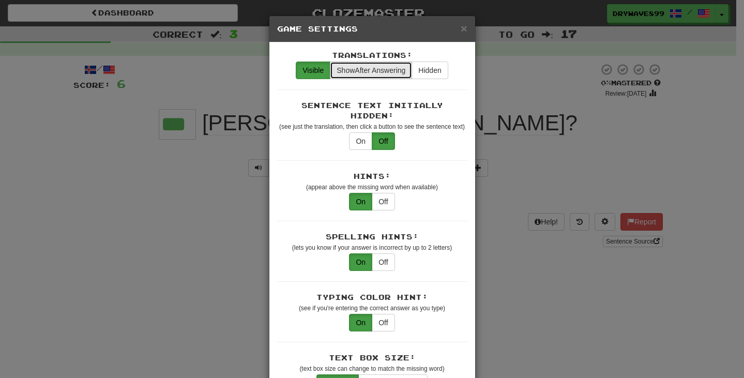
click at [382, 73] on span "Show After Answering" at bounding box center [370, 70] width 69 height 8
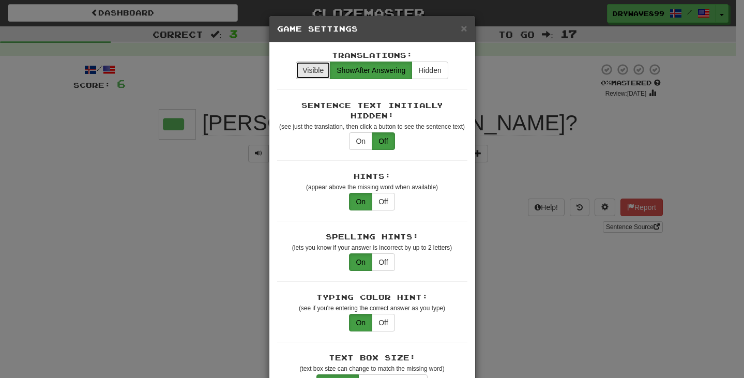
click at [307, 68] on button "Visible" at bounding box center [313, 71] width 35 height 18
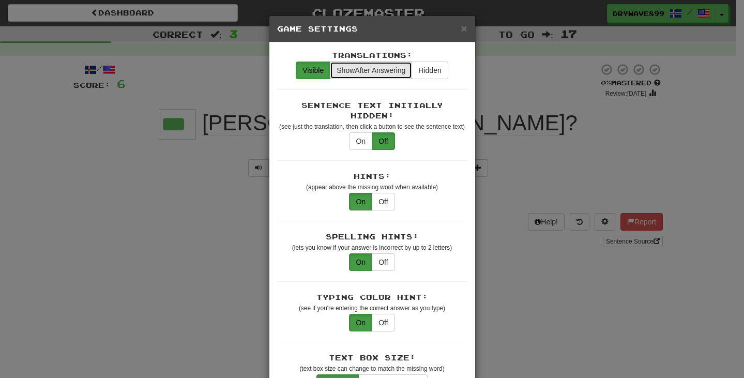
click at [349, 71] on span "Show" at bounding box center [345, 70] width 18 height 8
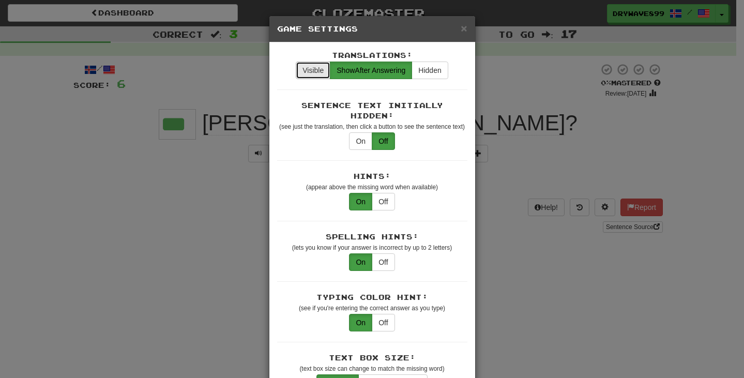
click at [305, 71] on button "Visible" at bounding box center [313, 71] width 35 height 18
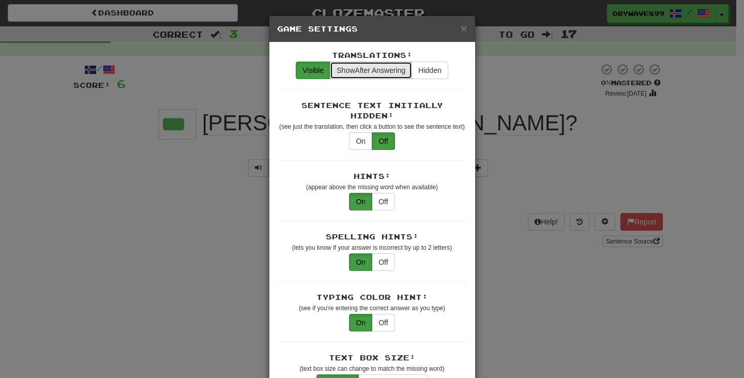
click at [362, 67] on span "Show After Answering" at bounding box center [370, 70] width 69 height 8
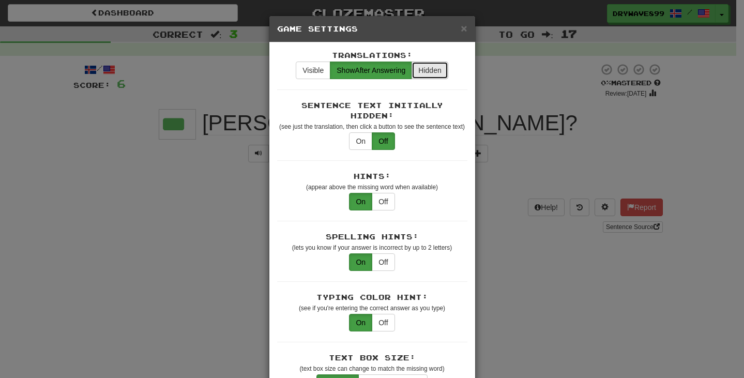
click at [422, 68] on button "Hidden" at bounding box center [429, 71] width 36 height 18
click at [374, 72] on span "Show After Answering" at bounding box center [370, 70] width 69 height 8
click at [311, 69] on button "Visible" at bounding box center [313, 71] width 35 height 18
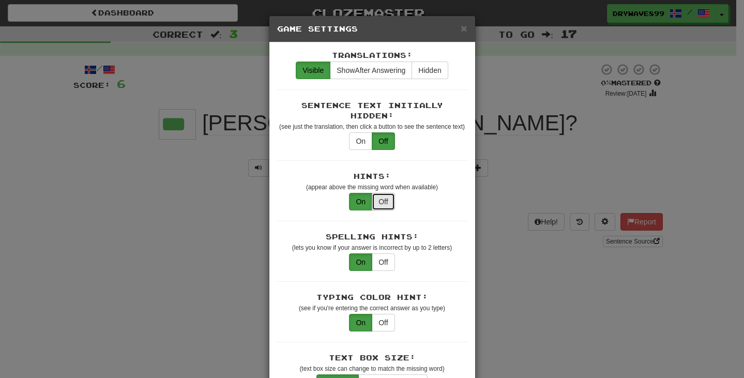
click at [381, 193] on button "Off" at bounding box center [383, 202] width 23 height 18
click at [365, 193] on button "On" at bounding box center [360, 202] width 23 height 18
click at [382, 193] on button "Off" at bounding box center [383, 202] width 23 height 18
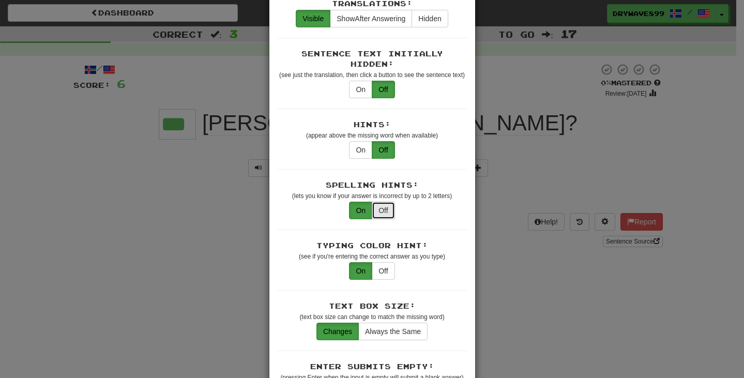
click at [384, 202] on button "Off" at bounding box center [383, 211] width 23 height 18
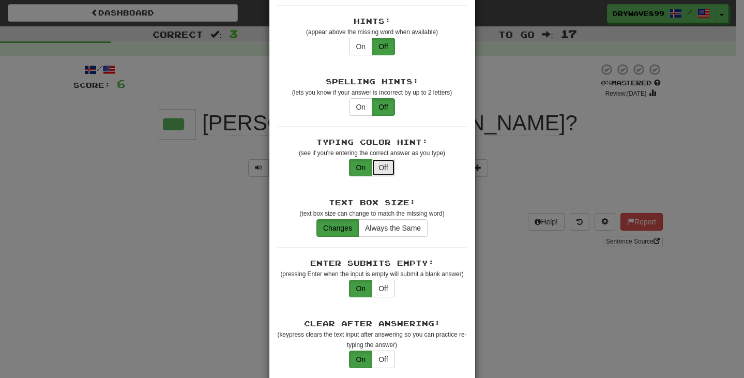
click at [380, 160] on button "Off" at bounding box center [383, 168] width 23 height 18
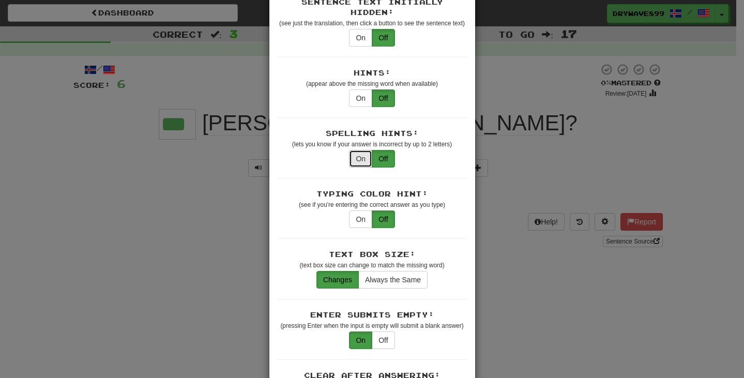
click at [353, 150] on button "On" at bounding box center [360, 159] width 23 height 18
drag, startPoint x: 346, startPoint y: 87, endPoint x: 356, endPoint y: 88, distance: 9.9
click at [349, 89] on button "On" at bounding box center [360, 98] width 23 height 18
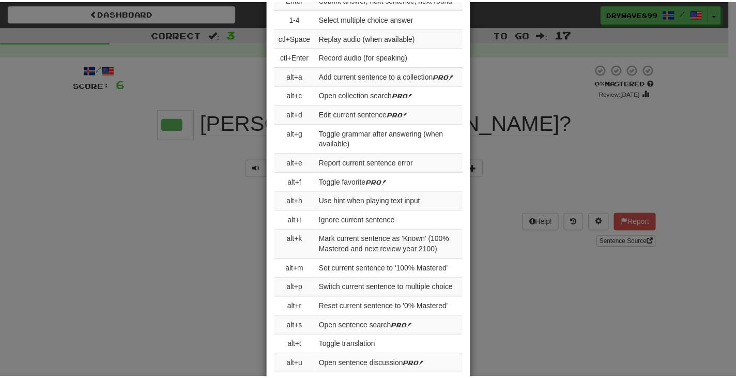
scroll to position [1503, 0]
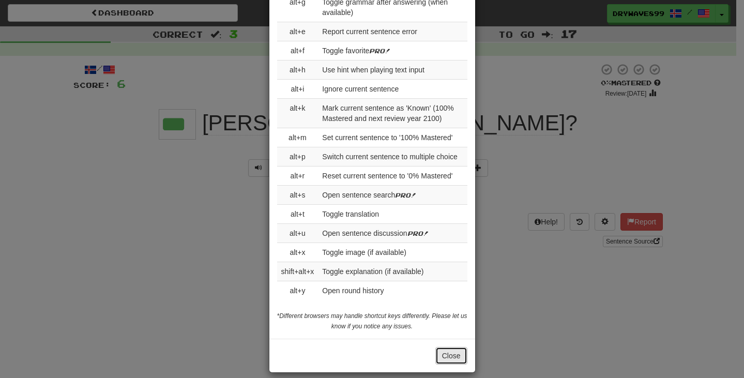
click at [451, 347] on button "Close" at bounding box center [451, 356] width 32 height 18
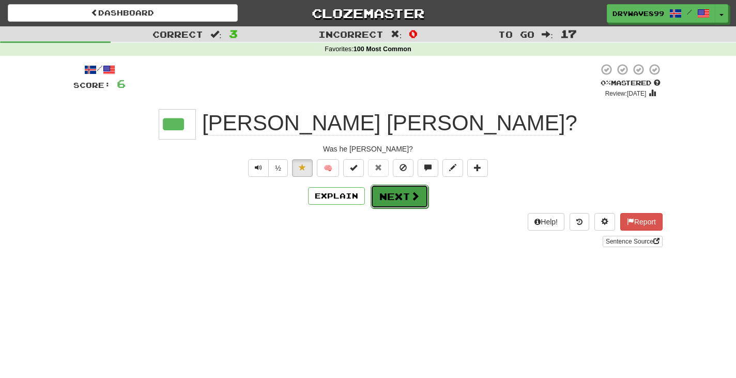
click at [405, 198] on button "Next" at bounding box center [400, 197] width 58 height 24
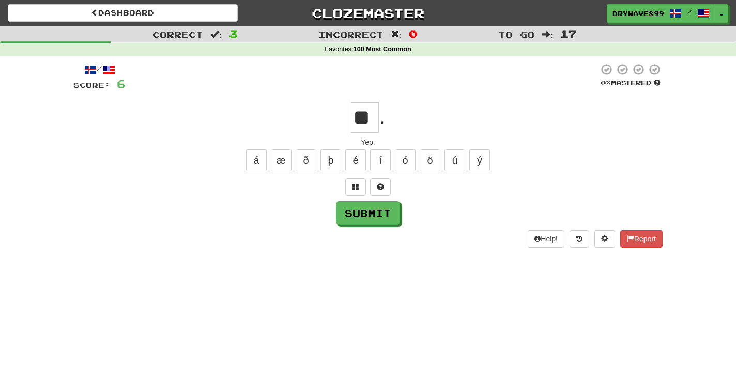
scroll to position [0, 9]
type input "*"
drag, startPoint x: 265, startPoint y: 156, endPoint x: 259, endPoint y: 160, distance: 7.2
click at [265, 157] on button "á" at bounding box center [256, 160] width 21 height 22
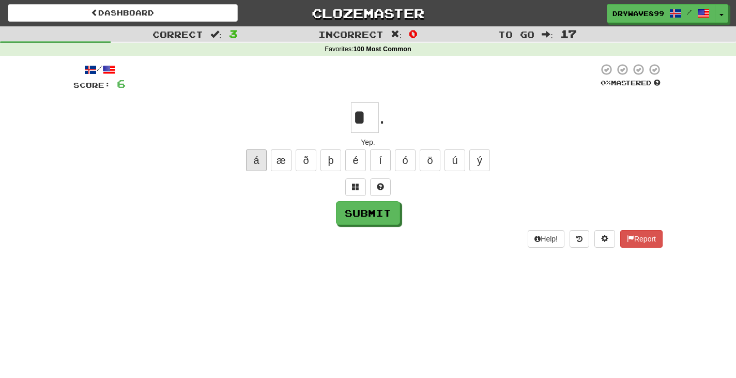
type input "**"
click at [373, 209] on button "Submit" at bounding box center [368, 214] width 64 height 24
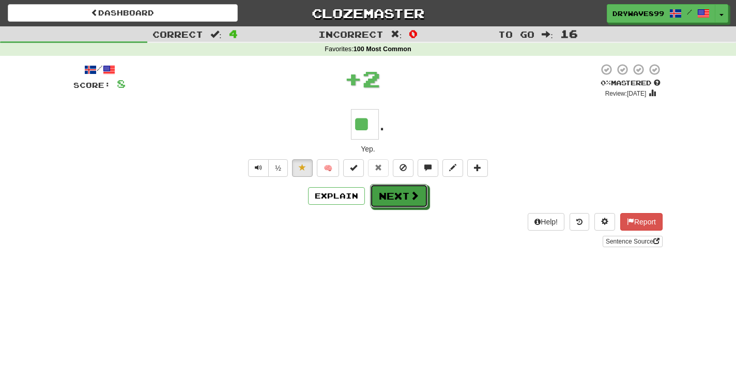
click at [404, 196] on button "Next" at bounding box center [399, 196] width 58 height 24
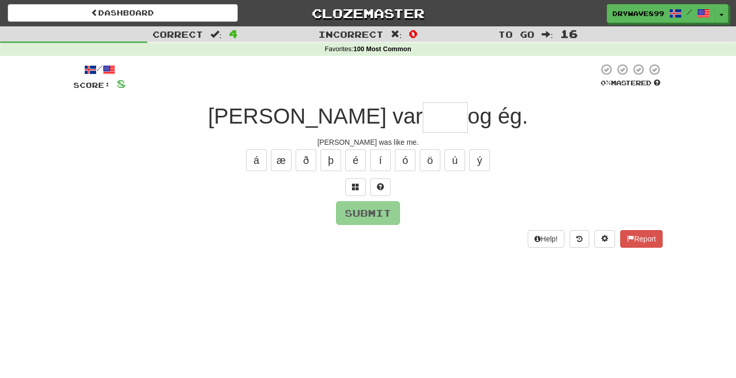
click at [423, 118] on input "text" at bounding box center [445, 117] width 45 height 30
type input "****"
click at [383, 211] on button "Submit" at bounding box center [368, 213] width 64 height 24
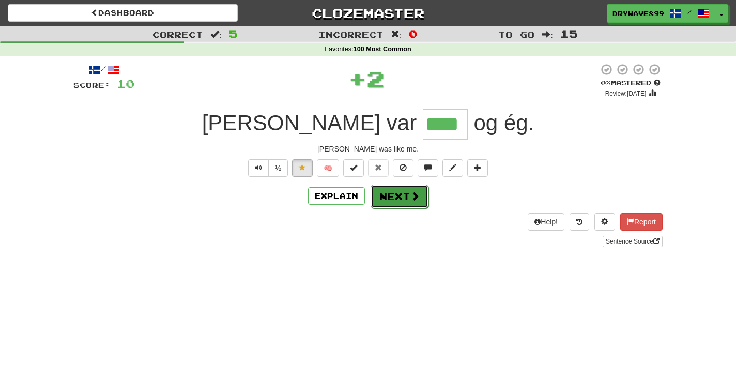
click at [404, 198] on button "Next" at bounding box center [400, 197] width 58 height 24
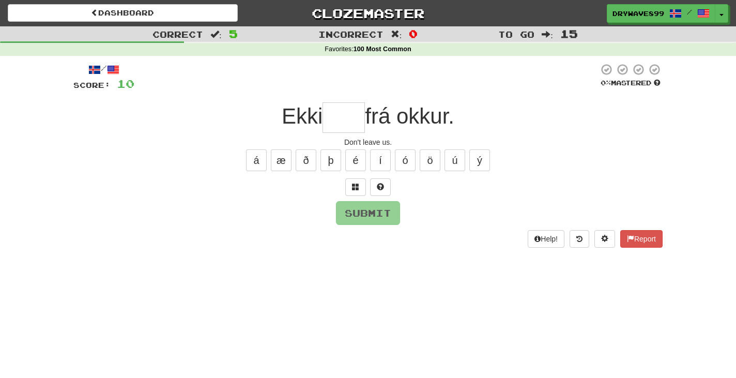
click at [339, 119] on input "text" at bounding box center [344, 117] width 42 height 30
type input "****"
click at [371, 206] on button "Submit" at bounding box center [368, 214] width 64 height 24
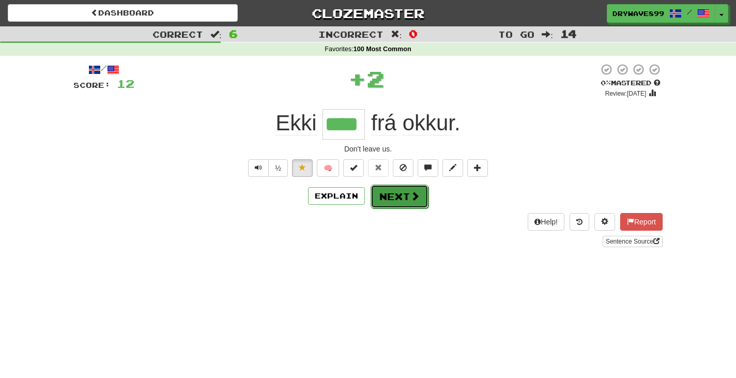
click at [414, 199] on span at bounding box center [414, 195] width 9 height 9
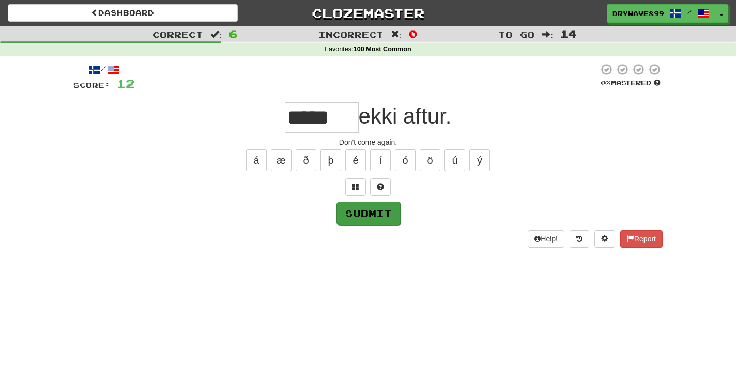
type input "*****"
click at [382, 212] on button "Submit" at bounding box center [368, 214] width 64 height 24
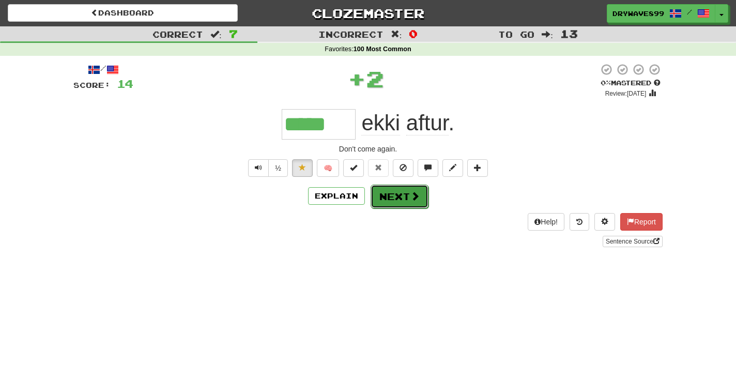
click at [414, 195] on span at bounding box center [414, 195] width 9 height 9
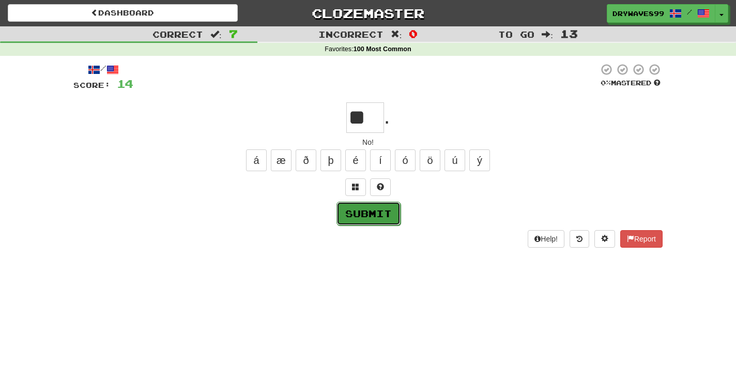
click at [374, 218] on button "Submit" at bounding box center [368, 214] width 64 height 24
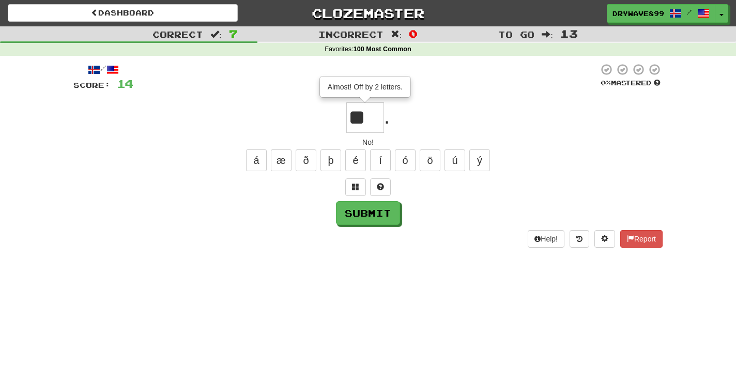
click at [372, 116] on input "**" at bounding box center [365, 117] width 38 height 30
type input "***"
click at [364, 213] on button "Submit" at bounding box center [368, 214] width 64 height 24
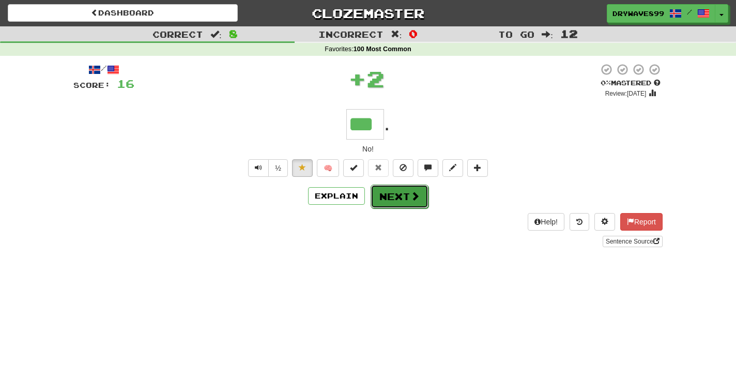
click at [409, 191] on button "Next" at bounding box center [400, 197] width 58 height 24
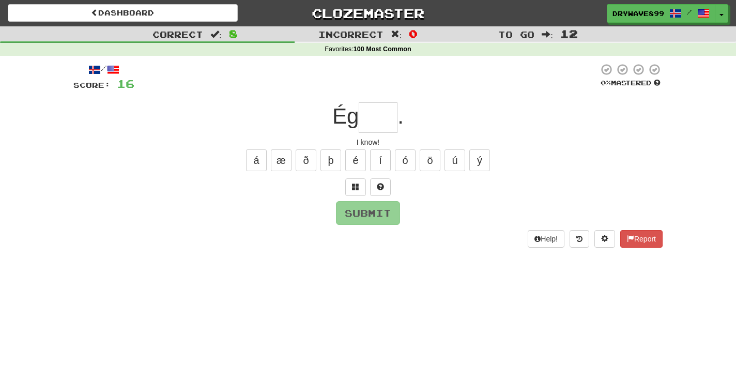
click at [381, 120] on input "text" at bounding box center [378, 117] width 39 height 30
type input "****"
click at [365, 216] on button "Submit" at bounding box center [368, 213] width 64 height 24
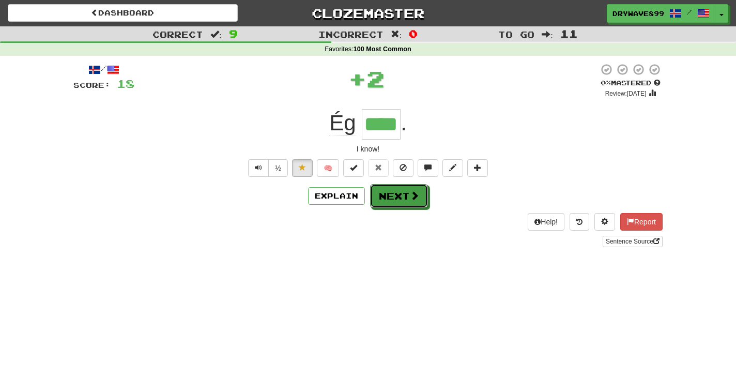
click at [400, 190] on button "Next" at bounding box center [399, 196] width 58 height 24
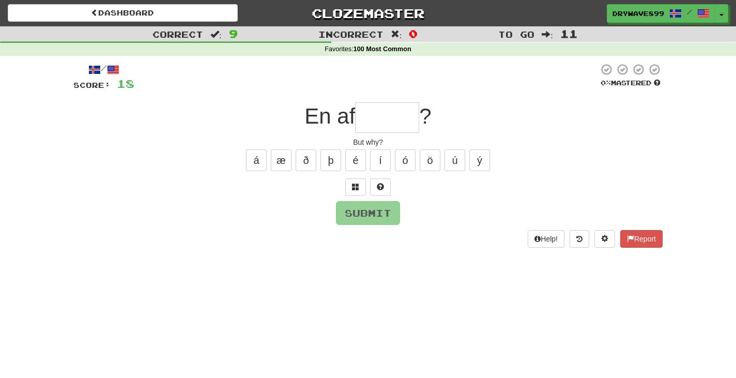
click at [394, 120] on input "text" at bounding box center [387, 117] width 64 height 30
type input "******"
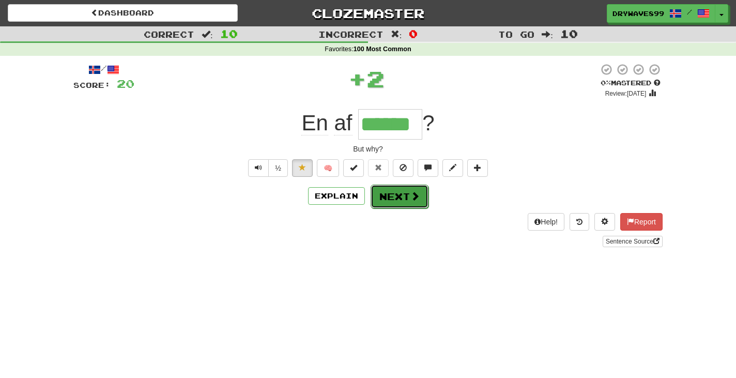
click at [401, 194] on button "Next" at bounding box center [400, 197] width 58 height 24
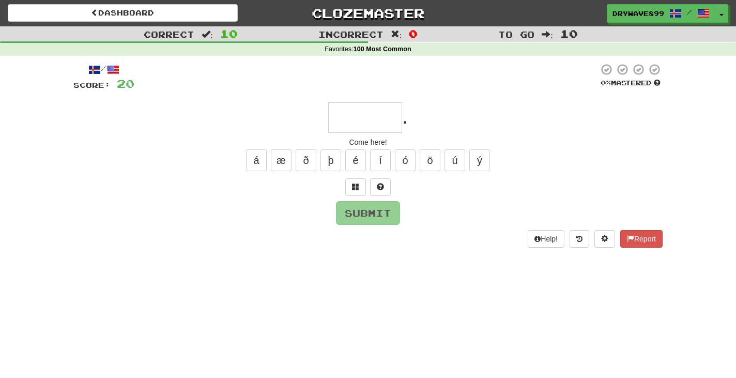
click at [381, 119] on input "text" at bounding box center [365, 117] width 74 height 30
type input "*****"
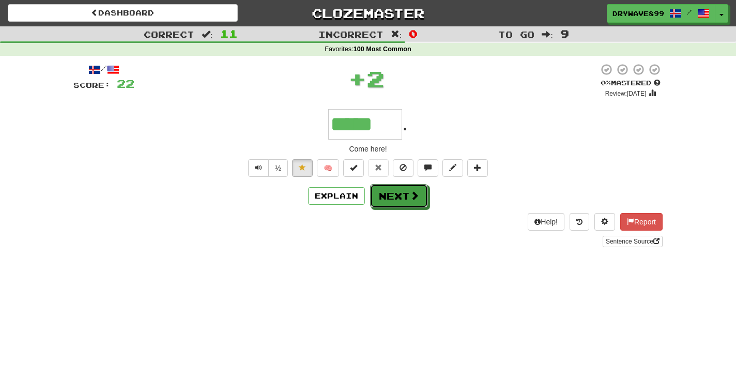
click at [399, 197] on button "Next" at bounding box center [399, 196] width 58 height 24
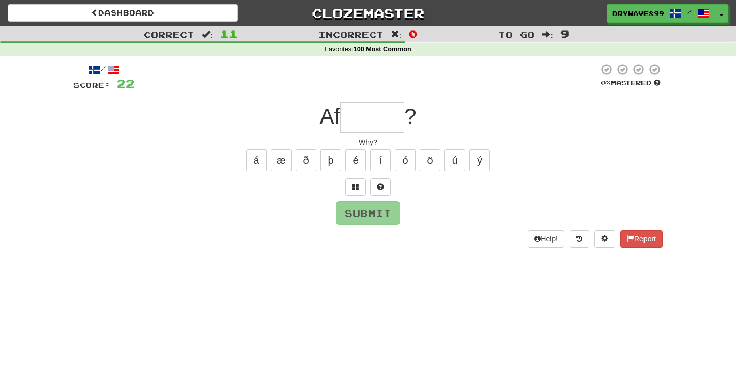
click at [376, 123] on input "text" at bounding box center [372, 117] width 64 height 30
type input "******"
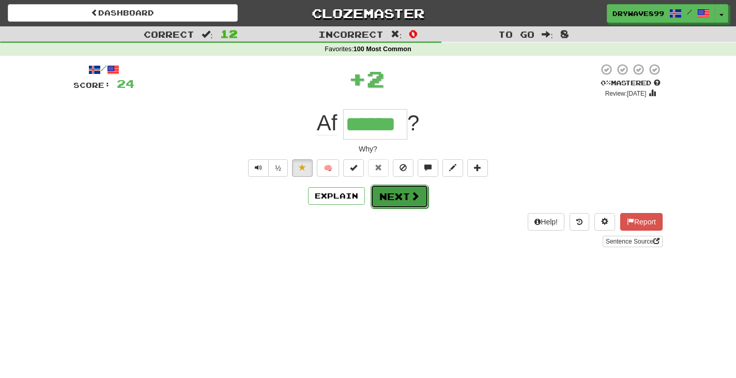
click at [402, 196] on button "Next" at bounding box center [400, 197] width 58 height 24
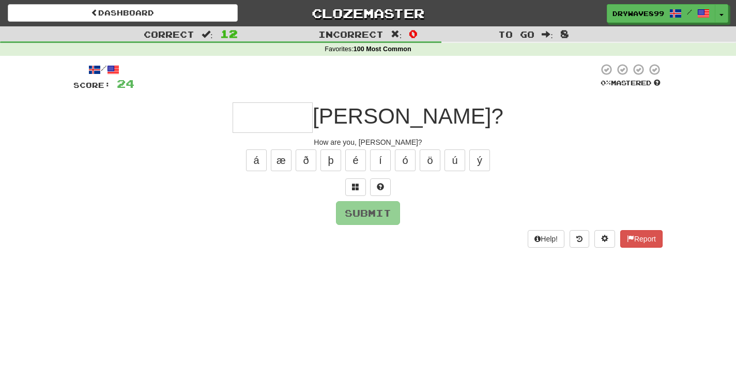
click at [313, 127] on input "text" at bounding box center [273, 117] width 80 height 30
type input "*******"
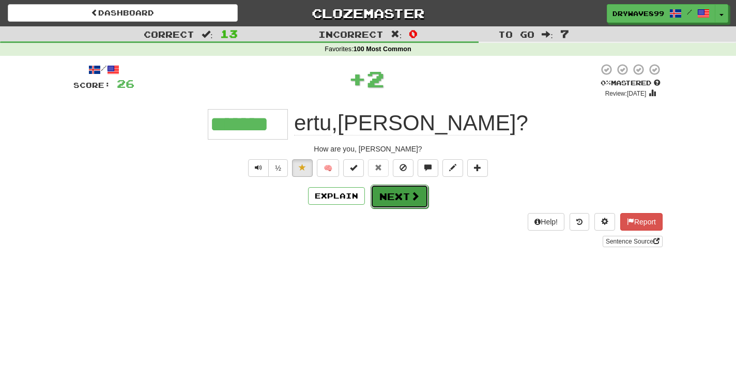
click at [410, 201] on span at bounding box center [414, 195] width 9 height 9
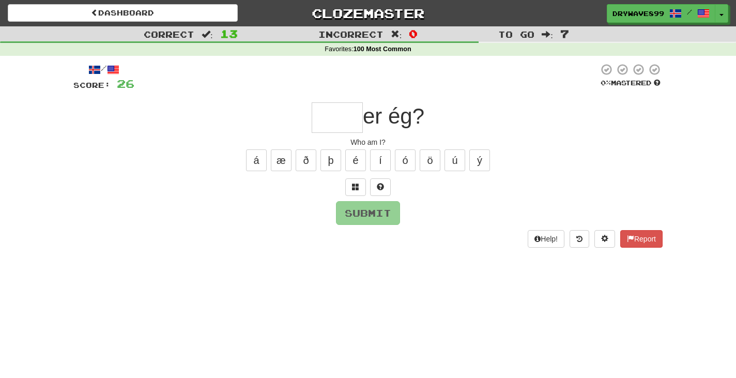
click at [334, 118] on input "text" at bounding box center [337, 117] width 51 height 30
type input "****"
click at [364, 208] on button "Submit" at bounding box center [368, 214] width 64 height 24
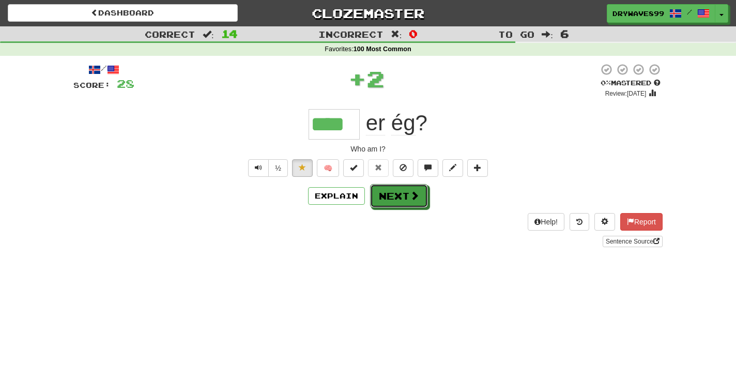
click at [405, 195] on button "Next" at bounding box center [399, 196] width 58 height 24
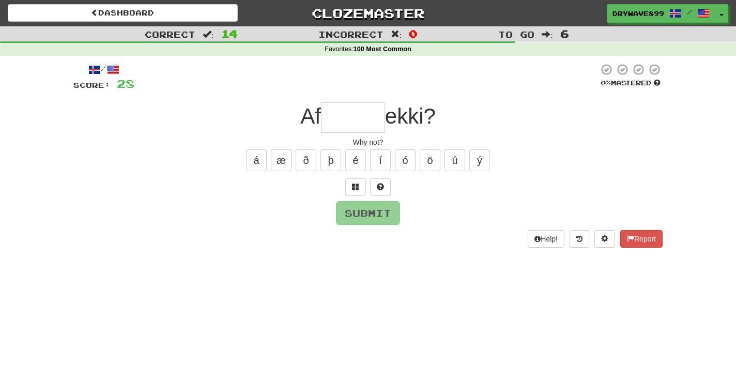
click at [349, 116] on input "text" at bounding box center [353, 117] width 64 height 30
type input "******"
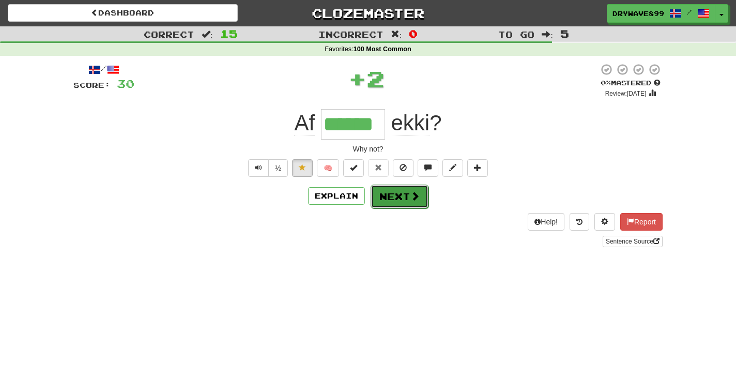
click at [420, 200] on button "Next" at bounding box center [400, 197] width 58 height 24
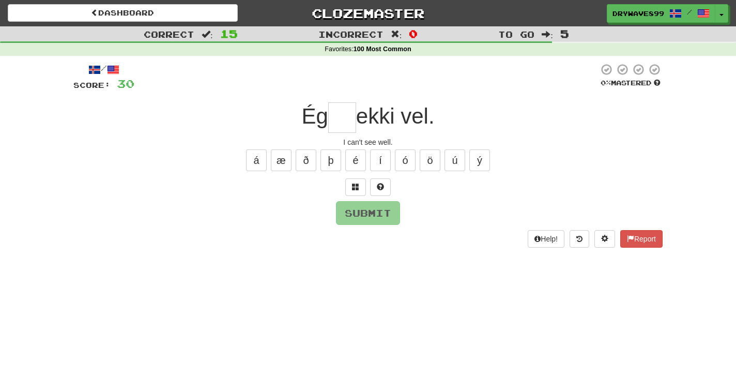
click at [341, 117] on input "text" at bounding box center [342, 117] width 28 height 30
drag, startPoint x: 365, startPoint y: 157, endPoint x: 366, endPoint y: 164, distance: 7.9
click at [363, 157] on button "é" at bounding box center [355, 160] width 21 height 22
type input "**"
click at [388, 217] on button "Submit" at bounding box center [368, 214] width 64 height 24
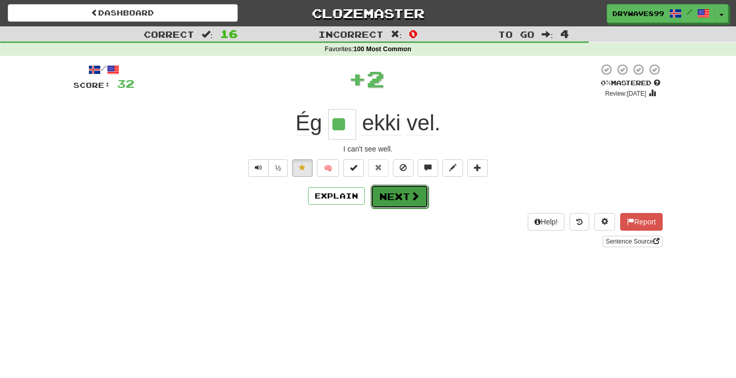
click at [407, 192] on button "Next" at bounding box center [400, 197] width 58 height 24
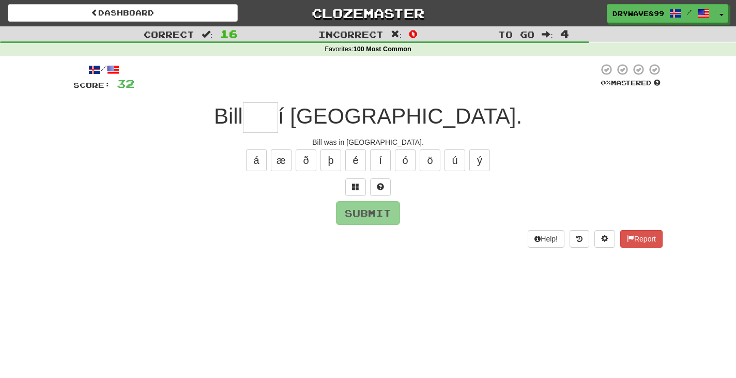
click at [278, 125] on input "text" at bounding box center [260, 117] width 35 height 30
type input "***"
click at [377, 206] on button "Submit" at bounding box center [368, 214] width 64 height 24
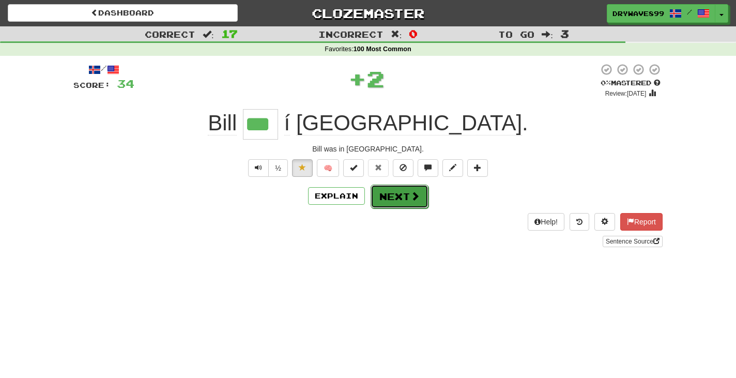
click at [401, 191] on button "Next" at bounding box center [400, 197] width 58 height 24
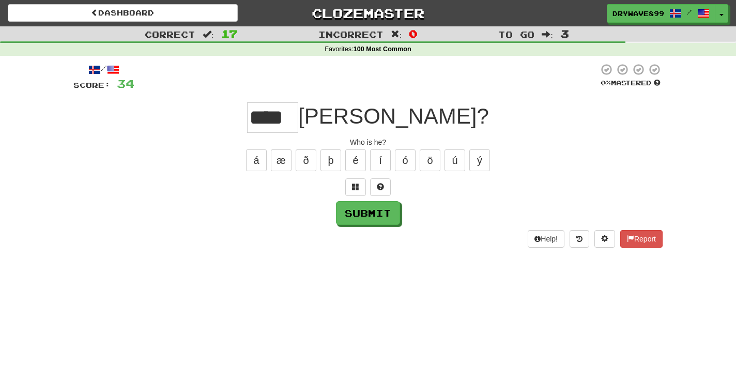
type input "****"
click at [372, 212] on button "Submit" at bounding box center [368, 213] width 64 height 24
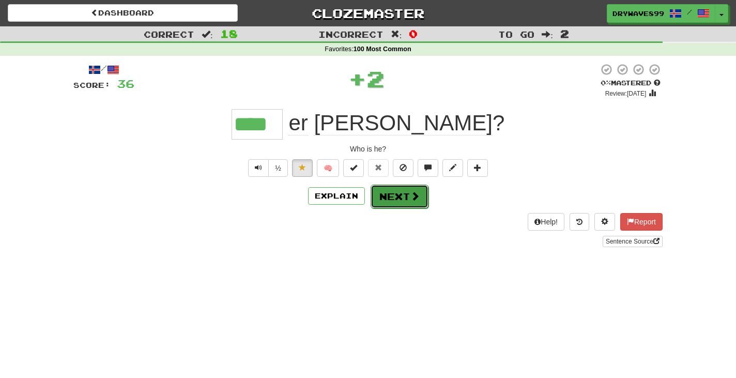
click at [410, 200] on span at bounding box center [414, 195] width 9 height 9
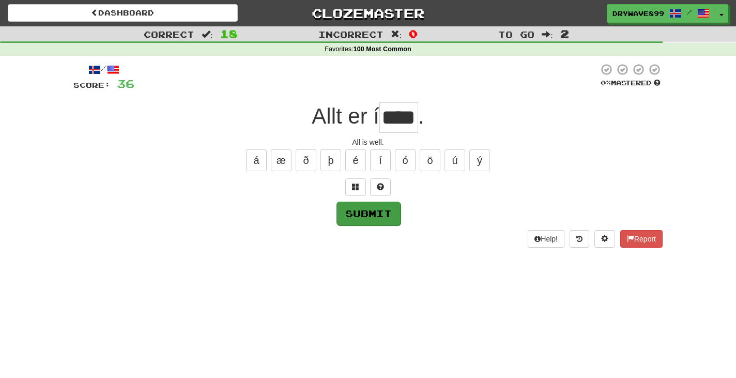
type input "****"
click at [383, 213] on button "Submit" at bounding box center [368, 214] width 64 height 24
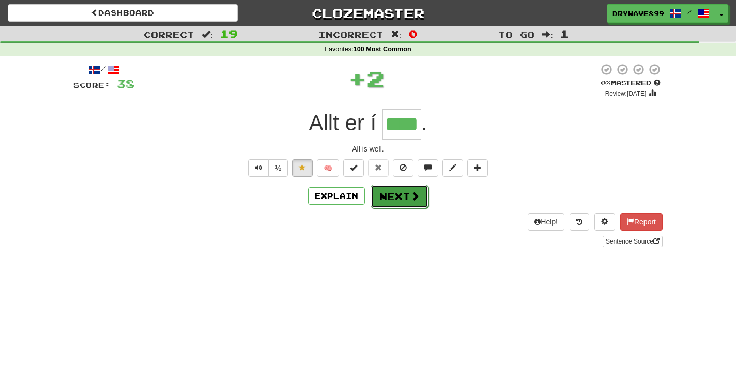
click at [419, 194] on button "Next" at bounding box center [400, 197] width 58 height 24
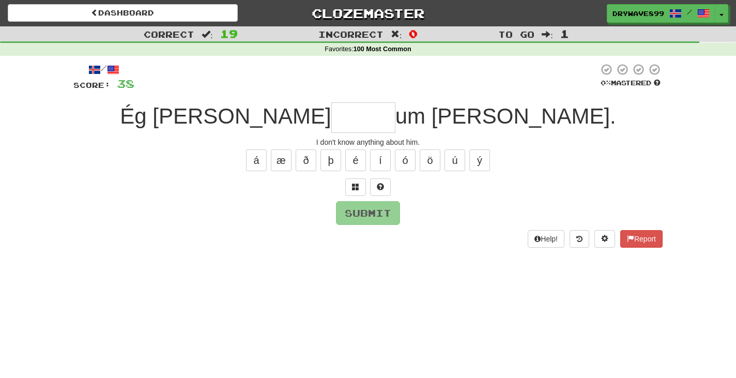
click at [351, 116] on input "text" at bounding box center [363, 117] width 64 height 30
type input "*"
drag, startPoint x: 362, startPoint y: 119, endPoint x: 326, endPoint y: 122, distance: 36.3
click at [331, 122] on input "**" at bounding box center [363, 117] width 64 height 30
type input "******"
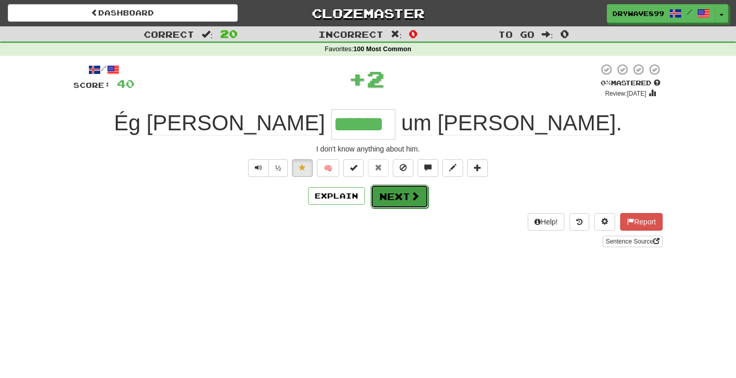
click at [410, 197] on span at bounding box center [414, 195] width 9 height 9
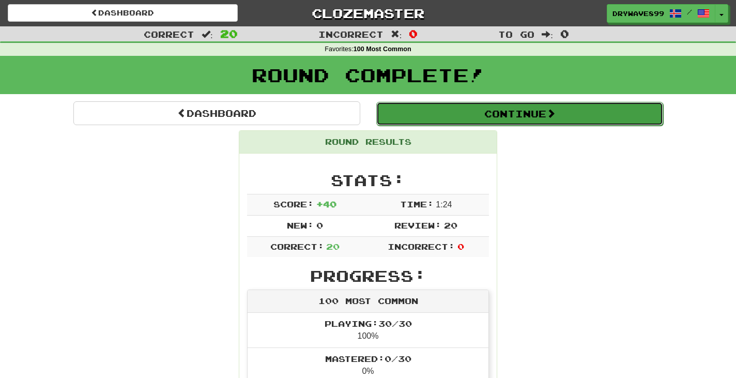
click at [483, 104] on button "Continue" at bounding box center [519, 114] width 287 height 24
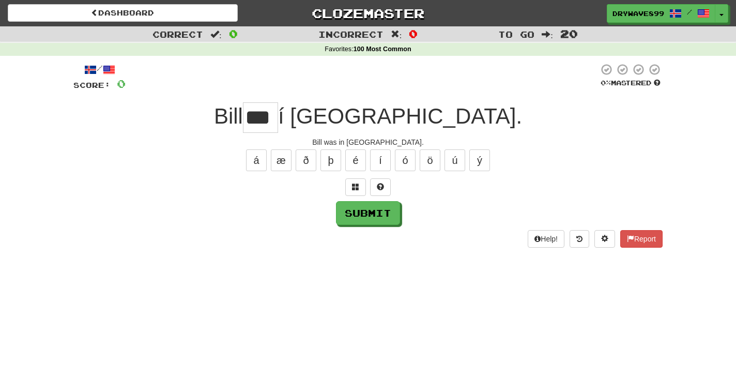
type input "***"
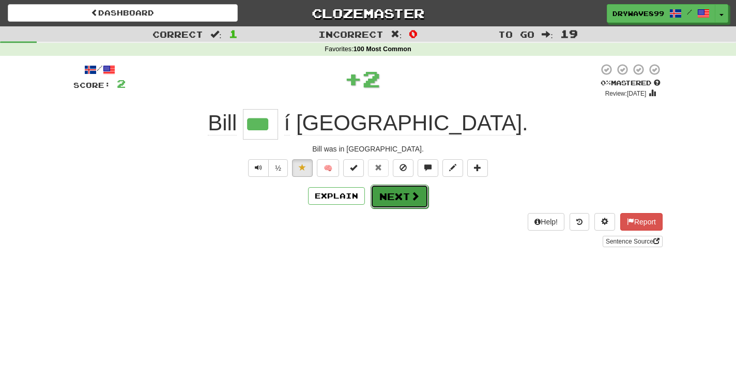
click at [401, 194] on button "Next" at bounding box center [400, 197] width 58 height 24
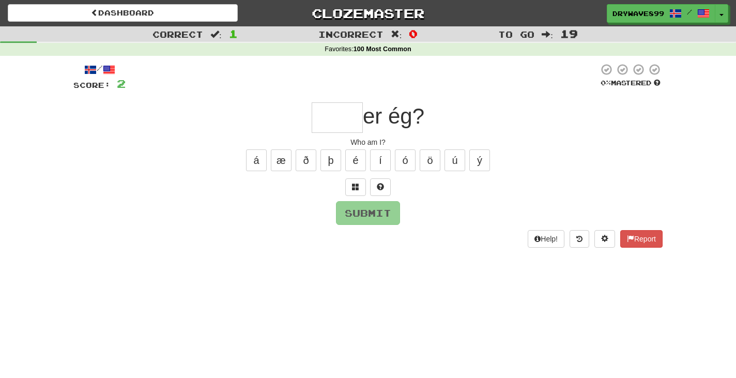
click at [350, 125] on input "text" at bounding box center [337, 117] width 51 height 30
type input "*"
type input "****"
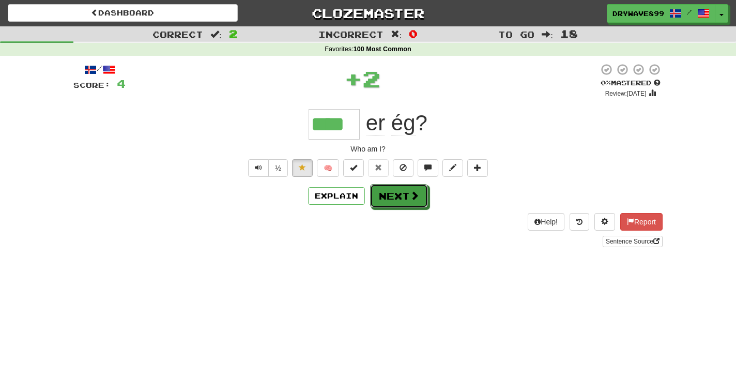
drag, startPoint x: 397, startPoint y: 187, endPoint x: 392, endPoint y: 184, distance: 5.8
click at [398, 187] on button "Next" at bounding box center [399, 196] width 58 height 24
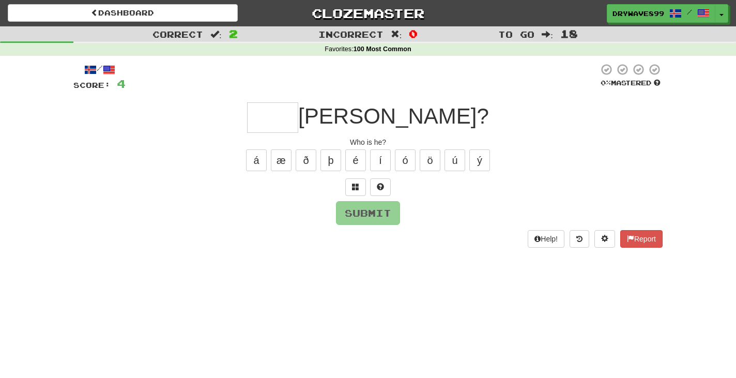
click at [298, 124] on input "text" at bounding box center [272, 117] width 51 height 30
type input "*"
type input "****"
click at [375, 215] on button "Submit" at bounding box center [368, 214] width 64 height 24
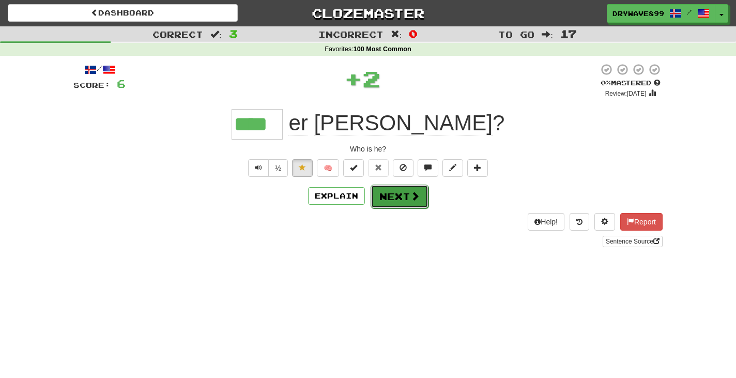
click at [401, 192] on button "Next" at bounding box center [400, 197] width 58 height 24
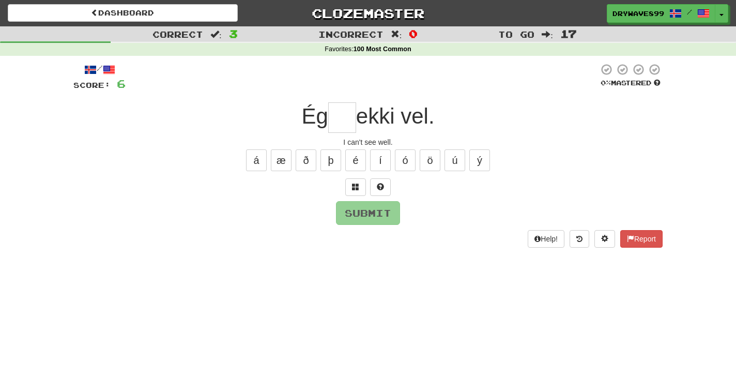
click at [327, 116] on span "Ég" at bounding box center [314, 116] width 26 height 24
click at [338, 118] on input "text" at bounding box center [342, 117] width 28 height 30
type input "**"
click at [377, 217] on button "Submit" at bounding box center [368, 214] width 64 height 24
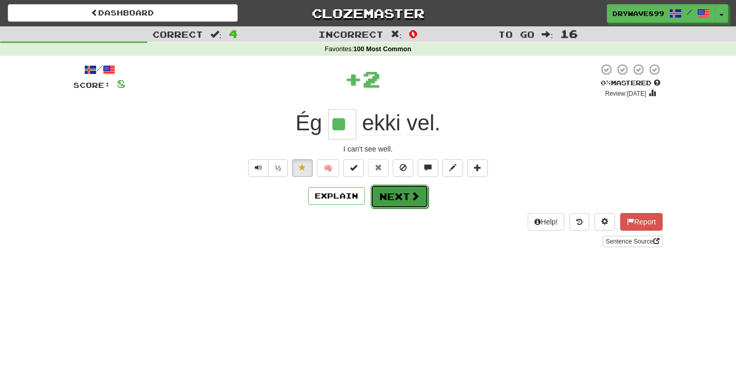
click at [406, 193] on button "Next" at bounding box center [400, 197] width 58 height 24
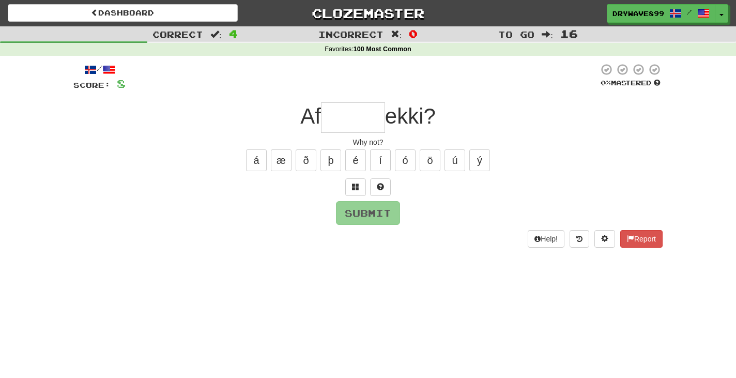
click at [363, 126] on input "text" at bounding box center [353, 117] width 64 height 30
type input "******"
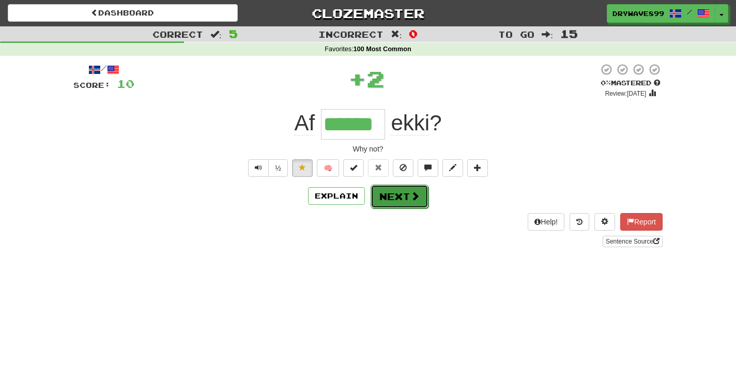
click at [414, 196] on span at bounding box center [414, 195] width 9 height 9
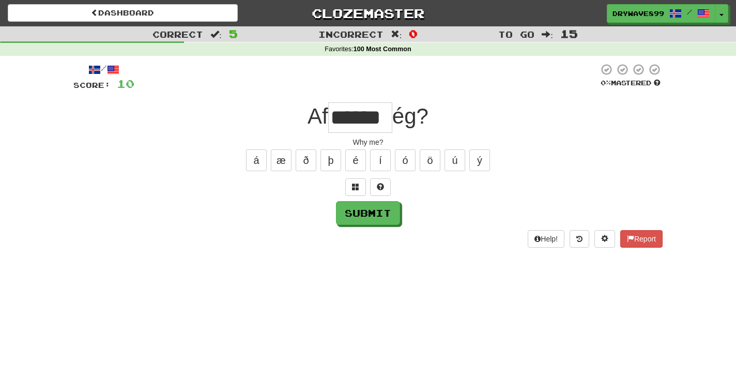
type input "******"
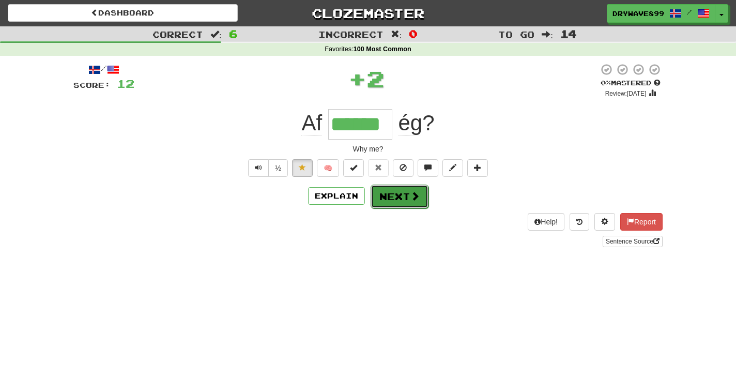
click at [401, 195] on button "Next" at bounding box center [400, 197] width 58 height 24
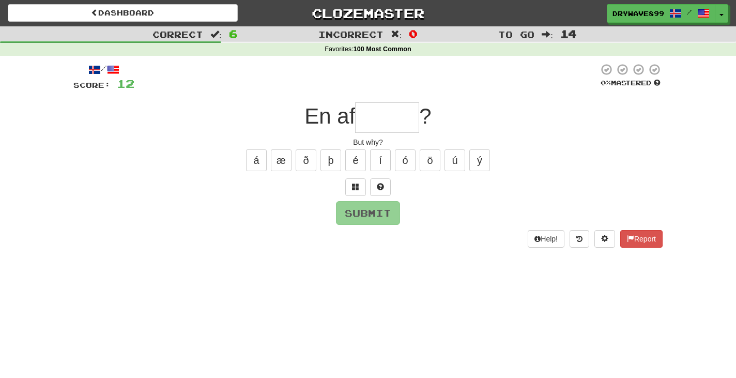
click at [374, 125] on input "text" at bounding box center [387, 117] width 64 height 30
type input "*"
type input "******"
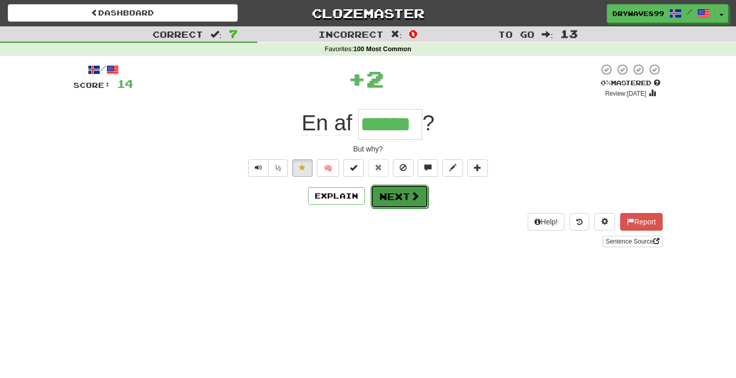
click at [394, 197] on button "Next" at bounding box center [400, 197] width 58 height 24
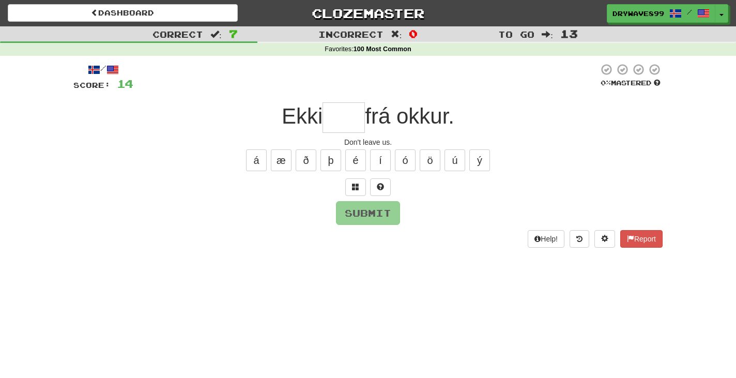
click at [357, 122] on input "text" at bounding box center [344, 117] width 42 height 30
type input "*"
type input "****"
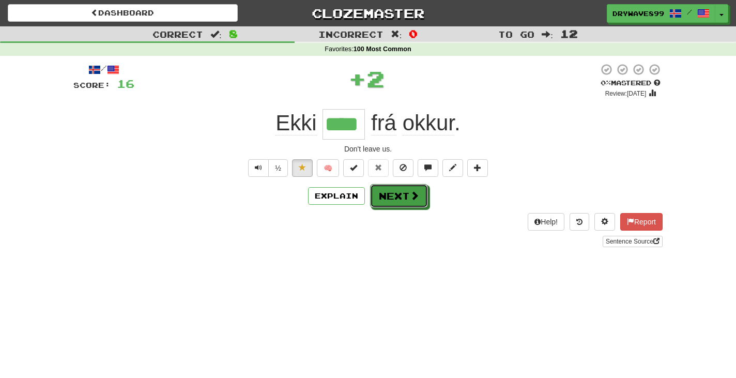
drag, startPoint x: 412, startPoint y: 193, endPoint x: 405, endPoint y: 176, distance: 18.5
click at [412, 194] on span at bounding box center [414, 195] width 9 height 9
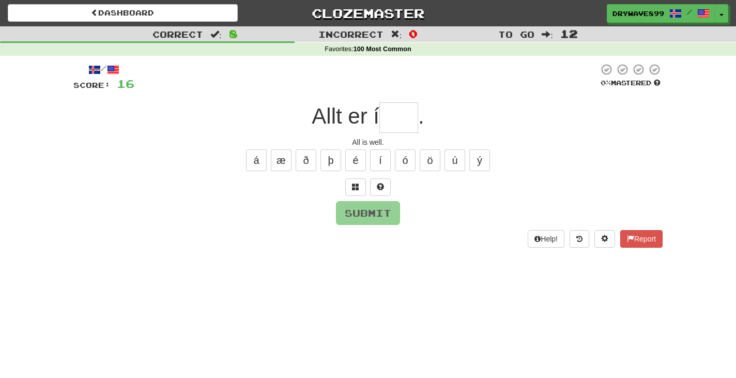
click at [402, 121] on input "text" at bounding box center [398, 117] width 39 height 30
type input "****"
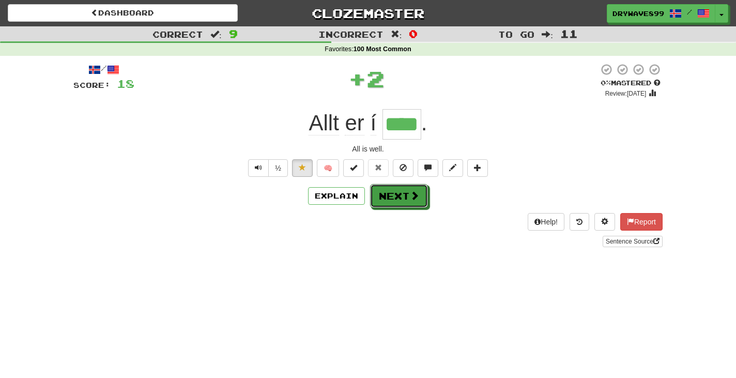
click at [405, 191] on button "Next" at bounding box center [399, 196] width 58 height 24
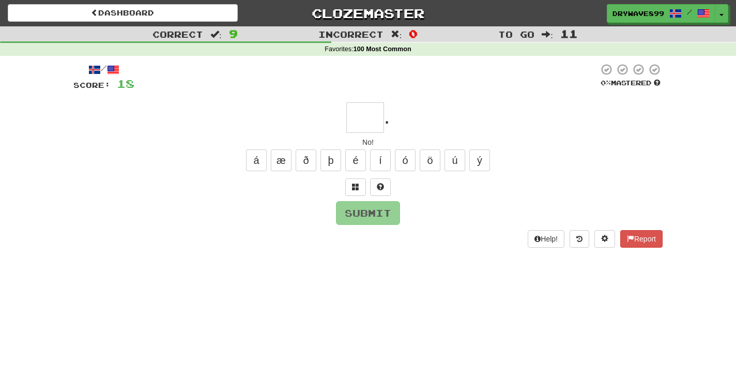
click at [372, 120] on input "text" at bounding box center [365, 117] width 38 height 30
type input "***"
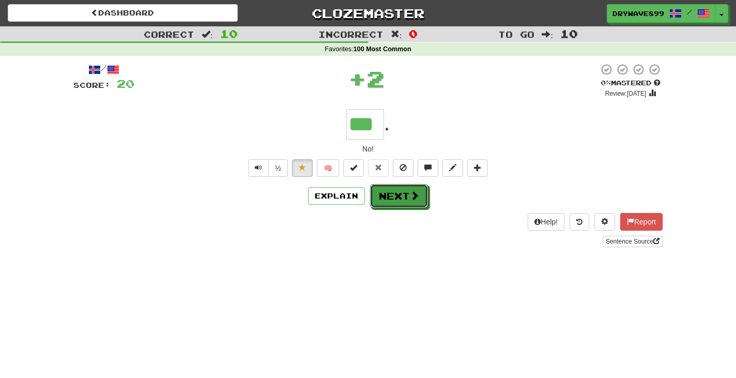
drag, startPoint x: 396, startPoint y: 200, endPoint x: 386, endPoint y: 142, distance: 59.2
click at [397, 200] on button "Next" at bounding box center [399, 196] width 58 height 24
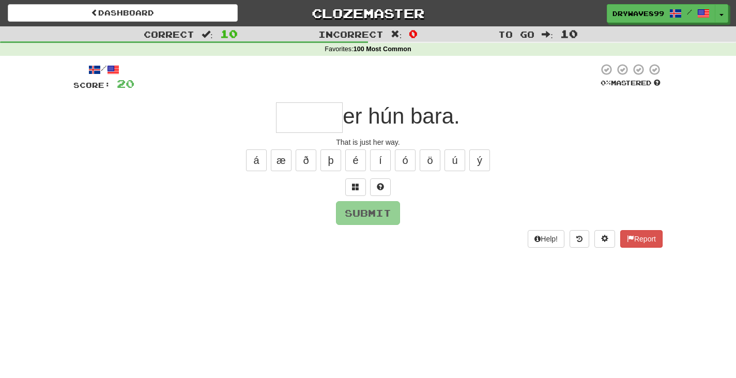
click at [325, 112] on input "text" at bounding box center [309, 117] width 67 height 30
type input "*****"
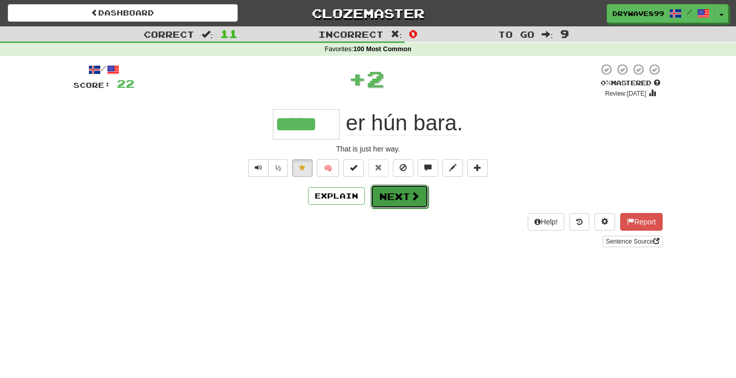
click at [406, 195] on button "Next" at bounding box center [400, 197] width 58 height 24
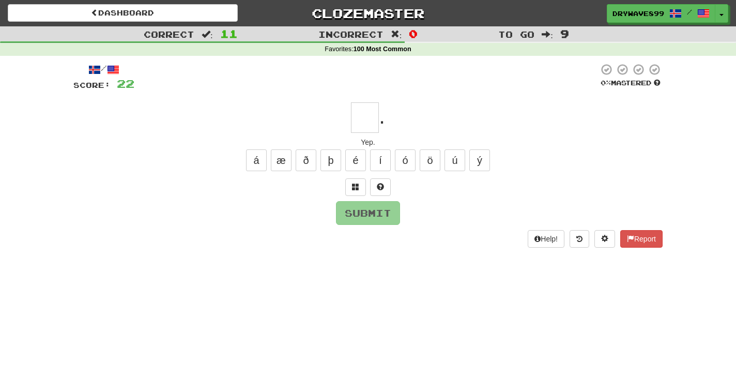
click at [365, 121] on input "text" at bounding box center [365, 117] width 28 height 30
type input "**"
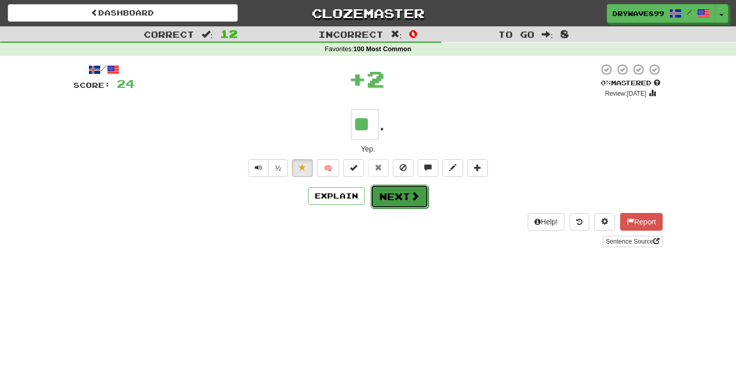
click at [400, 196] on button "Next" at bounding box center [400, 197] width 58 height 24
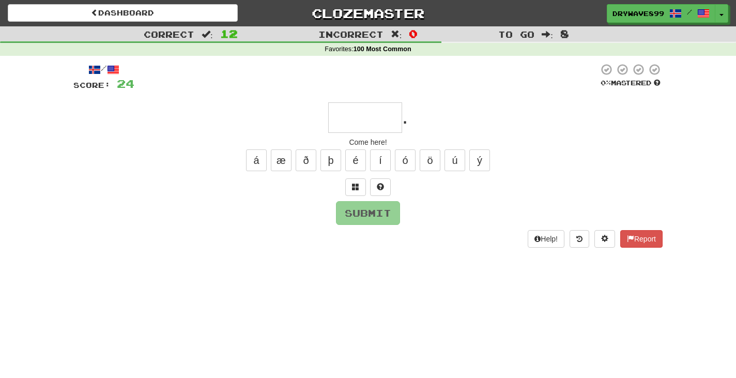
click at [373, 122] on input "text" at bounding box center [365, 117] width 74 height 30
type input "*****"
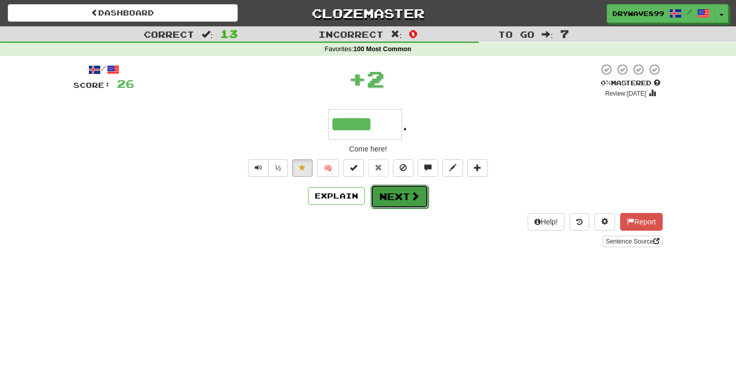
click at [416, 194] on span at bounding box center [414, 195] width 9 height 9
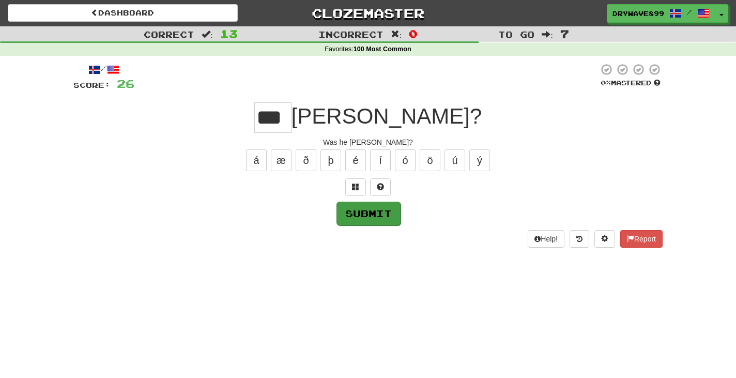
type input "***"
click at [378, 207] on button "Submit" at bounding box center [368, 214] width 64 height 24
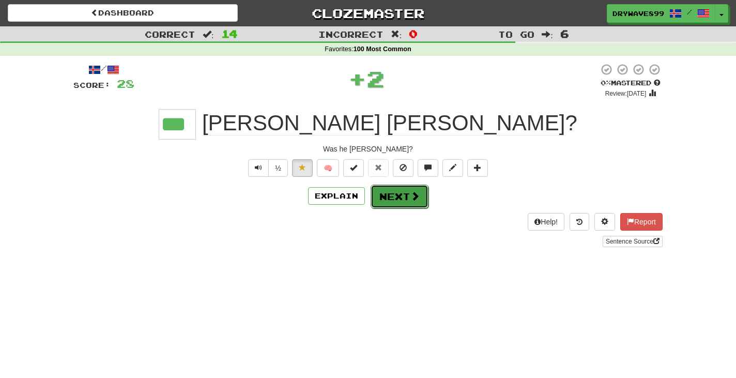
click at [400, 188] on button "Next" at bounding box center [400, 197] width 58 height 24
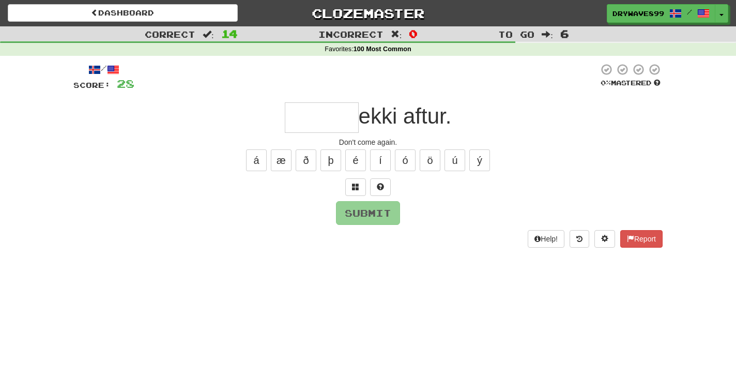
click at [338, 122] on input "text" at bounding box center [322, 117] width 74 height 30
type input "*****"
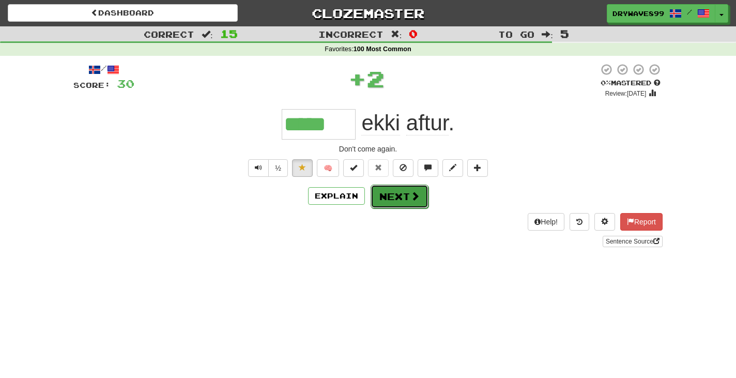
click at [401, 198] on button "Next" at bounding box center [400, 197] width 58 height 24
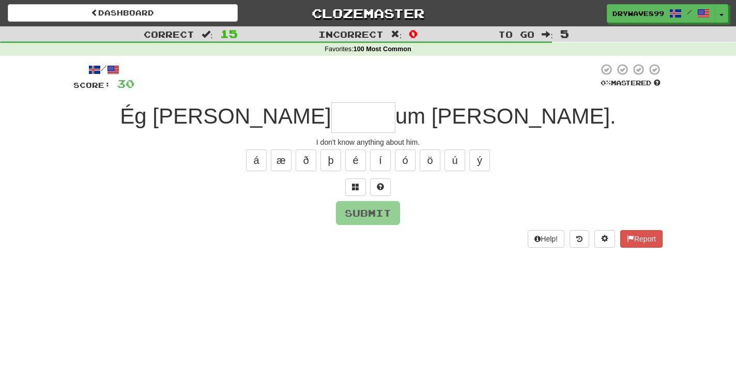
click at [356, 123] on input "text" at bounding box center [363, 117] width 64 height 30
type input "******"
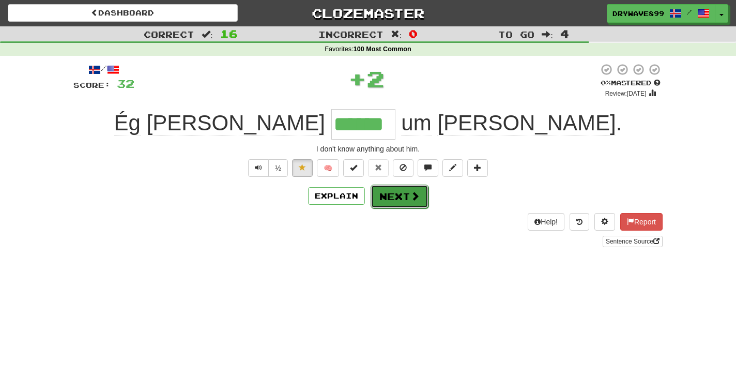
click at [417, 192] on span at bounding box center [414, 195] width 9 height 9
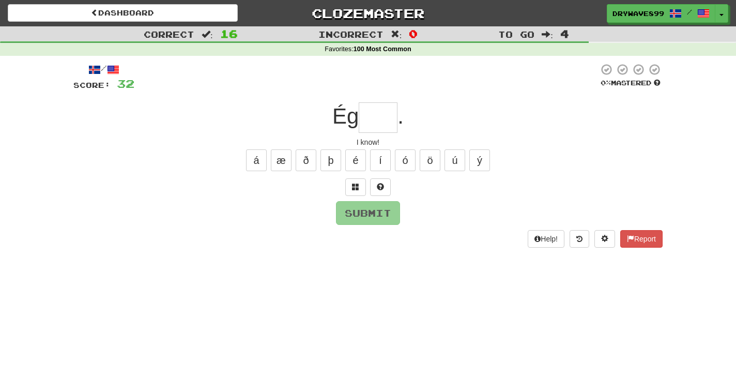
click at [386, 119] on input "text" at bounding box center [378, 117] width 39 height 30
type input "****"
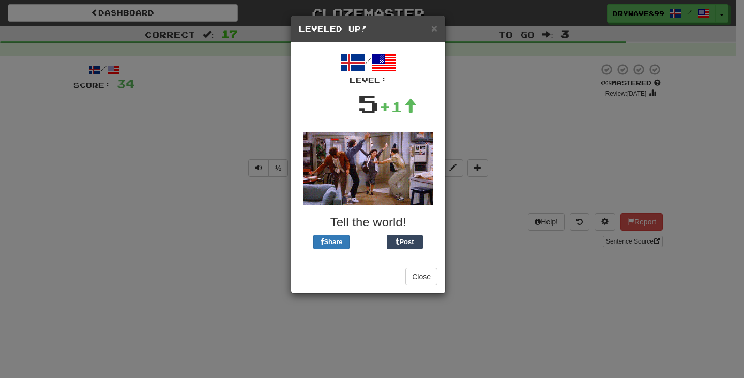
click at [438, 27] on div "× Leveled Up!" at bounding box center [368, 29] width 154 height 26
click at [433, 30] on span "×" at bounding box center [434, 28] width 6 height 12
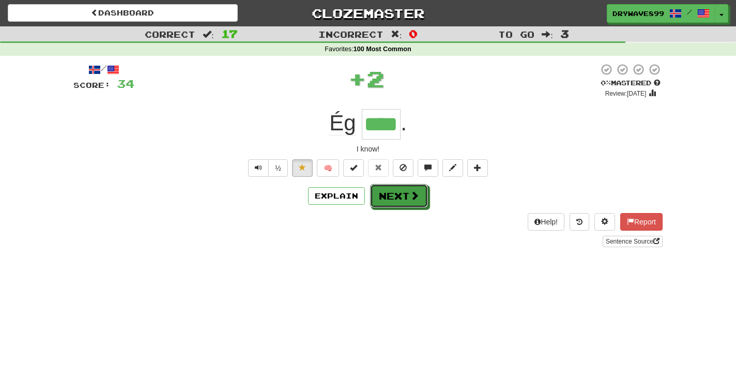
click at [408, 198] on button "Next" at bounding box center [399, 196] width 58 height 24
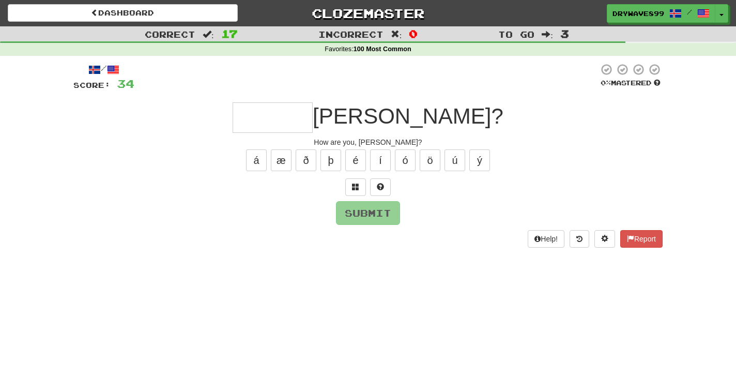
click at [313, 116] on input "text" at bounding box center [273, 117] width 80 height 30
type input "*******"
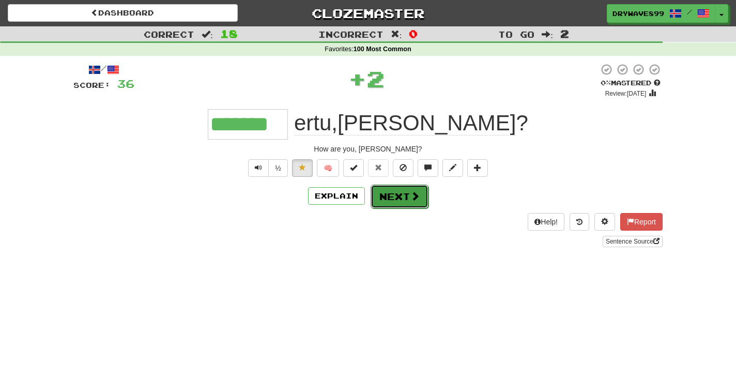
click at [402, 195] on button "Next" at bounding box center [400, 197] width 58 height 24
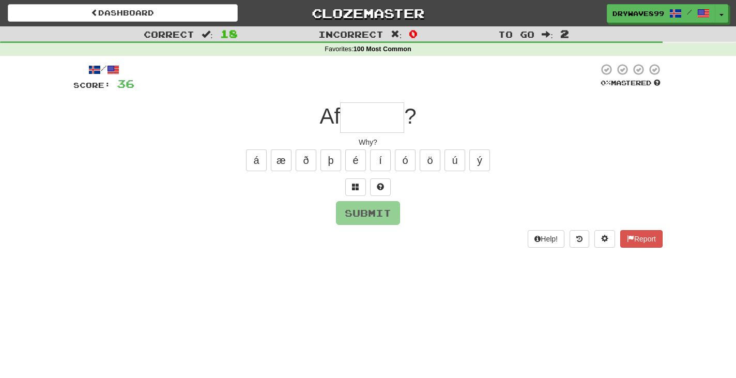
click at [375, 122] on input "text" at bounding box center [372, 117] width 64 height 30
type input "******"
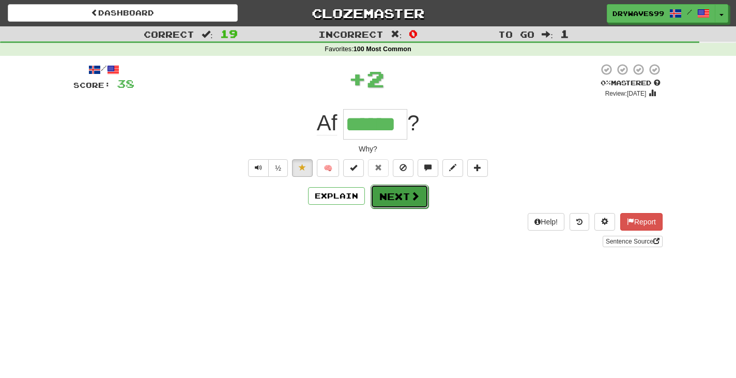
click at [399, 194] on button "Next" at bounding box center [400, 197] width 58 height 24
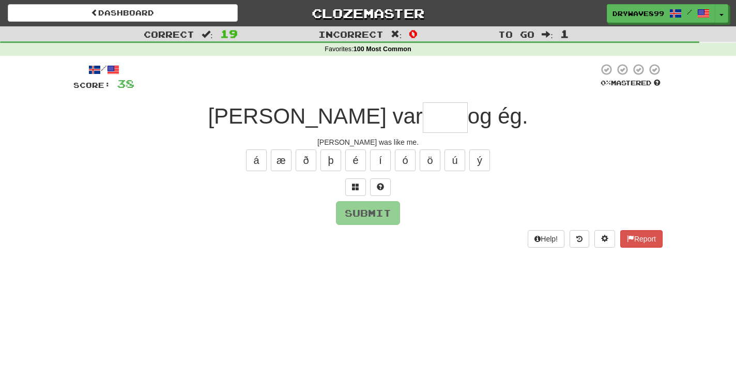
click at [423, 128] on input "text" at bounding box center [445, 117] width 45 height 30
type input "****"
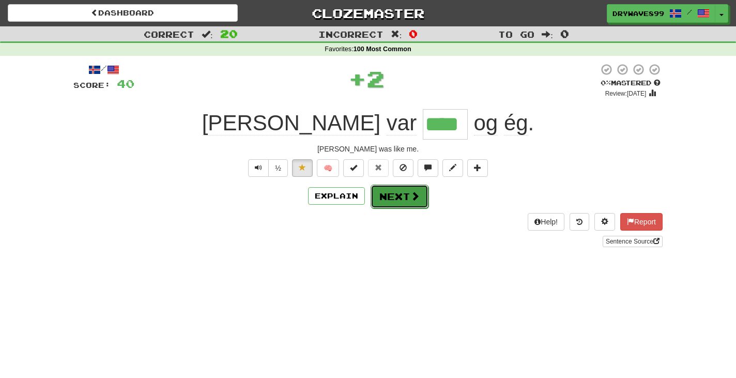
click at [406, 196] on button "Next" at bounding box center [400, 197] width 58 height 24
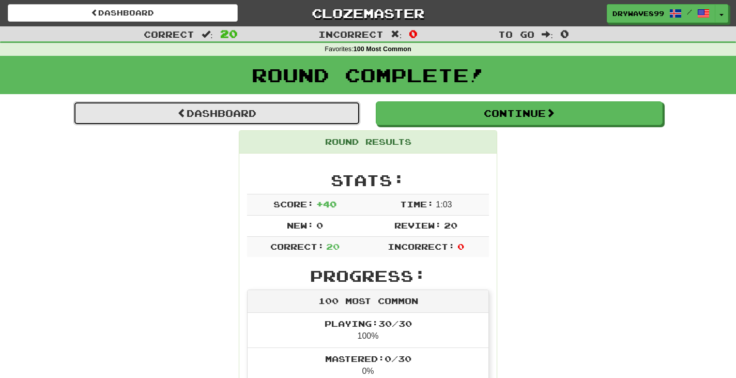
click at [263, 112] on link "Dashboard" at bounding box center [216, 113] width 287 height 24
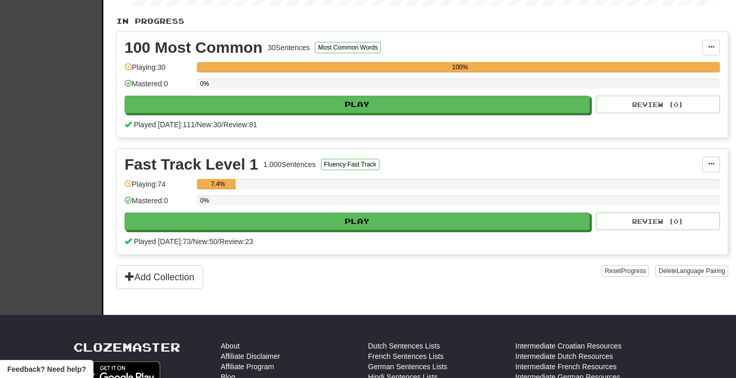
scroll to position [155, 0]
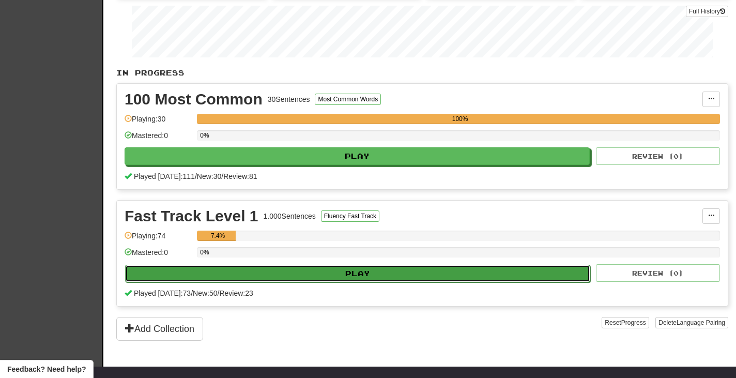
click at [382, 270] on button "Play" at bounding box center [357, 274] width 465 height 18
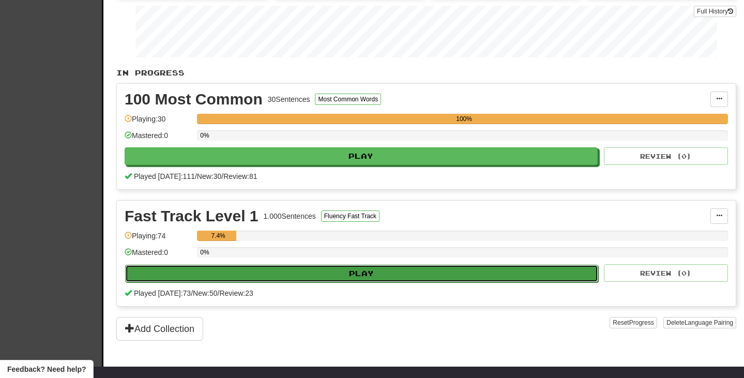
select select "***"
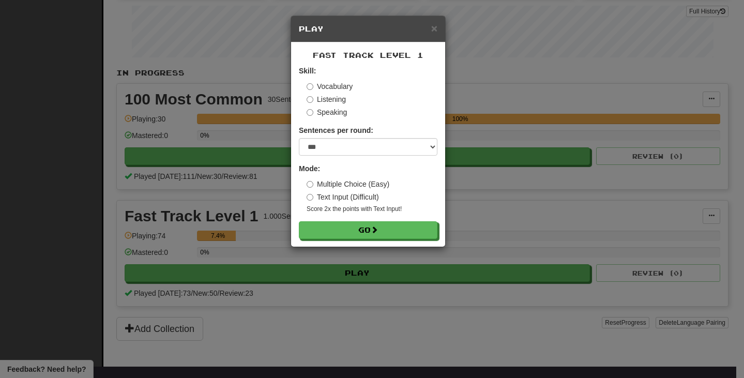
click at [437, 27] on div "× Play" at bounding box center [368, 29] width 154 height 26
click at [435, 27] on span "×" at bounding box center [434, 28] width 6 height 12
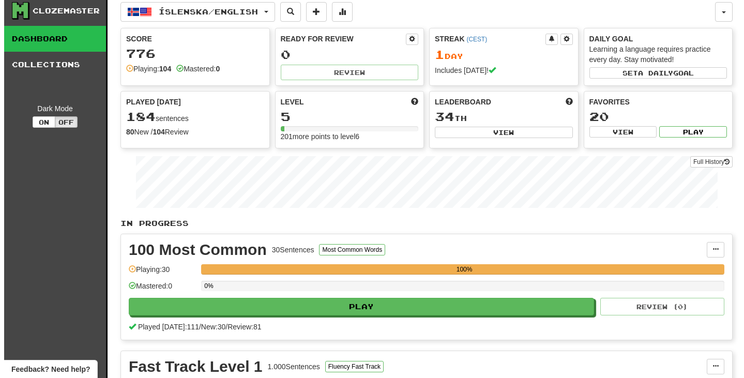
scroll to position [0, 0]
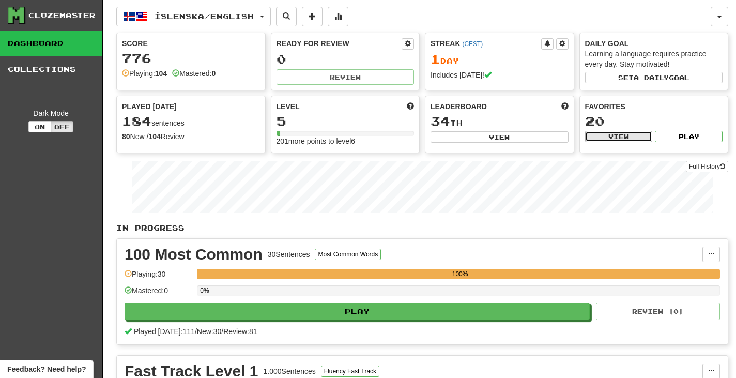
click at [635, 133] on button "View" at bounding box center [619, 136] width 68 height 11
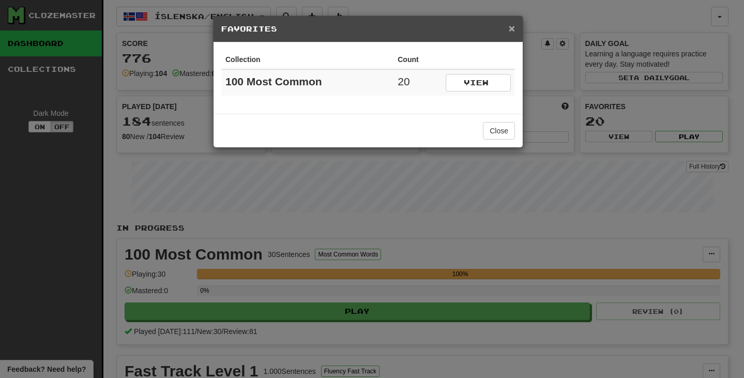
drag, startPoint x: 511, startPoint y: 27, endPoint x: 517, endPoint y: 33, distance: 7.7
click at [511, 27] on span "×" at bounding box center [512, 28] width 6 height 12
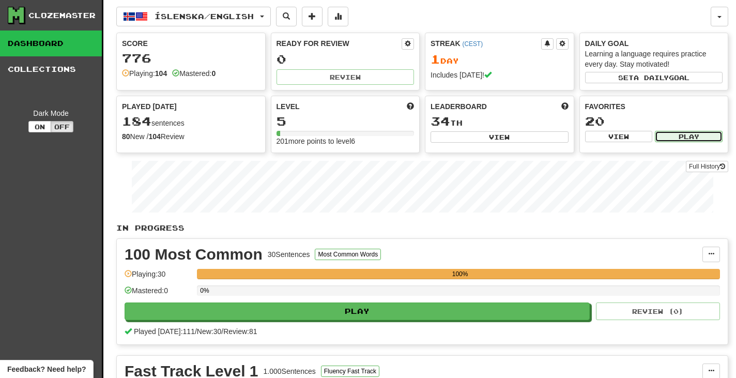
click at [687, 140] on button "Play" at bounding box center [689, 136] width 68 height 11
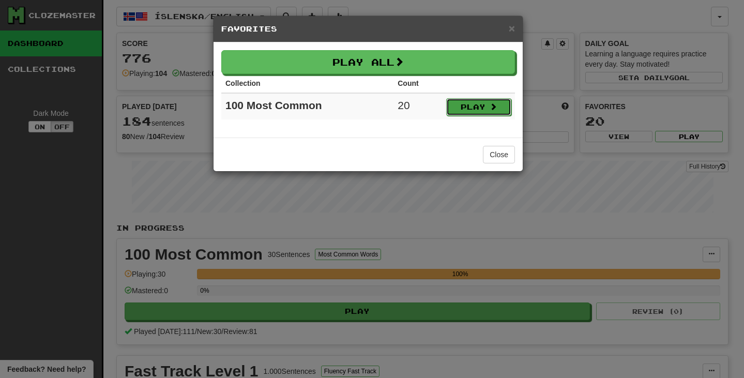
click at [483, 108] on button "Play" at bounding box center [478, 107] width 65 height 18
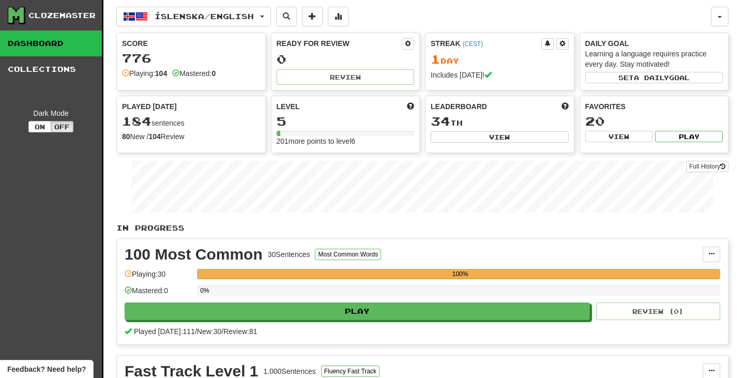
select select "***"
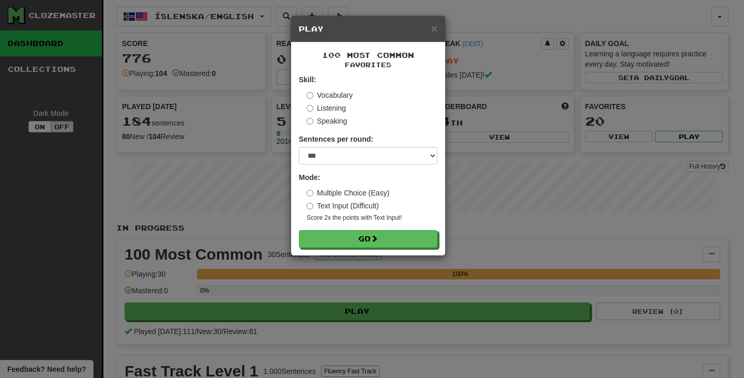
click at [338, 105] on label "Listening" at bounding box center [326, 108] width 39 height 10
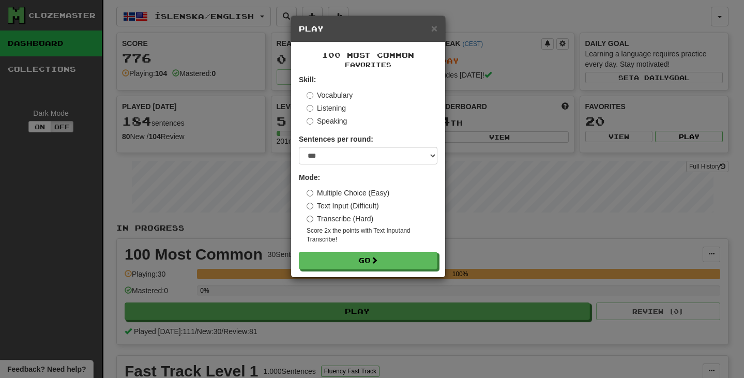
click at [356, 216] on label "Transcribe (Hard)" at bounding box center [340, 218] width 67 height 10
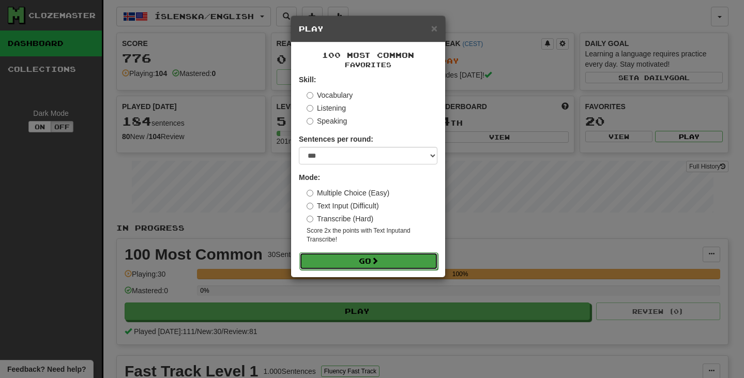
click at [373, 256] on button "Go" at bounding box center [368, 261] width 139 height 18
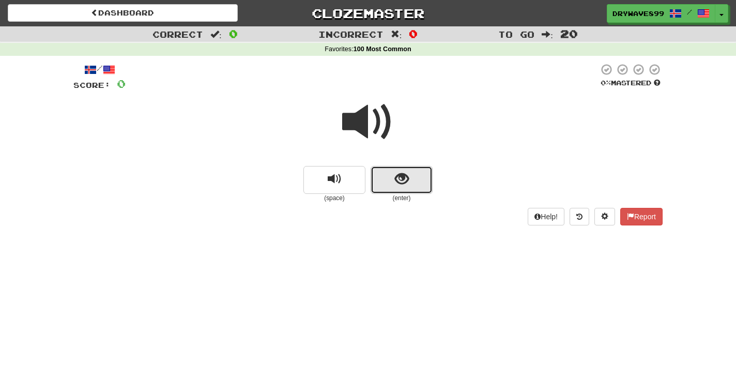
click at [404, 182] on span "show sentence" at bounding box center [402, 179] width 14 height 14
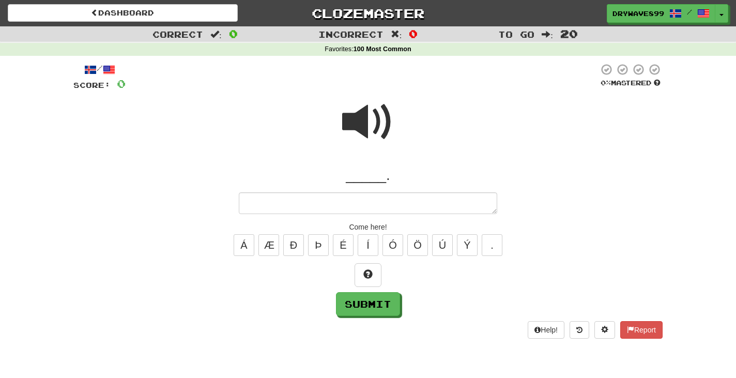
type textarea "*"
type textarea "**"
type textarea "*"
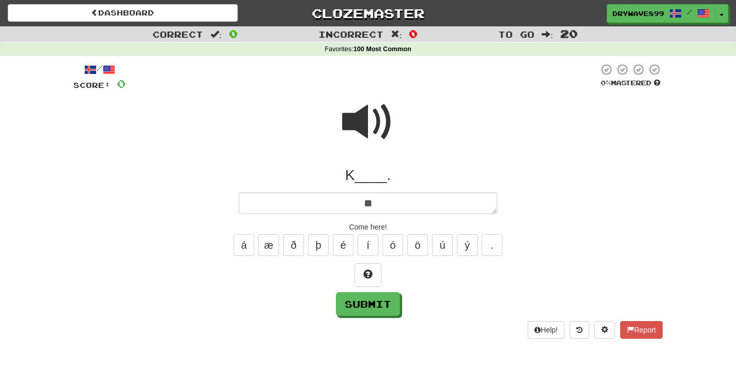
type textarea "*"
type textarea "**"
type textarea "*"
type textarea "***"
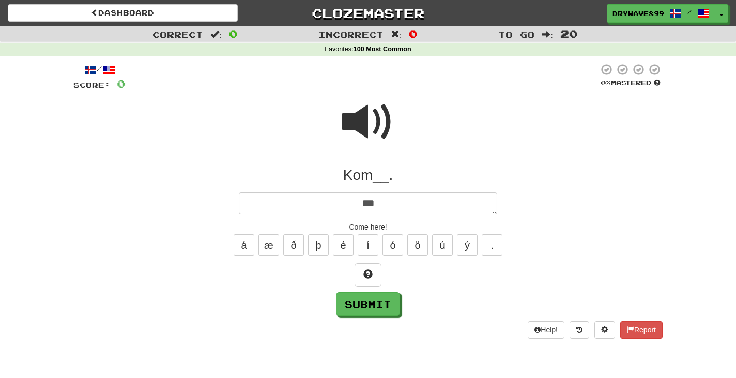
type textarea "*"
type textarea "****"
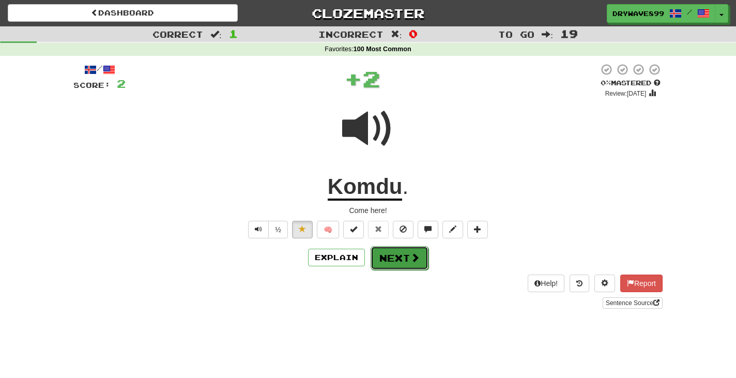
click at [401, 258] on button "Next" at bounding box center [400, 258] width 58 height 24
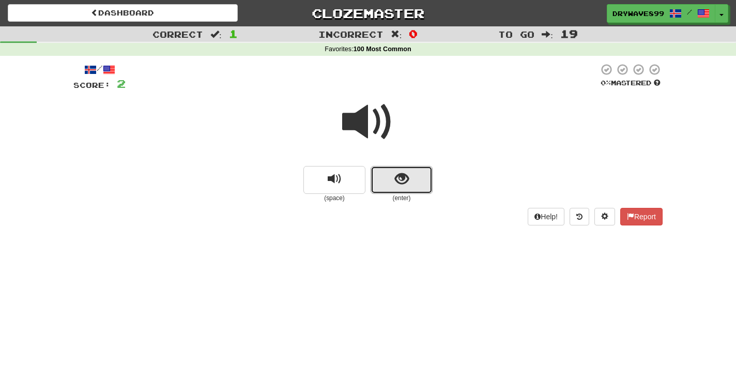
click at [394, 174] on button "show sentence" at bounding box center [402, 180] width 62 height 28
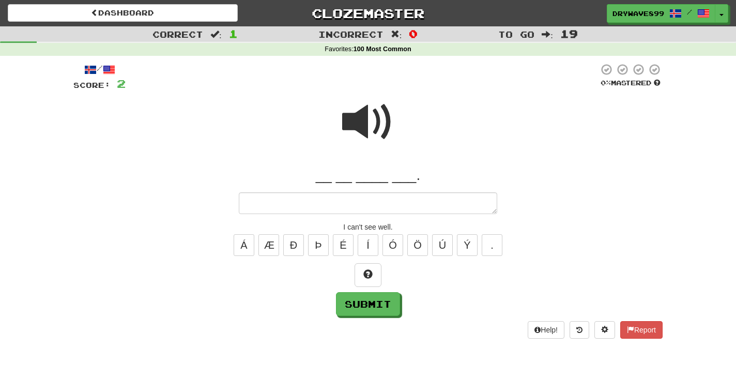
type textarea "*"
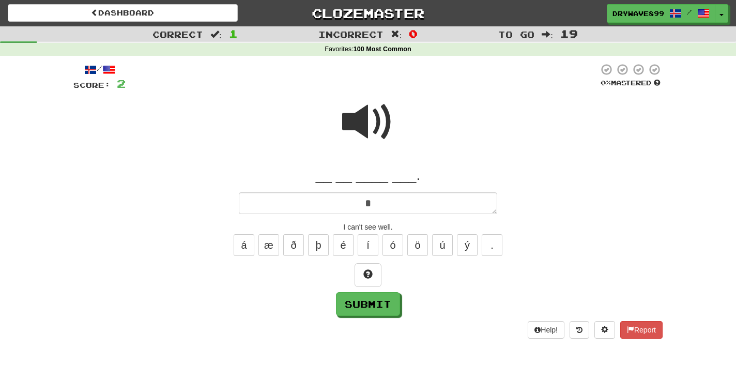
type textarea "**"
type textarea "*"
type textarea "**"
type textarea "*"
type textarea "****"
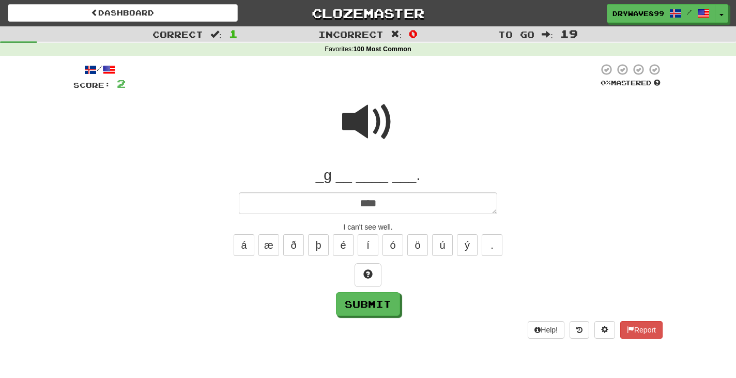
type textarea "*"
type textarea "*****"
type textarea "*"
type textarea "*****"
type textarea "*"
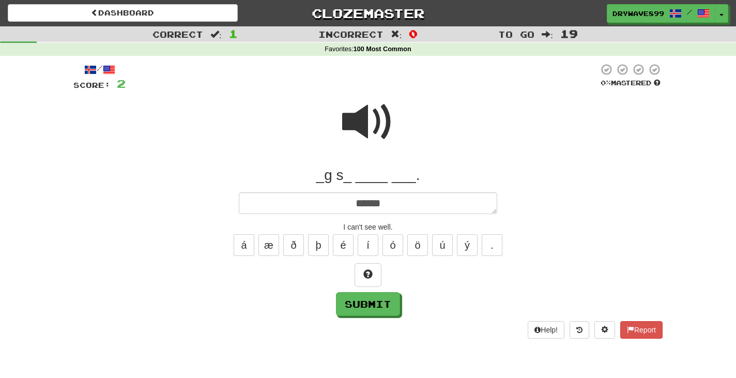
type textarea "*******"
type textarea "*"
type textarea "********"
type textarea "*"
type textarea "*********"
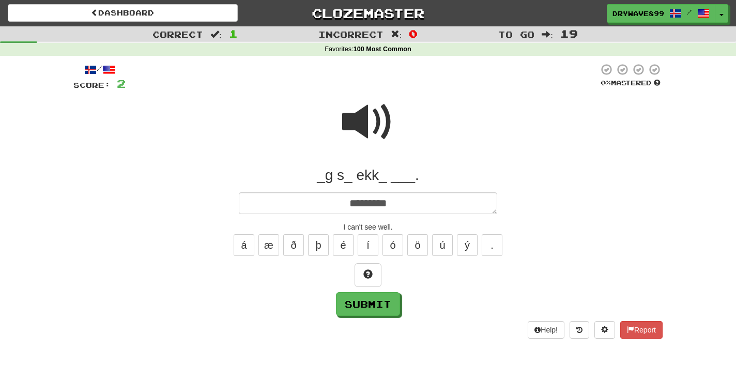
type textarea "*"
type textarea "**********"
type textarea "*"
type textarea "**********"
type textarea "*"
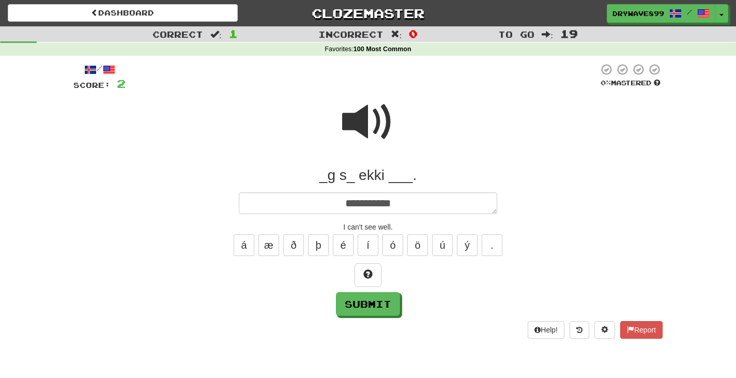
type textarea "**********"
type textarea "*"
type textarea "**********"
type textarea "*"
type textarea "**********"
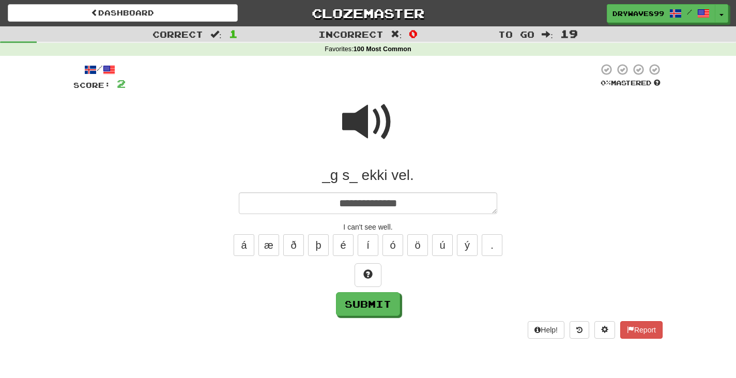
click at [361, 204] on textarea "**********" at bounding box center [368, 203] width 258 height 22
type textarea "*"
type textarea "**********"
type textarea "*"
type textarea "**********"
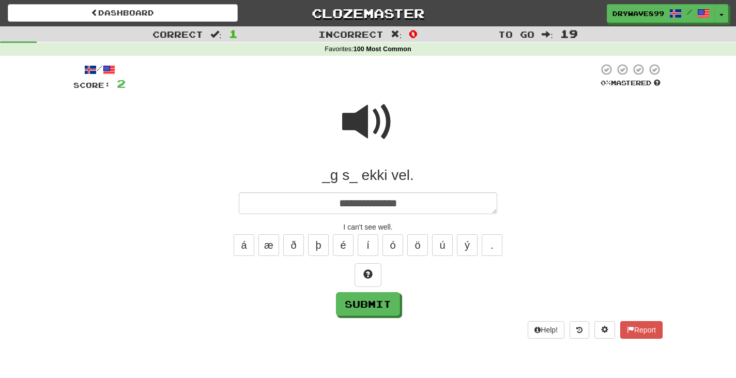
type textarea "*"
type textarea "**********"
type textarea "*"
type textarea "**********"
type textarea "*"
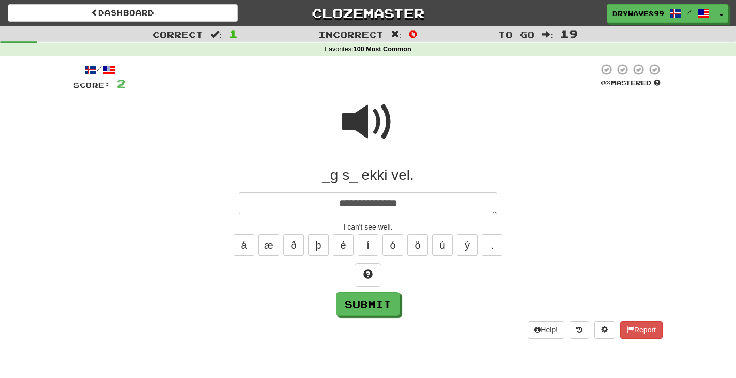
type textarea "**********"
type textarea "*"
type textarea "**********"
click at [340, 205] on textarea "**********" at bounding box center [368, 203] width 258 height 22
type textarea "*"
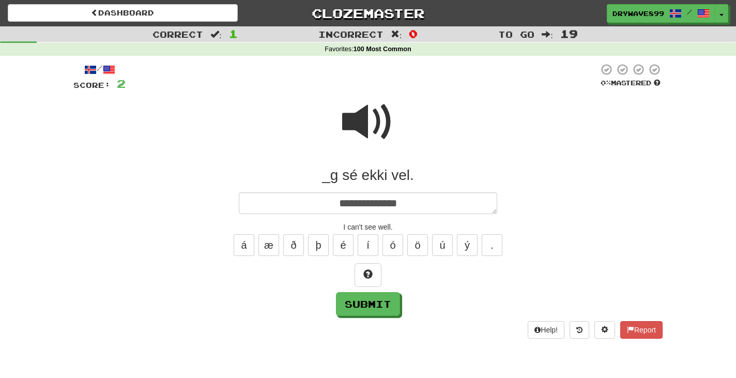
type textarea "**********"
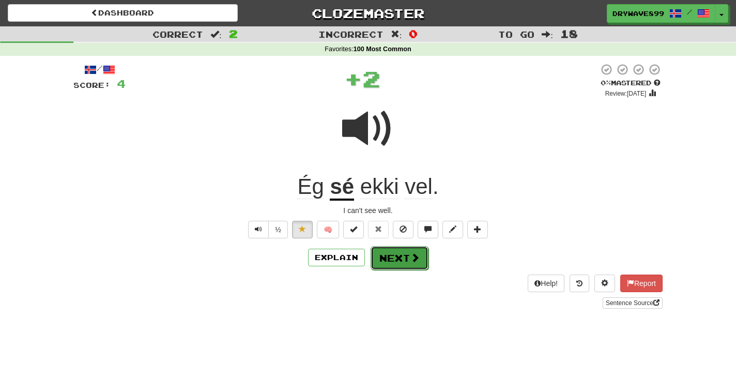
click at [402, 257] on button "Next" at bounding box center [400, 258] width 58 height 24
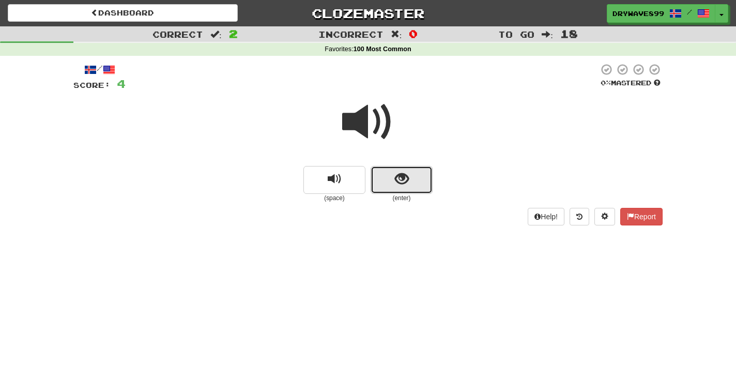
click at [402, 174] on span "show sentence" at bounding box center [402, 179] width 14 height 14
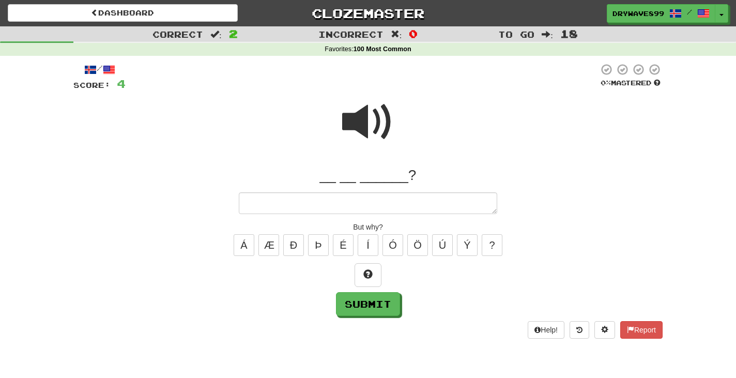
type textarea "*"
type textarea "**"
type textarea "*"
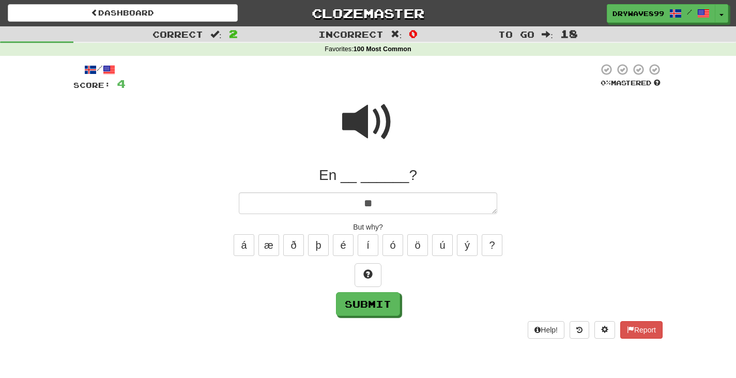
type textarea "**"
type textarea "*"
type textarea "****"
type textarea "*"
type textarea "*****"
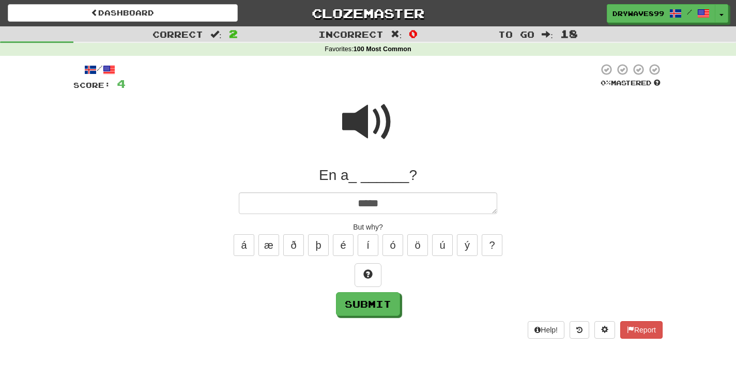
type textarea "*"
type textarea "*****"
type textarea "*"
type textarea "*******"
type textarea "*"
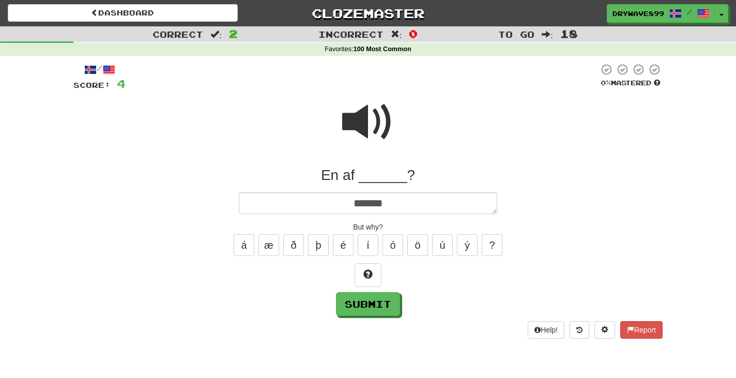
type textarea "********"
type textarea "*"
type textarea "*********"
type textarea "*"
type textarea "**********"
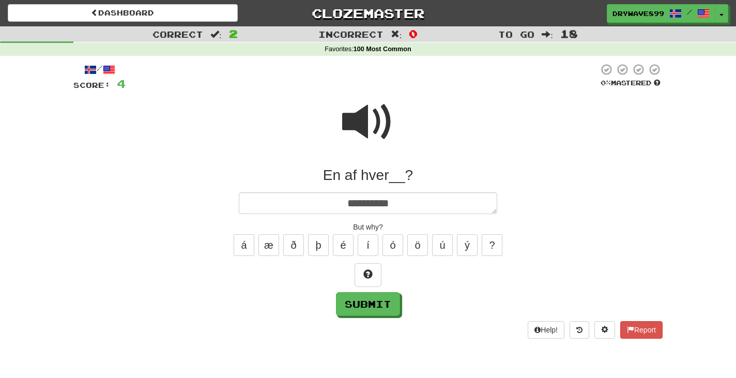
type textarea "*"
type textarea "**********"
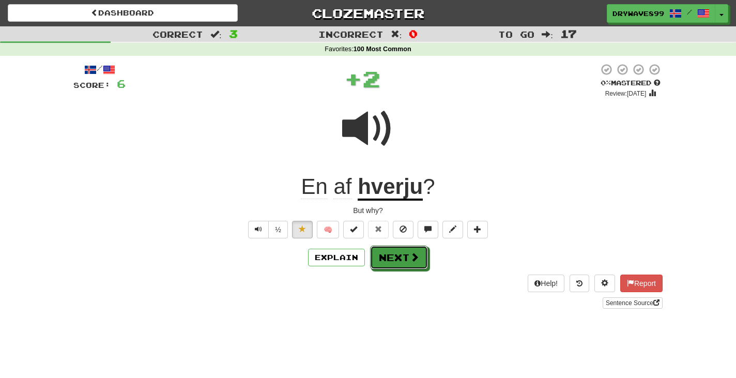
drag, startPoint x: 386, startPoint y: 258, endPoint x: 381, endPoint y: 224, distance: 34.0
click at [386, 257] on button "Next" at bounding box center [399, 258] width 58 height 24
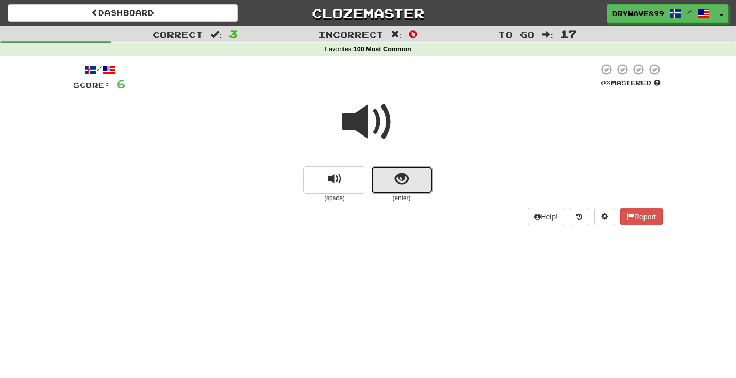
click at [408, 183] on span "show sentence" at bounding box center [402, 179] width 14 height 14
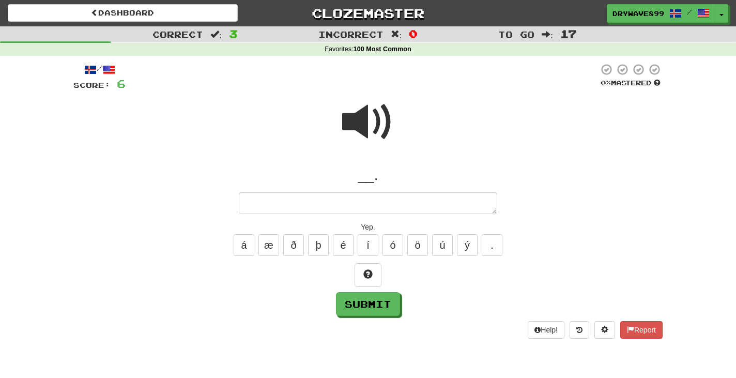
type textarea "*"
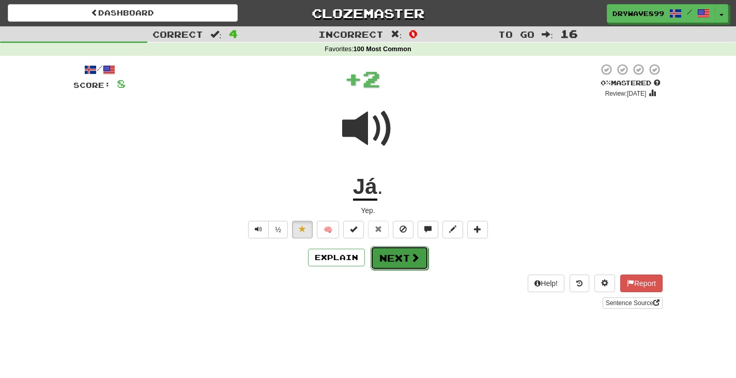
click at [407, 253] on button "Next" at bounding box center [400, 258] width 58 height 24
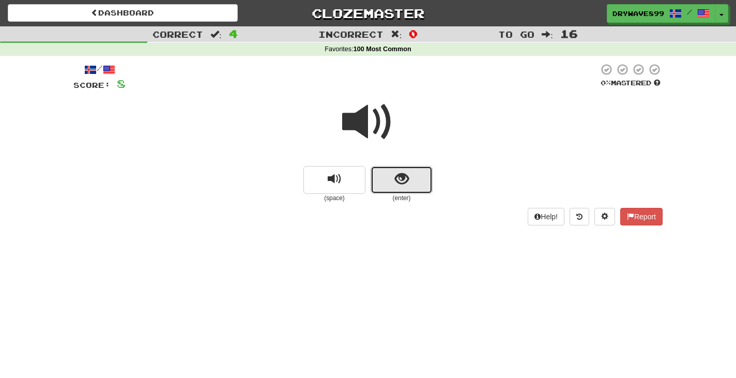
click at [410, 178] on button "show sentence" at bounding box center [402, 180] width 62 height 28
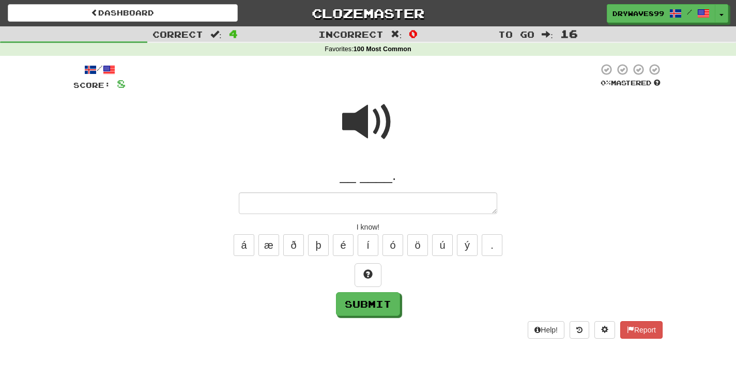
type textarea "*"
type textarea "**"
type textarea "*"
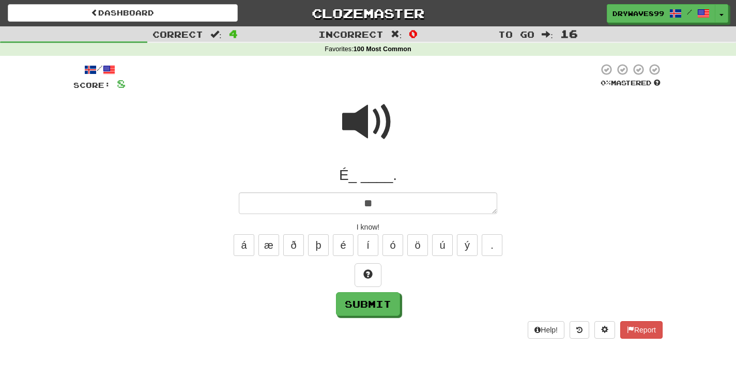
type textarea "**"
type textarea "*"
type textarea "****"
type textarea "*"
type textarea "**"
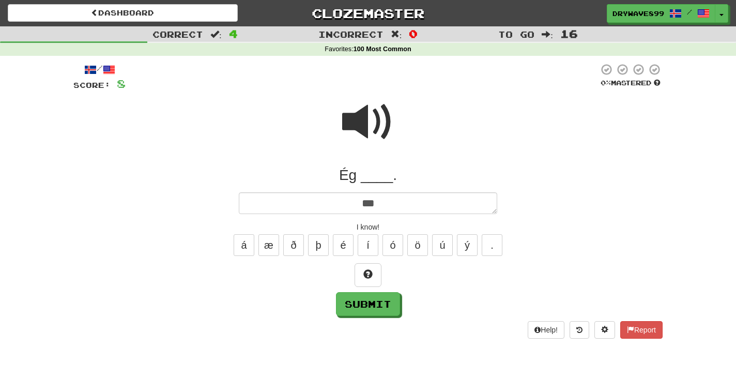
type textarea "*"
type textarea "****"
type textarea "*"
type textarea "*****"
type textarea "*"
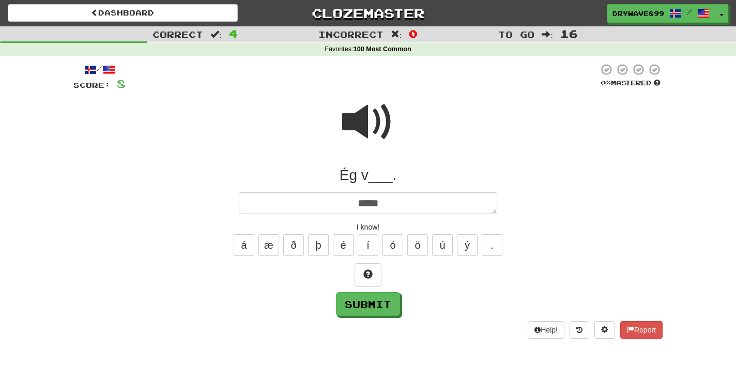
type textarea "******"
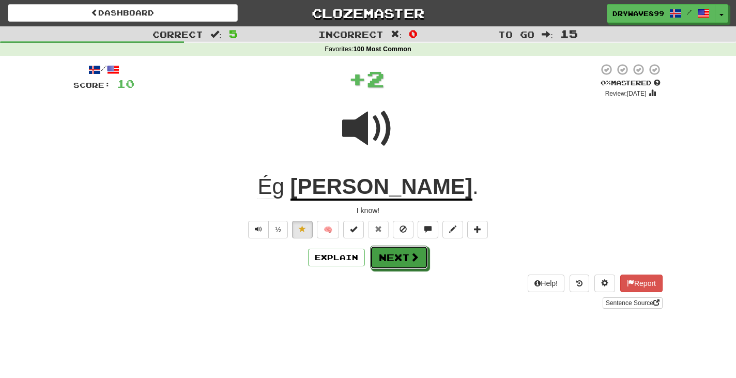
click at [396, 257] on button "Next" at bounding box center [399, 258] width 58 height 24
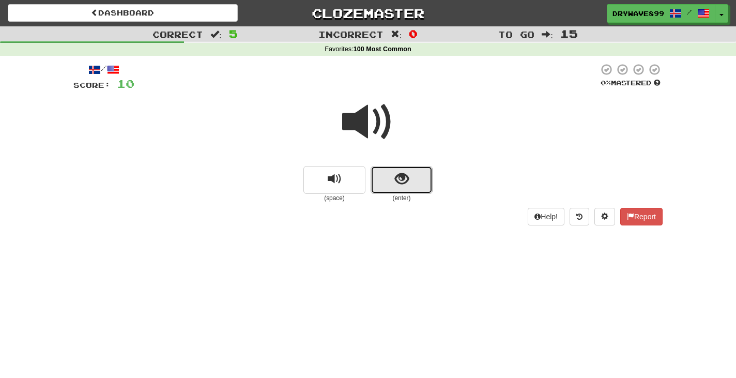
click at [396, 175] on span "show sentence" at bounding box center [402, 179] width 14 height 14
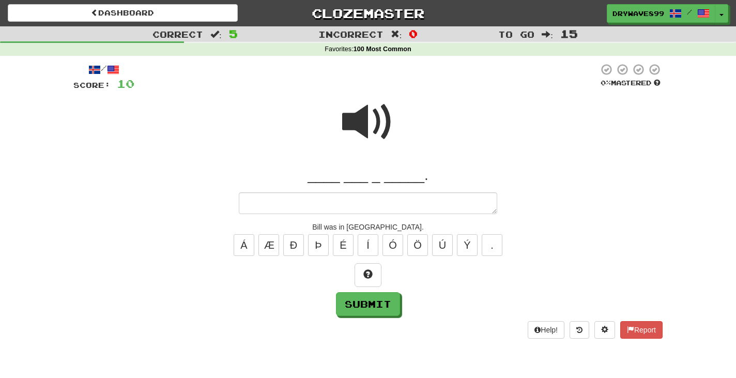
type textarea "*"
type textarea "**"
type textarea "*"
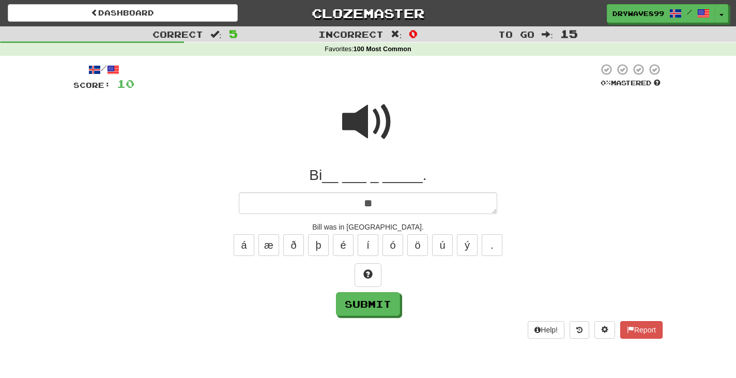
type textarea "***"
type textarea "*"
type textarea "****"
type textarea "*"
type textarea "****"
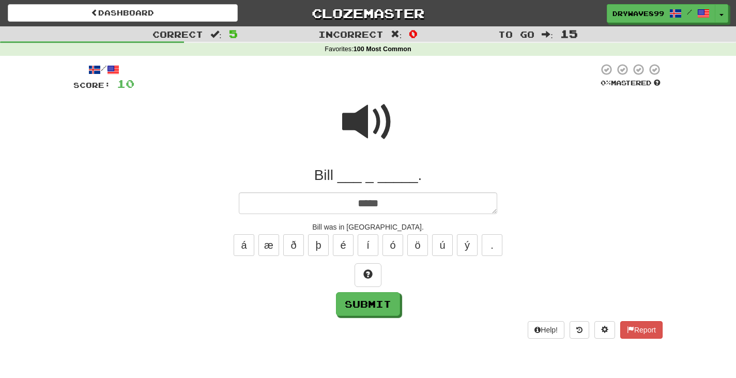
type textarea "*"
type textarea "******"
type textarea "*"
type textarea "*******"
type textarea "*"
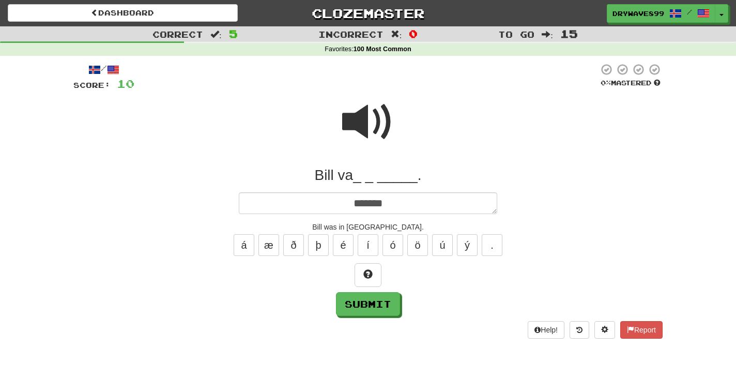
type textarea "********"
type textarea "*"
type textarea "********"
type textarea "*"
type textarea "**********"
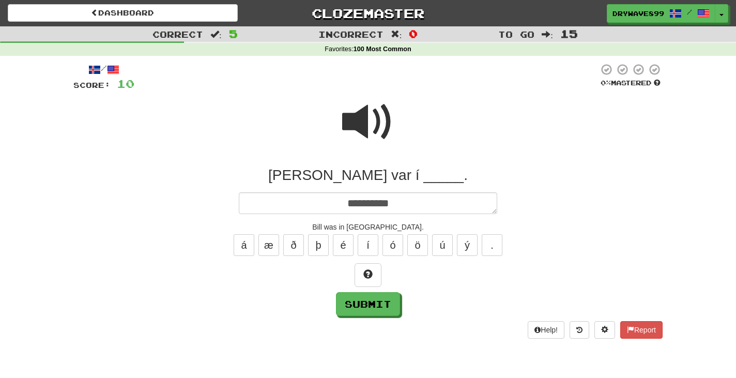
type textarea "*"
type textarea "**********"
type textarea "*"
type textarea "**********"
type textarea "*"
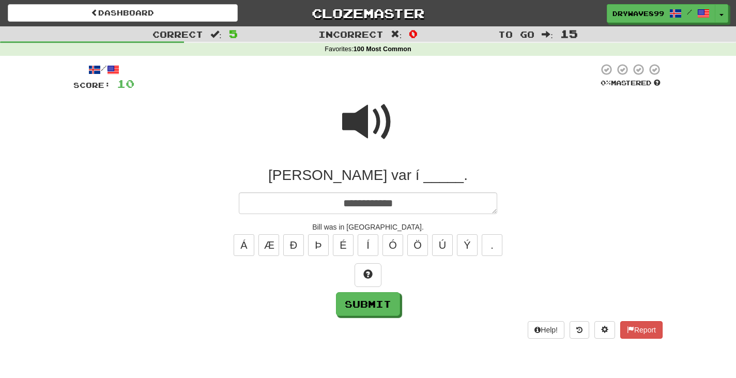
type textarea "**********"
type textarea "*"
type textarea "**********"
type textarea "*"
type textarea "**********"
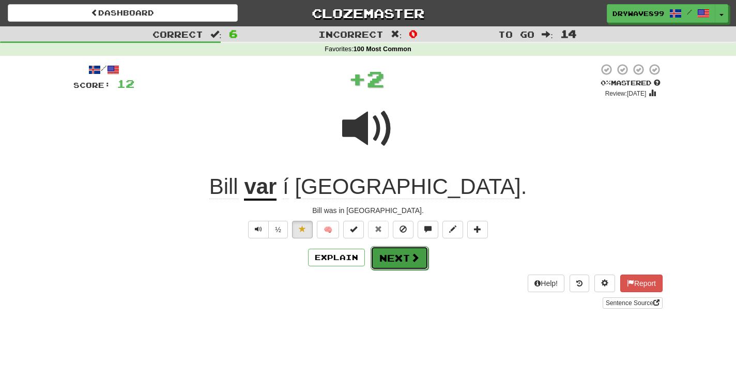
click at [412, 257] on span at bounding box center [414, 257] width 9 height 9
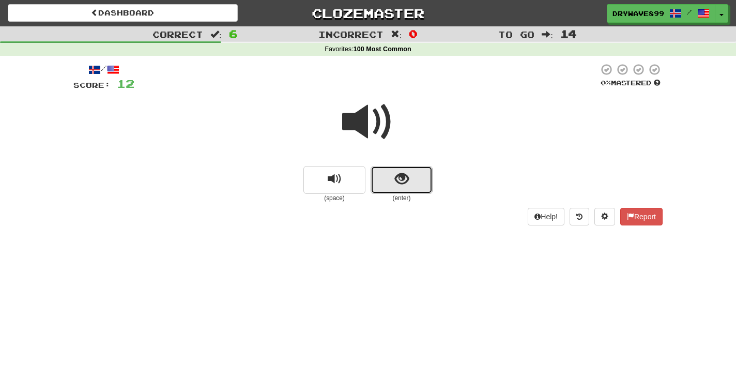
click at [406, 177] on span "show sentence" at bounding box center [402, 179] width 14 height 14
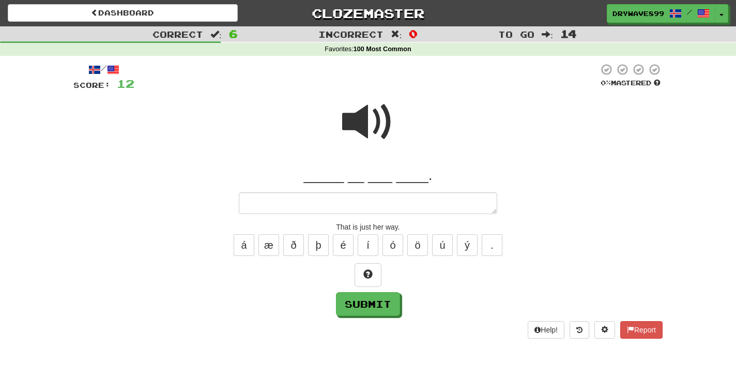
type textarea "*"
type textarea "***"
type textarea "*"
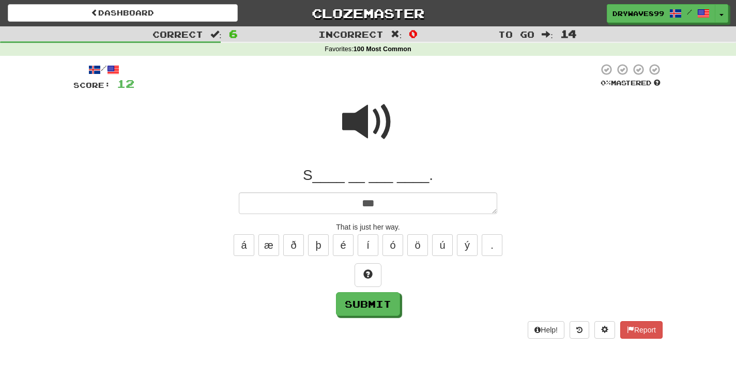
type textarea "****"
type textarea "*"
type textarea "*****"
type textarea "*"
type textarea "*****"
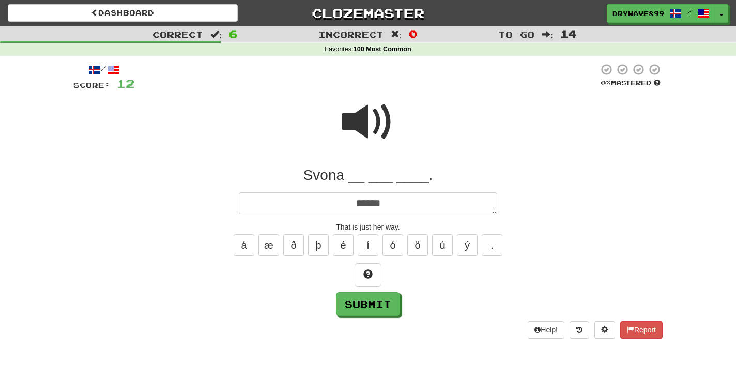
type textarea "*"
type textarea "********"
type textarea "*"
type textarea "********"
type textarea "*"
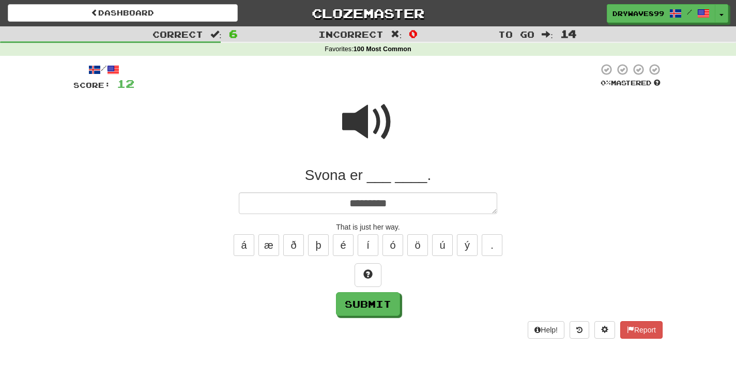
type textarea "**********"
type textarea "*"
type textarea "**********"
type textarea "*"
type textarea "**********"
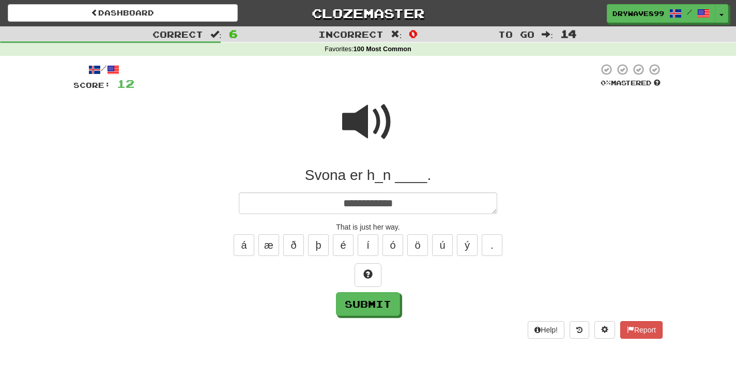
type textarea "*"
type textarea "**********"
type textarea "*"
type textarea "**********"
type textarea "*"
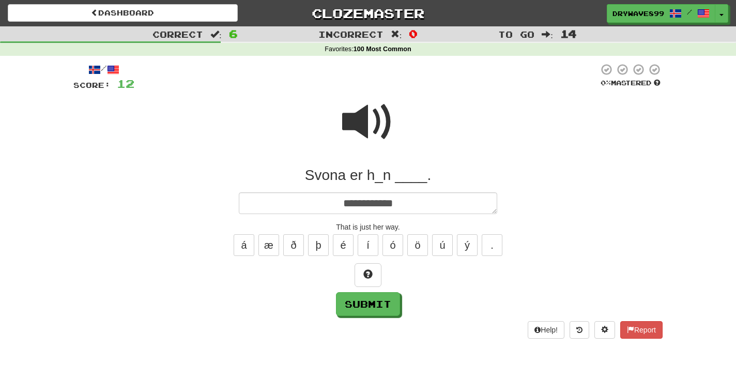
type textarea "**********"
type textarea "*"
type textarea "**********"
type textarea "*"
type textarea "**********"
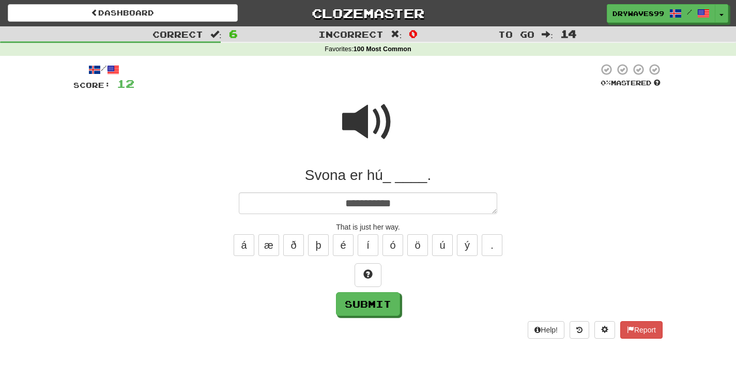
type textarea "*"
type textarea "**********"
type textarea "*"
type textarea "**********"
type textarea "*"
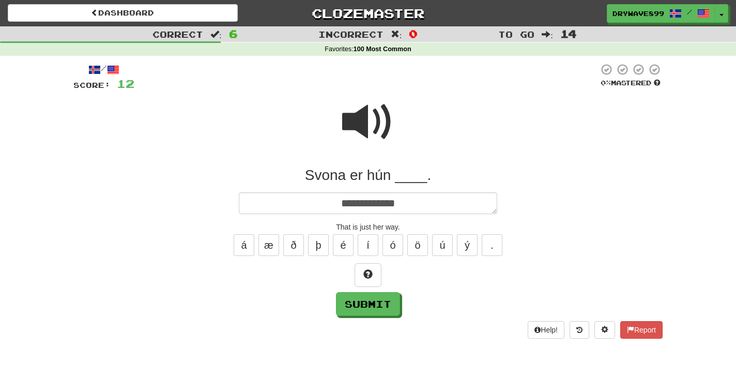
type textarea "**********"
type textarea "*"
type textarea "**********"
type textarea "*"
type textarea "**********"
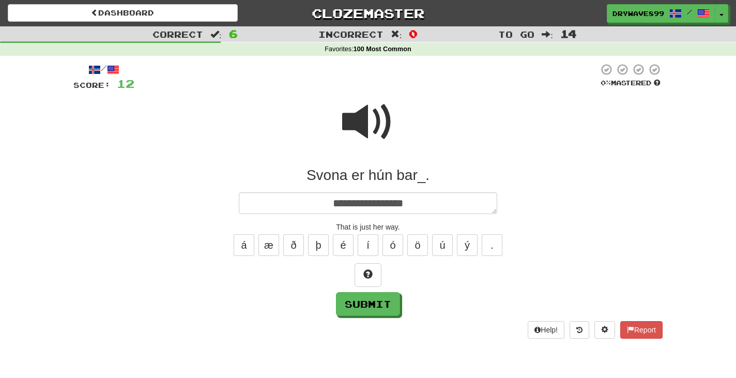
type textarea "*"
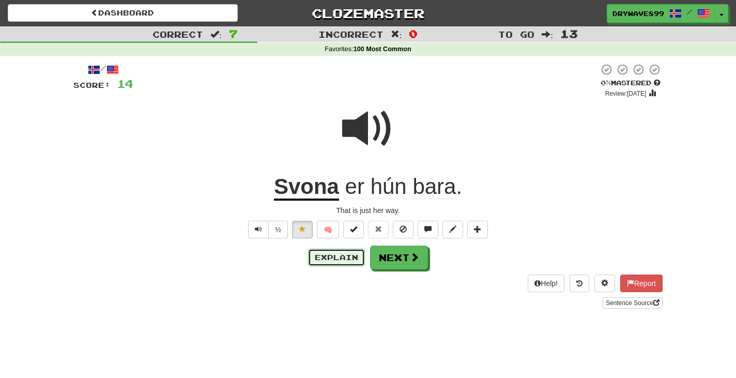
click at [319, 257] on button "Explain" at bounding box center [336, 258] width 57 height 18
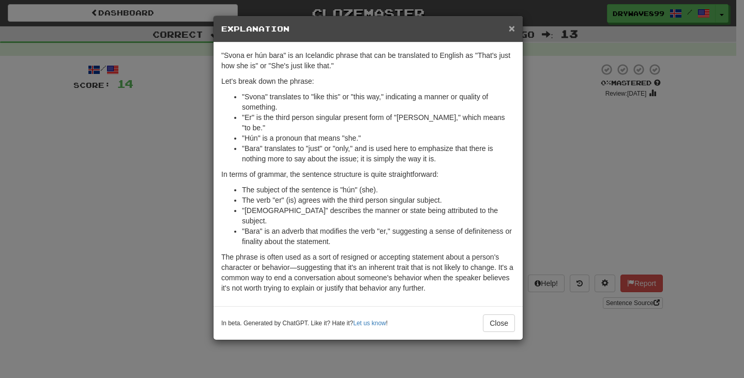
click at [513, 29] on span "×" at bounding box center [512, 28] width 6 height 12
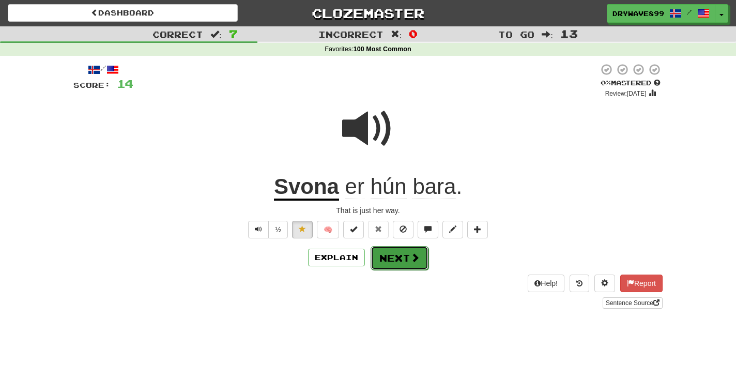
click at [410, 261] on span at bounding box center [414, 257] width 9 height 9
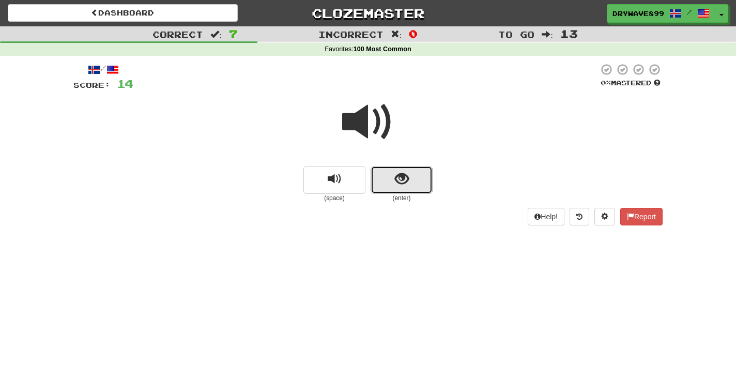
click at [399, 179] on span "show sentence" at bounding box center [402, 179] width 14 height 14
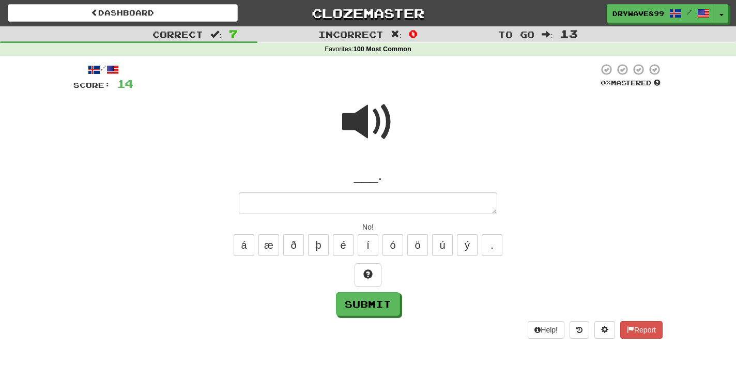
type textarea "*"
type textarea "**"
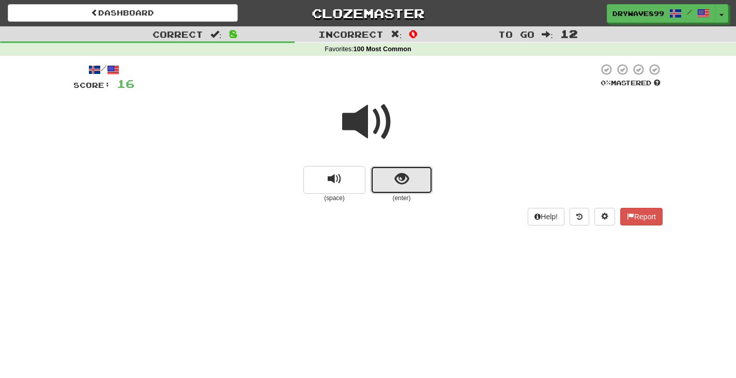
click at [395, 181] on button "show sentence" at bounding box center [402, 180] width 62 height 28
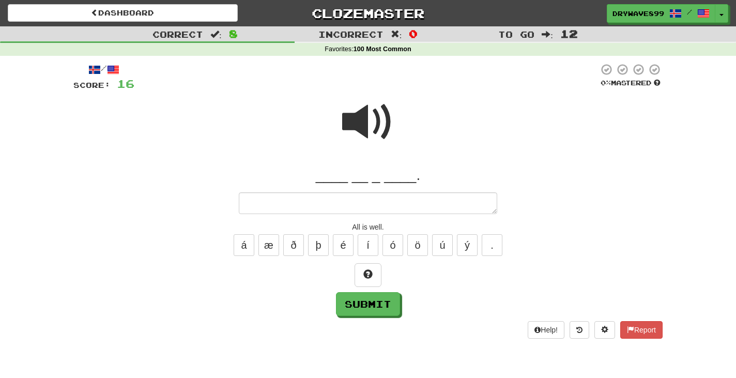
type textarea "*"
type textarea "**"
type textarea "*"
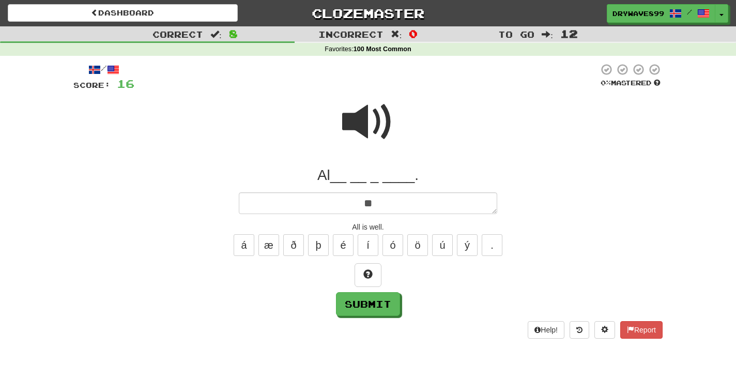
type textarea "***"
type textarea "*"
type textarea "****"
type textarea "*"
type textarea "****"
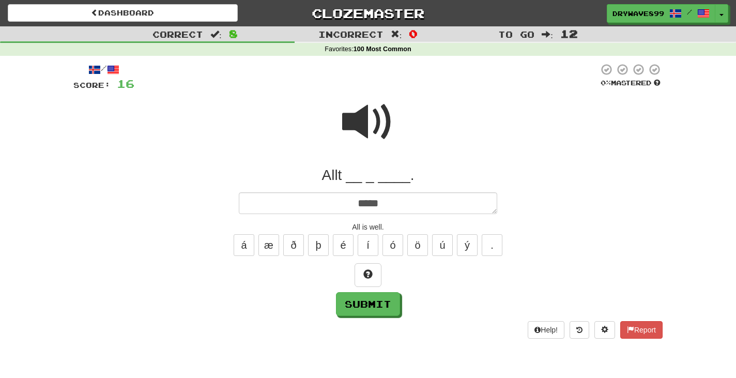
type textarea "*"
type textarea "******"
type textarea "*"
type textarea "*******"
type textarea "*"
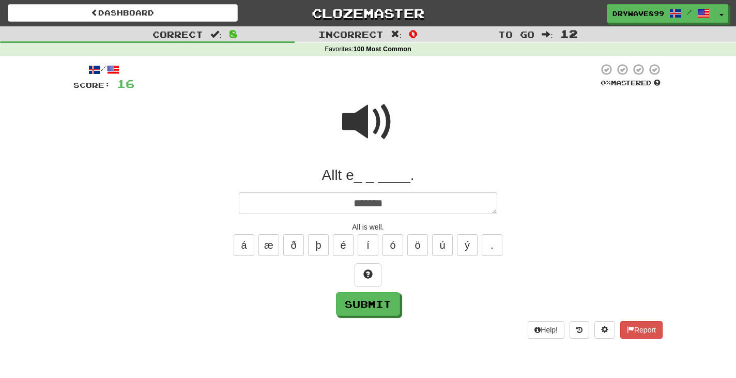
type textarea "*******"
type textarea "*"
type textarea "*********"
type textarea "*"
type textarea "*********"
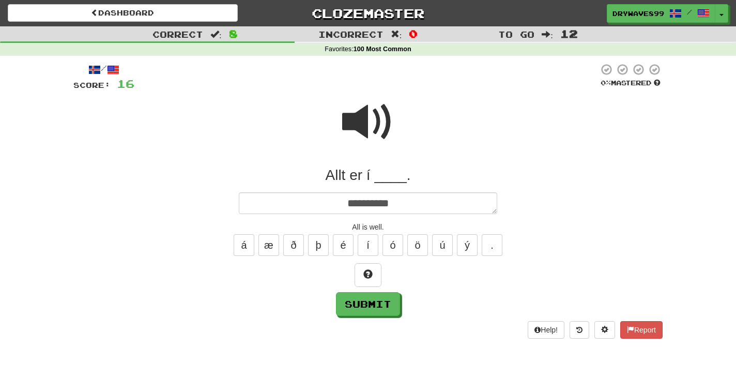
type textarea "*"
type textarea "**********"
type textarea "*"
type textarea "**********"
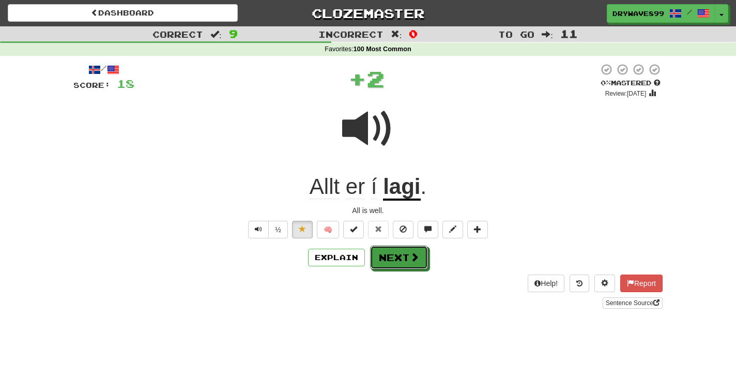
click at [418, 259] on span at bounding box center [414, 256] width 9 height 9
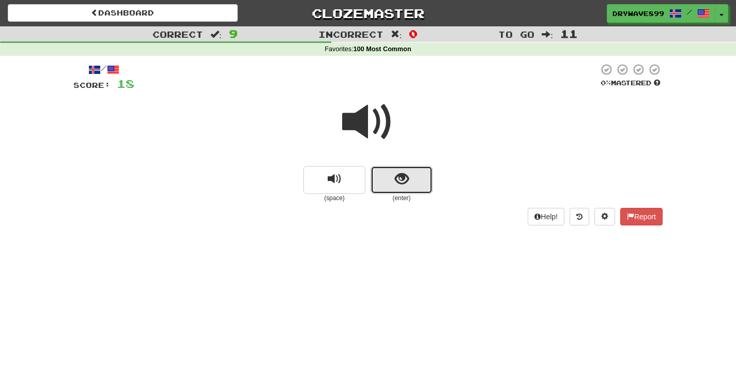
click at [394, 180] on button "show sentence" at bounding box center [402, 180] width 62 height 28
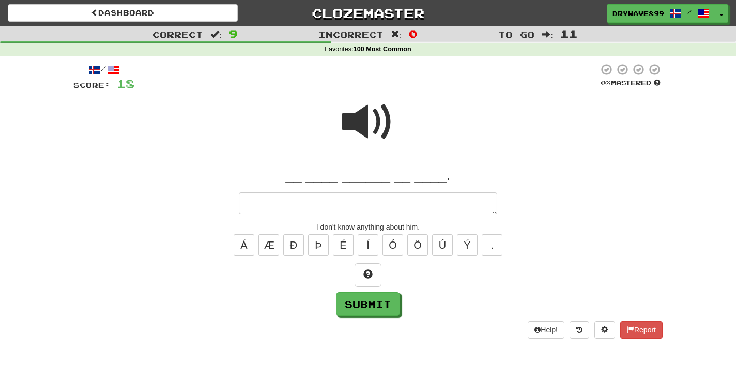
type textarea "*"
type textarea "**"
type textarea "*"
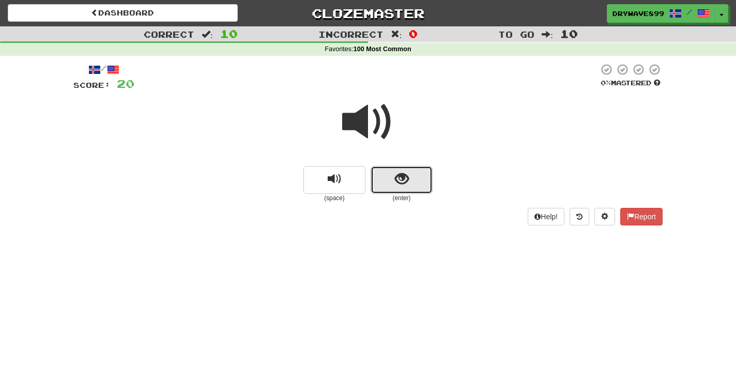
click at [403, 175] on span "show sentence" at bounding box center [402, 179] width 14 height 14
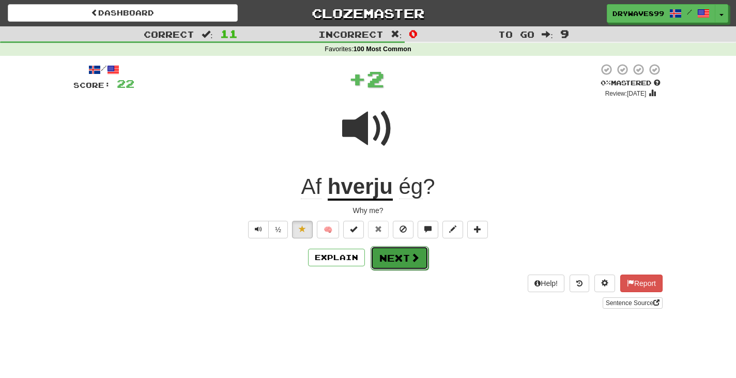
click at [389, 257] on button "Next" at bounding box center [400, 258] width 58 height 24
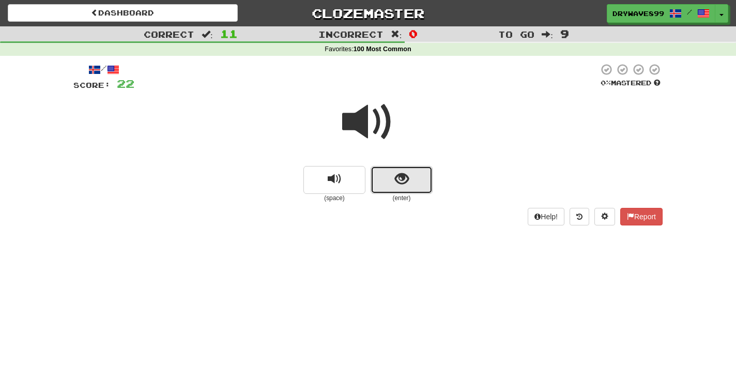
click at [405, 174] on span "show sentence" at bounding box center [402, 179] width 14 height 14
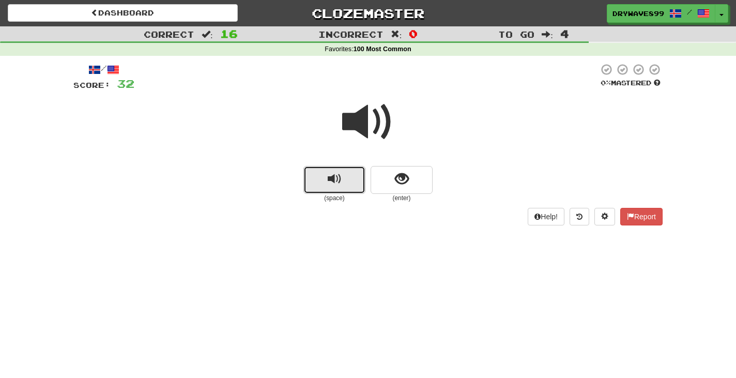
click at [350, 170] on button "replay audio" at bounding box center [334, 180] width 62 height 28
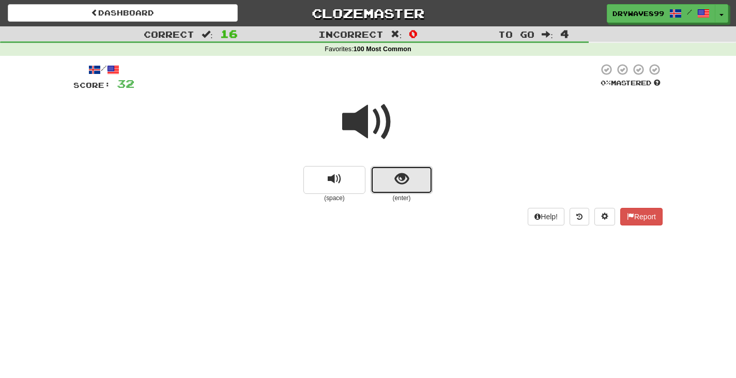
click at [403, 181] on span "show sentence" at bounding box center [402, 179] width 14 height 14
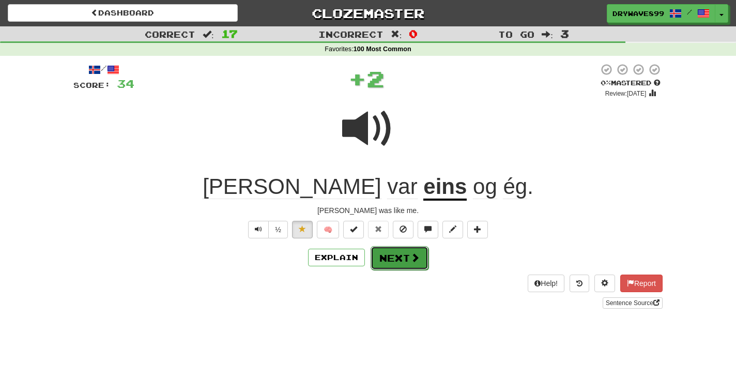
click at [380, 264] on button "Next" at bounding box center [400, 258] width 58 height 24
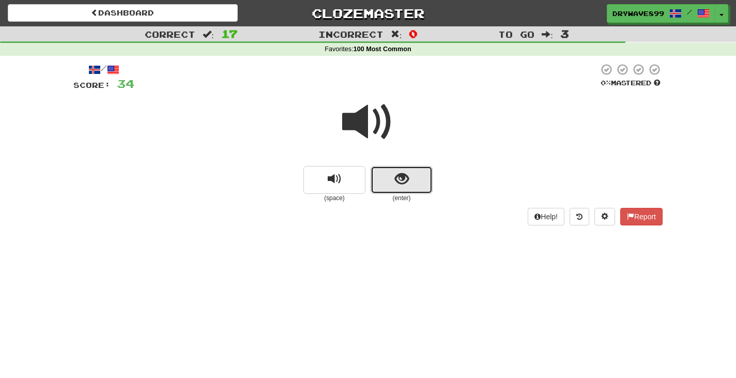
click at [388, 182] on button "show sentence" at bounding box center [402, 180] width 62 height 28
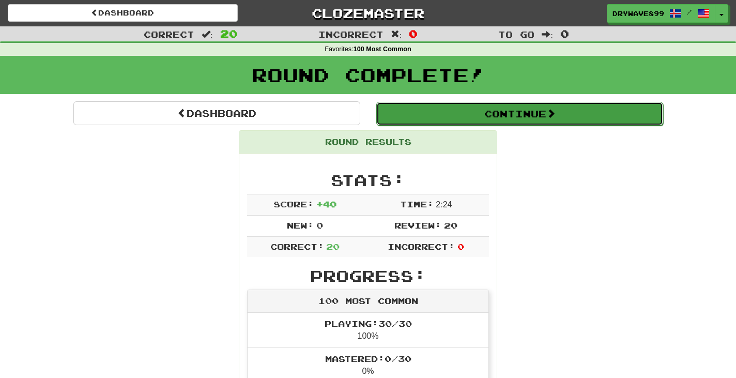
click at [472, 113] on button "Continue" at bounding box center [519, 114] width 287 height 24
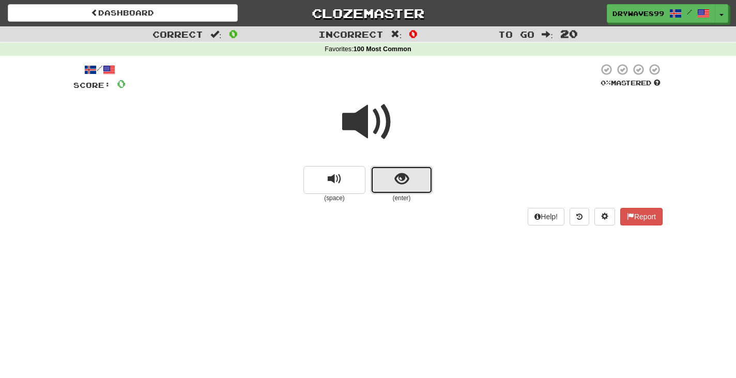
click at [406, 172] on span "show sentence" at bounding box center [402, 179] width 14 height 14
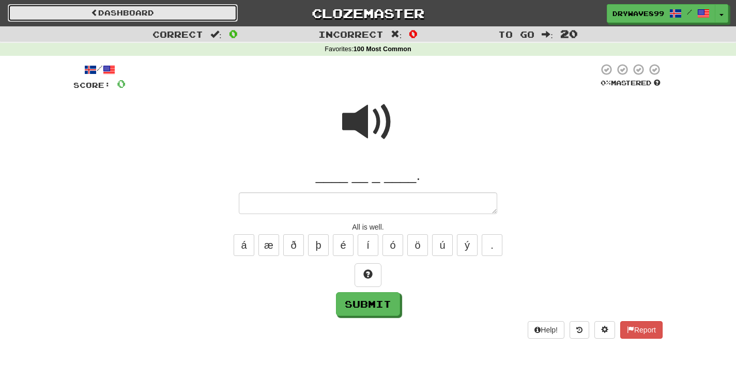
click at [176, 5] on link "Dashboard" at bounding box center [123, 13] width 230 height 18
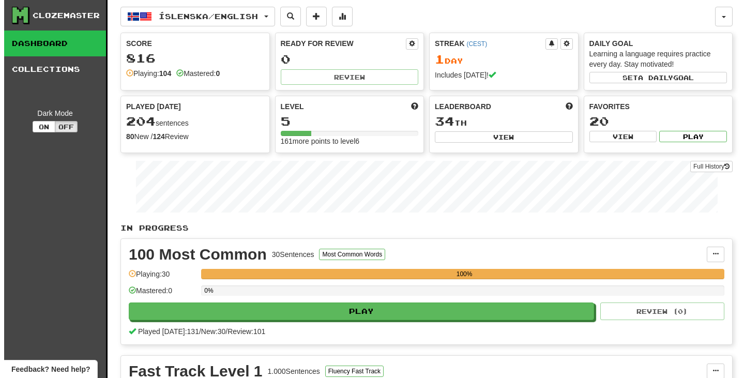
scroll to position [52, 0]
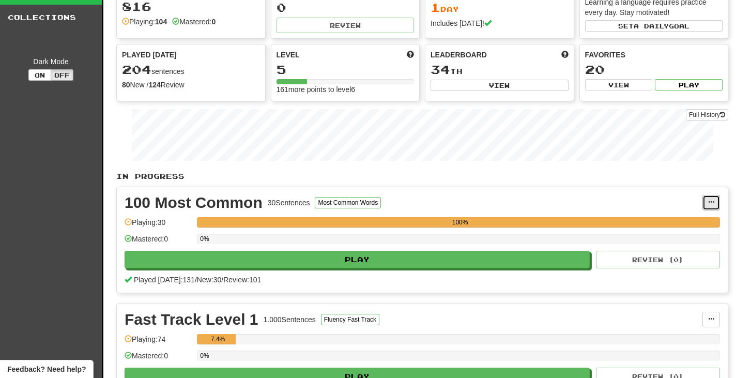
click at [709, 198] on button at bounding box center [711, 203] width 18 height 16
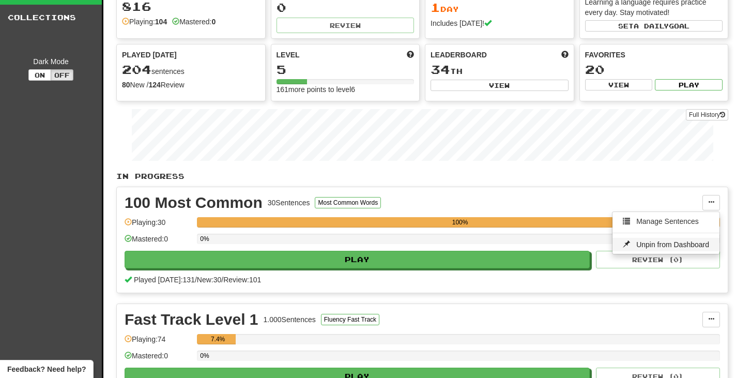
click at [672, 241] on span "Unpin from Dashboard" at bounding box center [672, 244] width 73 height 8
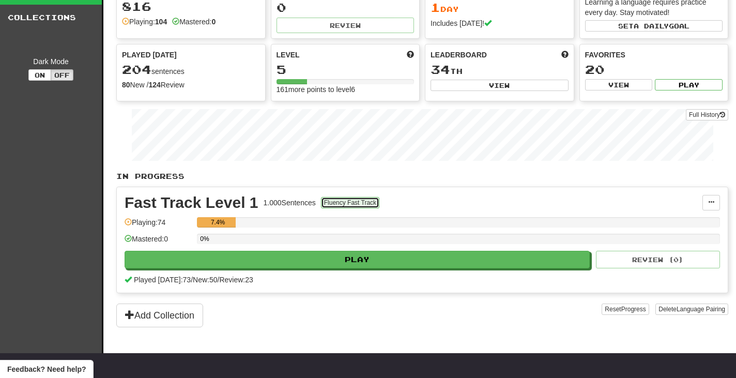
click at [367, 198] on button "Fluency Fast Track" at bounding box center [350, 202] width 58 height 11
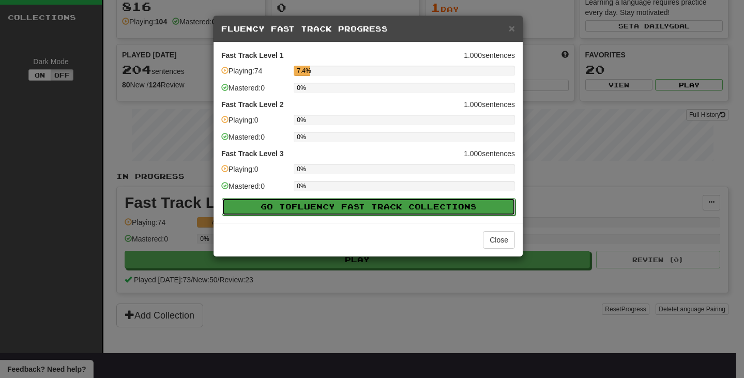
click at [389, 209] on span "Fluency Fast Track" at bounding box center [350, 206] width 117 height 9
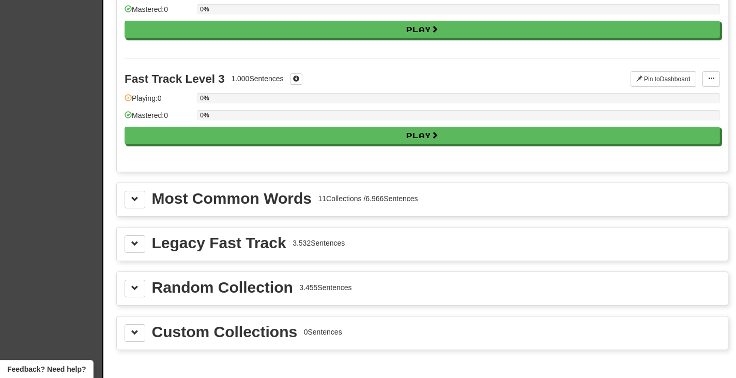
scroll to position [362, 0]
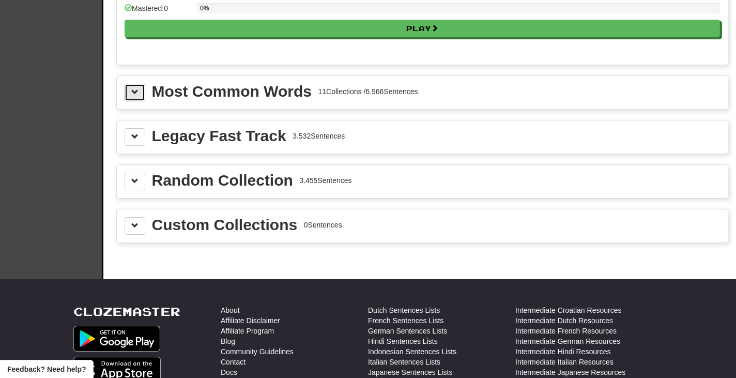
click at [136, 91] on span at bounding box center [134, 91] width 7 height 7
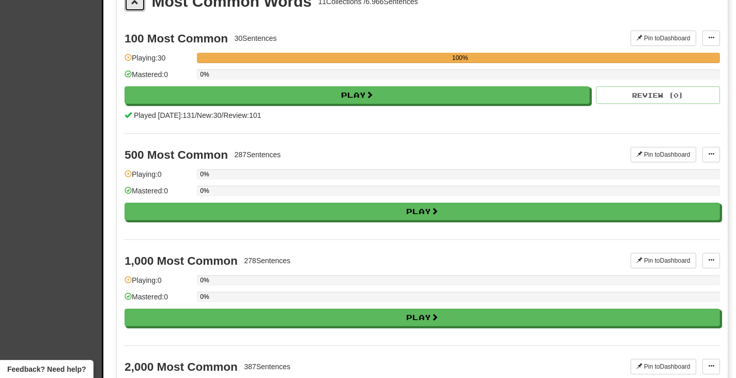
scroll to position [465, 0]
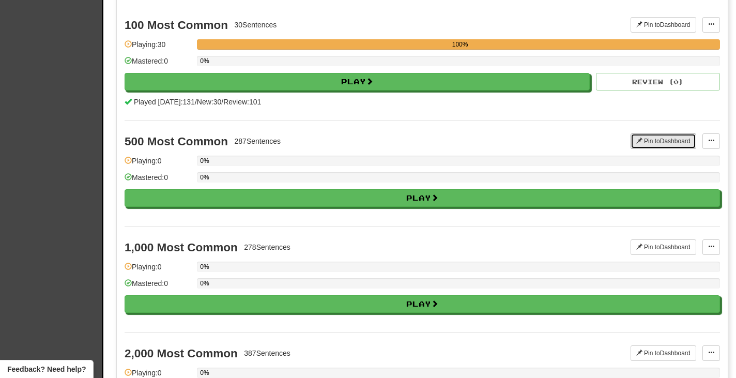
click at [656, 140] on button "Pin to Dashboard" at bounding box center [664, 141] width 66 height 16
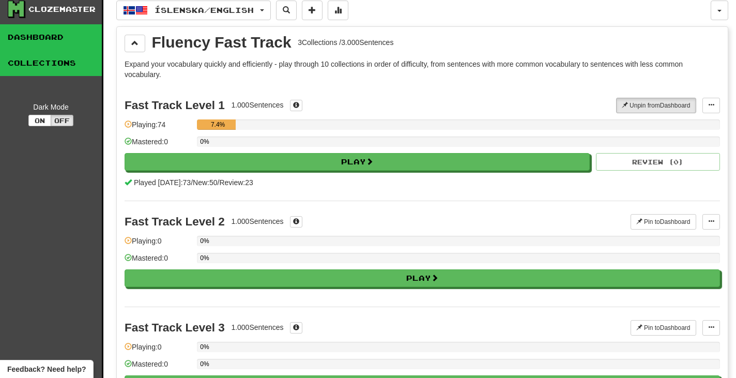
scroll to position [0, 0]
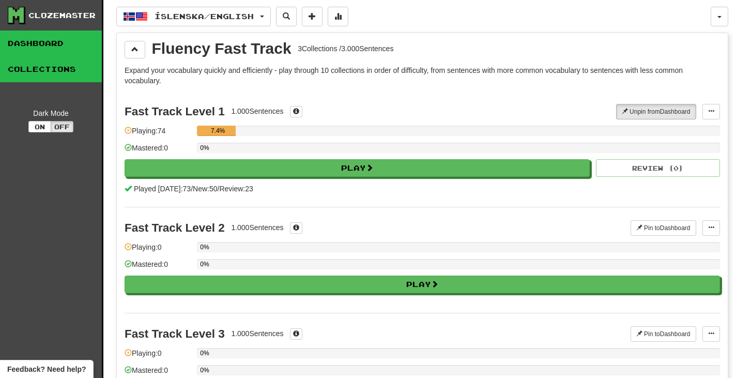
click at [52, 41] on link "Dashboard" at bounding box center [51, 43] width 102 height 26
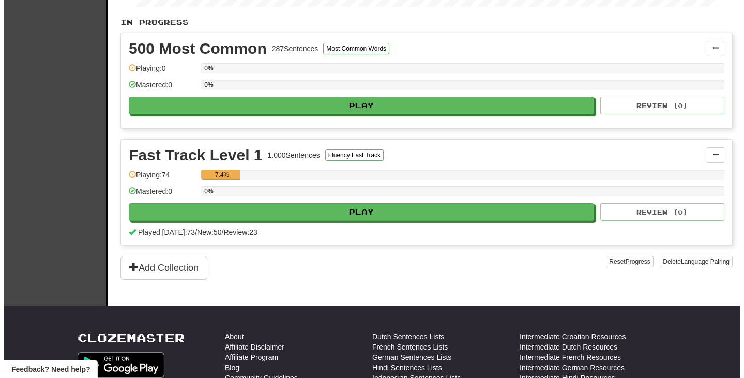
scroll to position [207, 0]
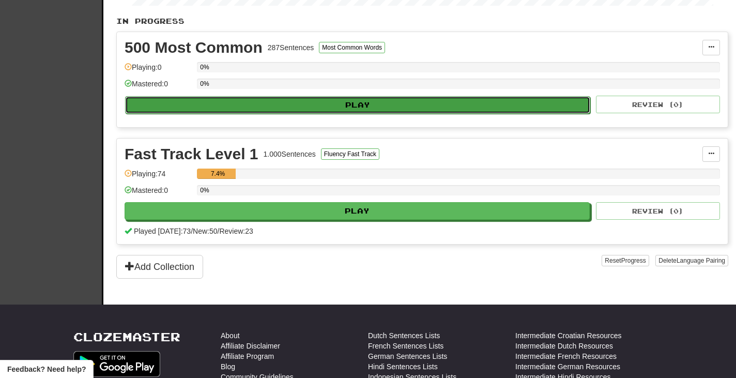
click at [354, 107] on button "Play" at bounding box center [357, 105] width 465 height 18
select select "***"
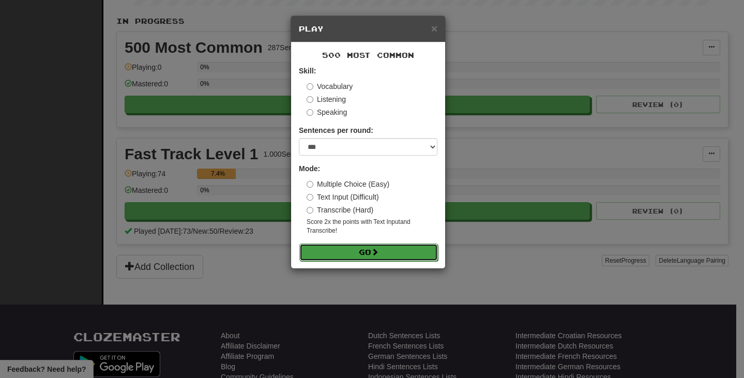
click at [363, 248] on button "Go" at bounding box center [368, 252] width 139 height 18
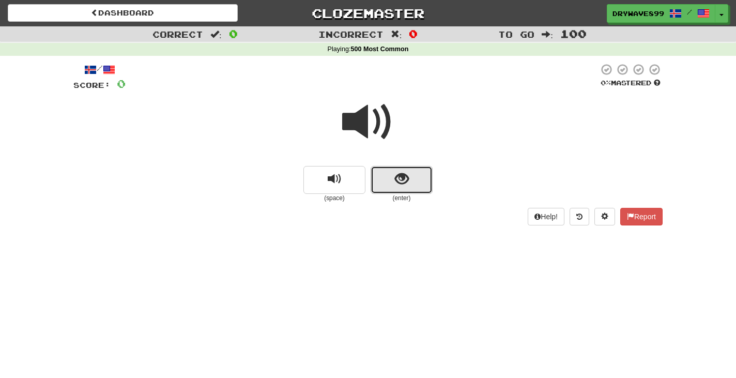
click at [389, 181] on button "show sentence" at bounding box center [402, 180] width 62 height 28
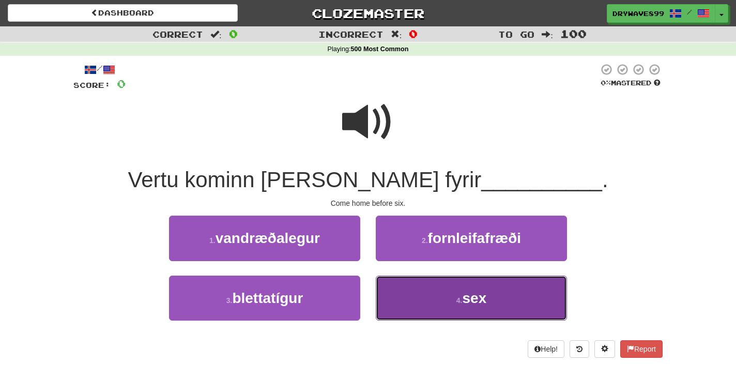
click at [494, 293] on button "4 . sex" at bounding box center [471, 297] width 191 height 45
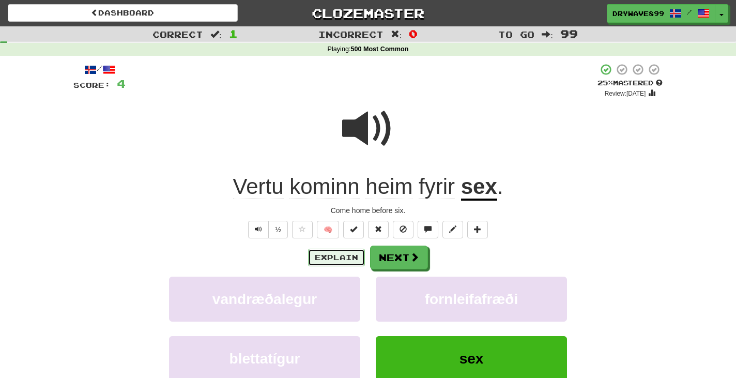
click at [334, 263] on button "Explain" at bounding box center [336, 258] width 57 height 18
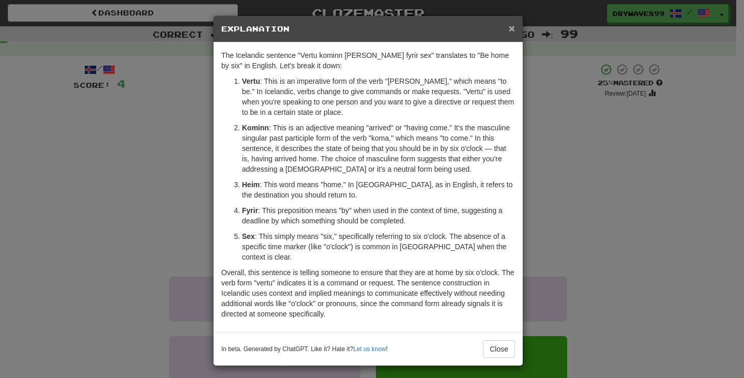
click at [511, 31] on span "×" at bounding box center [512, 28] width 6 height 12
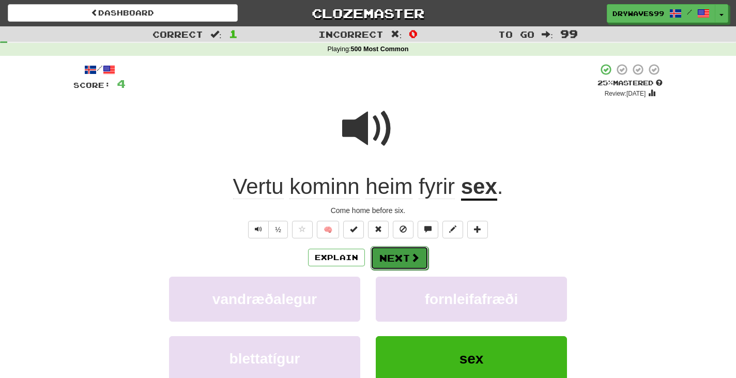
click at [419, 254] on span at bounding box center [414, 257] width 9 height 9
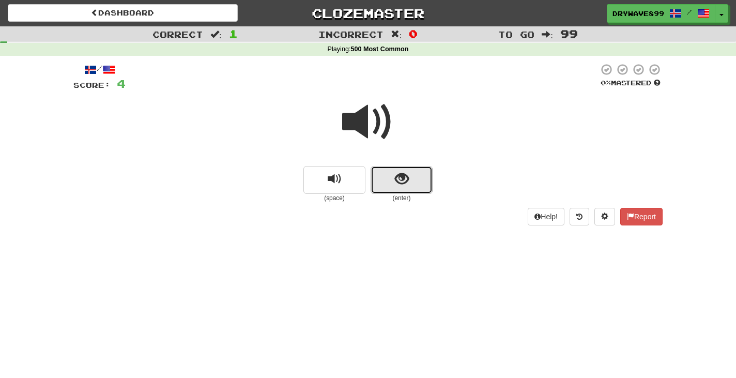
click at [418, 181] on button "show sentence" at bounding box center [402, 180] width 62 height 28
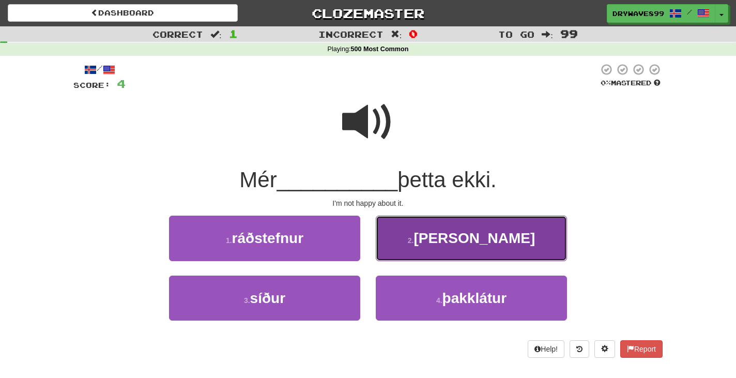
click at [484, 234] on span "[PERSON_NAME]" at bounding box center [474, 238] width 121 height 16
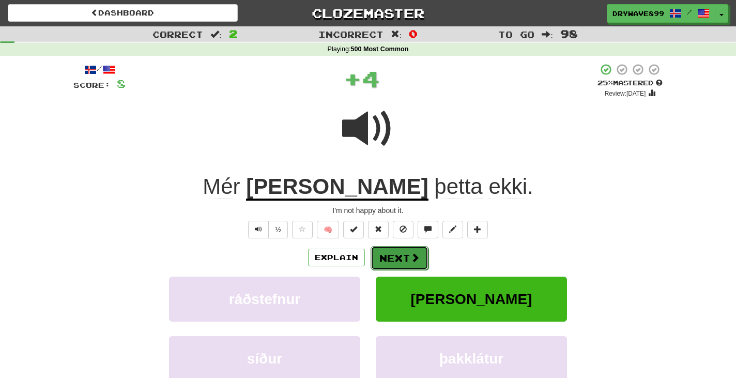
click at [410, 256] on span at bounding box center [414, 257] width 9 height 9
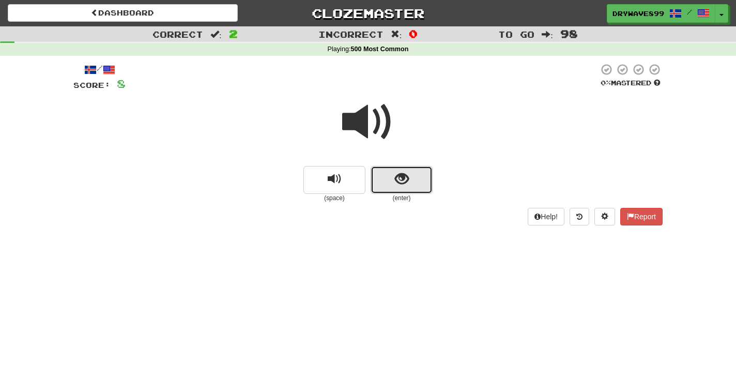
click at [396, 179] on span "show sentence" at bounding box center [402, 179] width 14 height 14
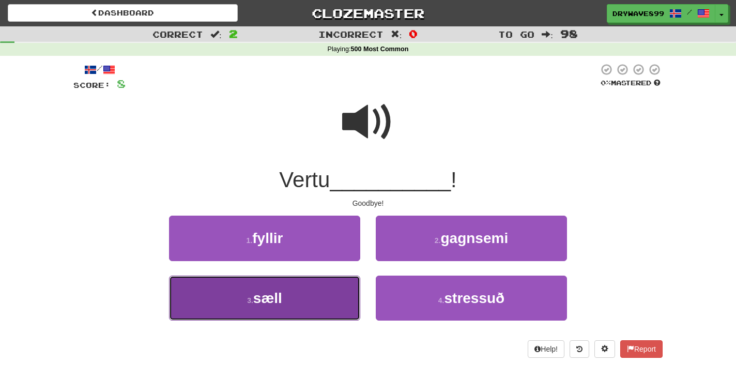
click at [317, 287] on button "3 . sæll" at bounding box center [264, 297] width 191 height 45
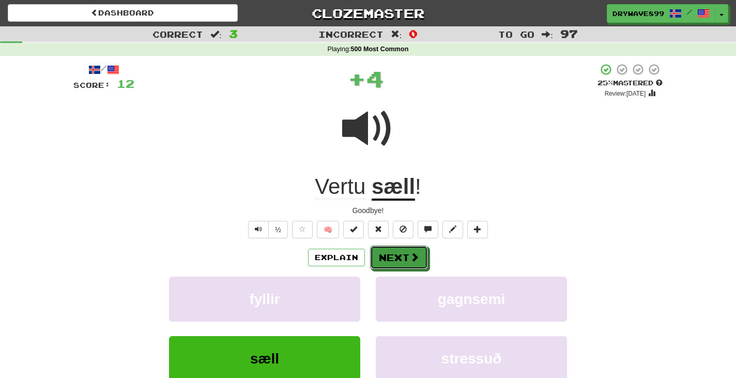
click at [403, 261] on button "Next" at bounding box center [399, 258] width 58 height 24
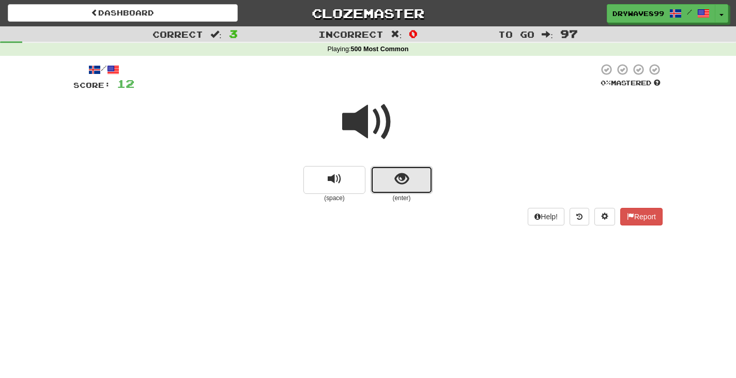
click at [423, 189] on button "show sentence" at bounding box center [402, 180] width 62 height 28
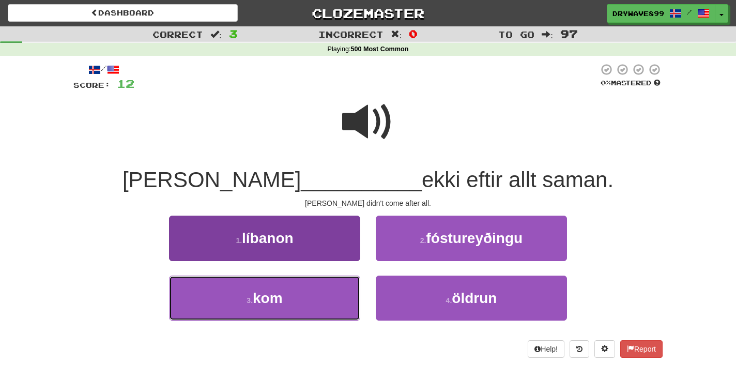
click at [341, 284] on button "3 . kom" at bounding box center [264, 297] width 191 height 45
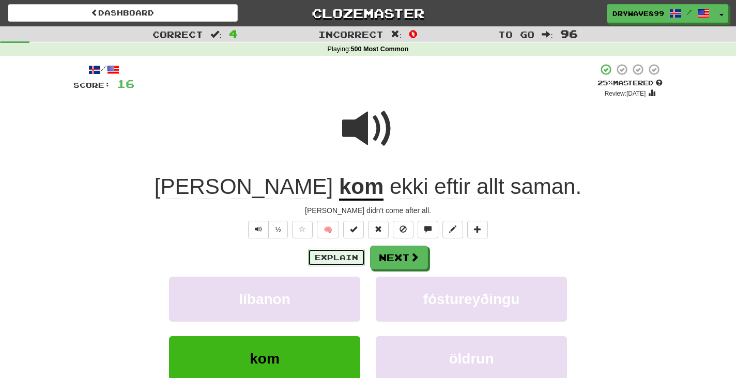
click at [333, 257] on button "Explain" at bounding box center [336, 258] width 57 height 18
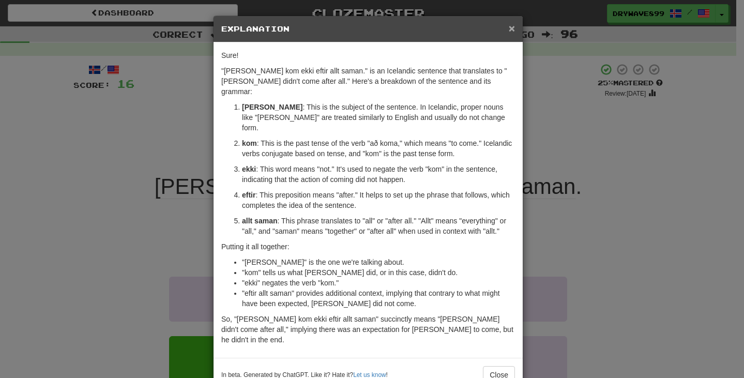
click at [510, 25] on span "×" at bounding box center [512, 28] width 6 height 12
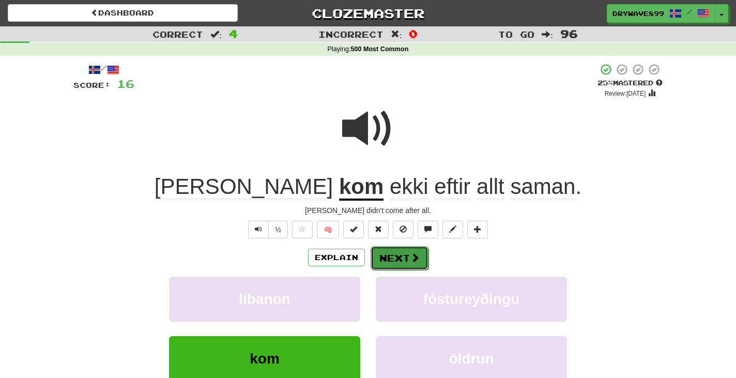
click at [403, 254] on button "Next" at bounding box center [400, 258] width 58 height 24
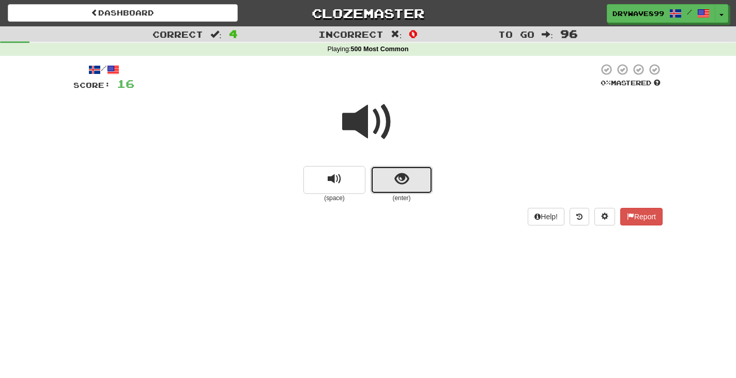
click at [395, 182] on span "show sentence" at bounding box center [402, 179] width 14 height 14
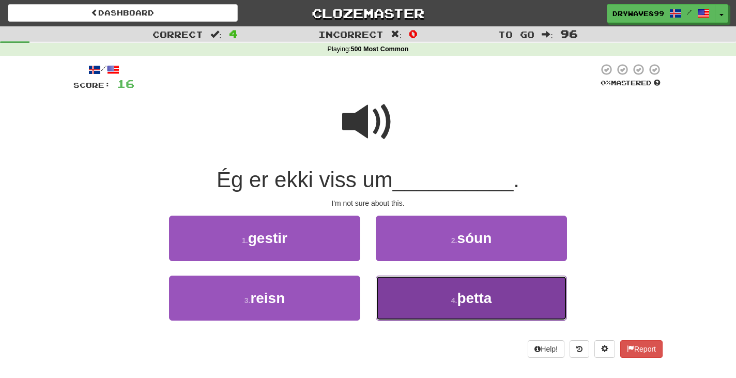
click at [506, 288] on button "4 . þetta" at bounding box center [471, 297] width 191 height 45
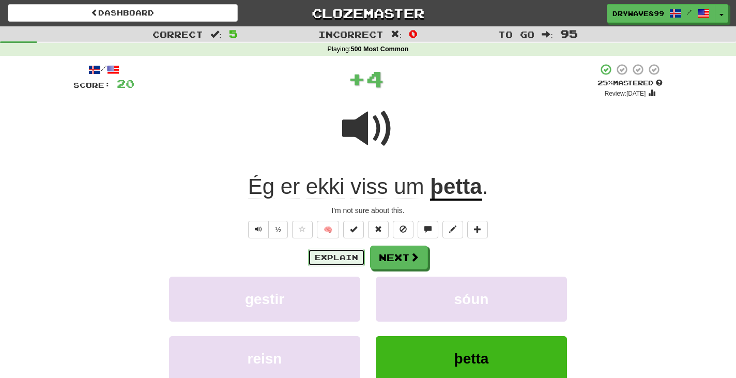
click at [350, 253] on button "Explain" at bounding box center [336, 258] width 57 height 18
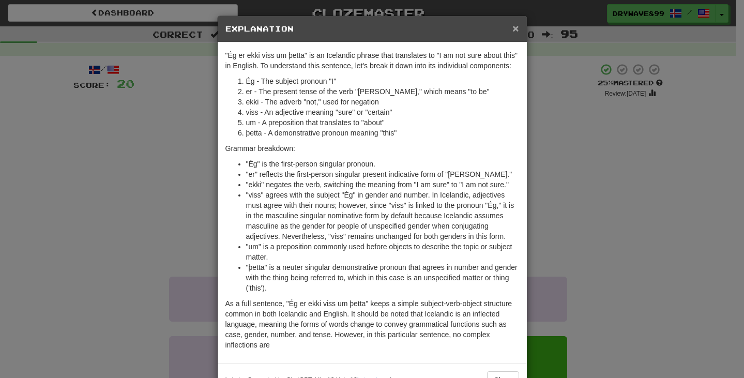
click at [512, 28] on span "×" at bounding box center [515, 28] width 6 height 12
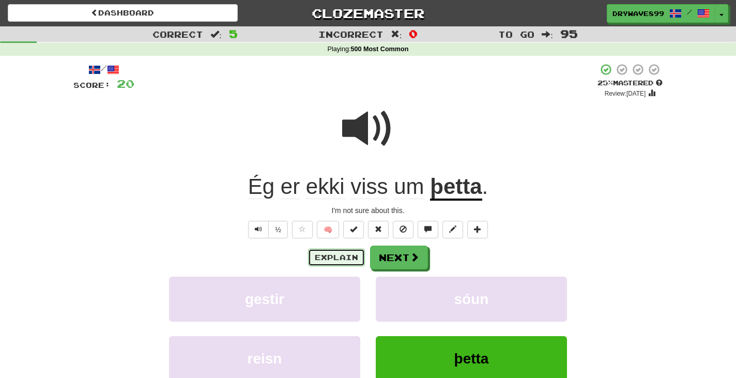
click at [346, 252] on button "Explain" at bounding box center [336, 258] width 57 height 18
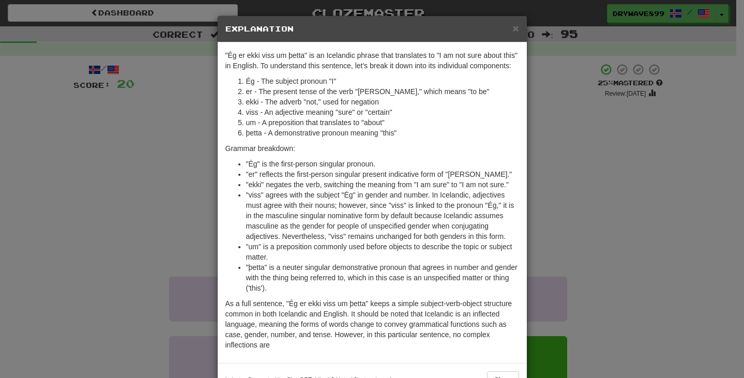
click at [508, 27] on h5 "Explanation" at bounding box center [372, 29] width 294 height 10
click at [512, 27] on span "×" at bounding box center [515, 28] width 6 height 12
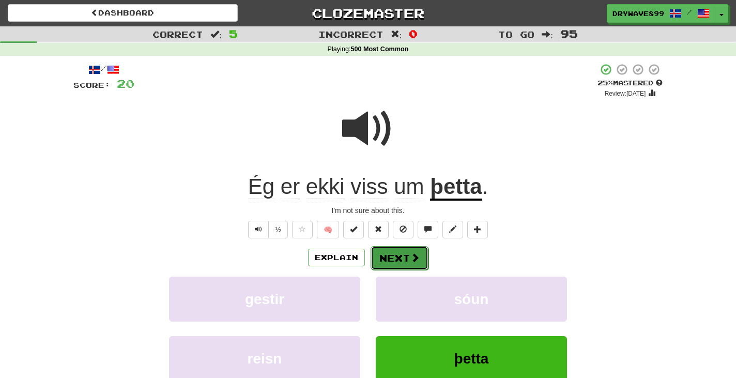
click at [415, 256] on span at bounding box center [414, 257] width 9 height 9
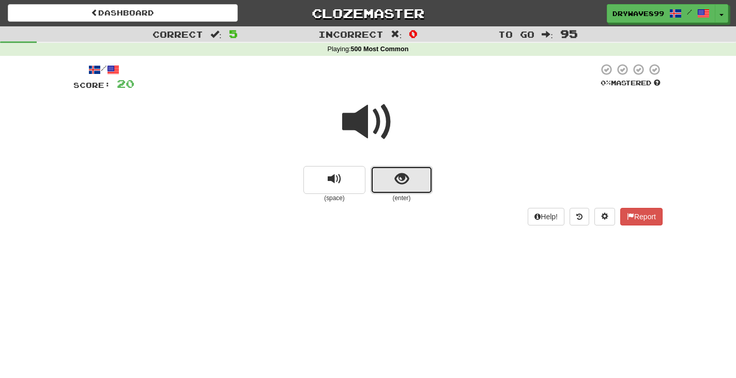
click at [430, 178] on button "show sentence" at bounding box center [402, 180] width 62 height 28
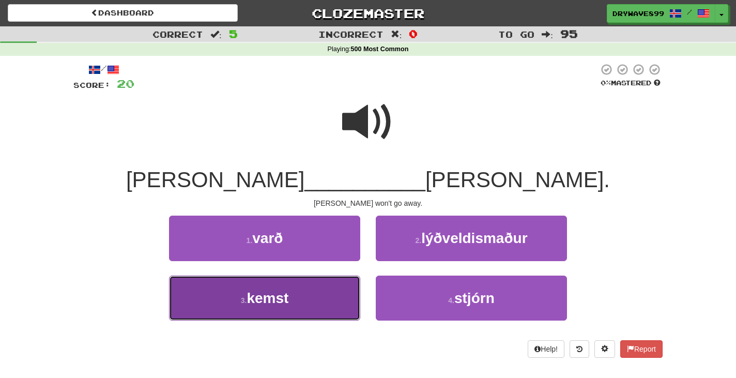
click at [325, 294] on button "3 . kemst" at bounding box center [264, 297] width 191 height 45
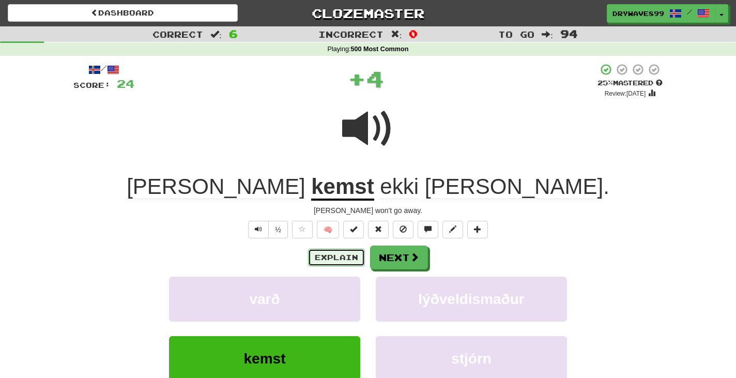
click at [330, 255] on button "Explain" at bounding box center [336, 258] width 57 height 18
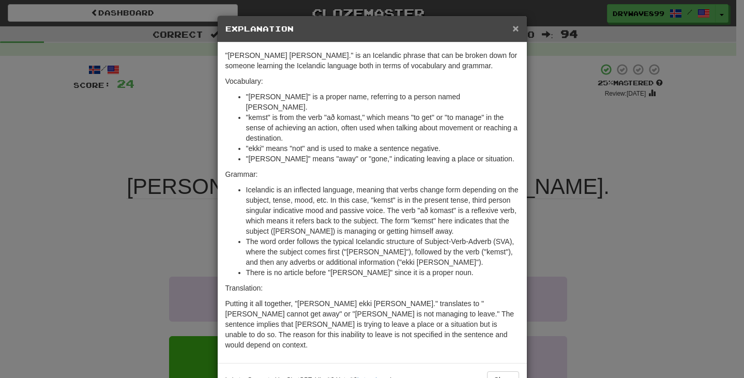
click at [512, 27] on span "×" at bounding box center [515, 28] width 6 height 12
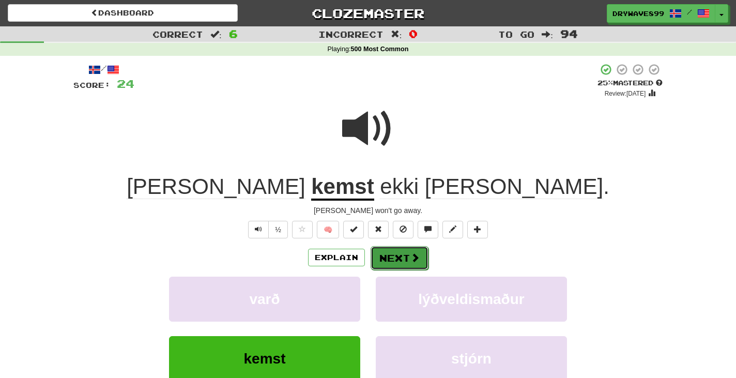
click at [407, 256] on button "Next" at bounding box center [400, 258] width 58 height 24
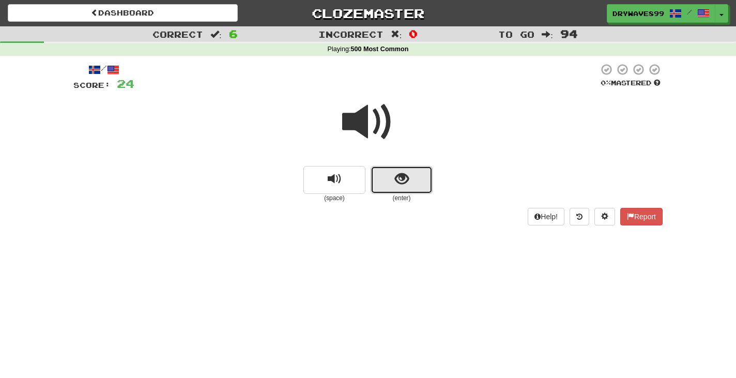
click at [426, 183] on button "show sentence" at bounding box center [402, 180] width 62 height 28
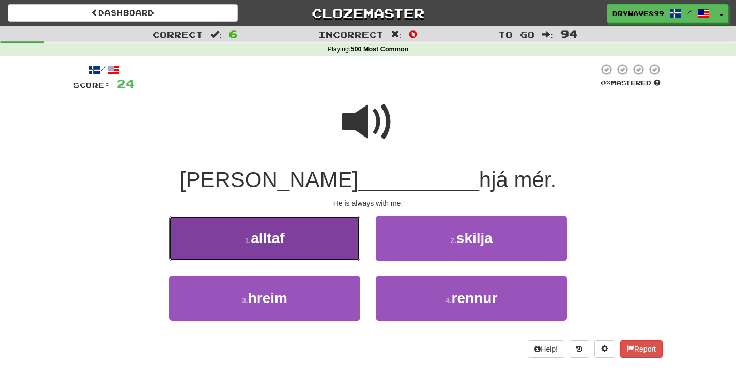
click at [335, 235] on button "1 . alltaf" at bounding box center [264, 238] width 191 height 45
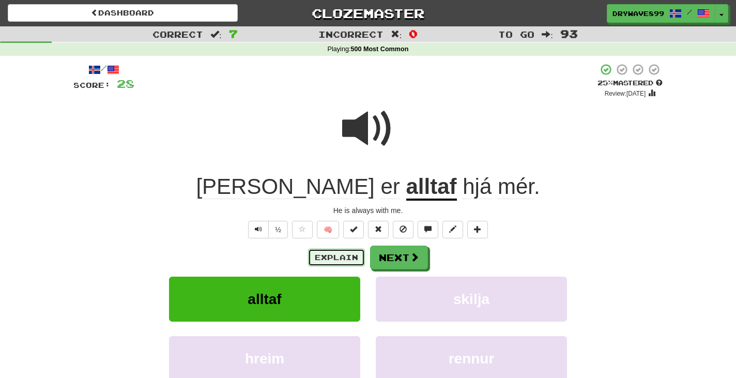
click at [332, 256] on button "Explain" at bounding box center [336, 258] width 57 height 18
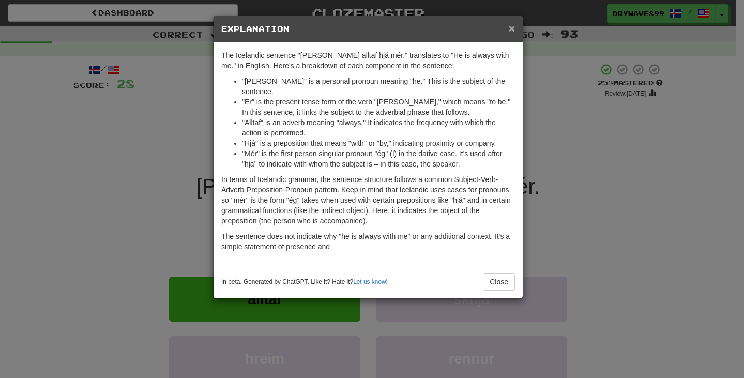
click at [513, 27] on span "×" at bounding box center [512, 28] width 6 height 12
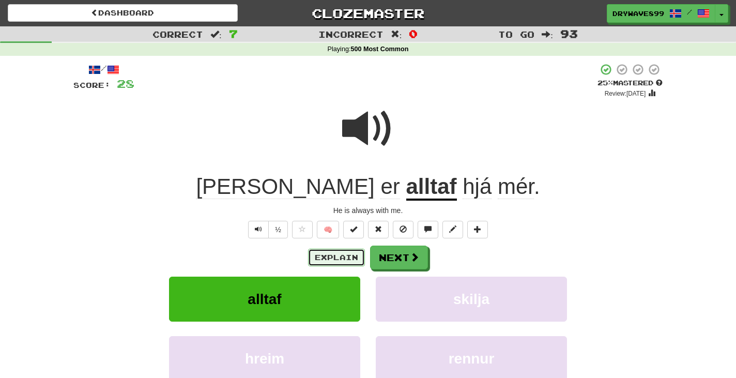
click at [344, 256] on button "Explain" at bounding box center [336, 258] width 57 height 18
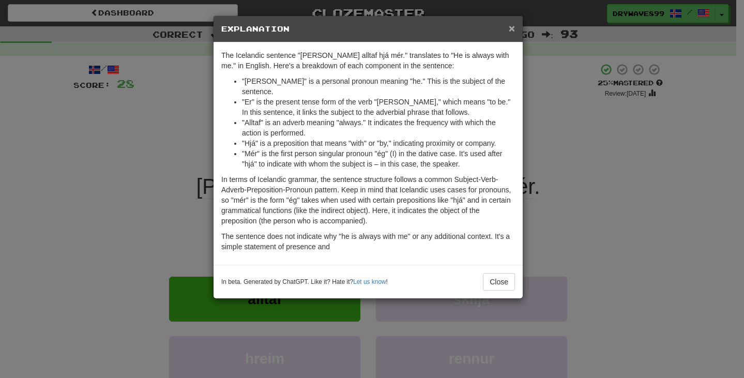
click at [513, 30] on span "×" at bounding box center [512, 28] width 6 height 12
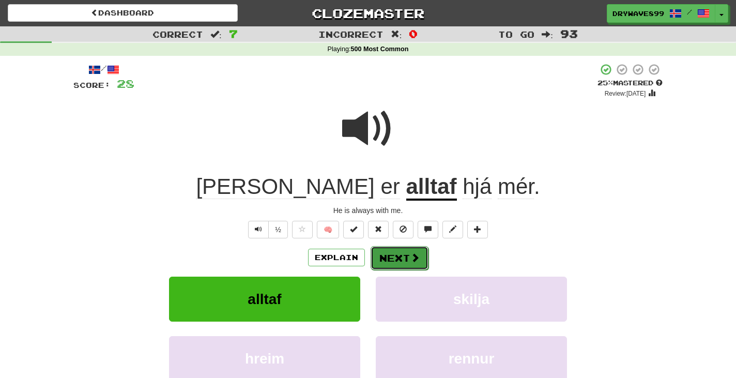
click at [414, 253] on span at bounding box center [414, 257] width 9 height 9
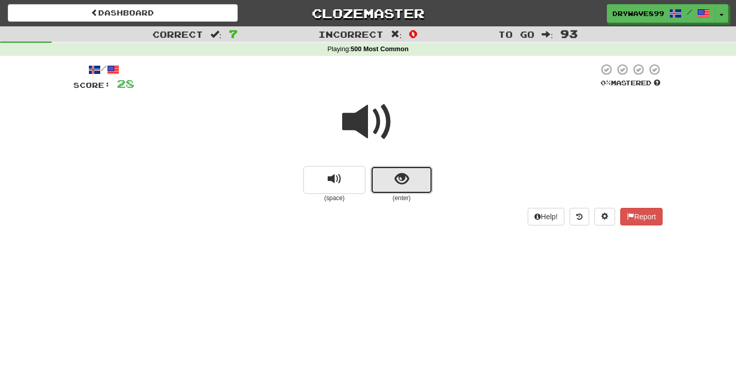
click at [400, 186] on span "show sentence" at bounding box center [402, 179] width 14 height 14
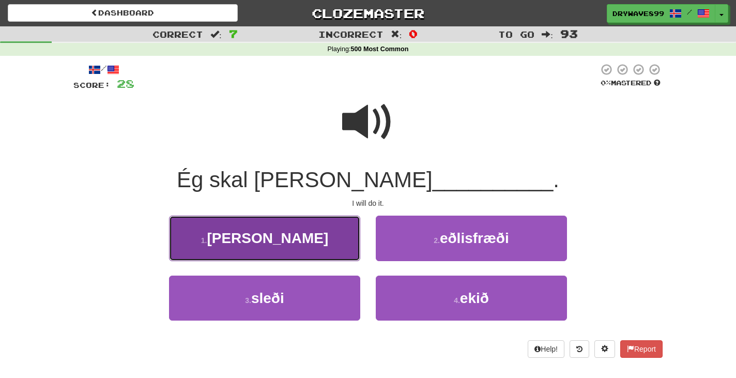
click at [344, 238] on button "1 . það" at bounding box center [264, 238] width 191 height 45
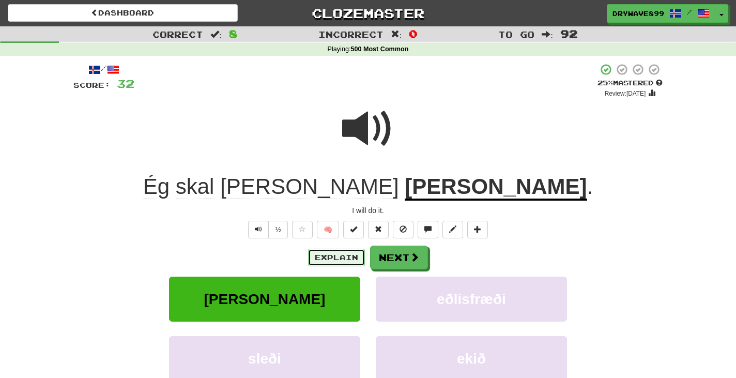
click at [344, 263] on button "Explain" at bounding box center [336, 258] width 57 height 18
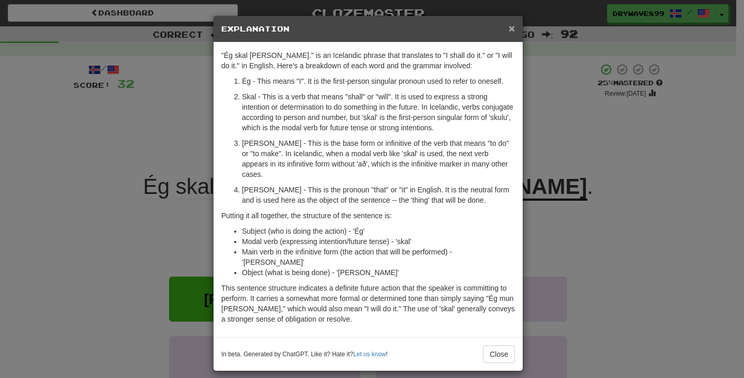
click at [510, 28] on span "×" at bounding box center [512, 28] width 6 height 12
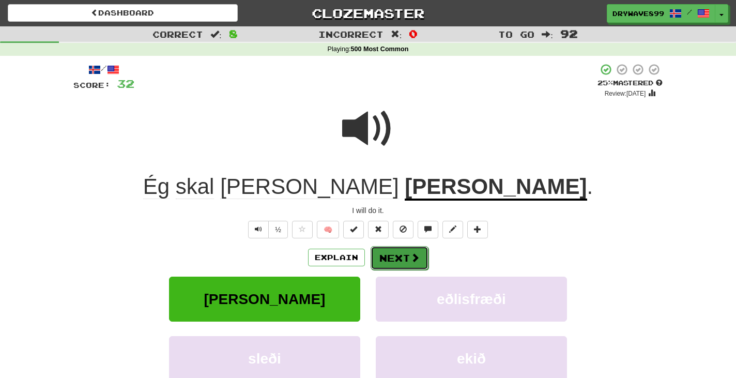
click at [406, 254] on button "Next" at bounding box center [400, 258] width 58 height 24
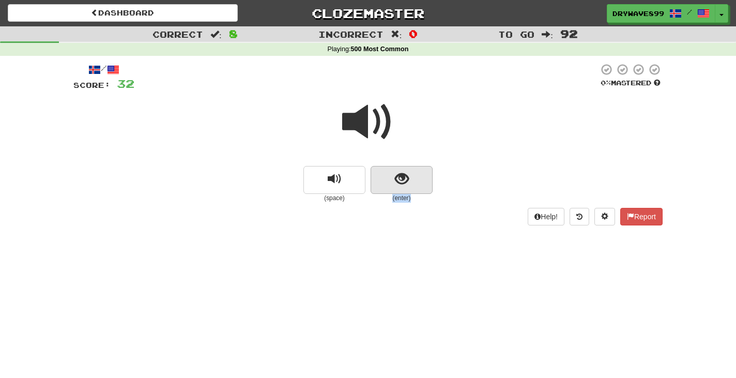
click at [431, 183] on div "(space) (enter)" at bounding box center [367, 184] width 589 height 37
click at [406, 185] on span "show sentence" at bounding box center [402, 179] width 14 height 14
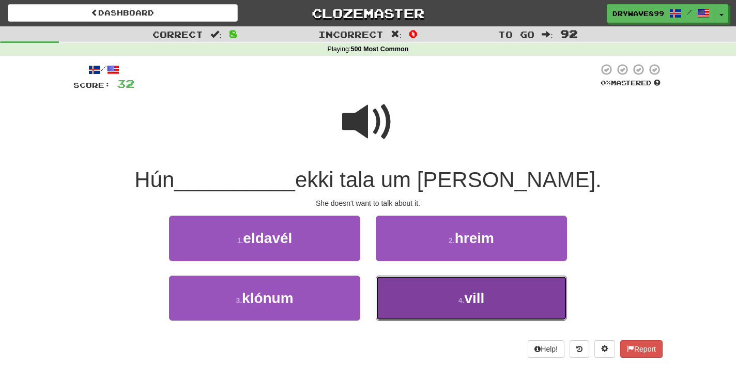
click at [523, 290] on button "4 . vill" at bounding box center [471, 297] width 191 height 45
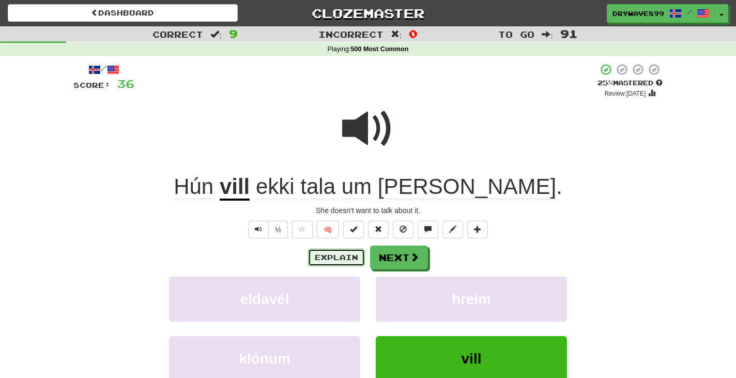
click at [332, 256] on button "Explain" at bounding box center [336, 258] width 57 height 18
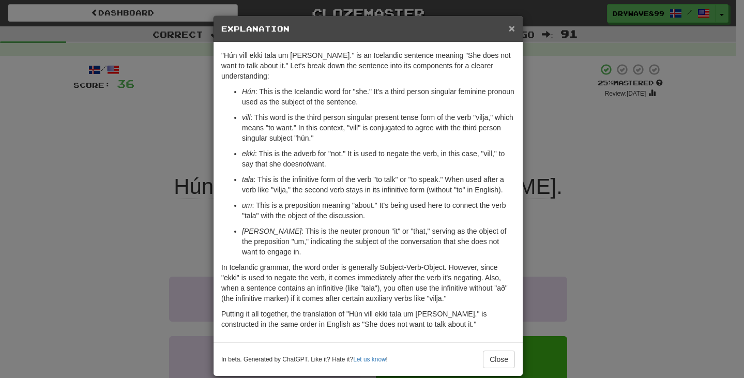
click at [510, 29] on span "×" at bounding box center [512, 28] width 6 height 12
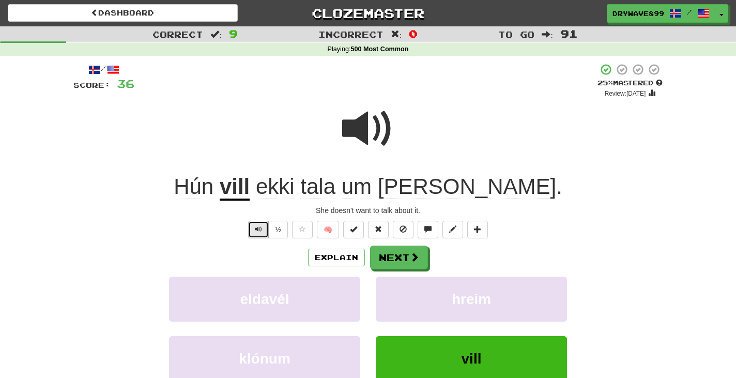
click at [255, 221] on button "Text-to-speech controls" at bounding box center [258, 230] width 21 height 18
click at [409, 256] on button "Next" at bounding box center [400, 258] width 58 height 24
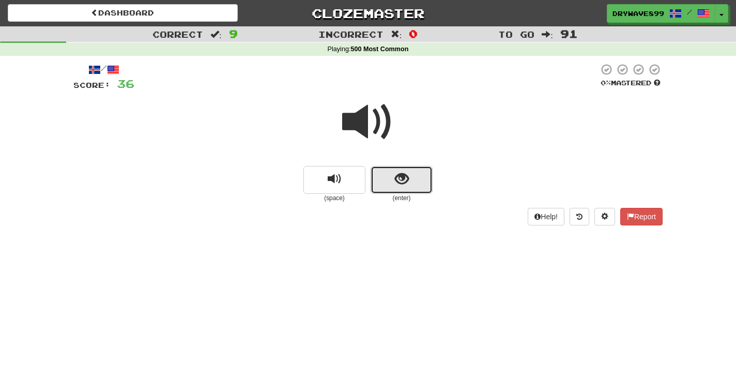
click at [408, 172] on span "show sentence" at bounding box center [402, 179] width 14 height 14
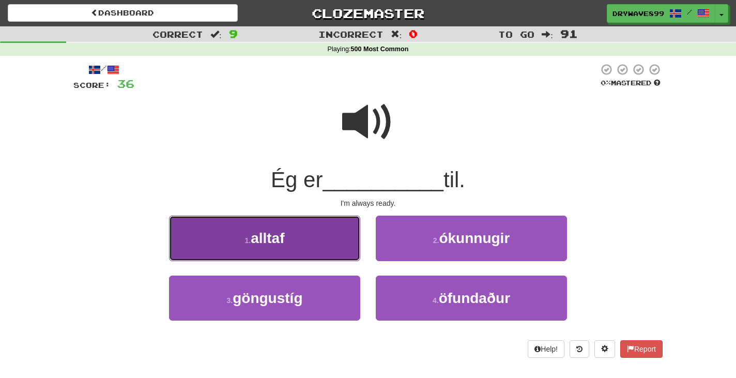
click at [333, 235] on button "1 . alltaf" at bounding box center [264, 238] width 191 height 45
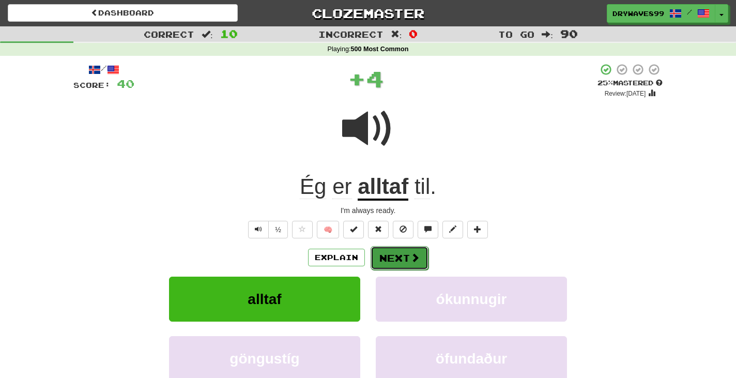
click at [404, 255] on button "Next" at bounding box center [400, 258] width 58 height 24
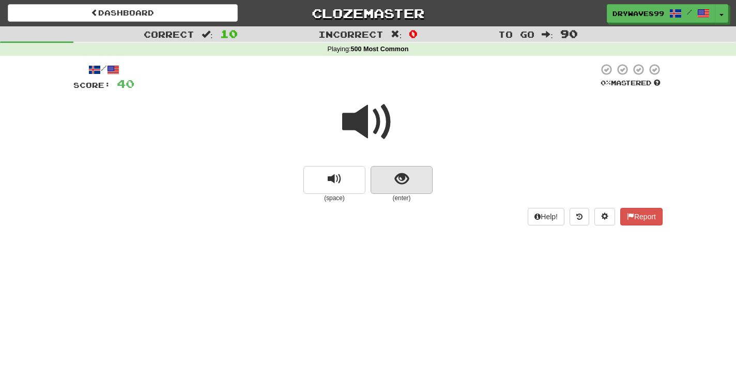
click at [428, 194] on small "(enter)" at bounding box center [402, 198] width 62 height 9
click at [421, 188] on button "show sentence" at bounding box center [402, 180] width 62 height 28
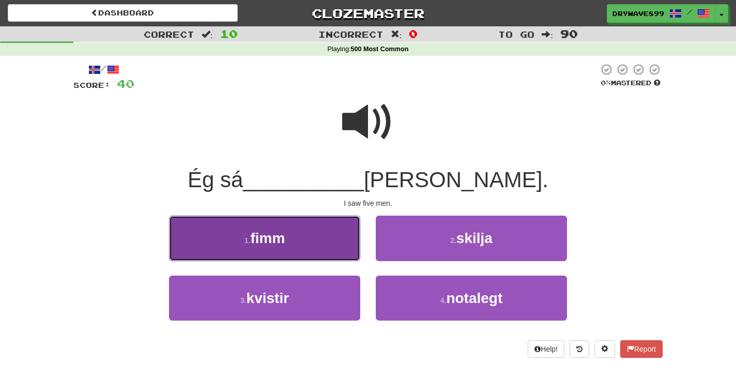
click at [327, 239] on button "1 . fimm" at bounding box center [264, 238] width 191 height 45
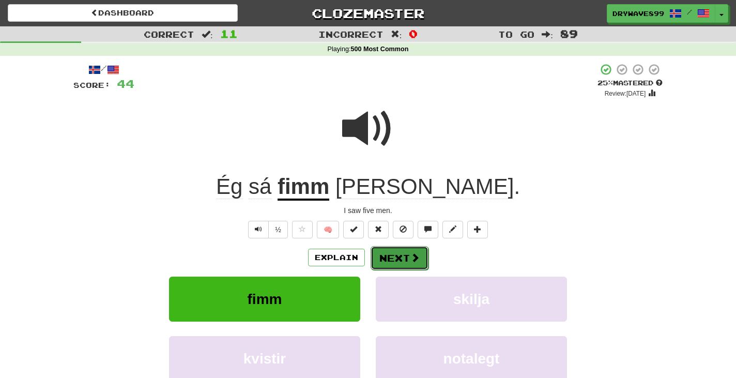
click at [400, 254] on button "Next" at bounding box center [400, 258] width 58 height 24
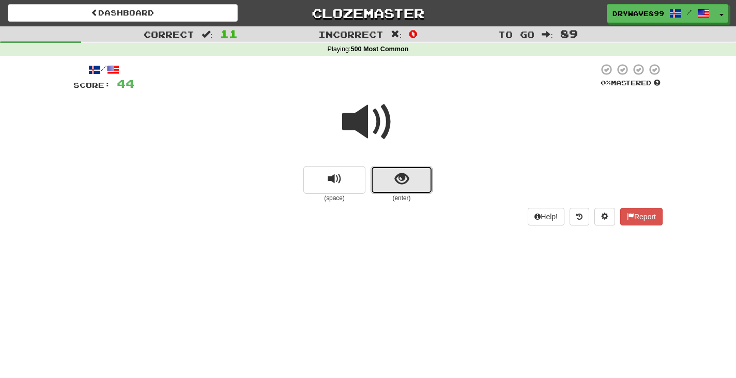
click at [407, 181] on span "show sentence" at bounding box center [402, 179] width 14 height 14
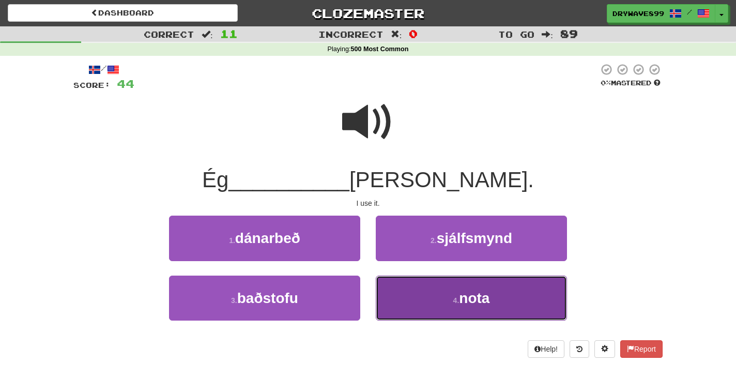
click at [456, 300] on small "4 ." at bounding box center [456, 300] width 6 height 8
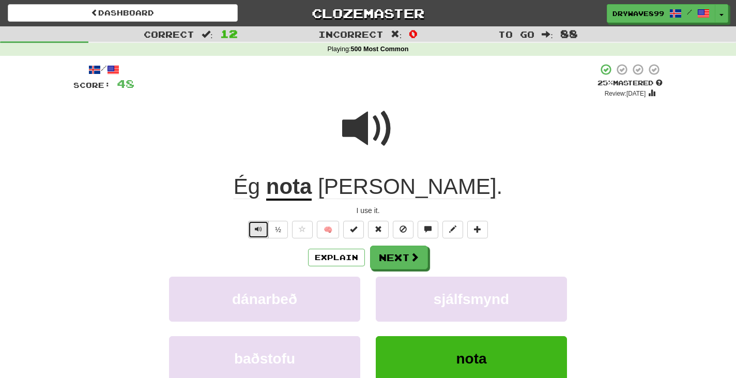
click at [258, 229] on span "Text-to-speech controls" at bounding box center [258, 228] width 7 height 7
click at [404, 256] on button "Next" at bounding box center [400, 258] width 58 height 24
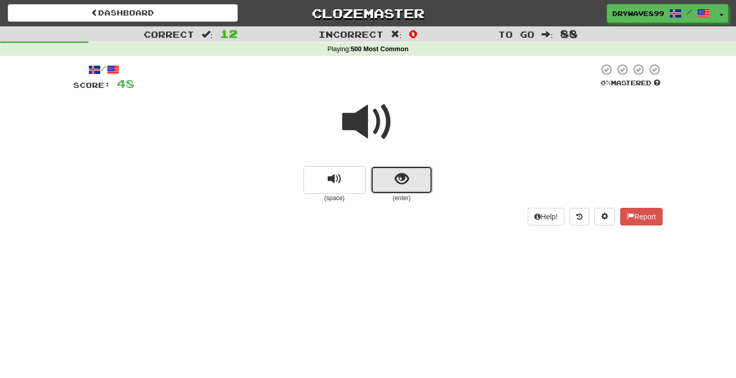
click at [396, 180] on span "show sentence" at bounding box center [402, 179] width 14 height 14
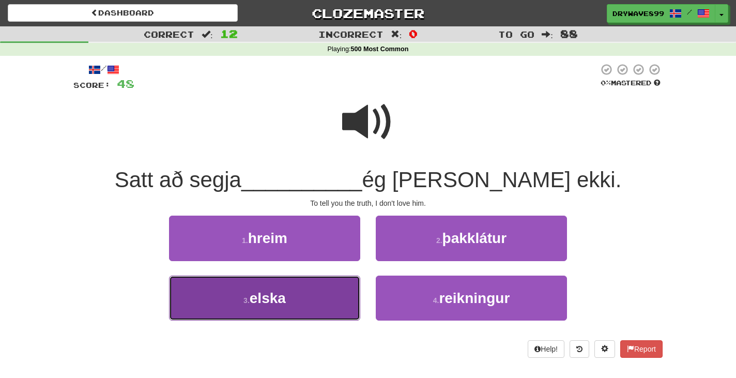
click at [317, 295] on button "3 . elska" at bounding box center [264, 297] width 191 height 45
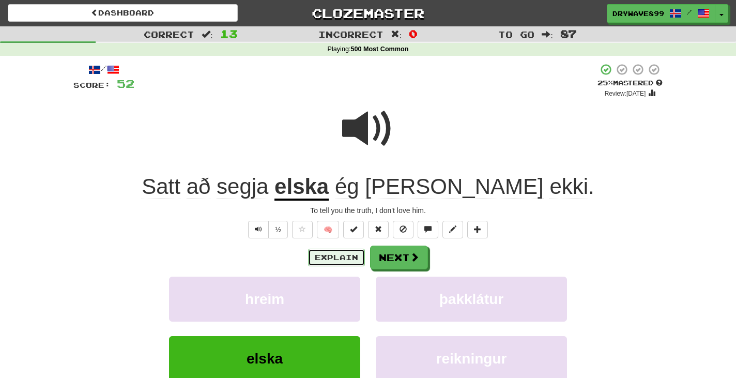
click at [334, 254] on button "Explain" at bounding box center [336, 258] width 57 height 18
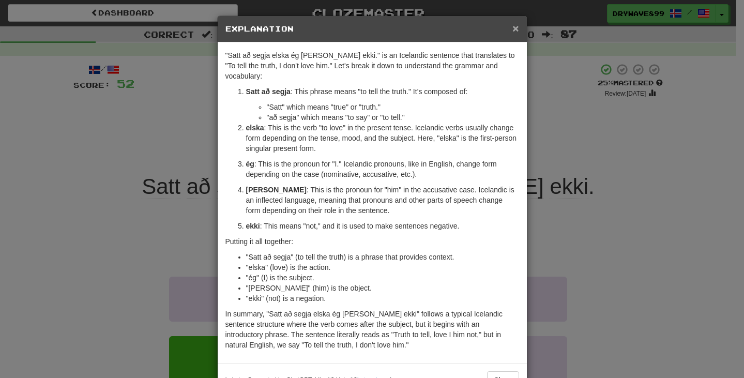
click at [513, 26] on span "×" at bounding box center [515, 28] width 6 height 12
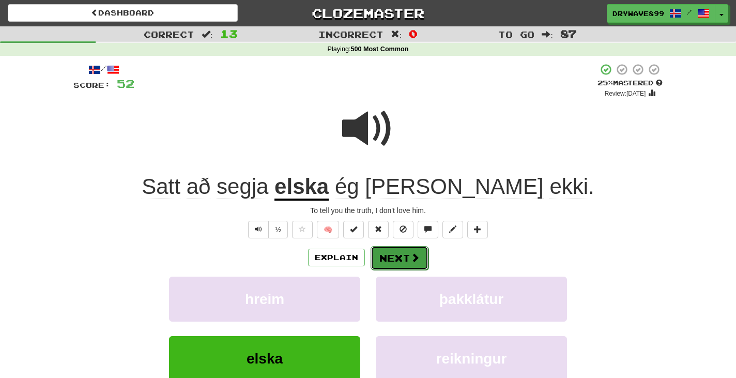
click at [407, 258] on button "Next" at bounding box center [400, 258] width 58 height 24
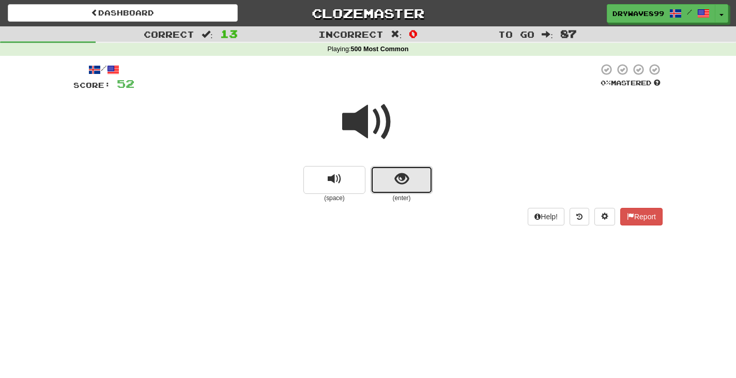
click at [415, 187] on button "show sentence" at bounding box center [402, 180] width 62 height 28
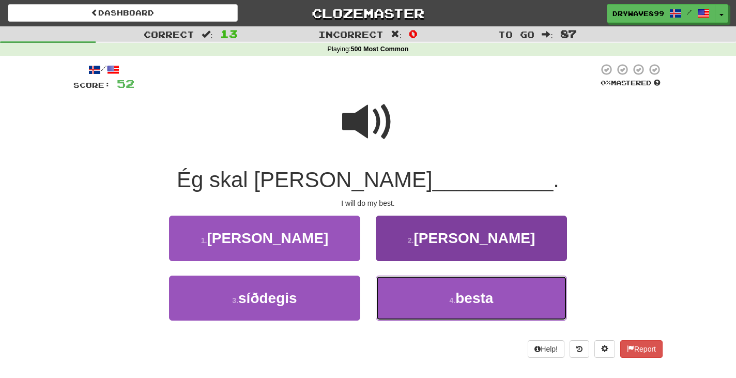
drag, startPoint x: 500, startPoint y: 291, endPoint x: 502, endPoint y: 285, distance: 6.0
click at [500, 291] on button "4 . besta" at bounding box center [471, 297] width 191 height 45
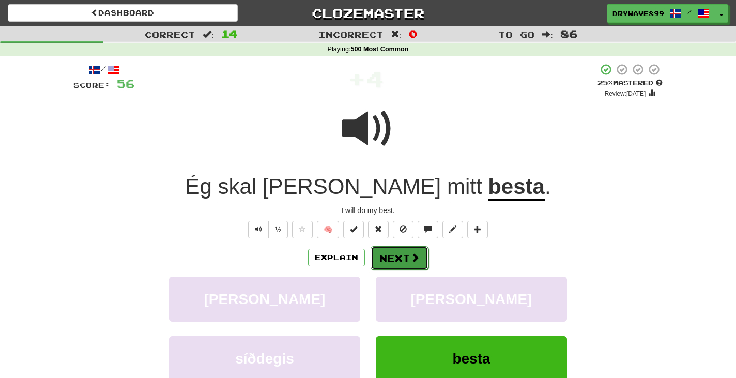
click at [405, 256] on button "Next" at bounding box center [400, 258] width 58 height 24
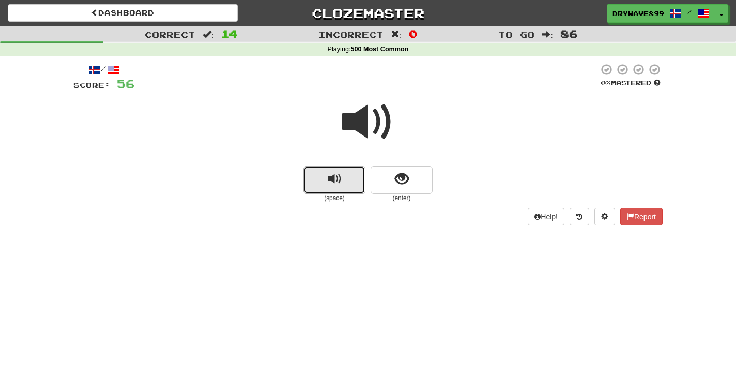
click at [348, 177] on button "replay audio" at bounding box center [334, 180] width 62 height 28
click at [345, 188] on button "replay audio" at bounding box center [334, 180] width 62 height 28
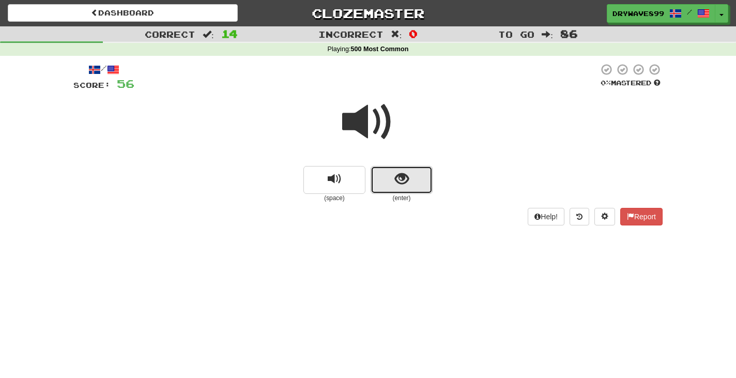
click at [408, 182] on button "show sentence" at bounding box center [402, 180] width 62 height 28
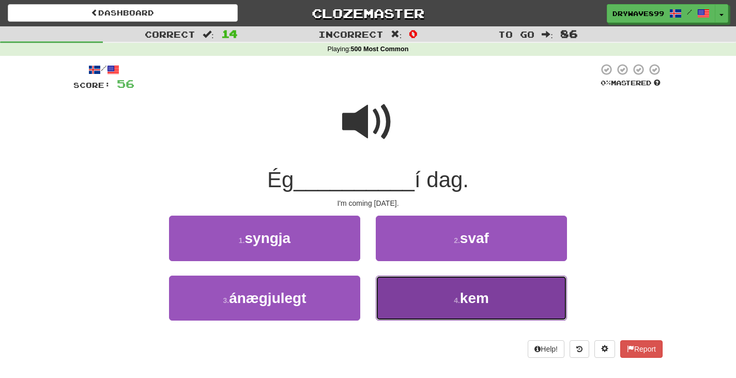
click at [493, 287] on button "4 . kem" at bounding box center [471, 297] width 191 height 45
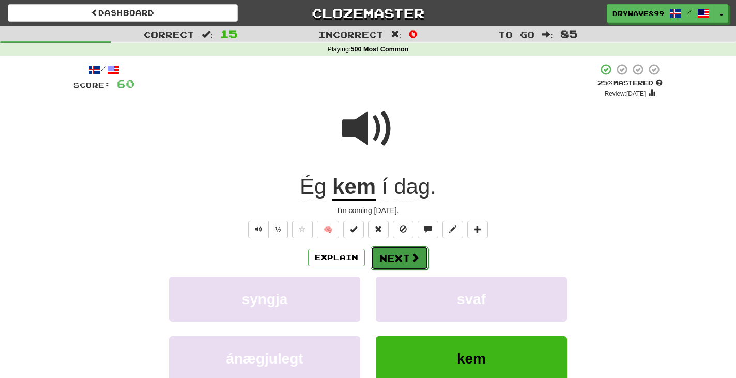
click at [400, 255] on button "Next" at bounding box center [400, 258] width 58 height 24
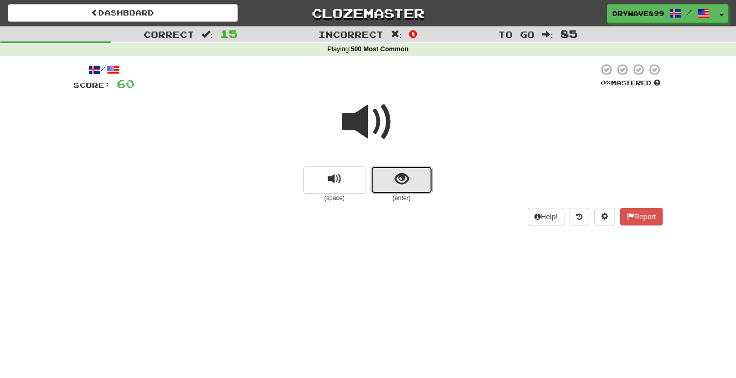
click at [408, 179] on span "show sentence" at bounding box center [402, 179] width 14 height 14
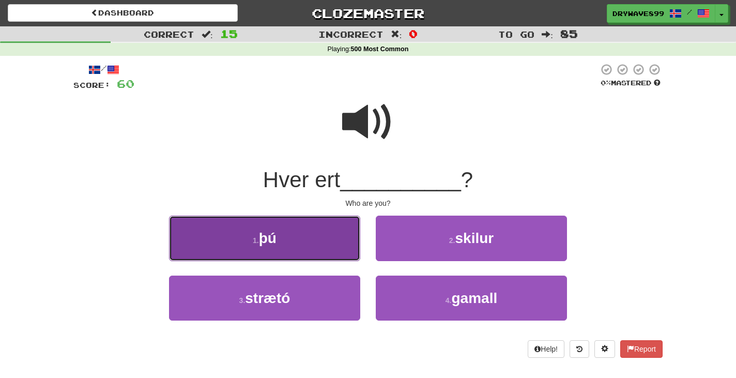
click at [301, 237] on button "1 . þú" at bounding box center [264, 238] width 191 height 45
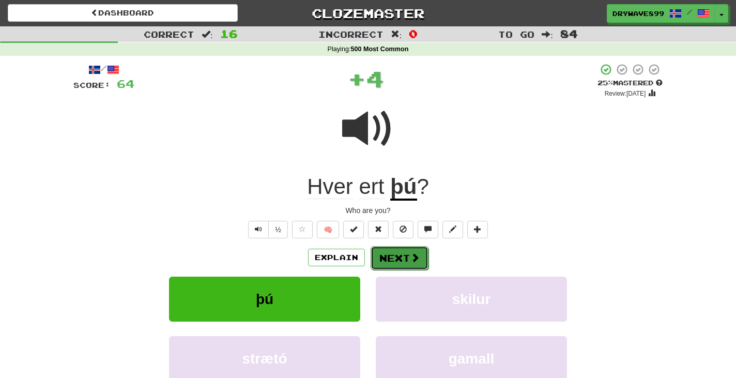
click at [415, 253] on span at bounding box center [414, 257] width 9 height 9
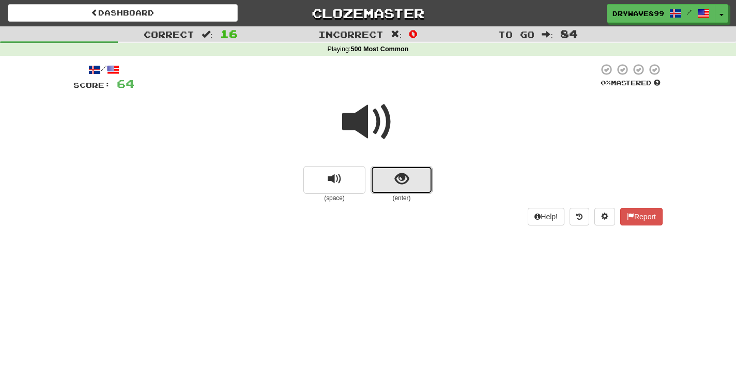
click at [419, 191] on button "show sentence" at bounding box center [402, 180] width 62 height 28
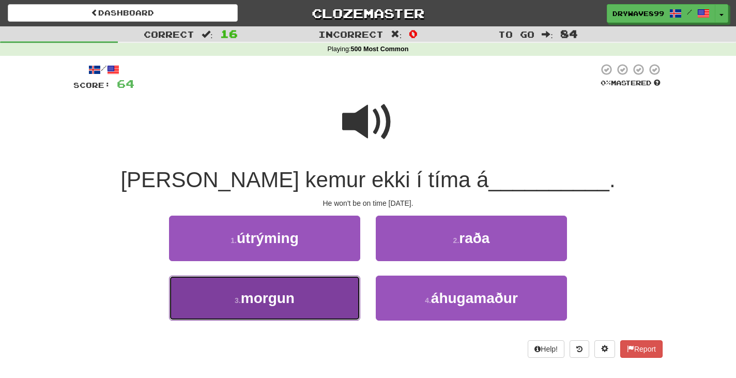
click at [302, 289] on button "3 . morgun" at bounding box center [264, 297] width 191 height 45
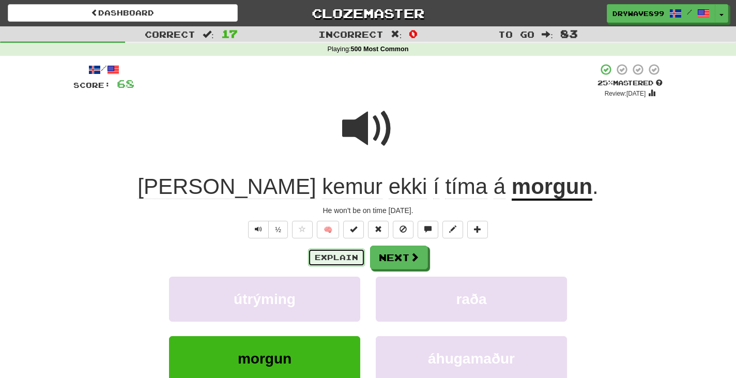
click at [333, 257] on button "Explain" at bounding box center [336, 258] width 57 height 18
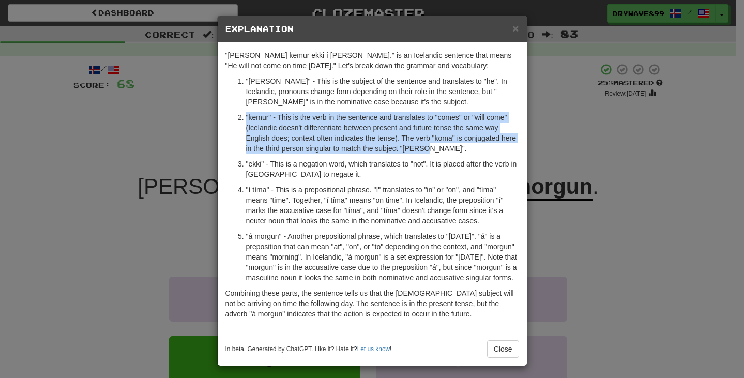
drag, startPoint x: 419, startPoint y: 150, endPoint x: 242, endPoint y: 114, distance: 180.9
click at [246, 114] on p ""kemur" - This is the verb in the sentence and translates to "comes" or "will c…" at bounding box center [382, 132] width 273 height 41
copy p ""kemur" - This is the verb in the sentence and translates to "comes" or "will c…"
click at [512, 28] on span "×" at bounding box center [515, 28] width 6 height 12
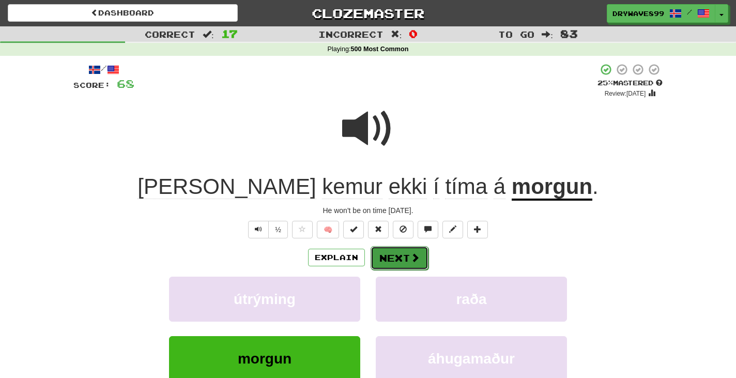
click at [404, 252] on button "Next" at bounding box center [400, 258] width 58 height 24
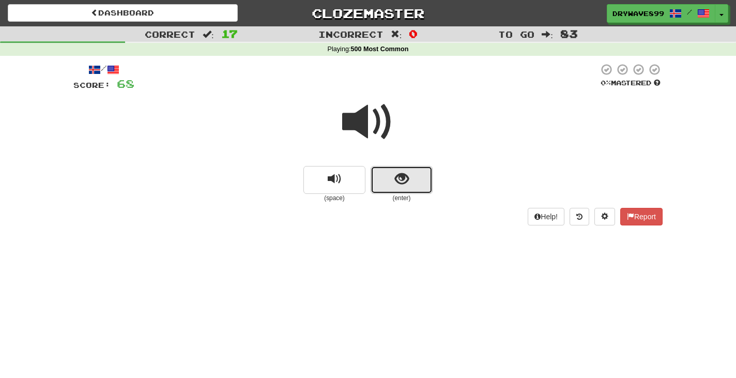
click at [399, 183] on span "show sentence" at bounding box center [402, 179] width 14 height 14
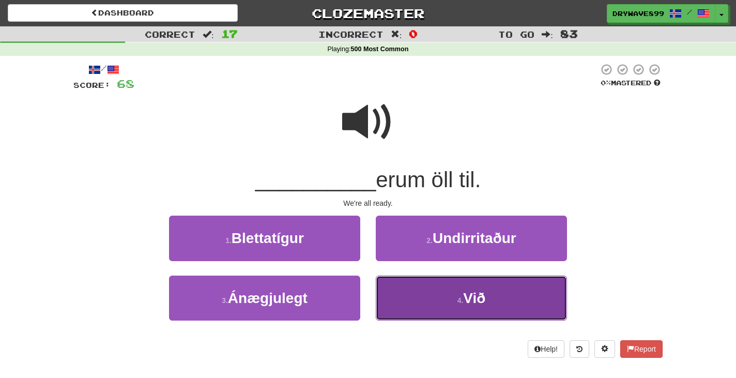
click at [508, 298] on button "4 . Við" at bounding box center [471, 297] width 191 height 45
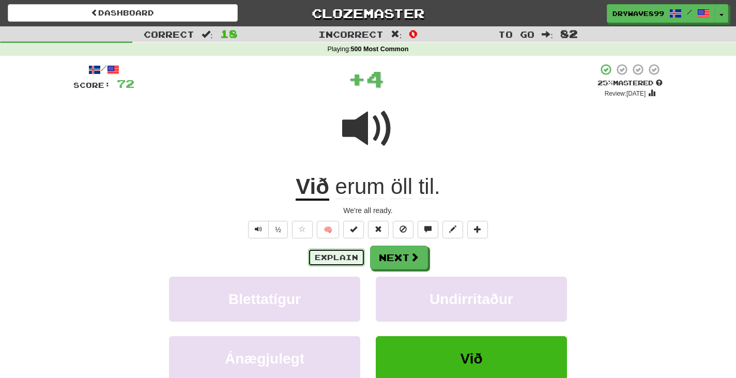
click at [353, 255] on button "Explain" at bounding box center [336, 258] width 57 height 18
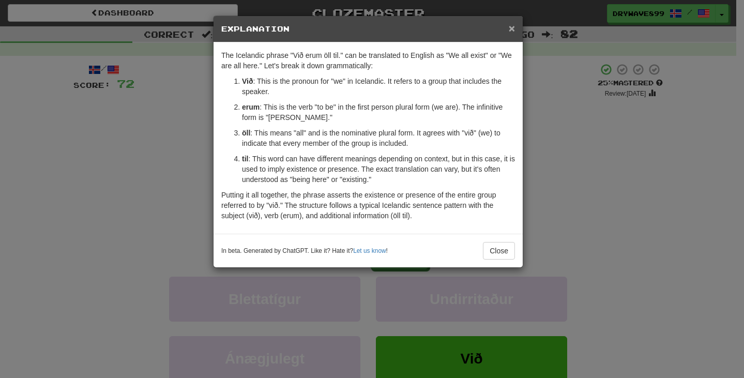
click at [510, 29] on span "×" at bounding box center [512, 28] width 6 height 12
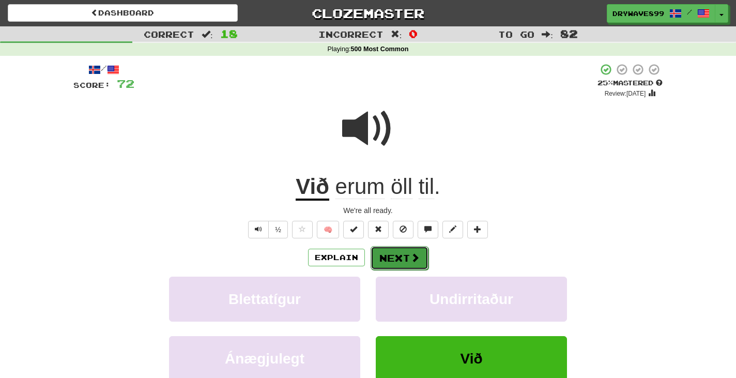
click at [417, 256] on span at bounding box center [414, 257] width 9 height 9
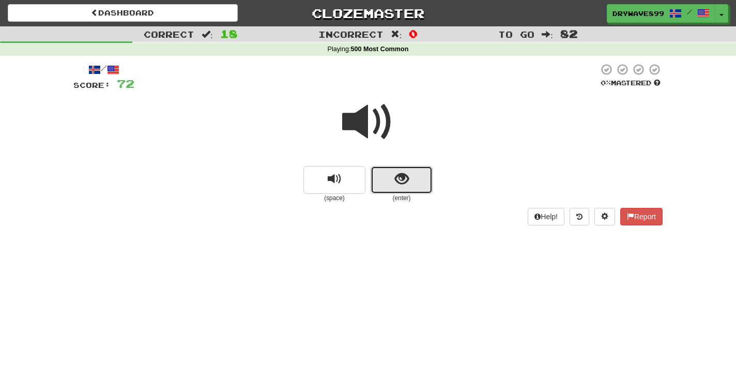
click at [424, 177] on button "show sentence" at bounding box center [402, 180] width 62 height 28
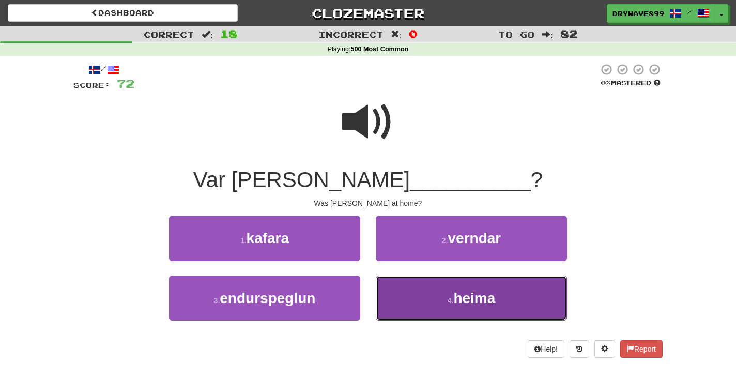
click at [515, 287] on button "4 . heima" at bounding box center [471, 297] width 191 height 45
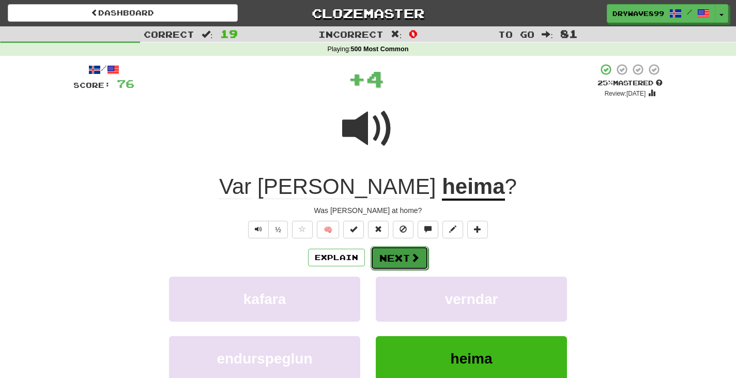
click at [401, 257] on button "Next" at bounding box center [400, 258] width 58 height 24
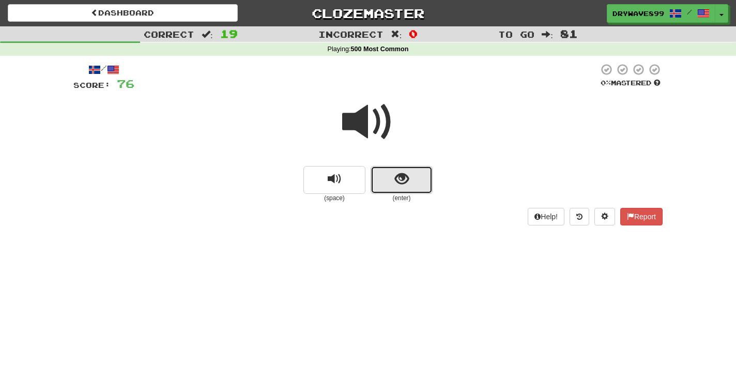
click at [424, 188] on button "show sentence" at bounding box center [402, 180] width 62 height 28
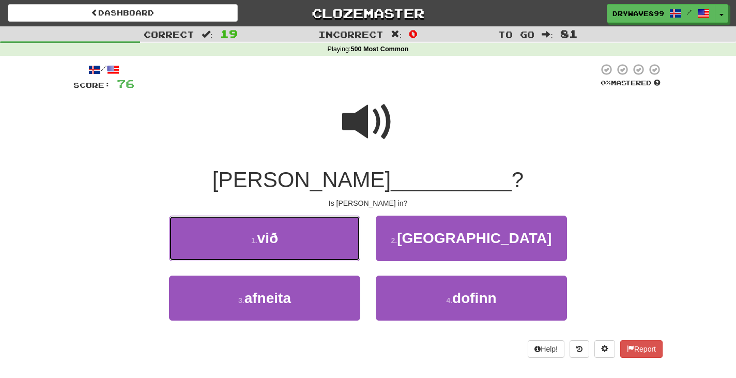
click at [334, 240] on button "1 . við" at bounding box center [264, 238] width 191 height 45
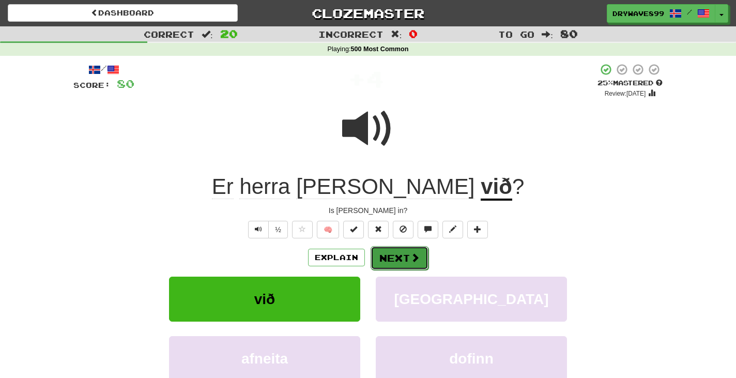
click at [405, 257] on button "Next" at bounding box center [400, 258] width 58 height 24
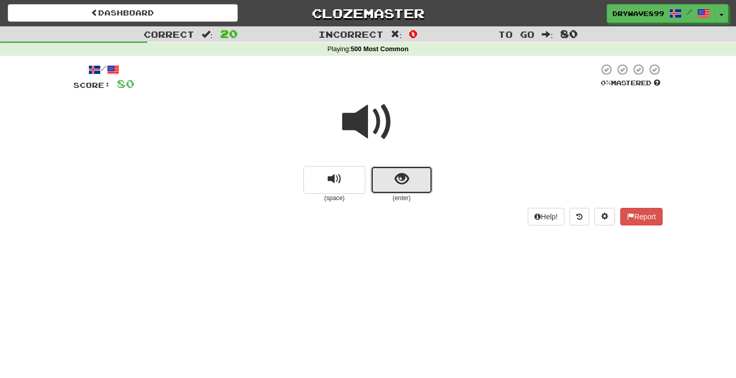
click at [415, 170] on button "show sentence" at bounding box center [402, 180] width 62 height 28
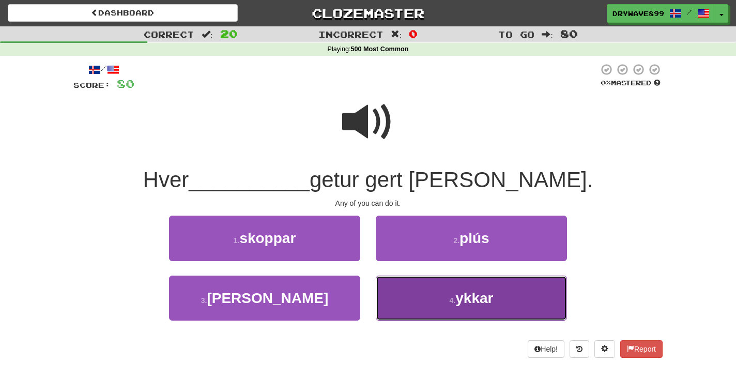
click at [493, 284] on button "4 . ykkar" at bounding box center [471, 297] width 191 height 45
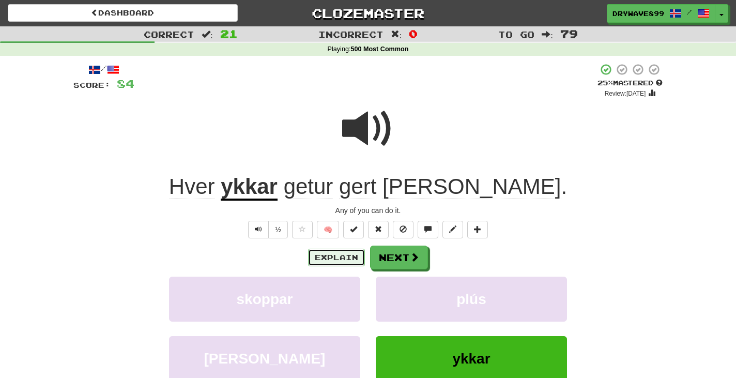
click at [334, 261] on button "Explain" at bounding box center [336, 258] width 57 height 18
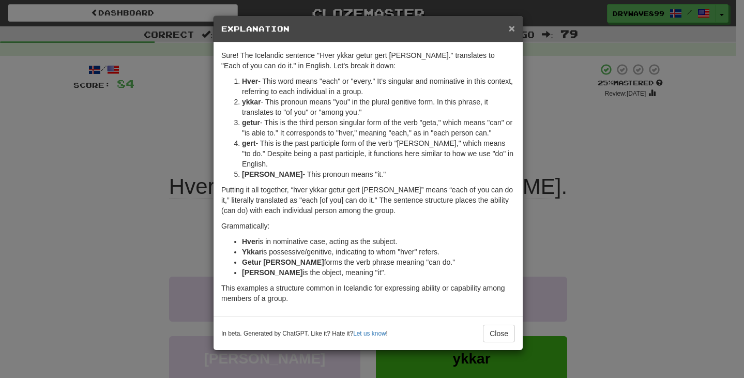
click at [512, 28] on span "×" at bounding box center [512, 28] width 6 height 12
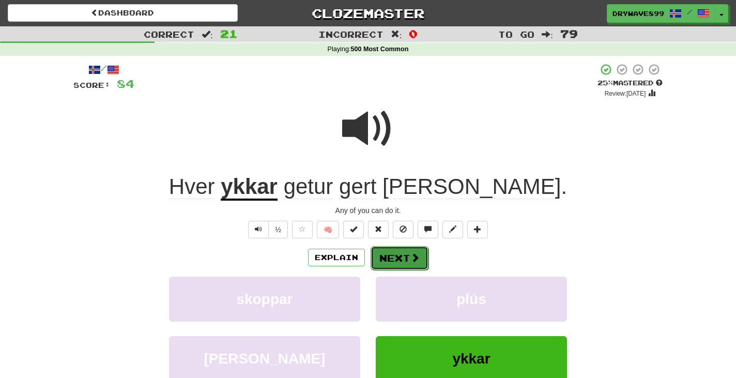
click at [404, 260] on button "Next" at bounding box center [400, 258] width 58 height 24
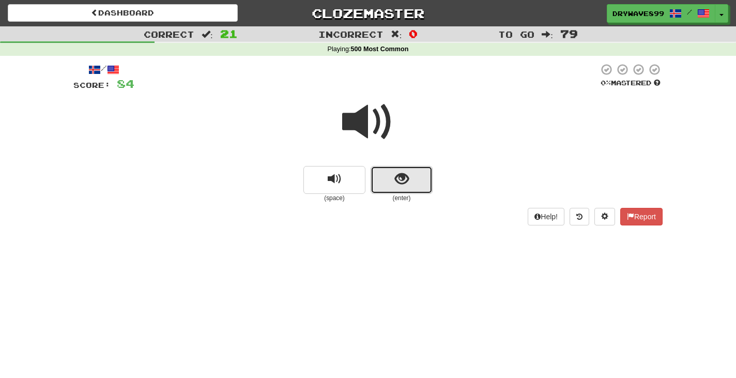
click at [423, 178] on button "show sentence" at bounding box center [402, 180] width 62 height 28
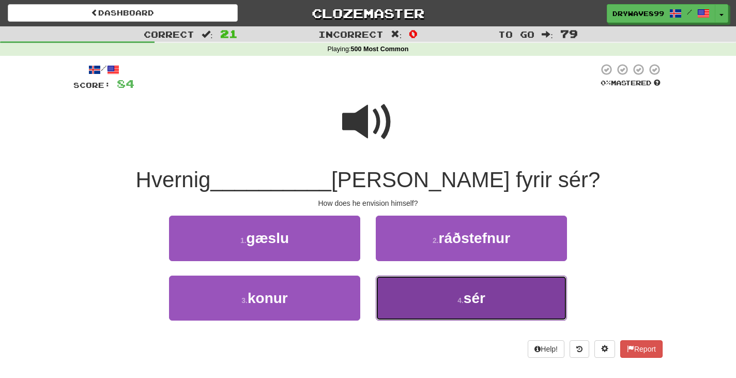
click at [520, 302] on button "4 . sér" at bounding box center [471, 297] width 191 height 45
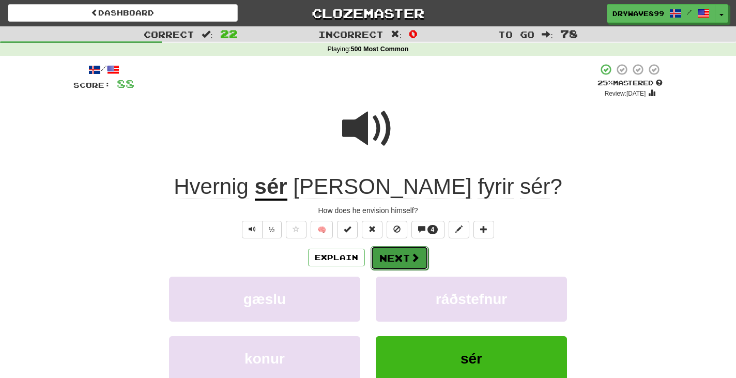
click at [414, 258] on span at bounding box center [414, 257] width 9 height 9
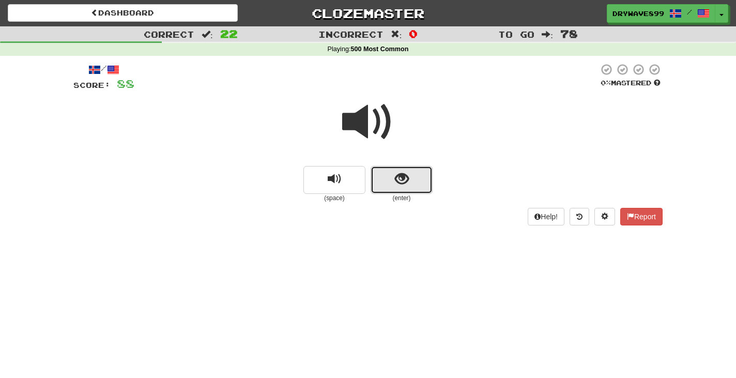
click at [420, 181] on button "show sentence" at bounding box center [402, 180] width 62 height 28
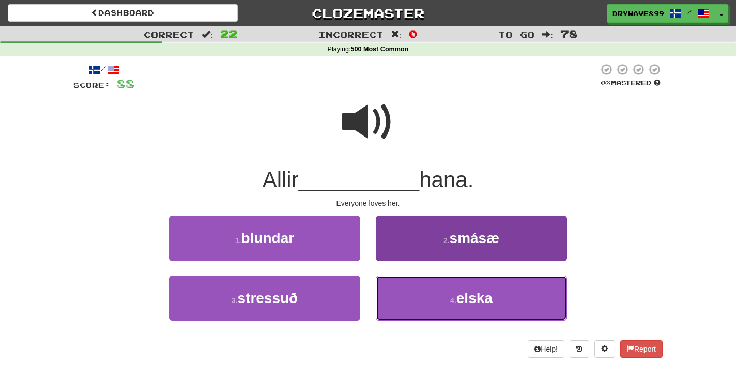
click at [498, 289] on button "4 . elska" at bounding box center [471, 297] width 191 height 45
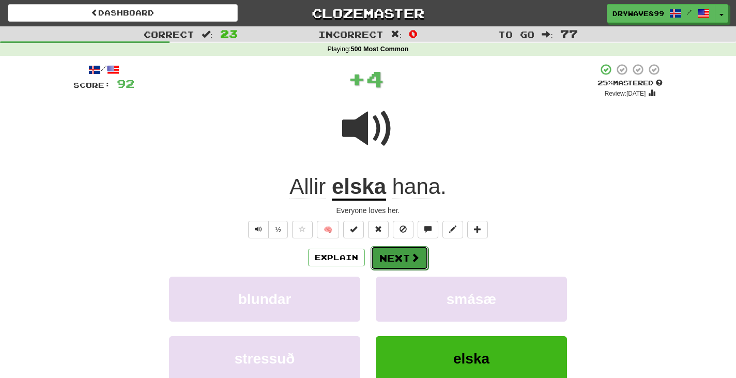
click at [394, 255] on button "Next" at bounding box center [400, 258] width 58 height 24
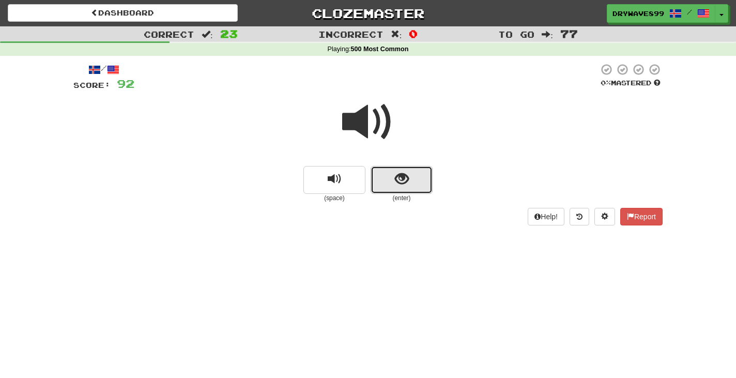
click at [407, 174] on span "show sentence" at bounding box center [402, 179] width 14 height 14
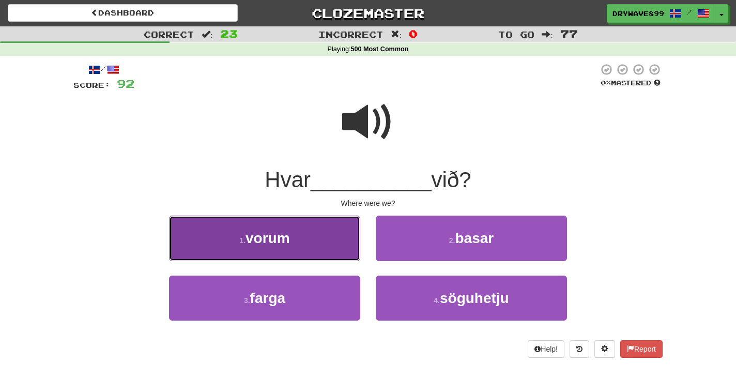
click at [330, 232] on button "1 . vorum" at bounding box center [264, 238] width 191 height 45
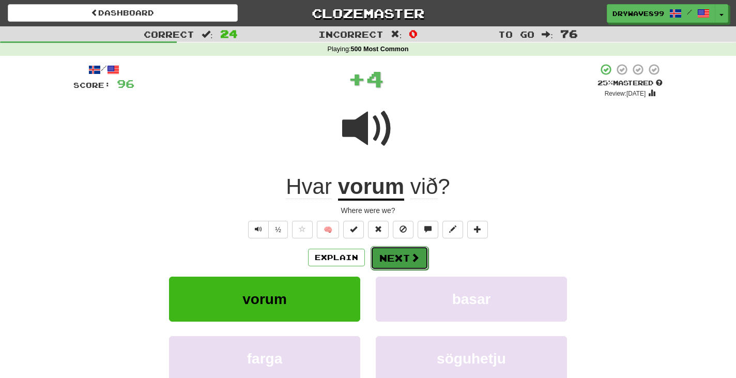
click at [408, 255] on button "Next" at bounding box center [400, 258] width 58 height 24
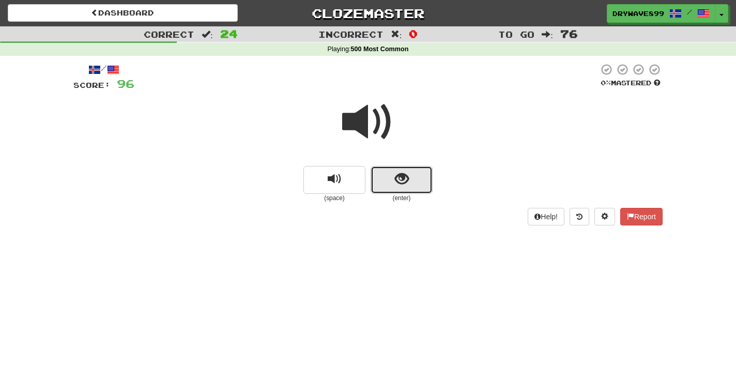
click at [418, 186] on button "show sentence" at bounding box center [402, 180] width 62 height 28
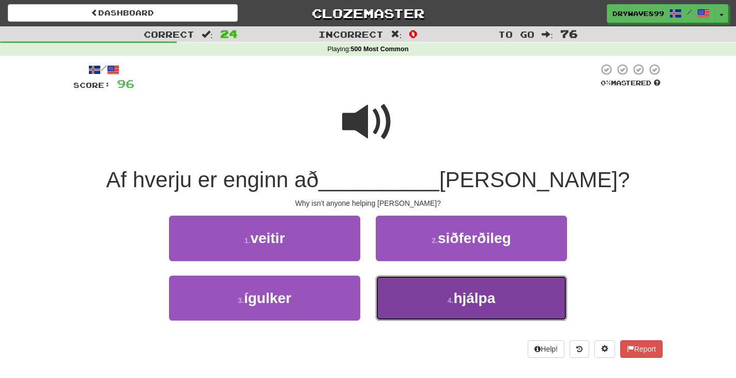
click at [528, 290] on button "4 . hjálpa" at bounding box center [471, 297] width 191 height 45
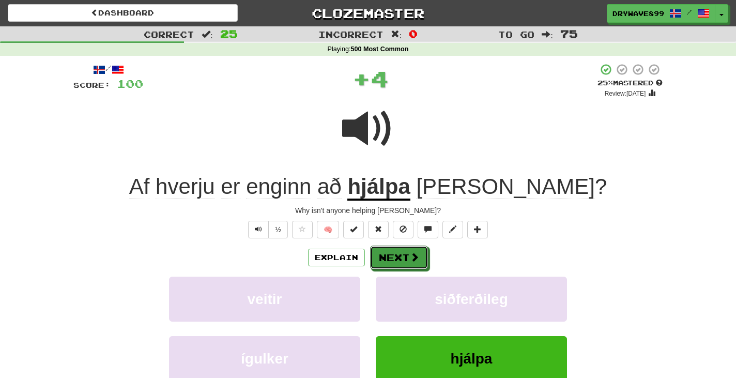
click at [407, 256] on button "Next" at bounding box center [399, 258] width 58 height 24
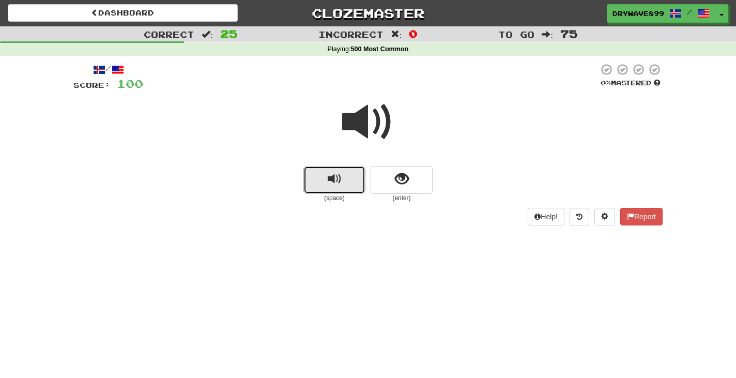
click at [346, 184] on button "replay audio" at bounding box center [334, 180] width 62 height 28
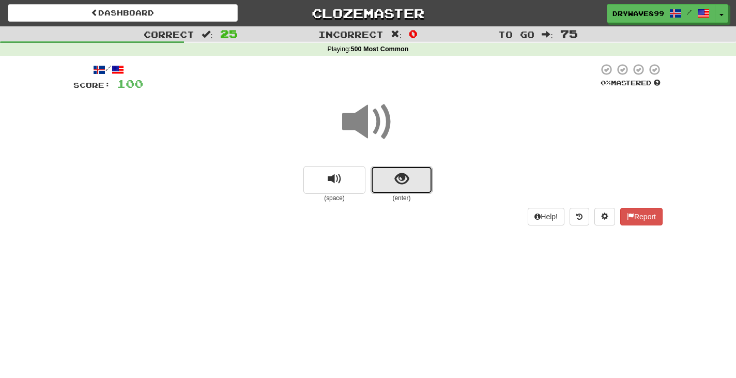
click at [403, 177] on span "show sentence" at bounding box center [402, 179] width 14 height 14
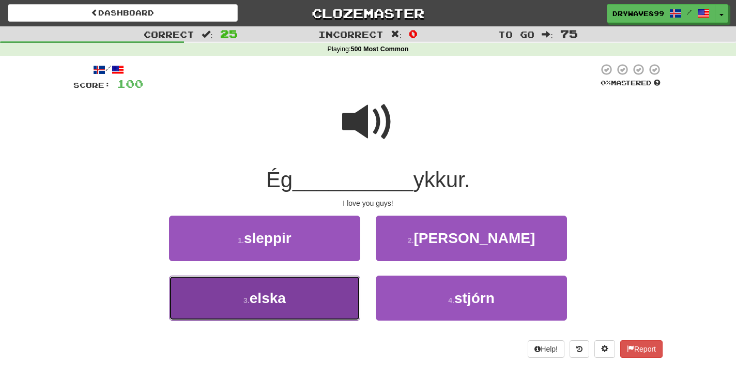
click at [304, 301] on button "3 . elska" at bounding box center [264, 297] width 191 height 45
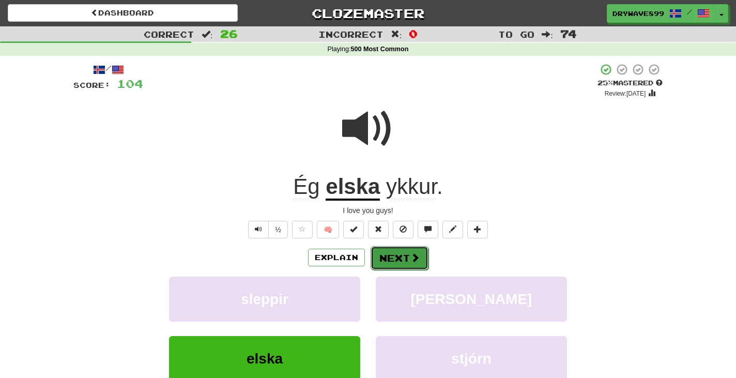
click at [411, 255] on span at bounding box center [414, 257] width 9 height 9
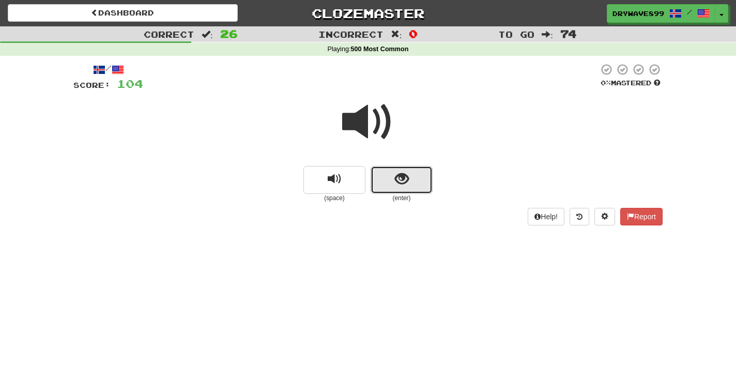
click at [415, 180] on button "show sentence" at bounding box center [402, 180] width 62 height 28
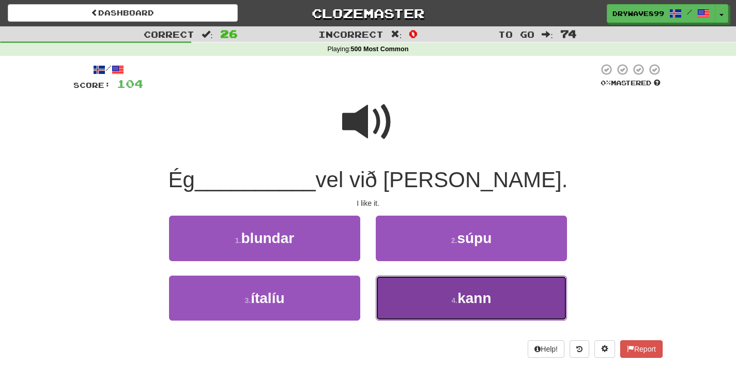
click at [494, 300] on button "4 . kann" at bounding box center [471, 297] width 191 height 45
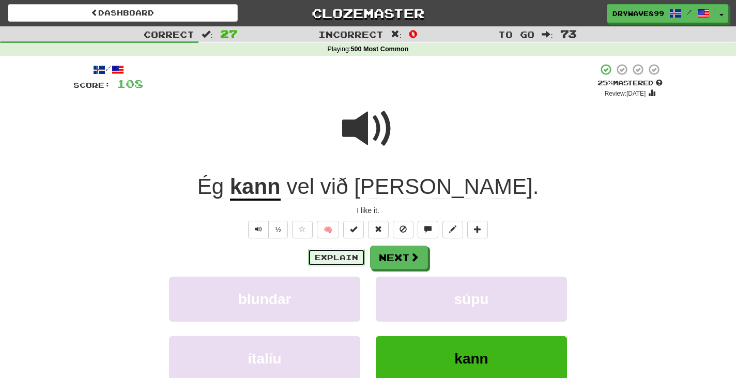
click at [342, 260] on button "Explain" at bounding box center [336, 258] width 57 height 18
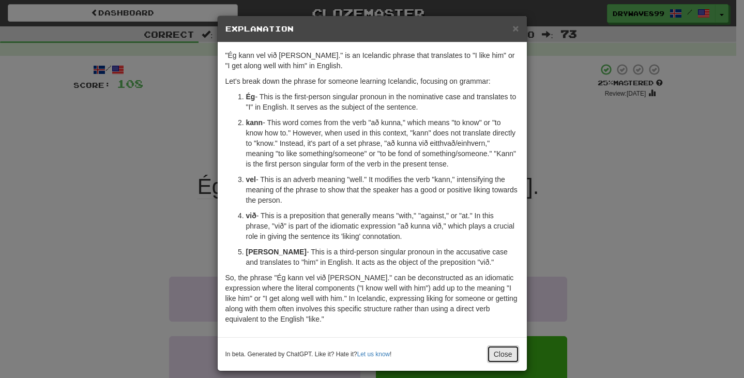
click at [504, 356] on button "Close" at bounding box center [503, 354] width 32 height 18
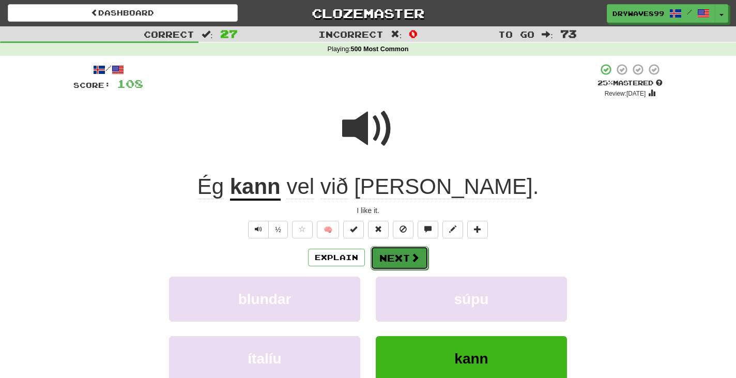
click at [406, 258] on button "Next" at bounding box center [400, 258] width 58 height 24
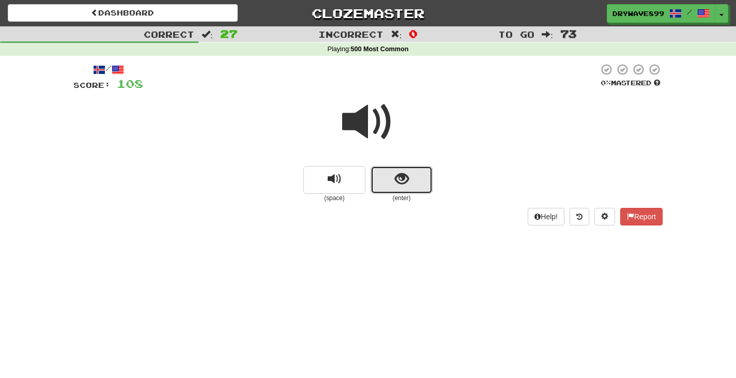
click at [422, 183] on button "show sentence" at bounding box center [402, 180] width 62 height 28
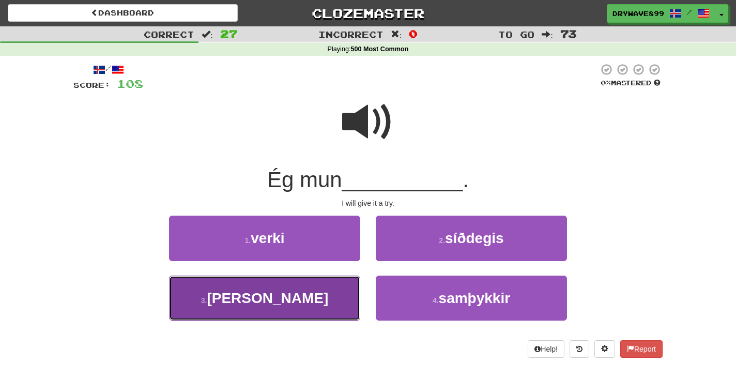
click at [332, 289] on button "3 . reyna" at bounding box center [264, 297] width 191 height 45
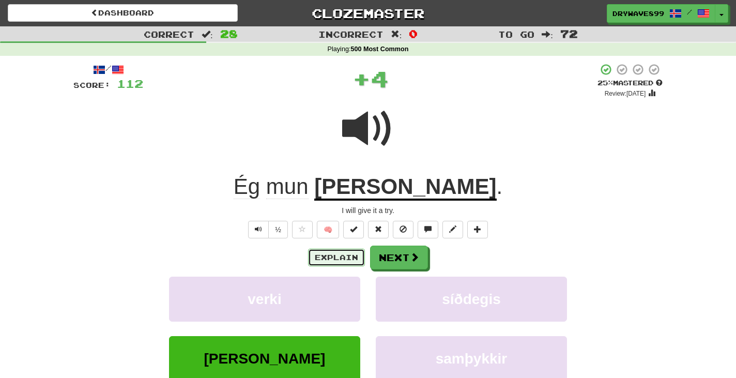
click at [344, 255] on button "Explain" at bounding box center [336, 258] width 57 height 18
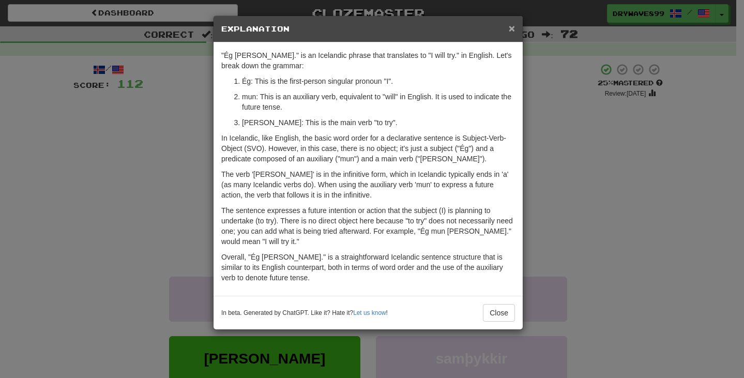
click at [511, 29] on span "×" at bounding box center [512, 28] width 6 height 12
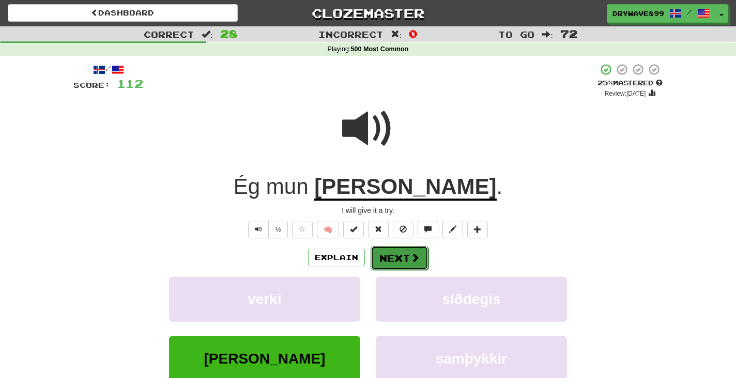
click at [401, 259] on button "Next" at bounding box center [400, 258] width 58 height 24
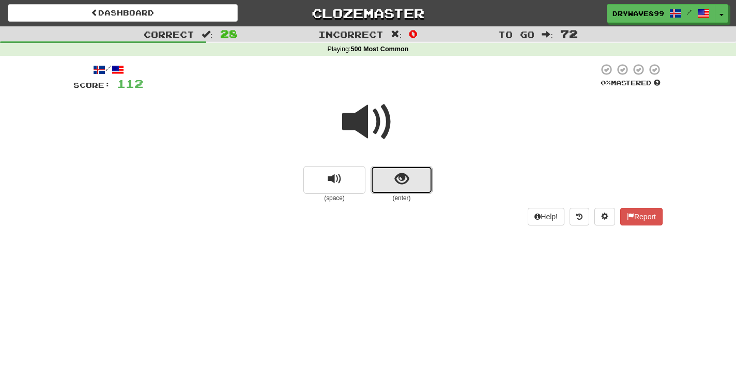
click at [419, 187] on button "show sentence" at bounding box center [402, 180] width 62 height 28
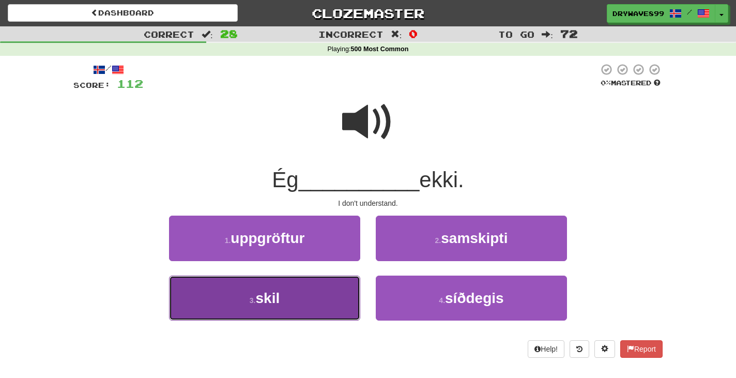
click at [315, 296] on button "3 . skil" at bounding box center [264, 297] width 191 height 45
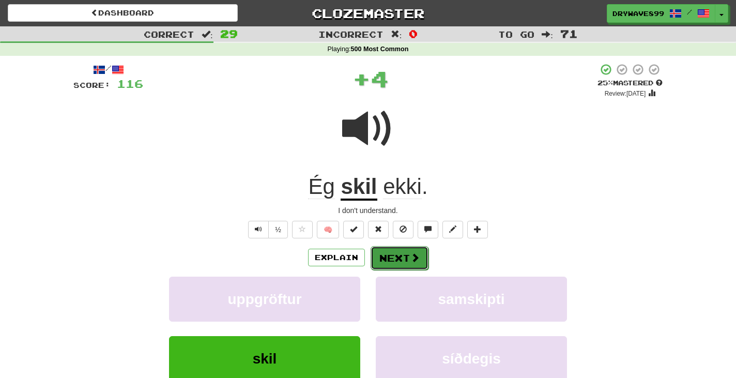
click at [402, 255] on button "Next" at bounding box center [400, 258] width 58 height 24
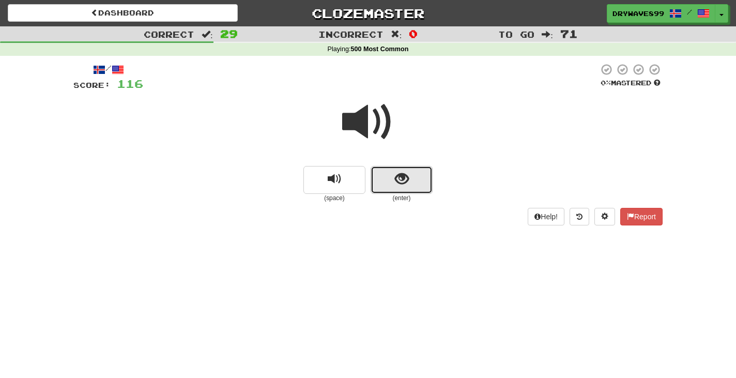
click at [409, 175] on button "show sentence" at bounding box center [402, 180] width 62 height 28
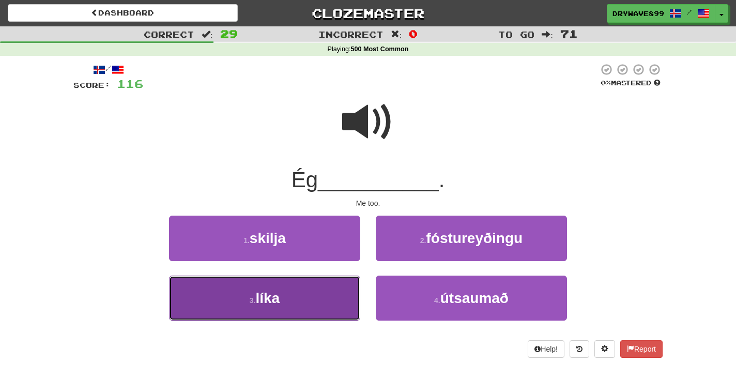
click at [331, 296] on button "3 . líka" at bounding box center [264, 297] width 191 height 45
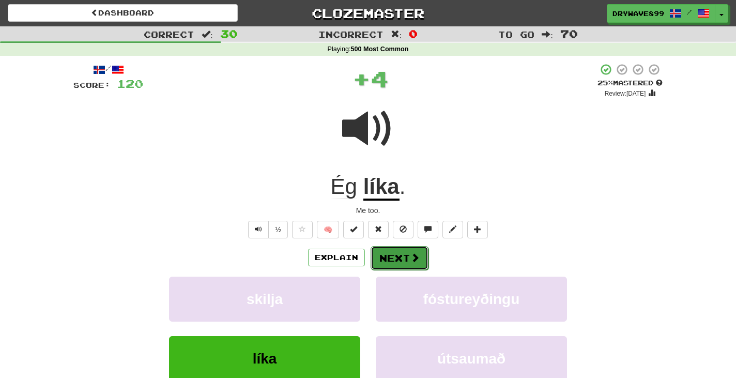
click at [410, 254] on span at bounding box center [414, 257] width 9 height 9
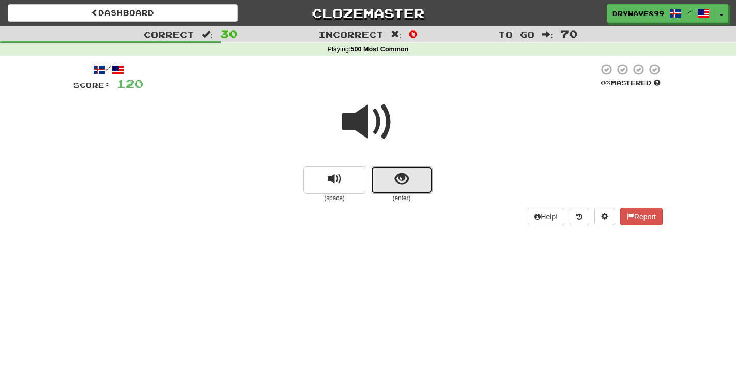
click at [412, 180] on button "show sentence" at bounding box center [402, 180] width 62 height 28
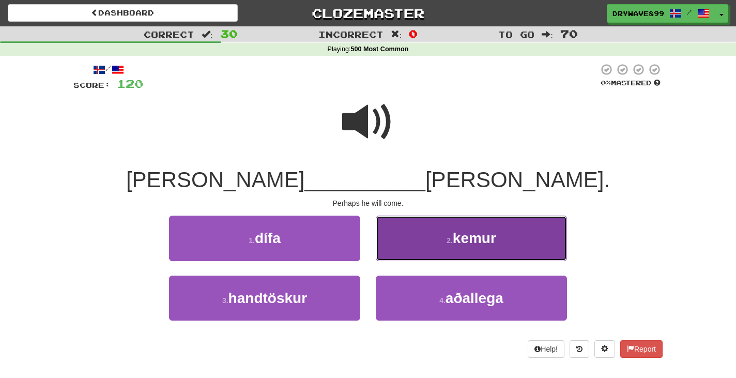
click at [529, 229] on button "2 . kemur" at bounding box center [471, 238] width 191 height 45
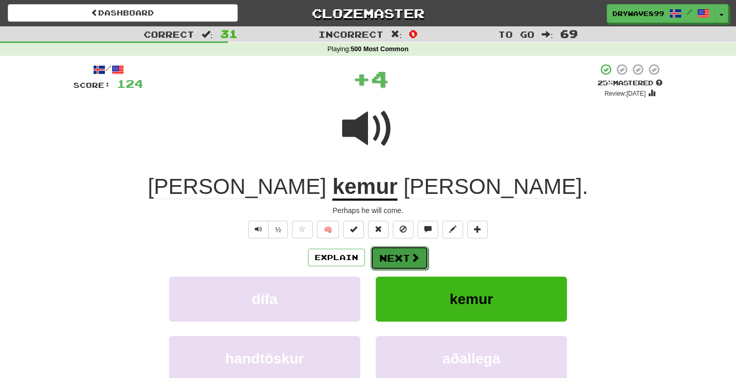
click at [401, 255] on button "Next" at bounding box center [400, 258] width 58 height 24
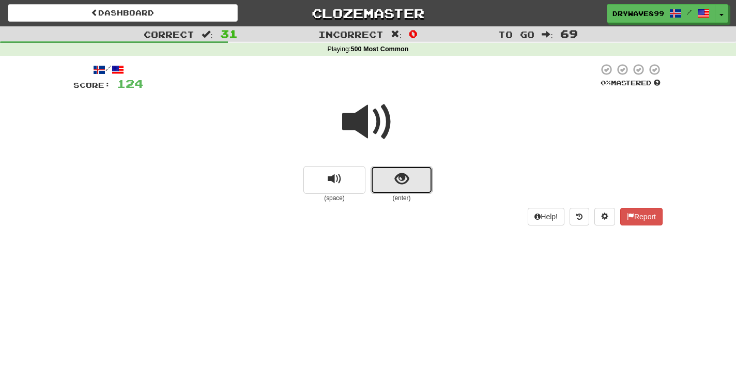
click at [416, 188] on button "show sentence" at bounding box center [402, 180] width 62 height 28
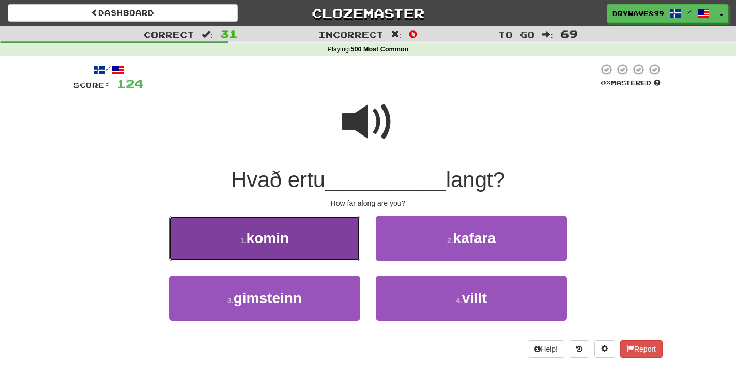
click at [349, 229] on button "1 . komin" at bounding box center [264, 238] width 191 height 45
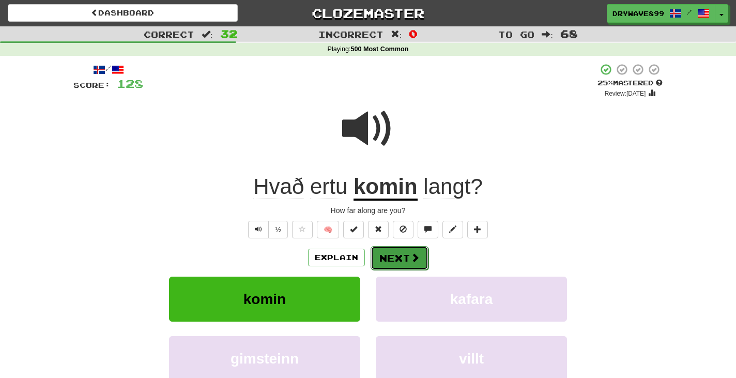
click at [420, 257] on button "Next" at bounding box center [400, 258] width 58 height 24
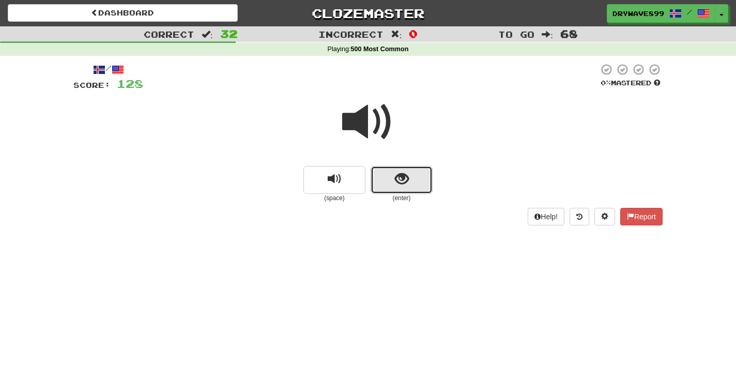
click at [418, 183] on button "show sentence" at bounding box center [402, 180] width 62 height 28
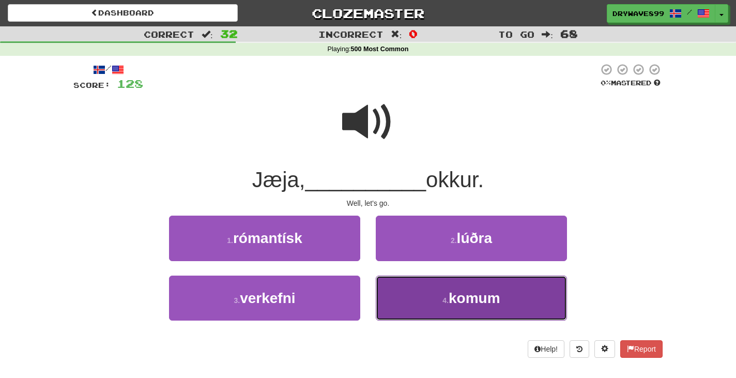
click at [482, 292] on span "komum" at bounding box center [475, 298] width 52 height 16
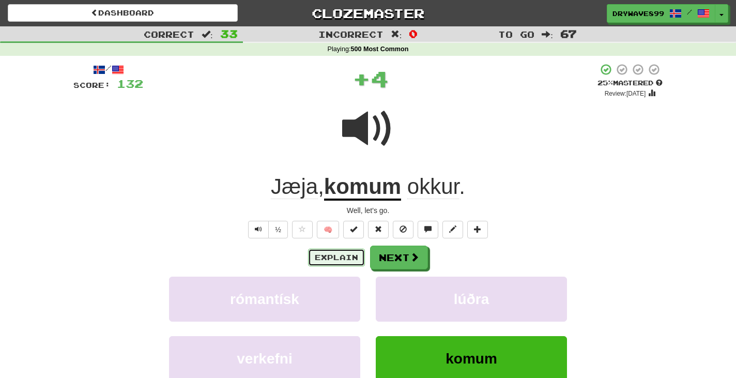
click at [335, 252] on button "Explain" at bounding box center [336, 258] width 57 height 18
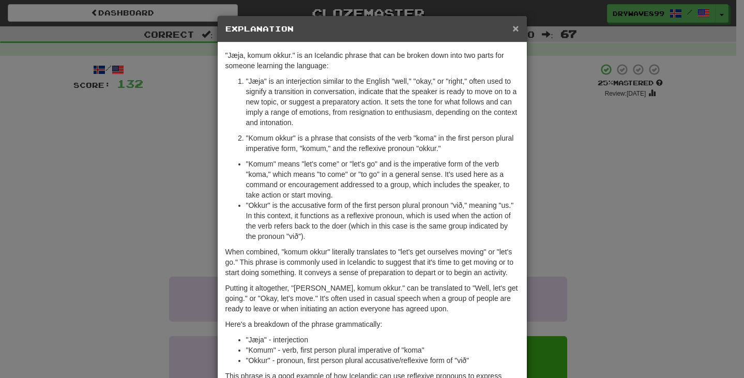
click at [512, 29] on span "×" at bounding box center [515, 28] width 6 height 12
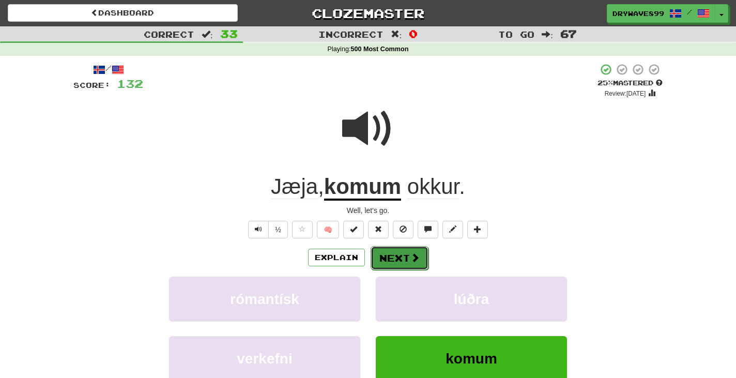
click at [409, 257] on button "Next" at bounding box center [400, 258] width 58 height 24
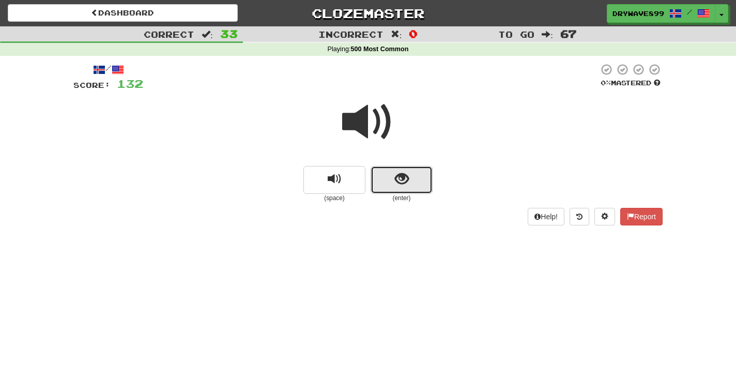
click at [415, 193] on button "show sentence" at bounding box center [402, 180] width 62 height 28
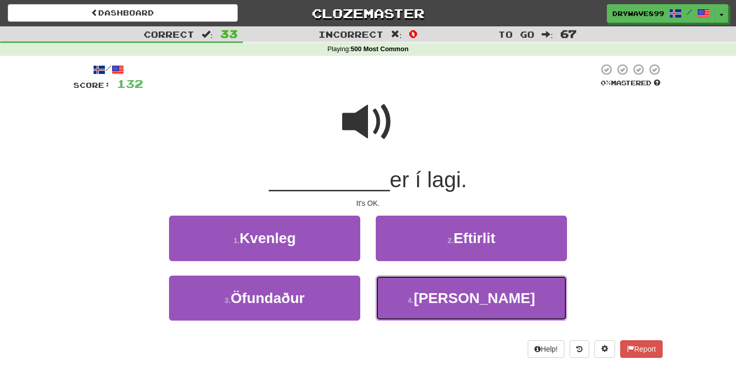
drag, startPoint x: 460, startPoint y: 296, endPoint x: 484, endPoint y: 275, distance: 31.9
click at [461, 296] on button "4 . Það" at bounding box center [471, 297] width 191 height 45
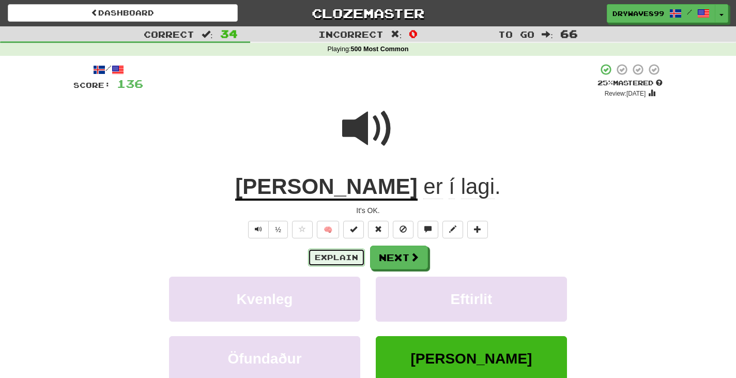
click at [322, 261] on button "Explain" at bounding box center [336, 258] width 57 height 18
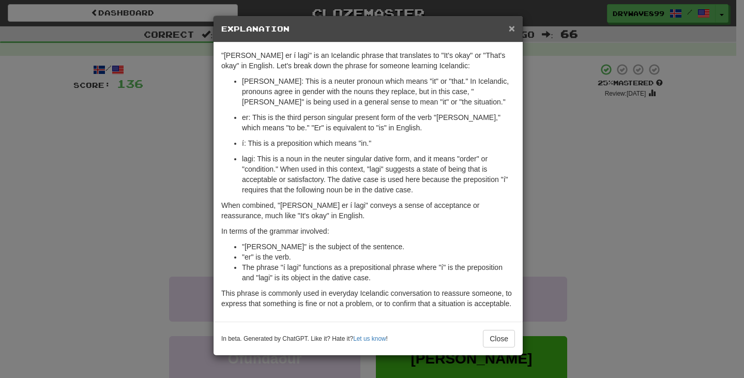
click at [512, 29] on span "×" at bounding box center [512, 28] width 6 height 12
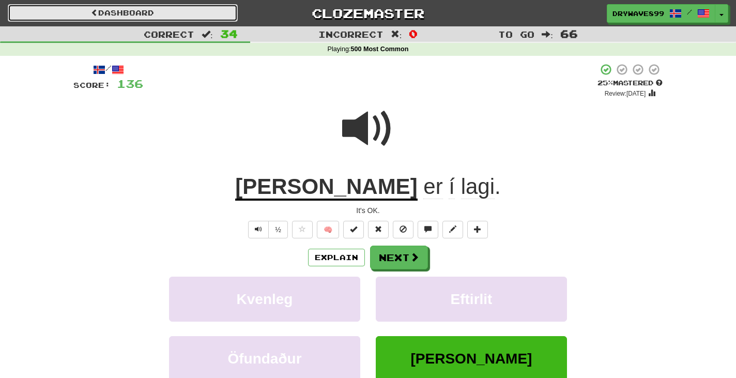
click at [141, 9] on link "Dashboard" at bounding box center [123, 13] width 230 height 18
